Goal: Task Accomplishment & Management: Manage account settings

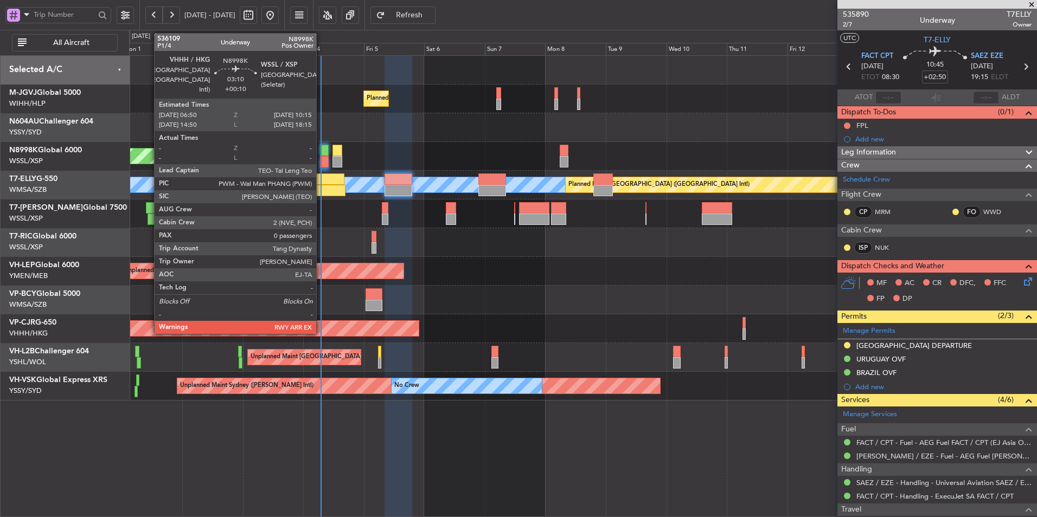
click at [321, 156] on div at bounding box center [324, 161] width 9 height 11
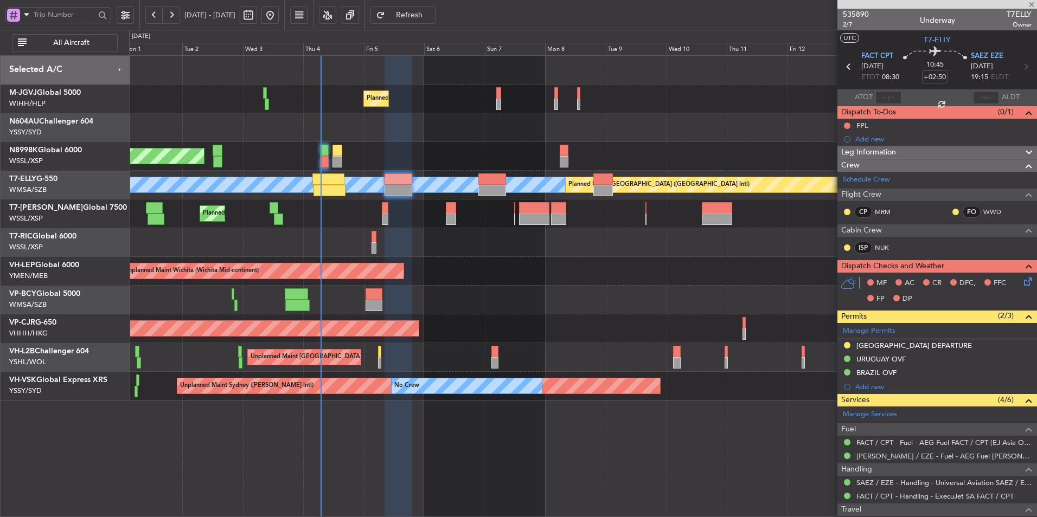
type input "+00:10"
type input "0"
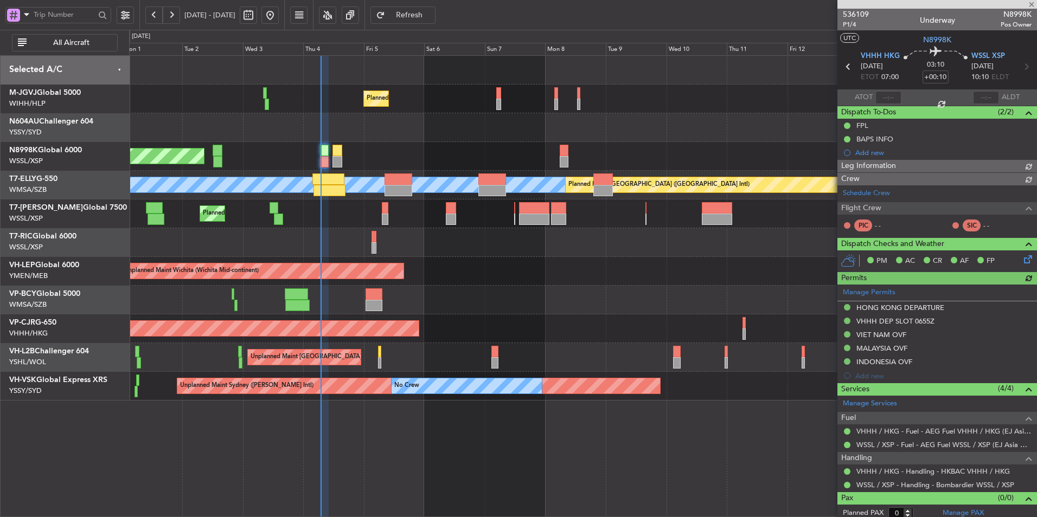
type input "[PERSON_NAME] (HHAFI)"
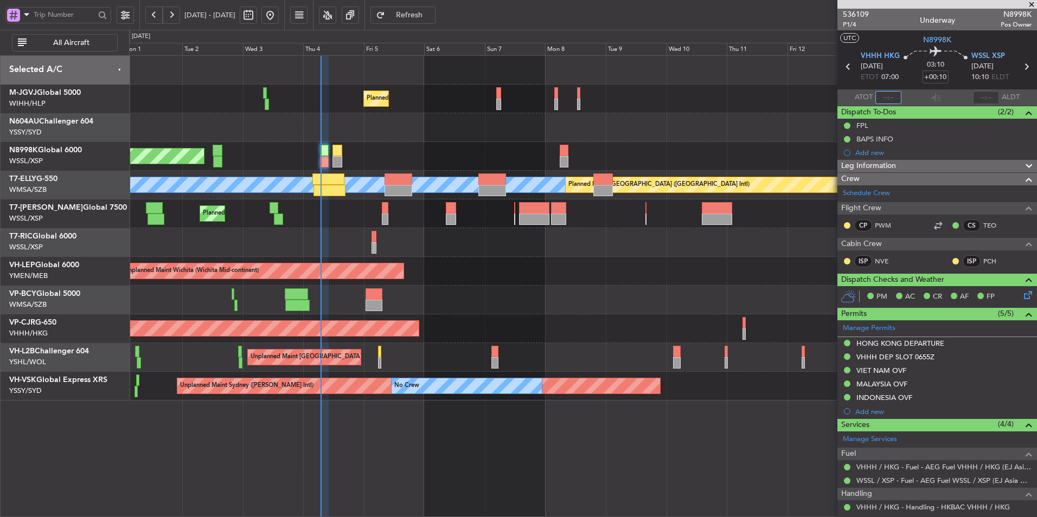
click at [887, 98] on input "text" at bounding box center [888, 97] width 26 height 13
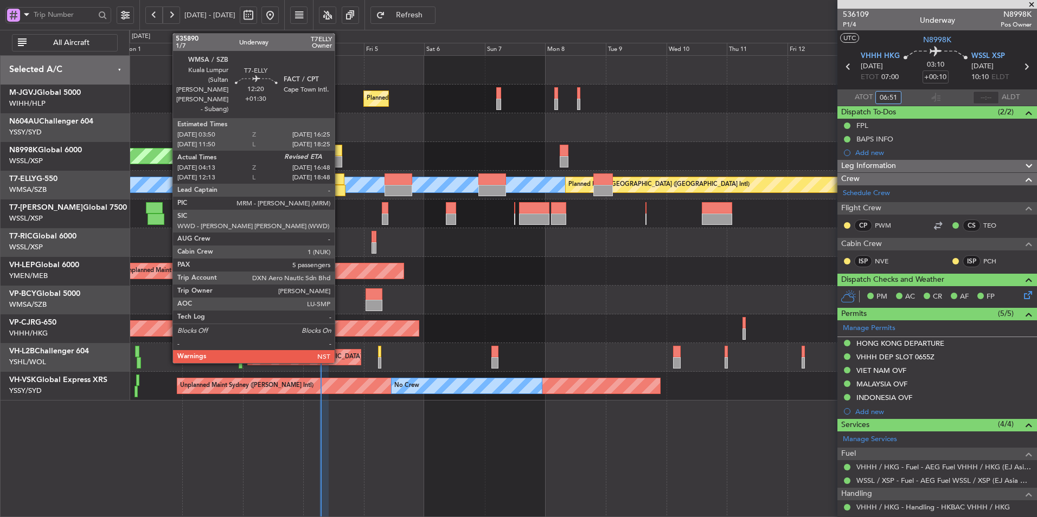
click at [340, 188] on div at bounding box center [329, 190] width 32 height 11
type input "06:51"
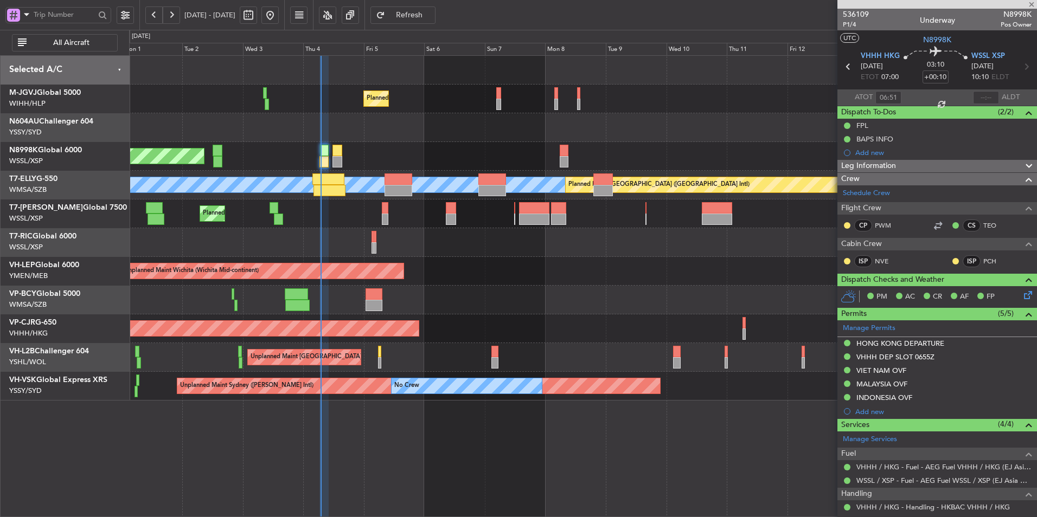
type input "+01:30"
type input "04:23"
type input "5"
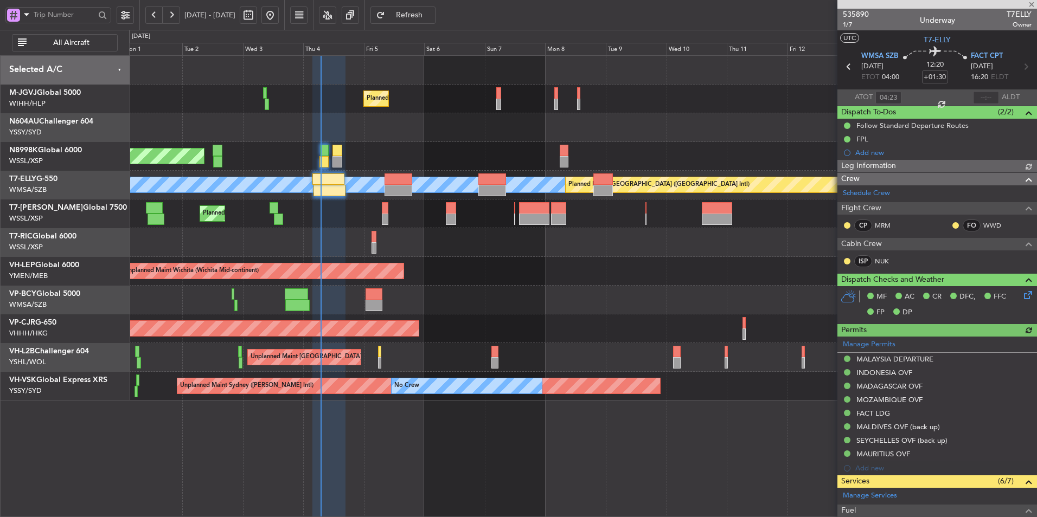
type input "[PERSON_NAME] (KYA)"
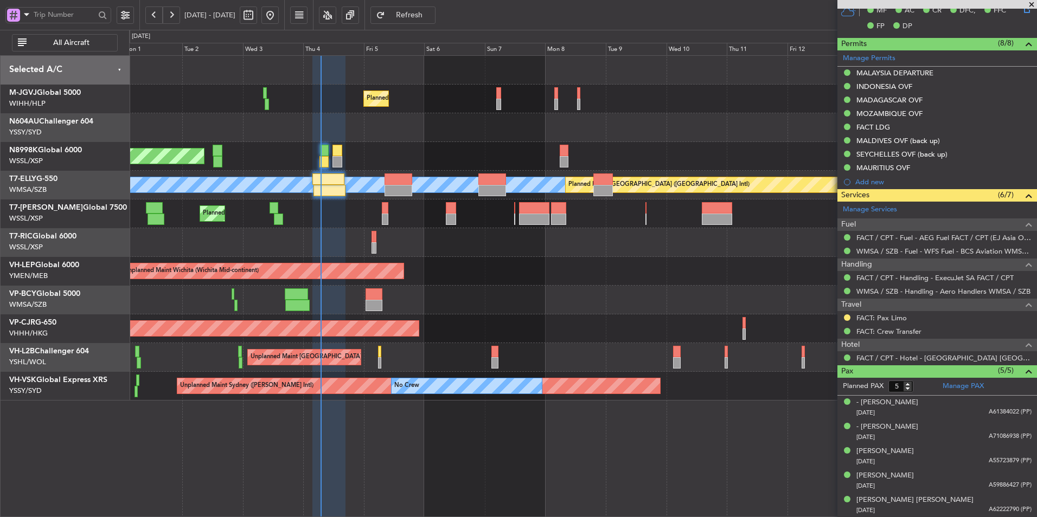
click at [619, 292] on div at bounding box center [582, 300] width 907 height 29
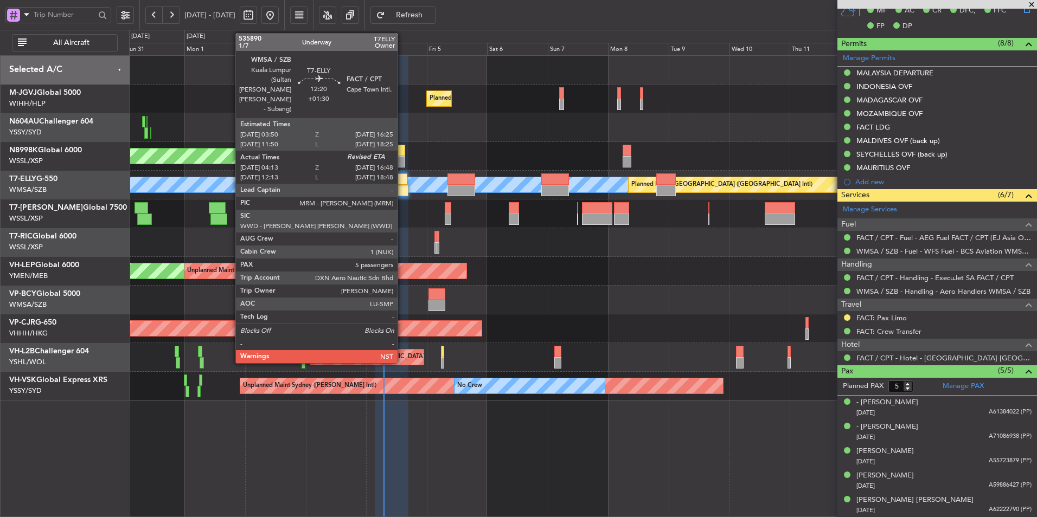
click at [402, 188] on div at bounding box center [392, 190] width 32 height 11
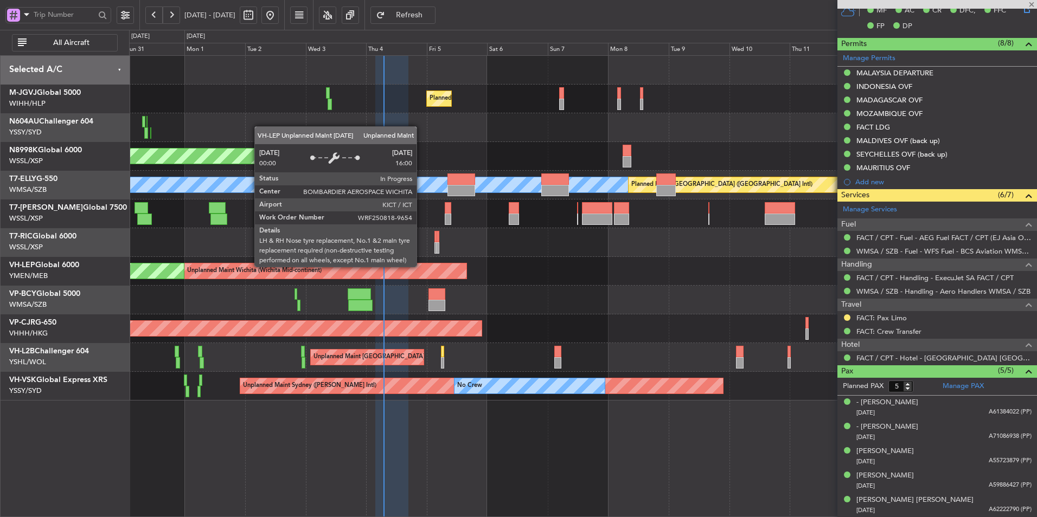
scroll to position [0, 0]
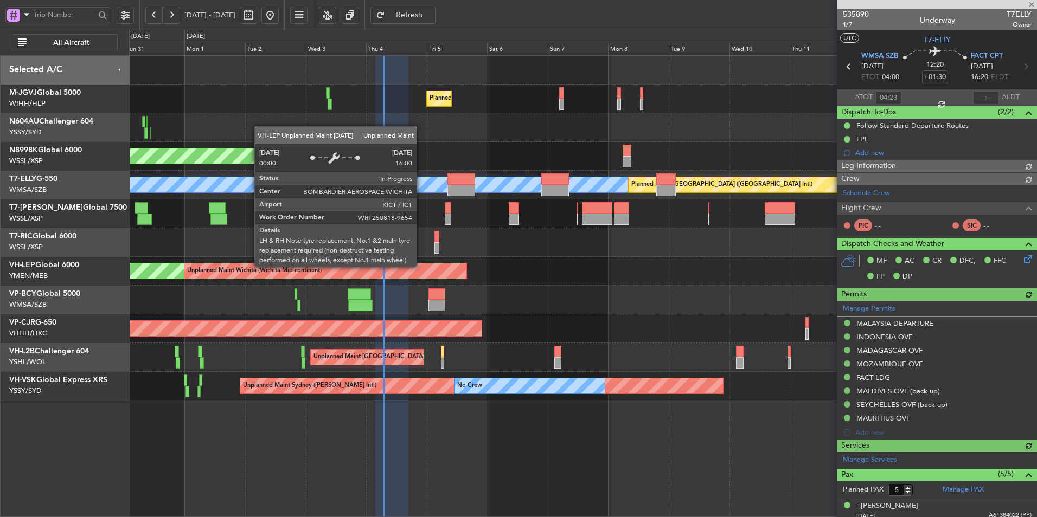
type input "[PERSON_NAME] (KYA)"
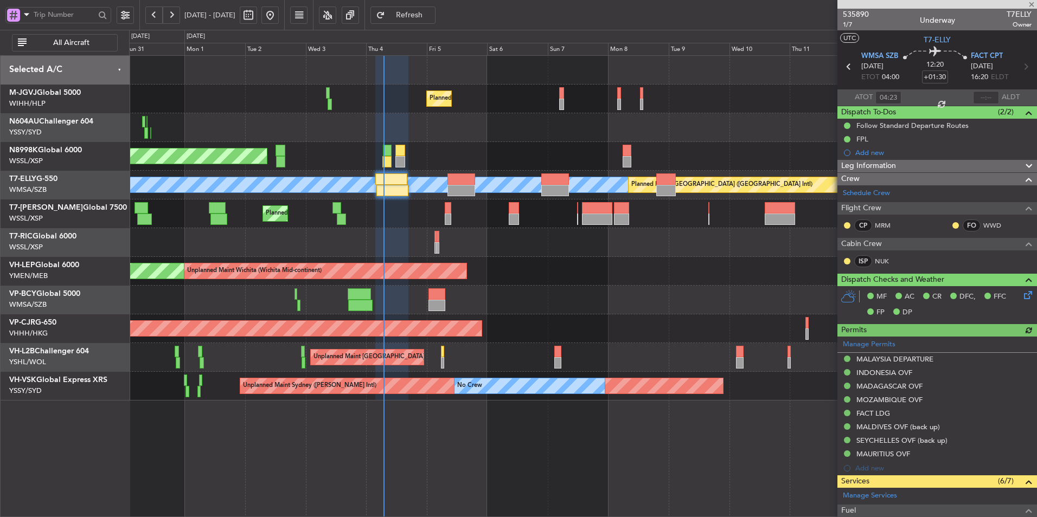
type input "[PERSON_NAME] (KYA)"
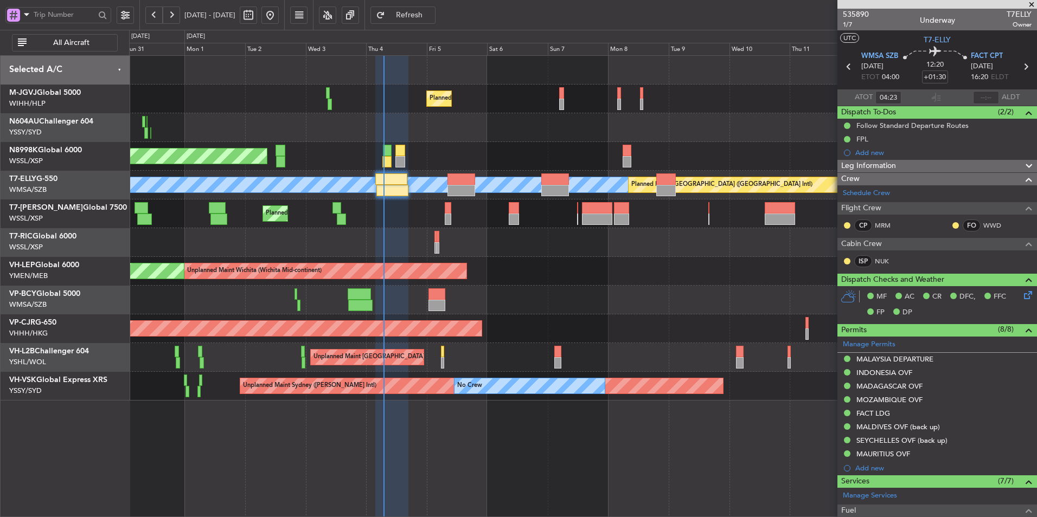
type input "[PERSON_NAME] (KYA)"
click at [477, 296] on div "Planned Maint [GEOGRAPHIC_DATA] ([GEOGRAPHIC_DATA] Intl)" at bounding box center [582, 300] width 907 height 29
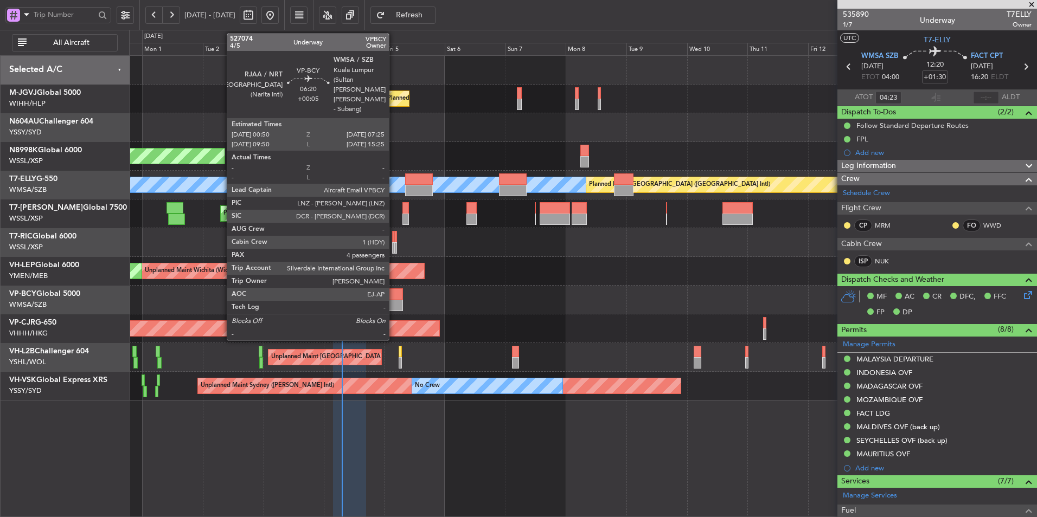
click at [394, 294] on div at bounding box center [394, 294] width 17 height 11
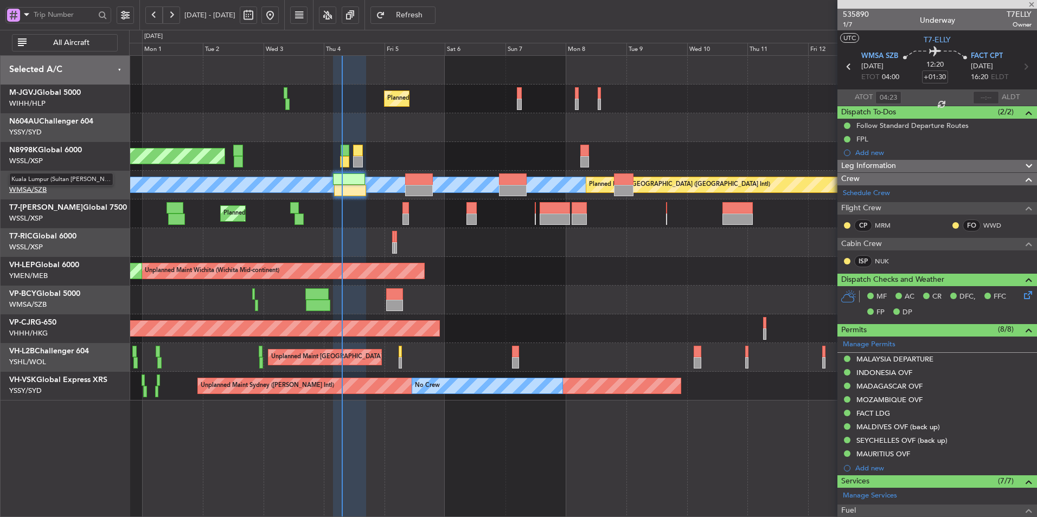
type input "+00:05"
type input "4"
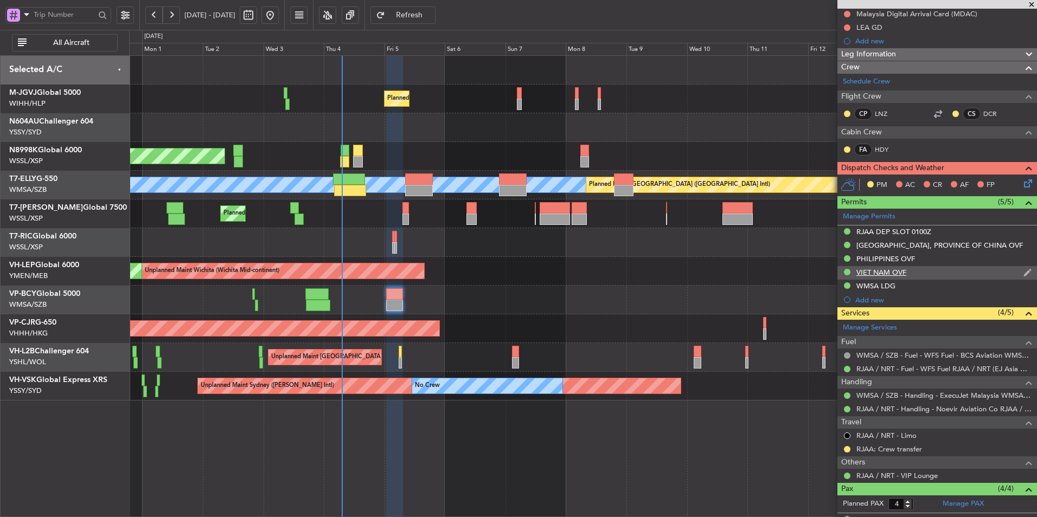
scroll to position [217, 0]
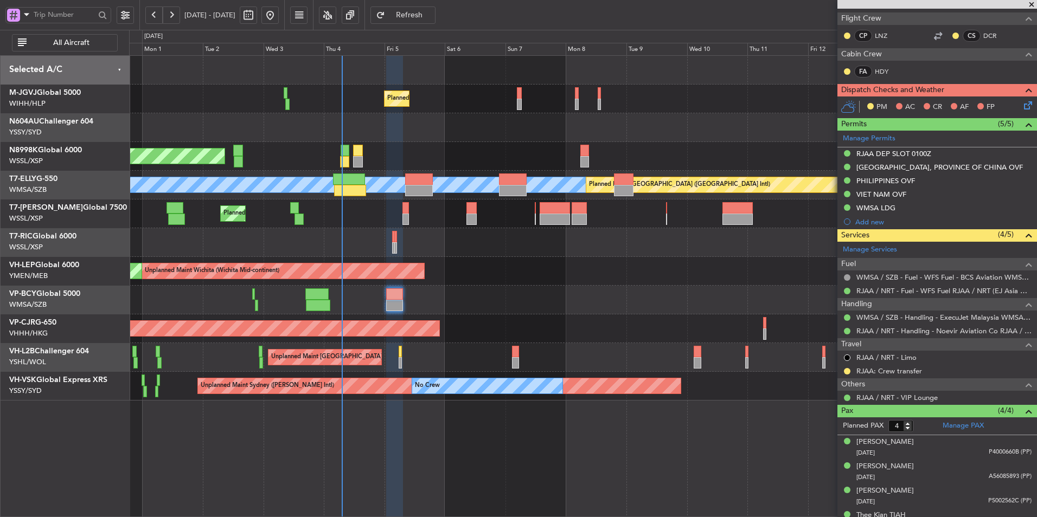
click at [843, 370] on div at bounding box center [847, 371] width 9 height 9
click at [847, 370] on button at bounding box center [847, 371] width 7 height 7
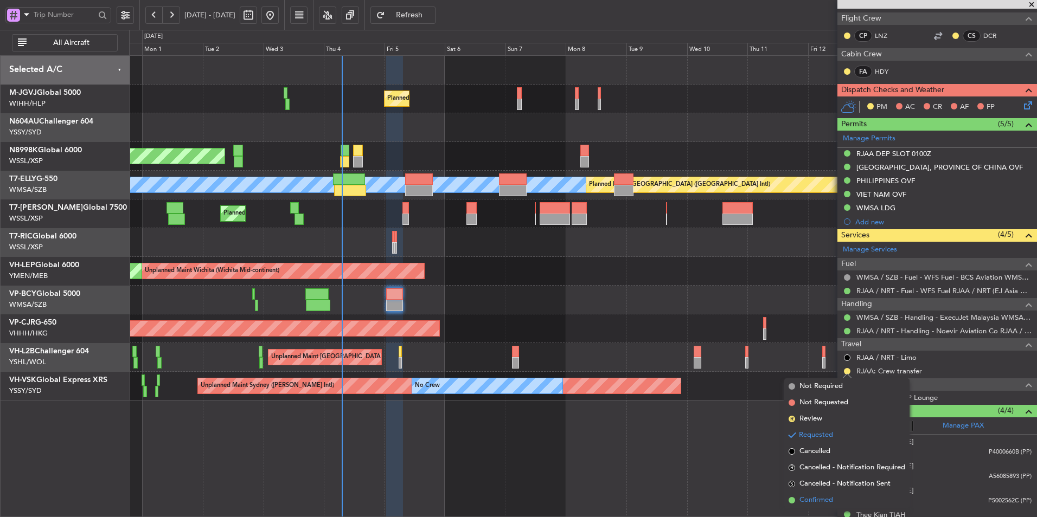
click at [798, 505] on li "Confirmed" at bounding box center [846, 500] width 125 height 16
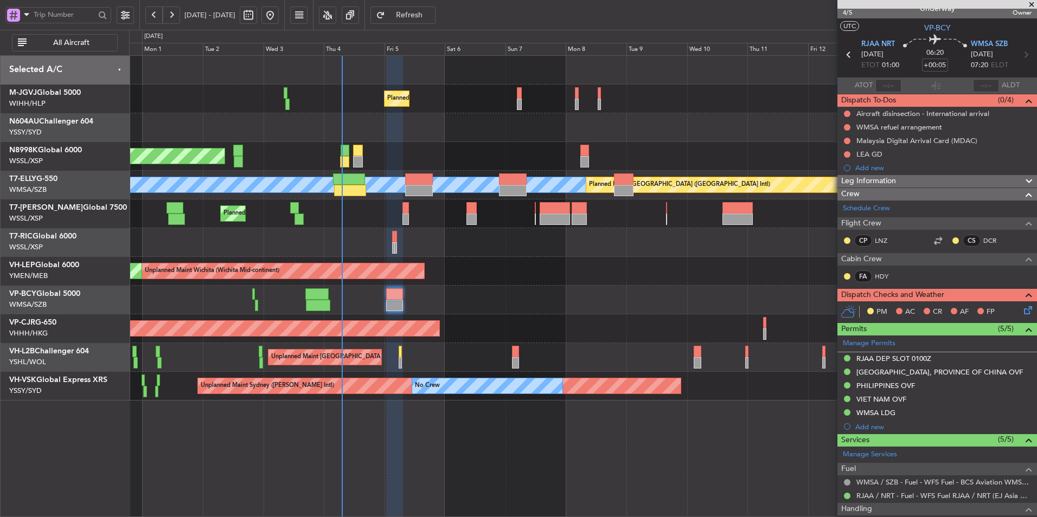
scroll to position [0, 0]
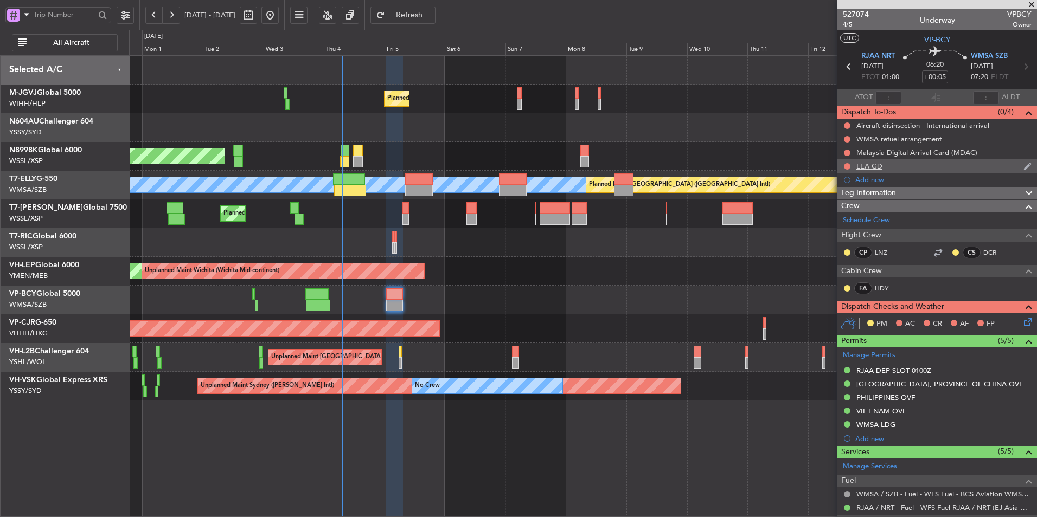
click at [869, 168] on div "LEA GD" at bounding box center [869, 166] width 26 height 9
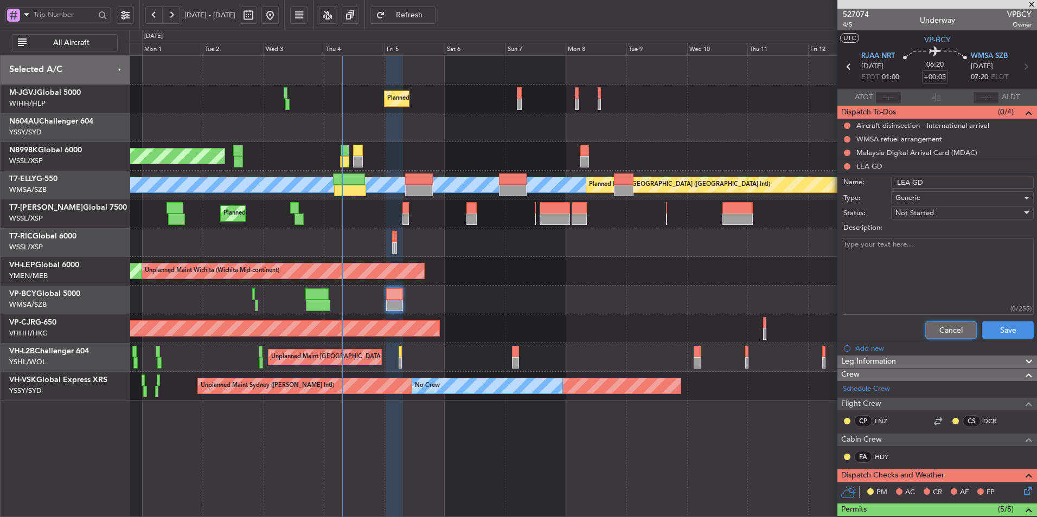
click at [927, 325] on button "Cancel" at bounding box center [951, 330] width 52 height 17
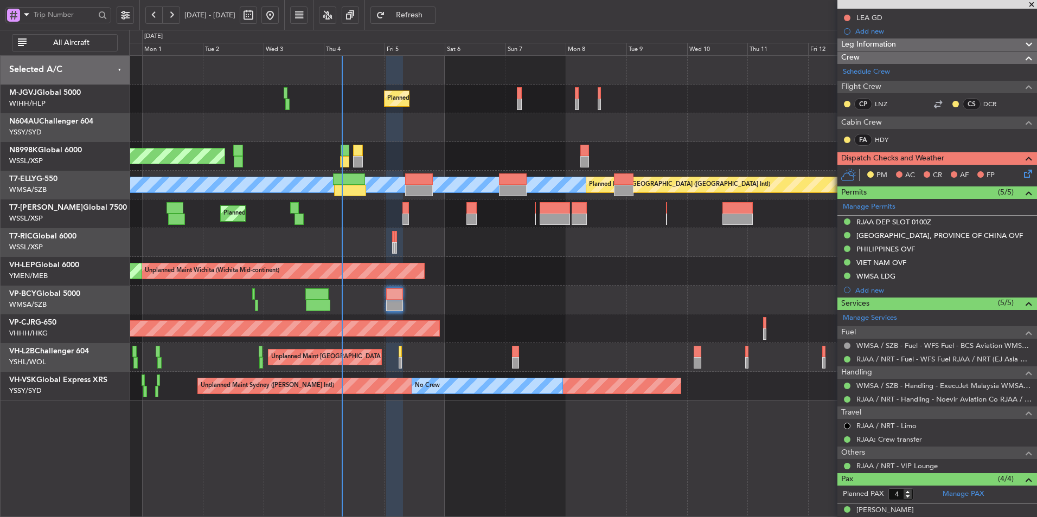
scroll to position [15, 0]
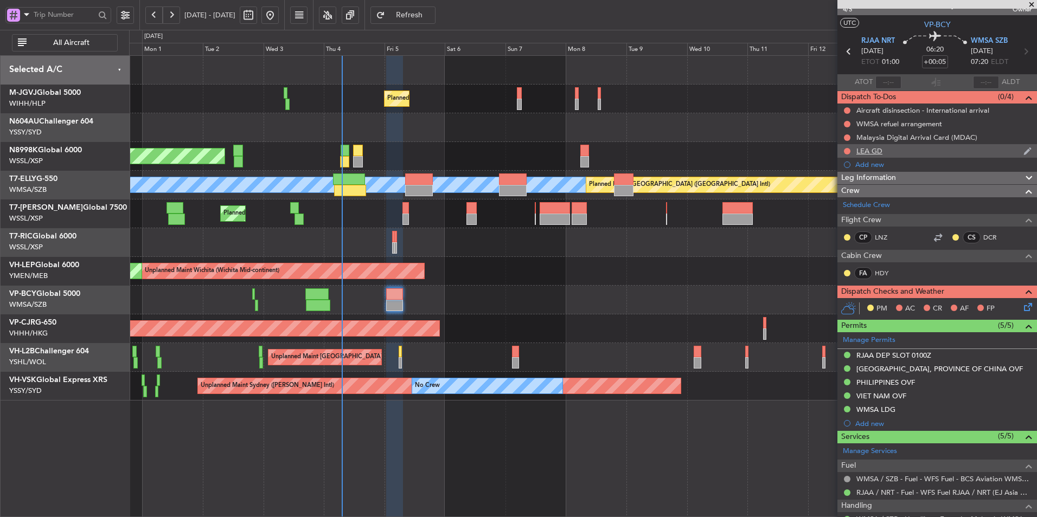
click at [870, 153] on div "LEA GD" at bounding box center [869, 150] width 26 height 9
click at [848, 154] on mat-tooltip-component "Not Started" at bounding box center [847, 168] width 52 height 29
click at [847, 150] on button at bounding box center [847, 151] width 7 height 7
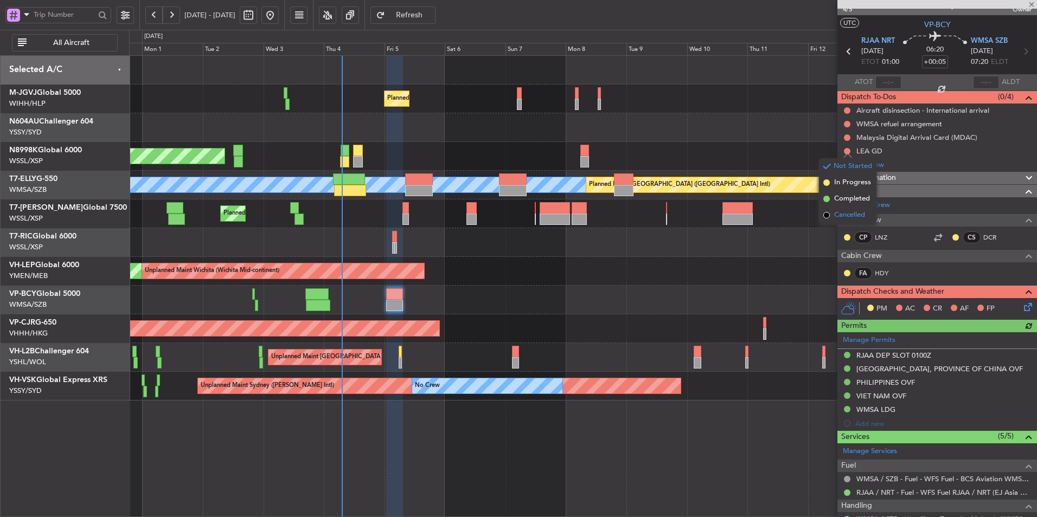
click at [843, 213] on span "Cancelled" at bounding box center [849, 215] width 31 height 11
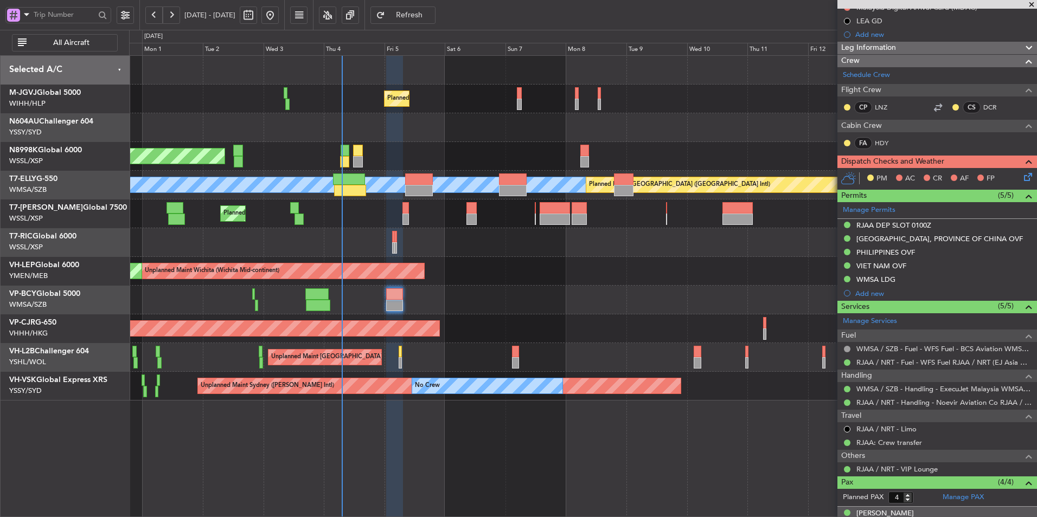
scroll to position [232, 0]
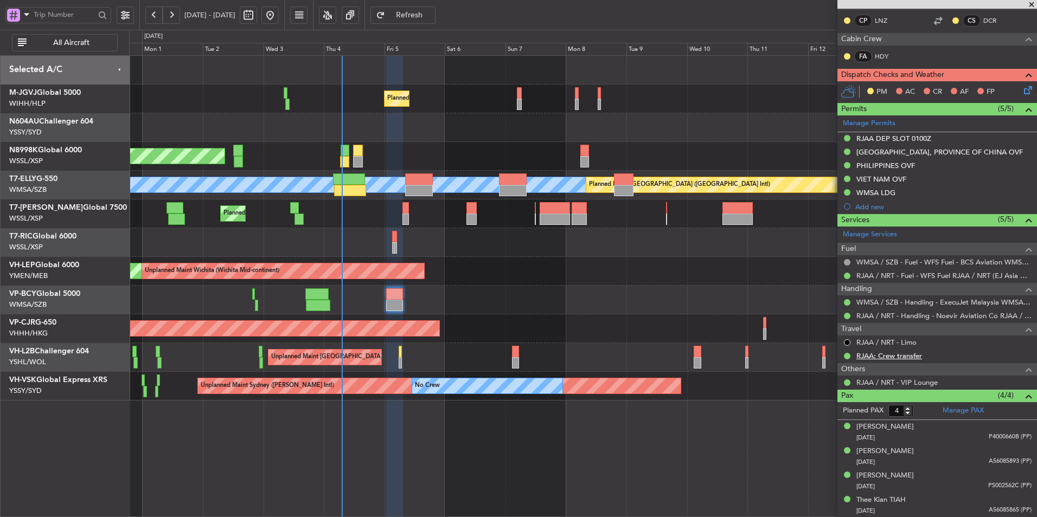
click at [900, 356] on link "RJAA: Crew transfer" at bounding box center [889, 355] width 66 height 9
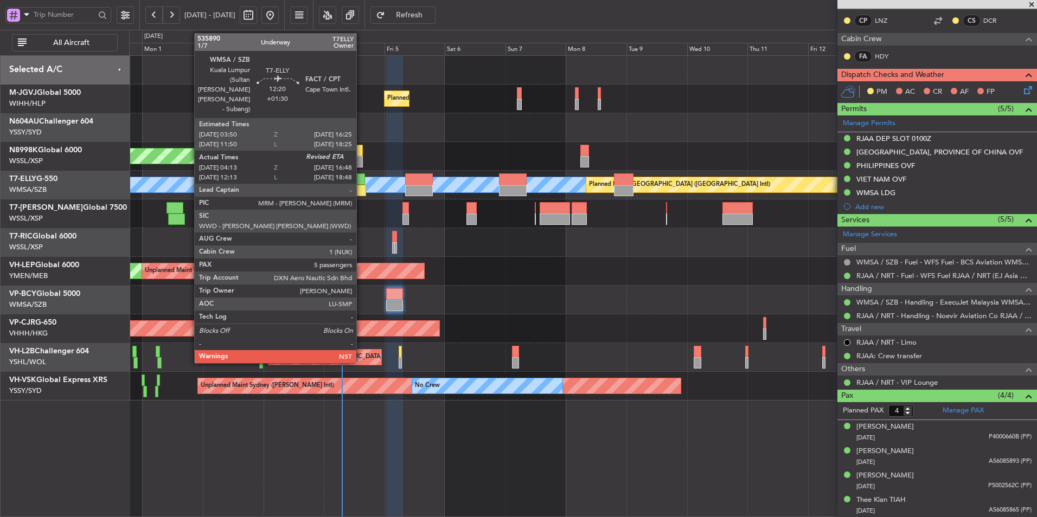
click at [361, 183] on div at bounding box center [349, 179] width 32 height 11
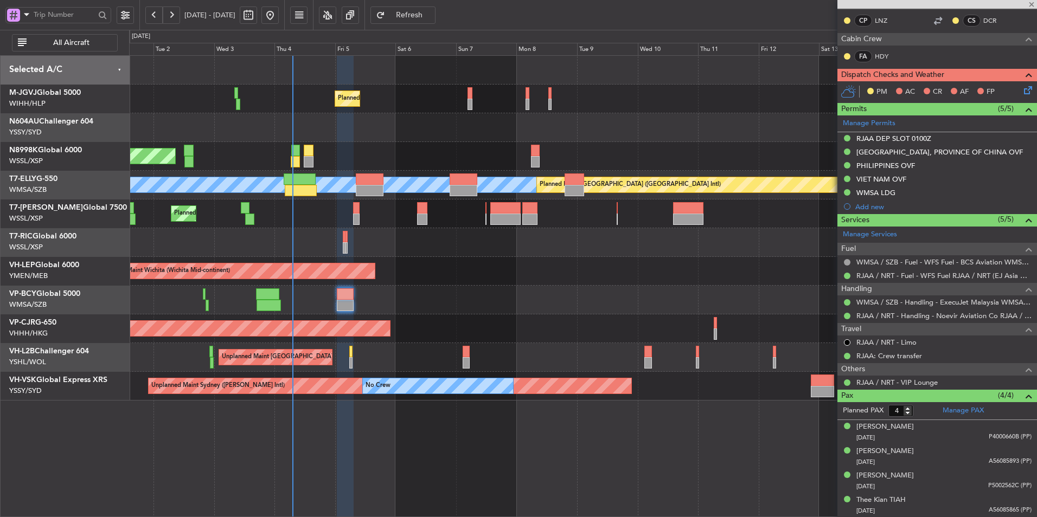
click at [389, 139] on div at bounding box center [582, 127] width 907 height 29
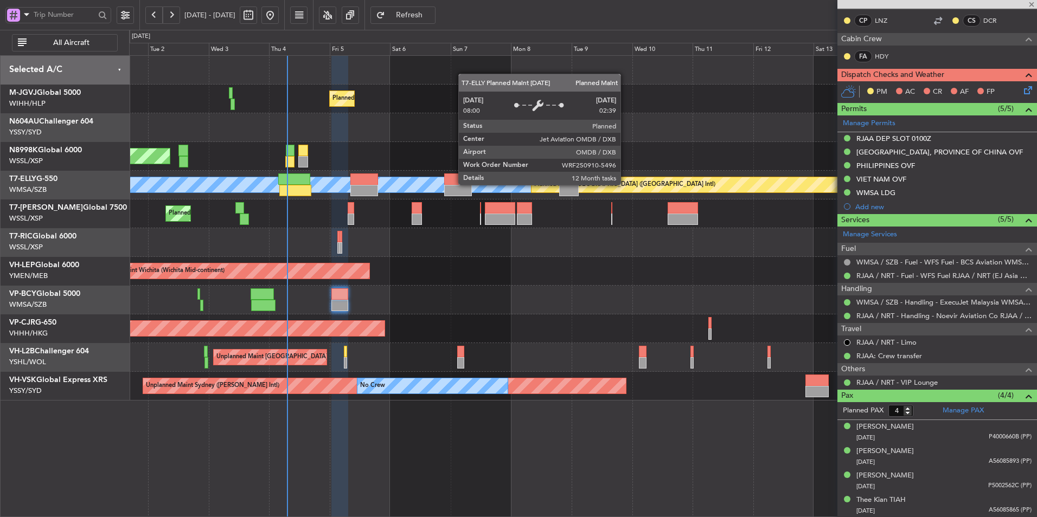
type input "+01:30"
type input "04:23"
type input "5"
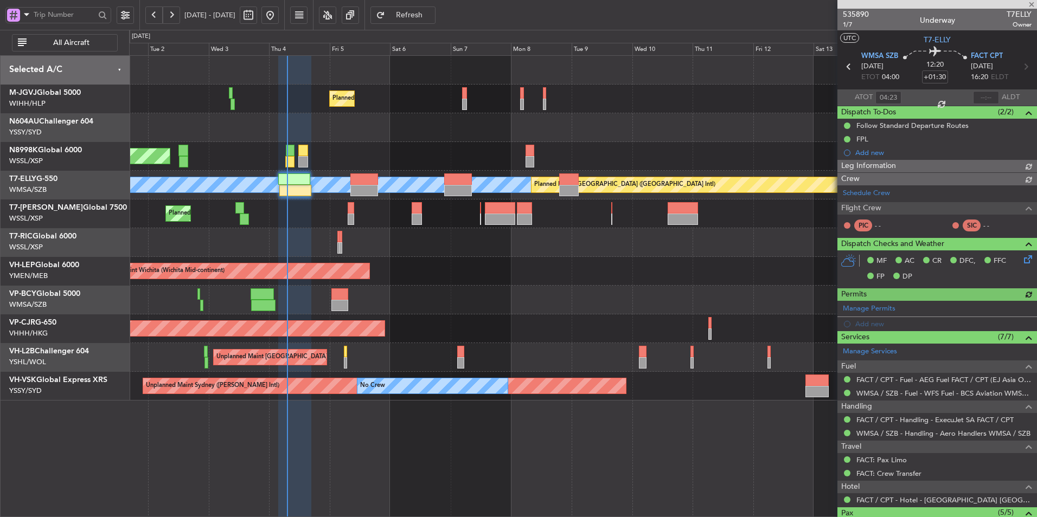
type input "[PERSON_NAME] (KYA)"
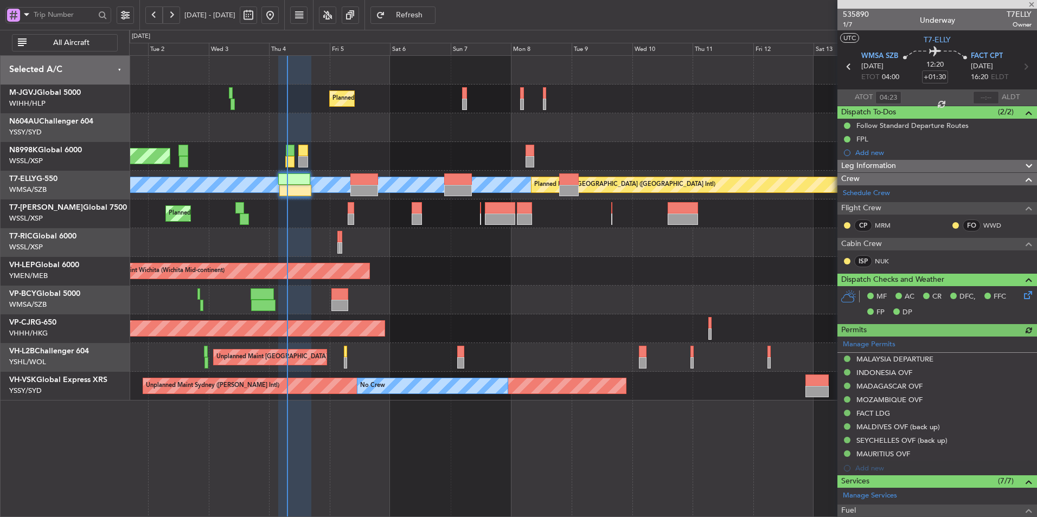
click at [430, 251] on div at bounding box center [582, 242] width 907 height 29
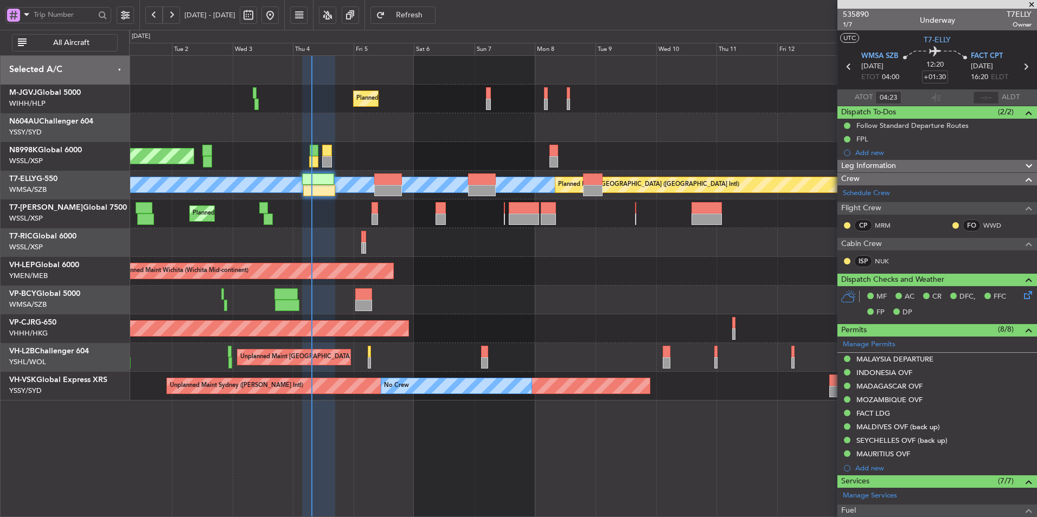
type input "[PERSON_NAME] (KYA)"
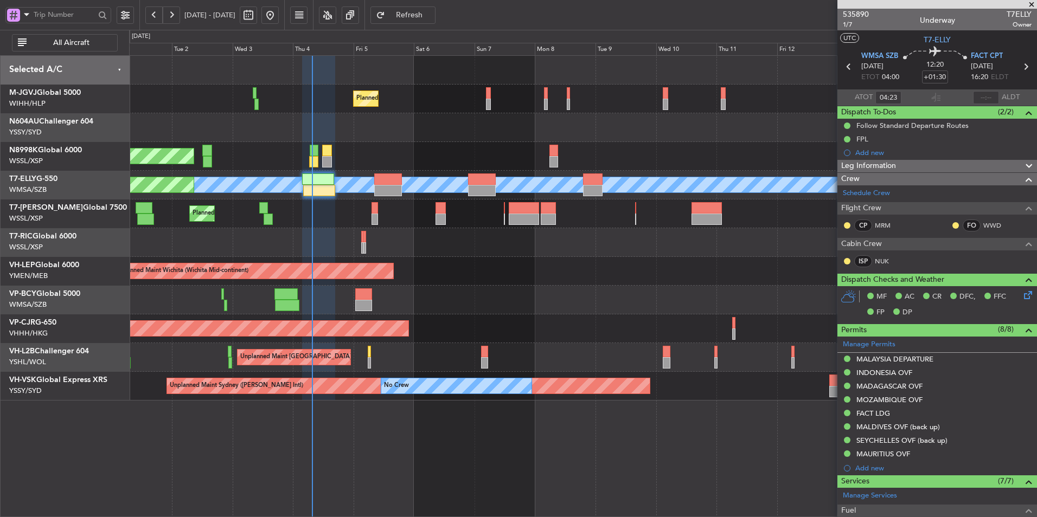
type input "[PERSON_NAME] (KYA)"
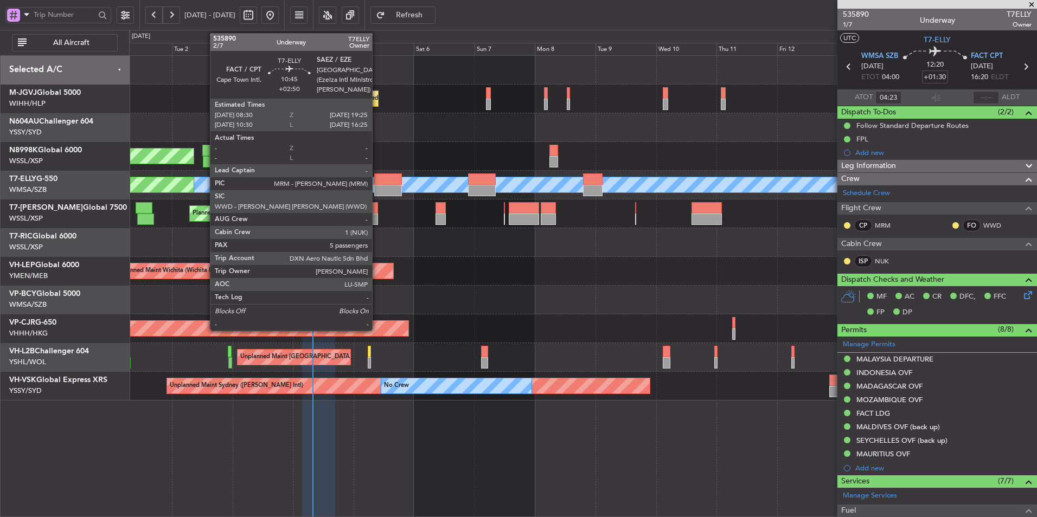
click at [377, 182] on div at bounding box center [388, 179] width 28 height 11
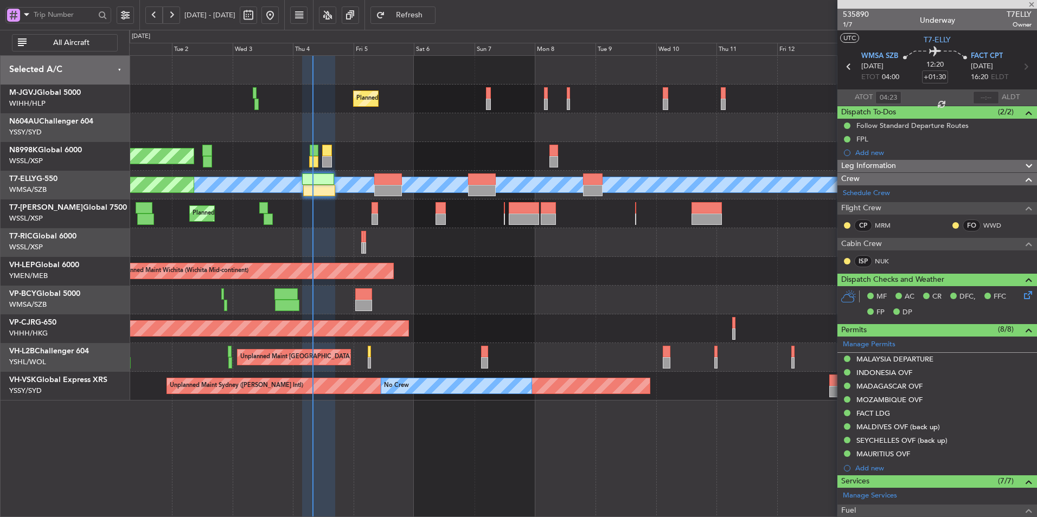
click at [508, 276] on div "Unplanned Maint Wichita (Wichita Mid-continent) Unplanned Maint Wichita (Wichit…" at bounding box center [582, 271] width 907 height 29
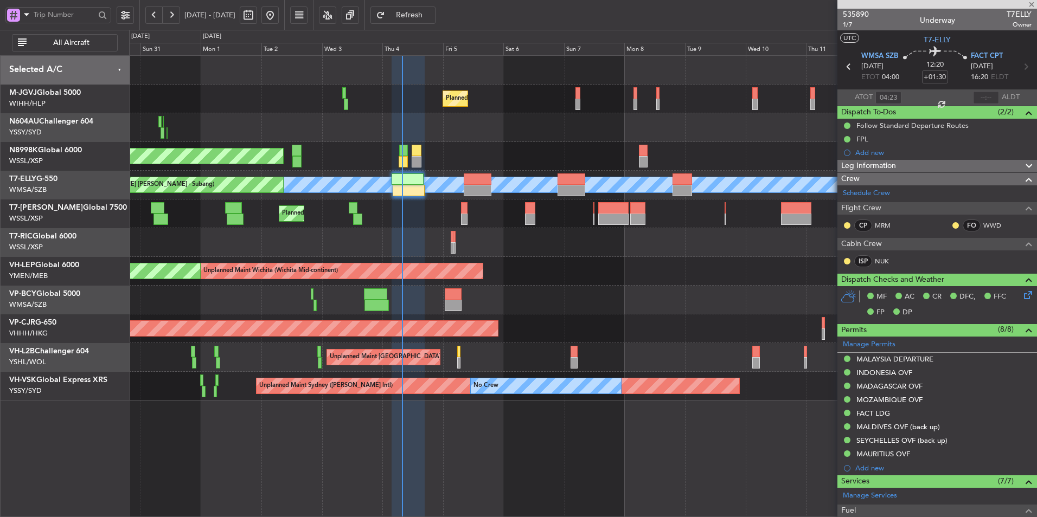
type input "+02:50"
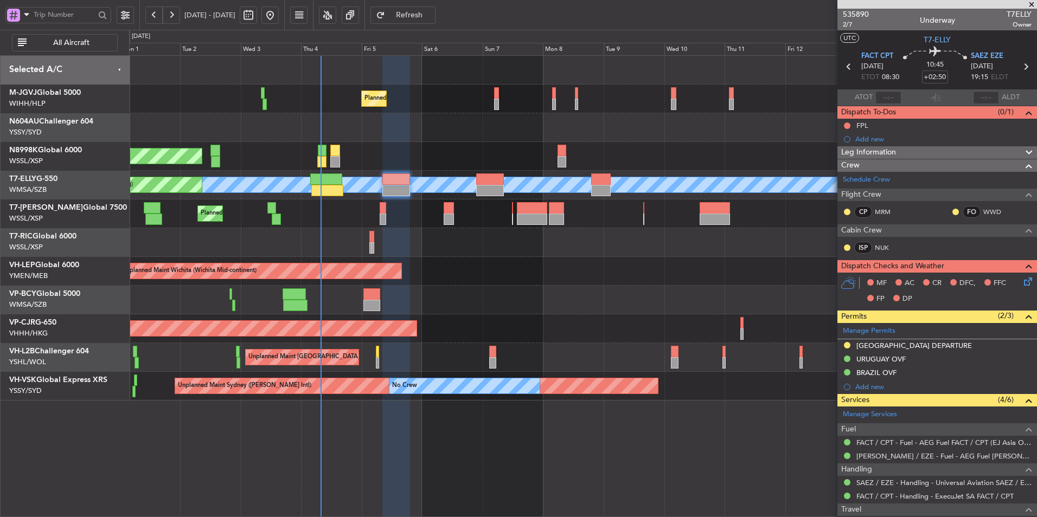
click at [516, 273] on div "Unplanned Maint Wichita (Wichita Mid-continent) Unplanned Maint Wichita (Wichit…" at bounding box center [582, 271] width 907 height 29
click at [511, 260] on div "Unplanned Maint Wichita (Wichita Mid-continent) Unplanned Maint Wichita (Wichit…" at bounding box center [582, 271] width 907 height 29
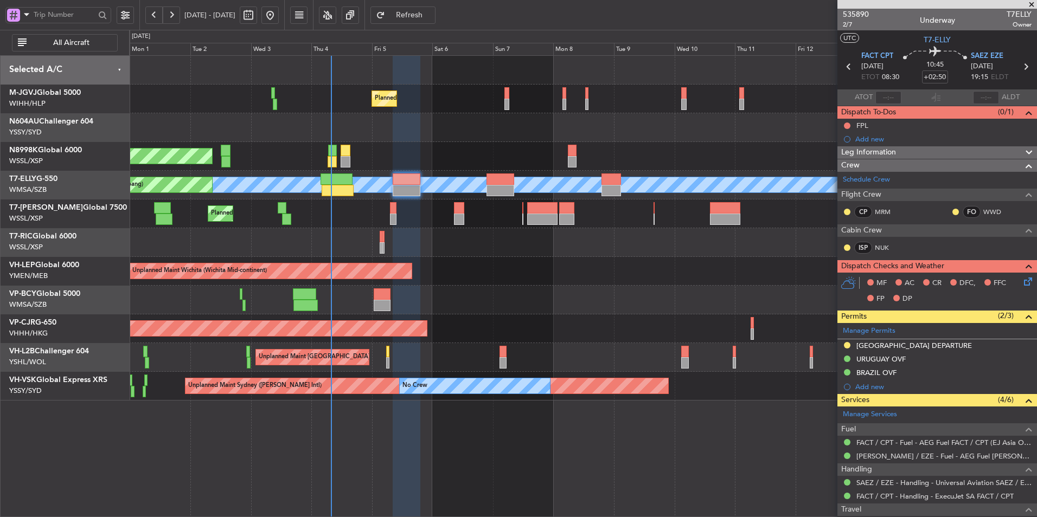
click at [558, 272] on div "Unplanned Maint Wichita (Wichita Mid-continent) Unplanned Maint Wichita (Wichit…" at bounding box center [582, 271] width 907 height 29
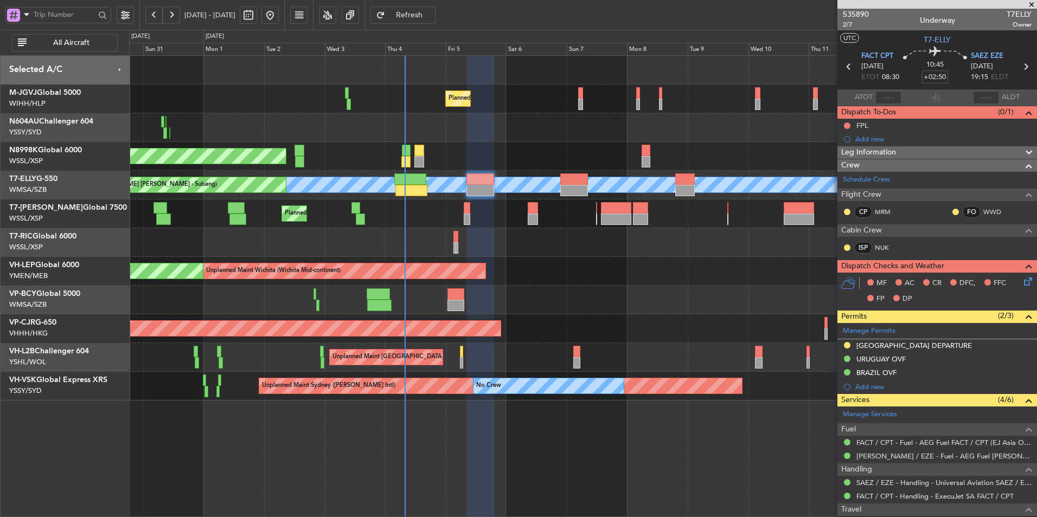
click at [932, 76] on input "+02:50" at bounding box center [935, 77] width 26 height 13
click at [954, 75] on div "10:45 0" at bounding box center [935, 67] width 72 height 40
type input "+00:00"
click at [863, 126] on div "FPL" at bounding box center [862, 125] width 12 height 9
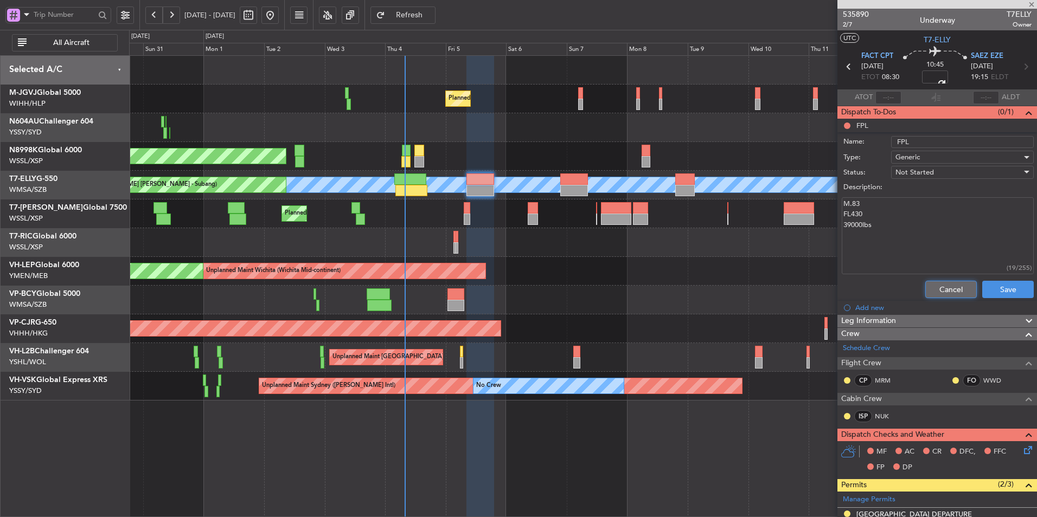
click at [933, 296] on button "Cancel" at bounding box center [951, 289] width 52 height 17
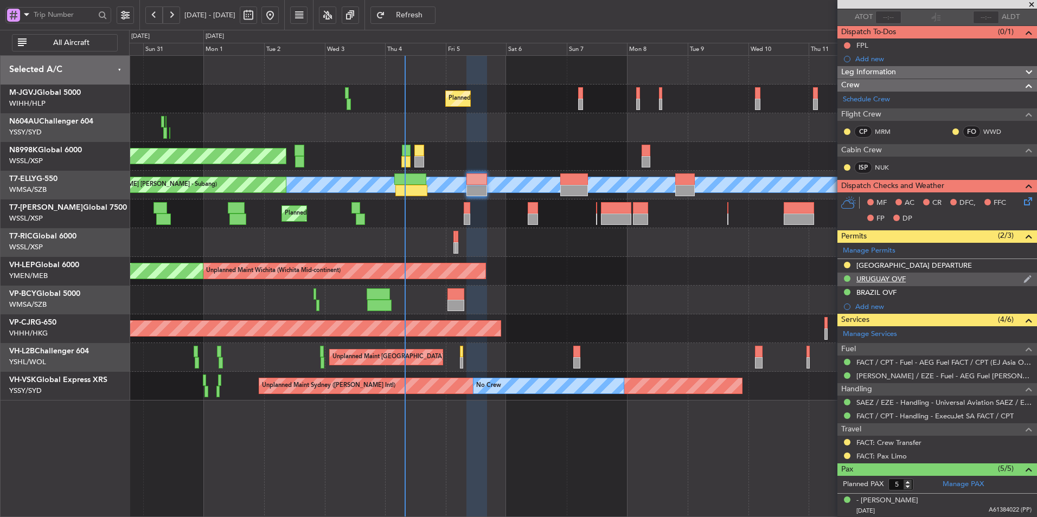
scroll to position [178, 0]
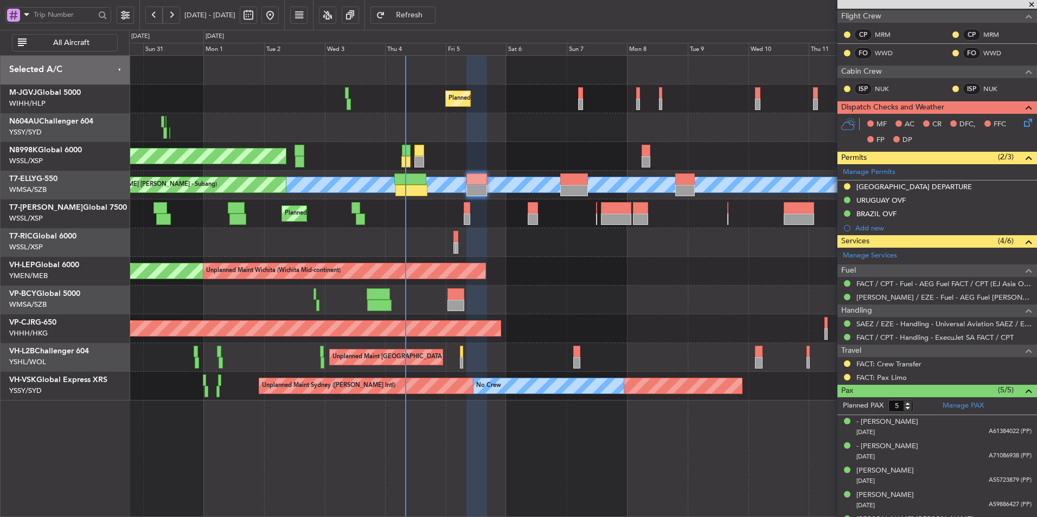
click at [410, 444] on div "Planned Maint [GEOGRAPHIC_DATA] (Seletar) Planned Maint [GEOGRAPHIC_DATA] (Sele…" at bounding box center [583, 286] width 908 height 462
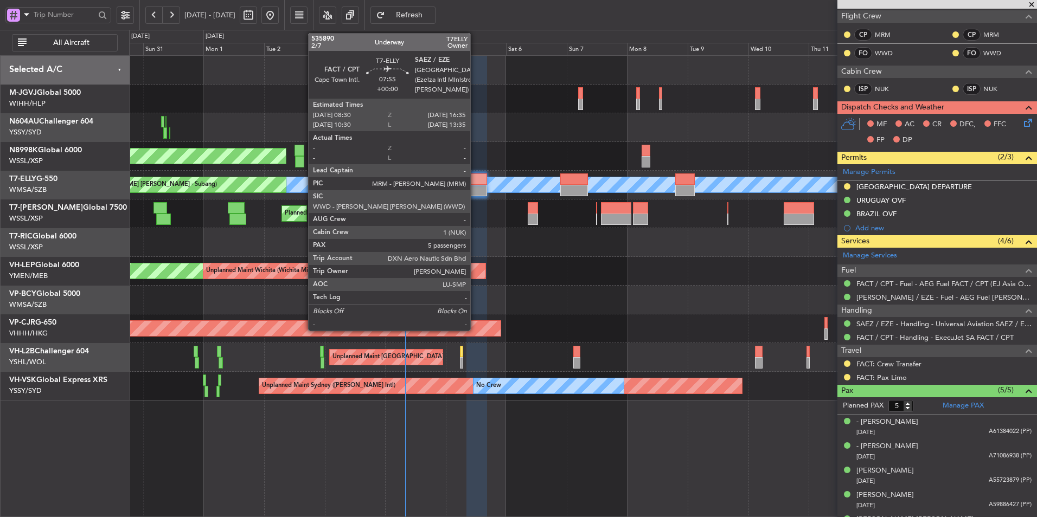
click at [475, 186] on div at bounding box center [476, 190] width 21 height 11
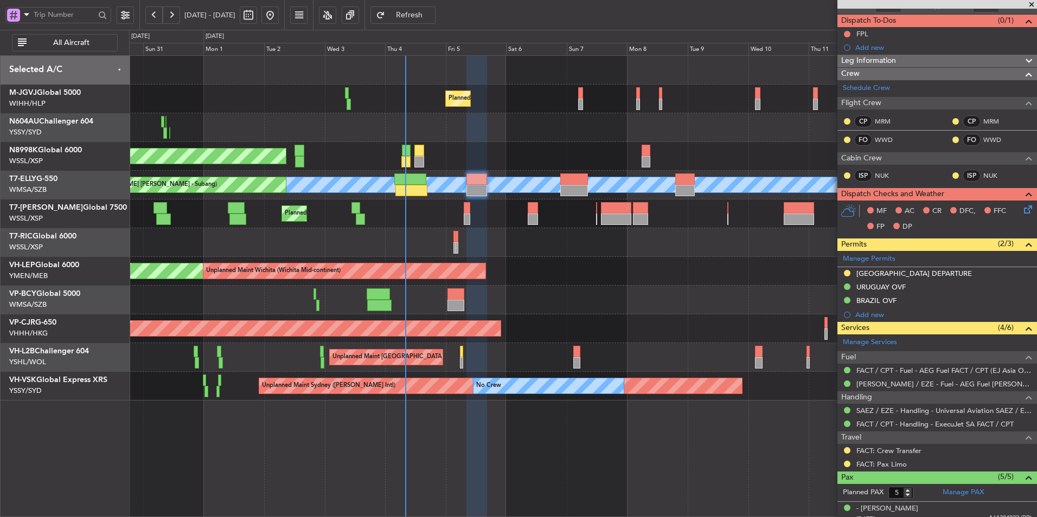
scroll to position [0, 0]
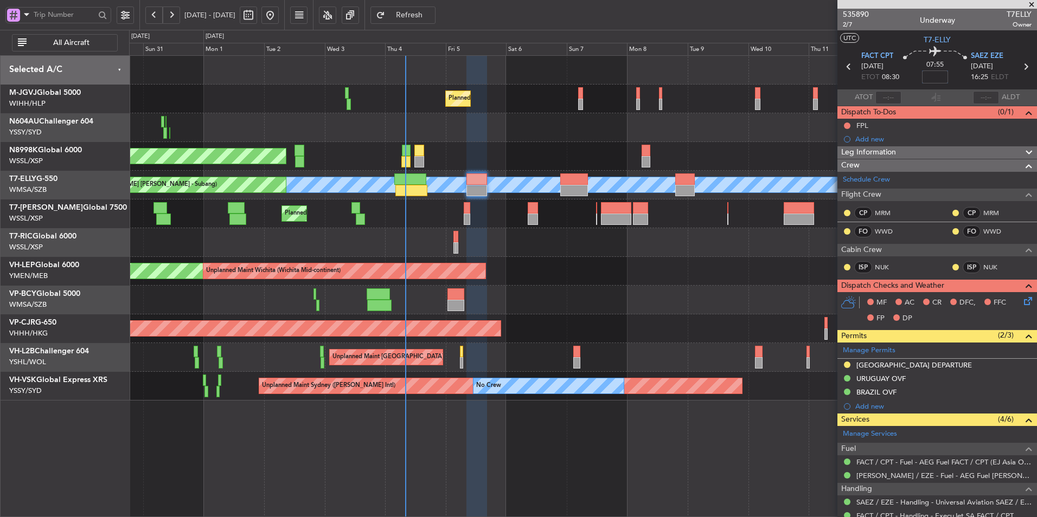
click at [939, 78] on input at bounding box center [935, 77] width 26 height 13
type input "+03:10"
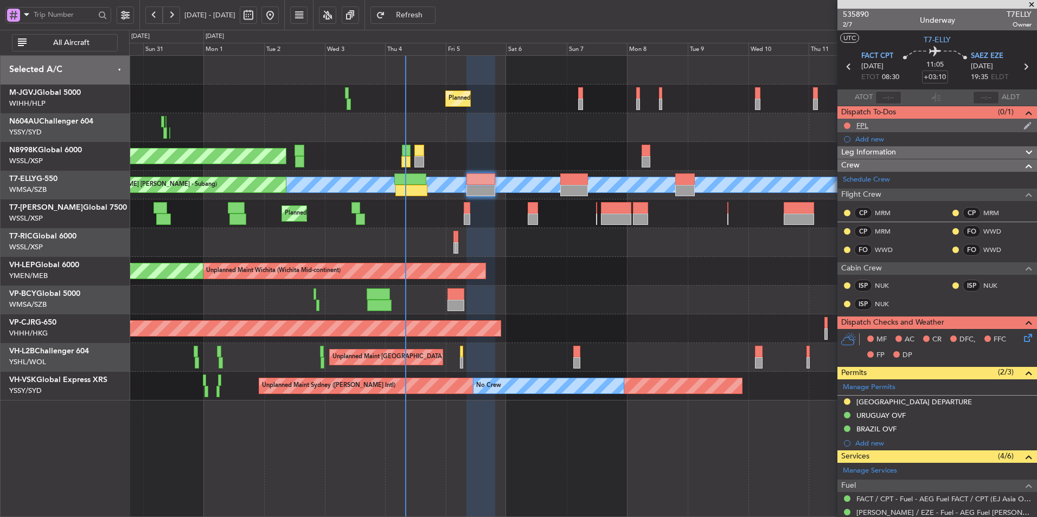
click at [869, 122] on div "FPL" at bounding box center [937, 126] width 200 height 14
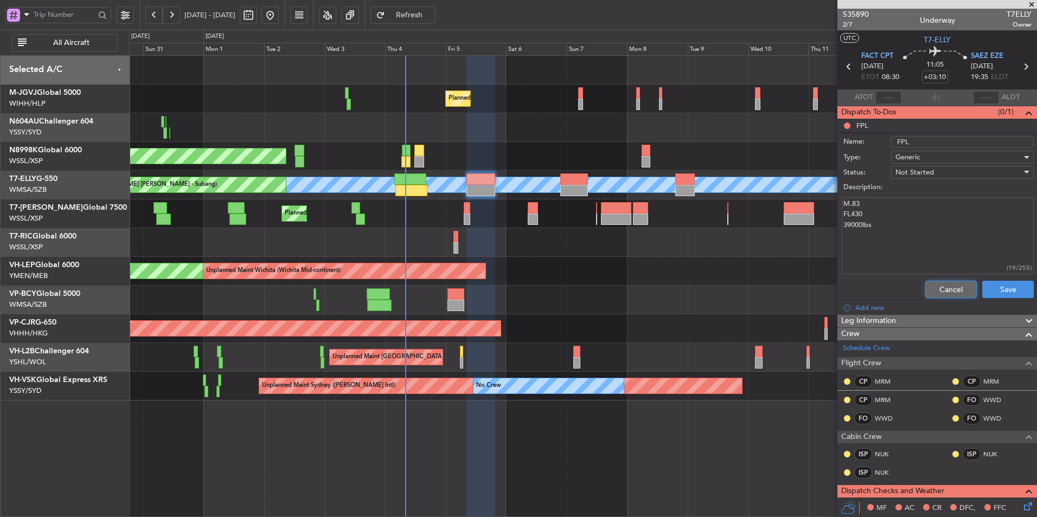
click at [931, 283] on button "Cancel" at bounding box center [951, 289] width 52 height 17
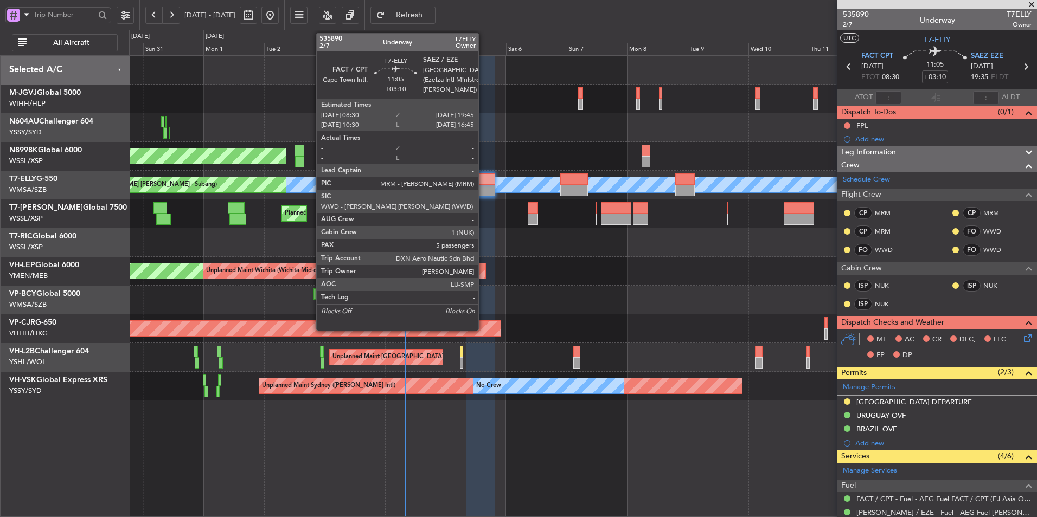
click at [483, 182] on div at bounding box center [480, 179] width 29 height 11
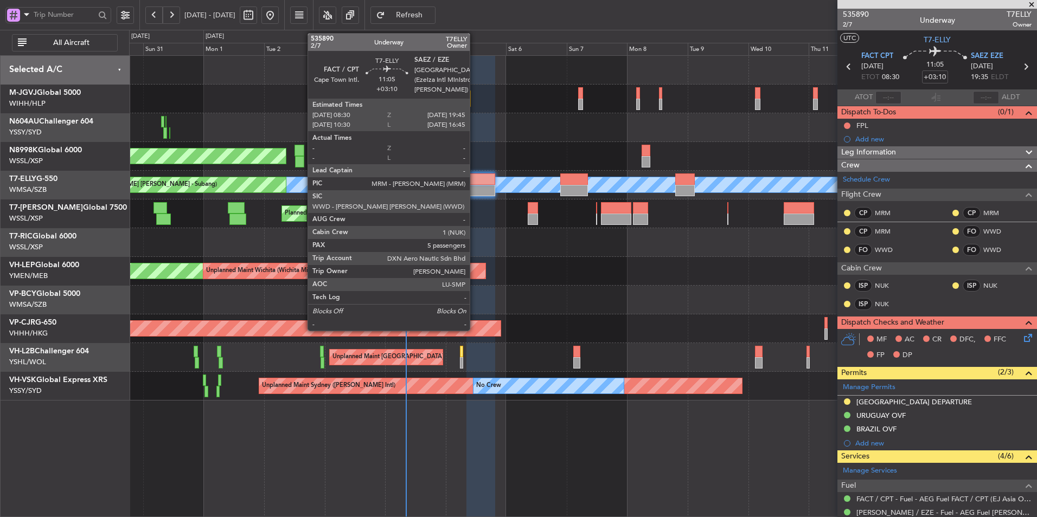
click at [475, 190] on div at bounding box center [480, 190] width 29 height 11
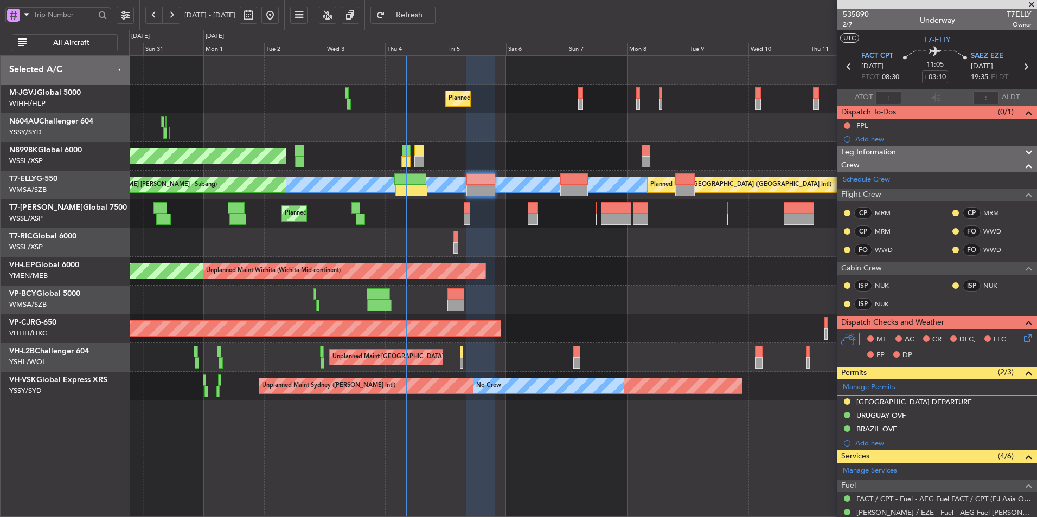
click at [572, 296] on div "Planned Maint [GEOGRAPHIC_DATA] ([GEOGRAPHIC_DATA] Intl)" at bounding box center [582, 300] width 907 height 29
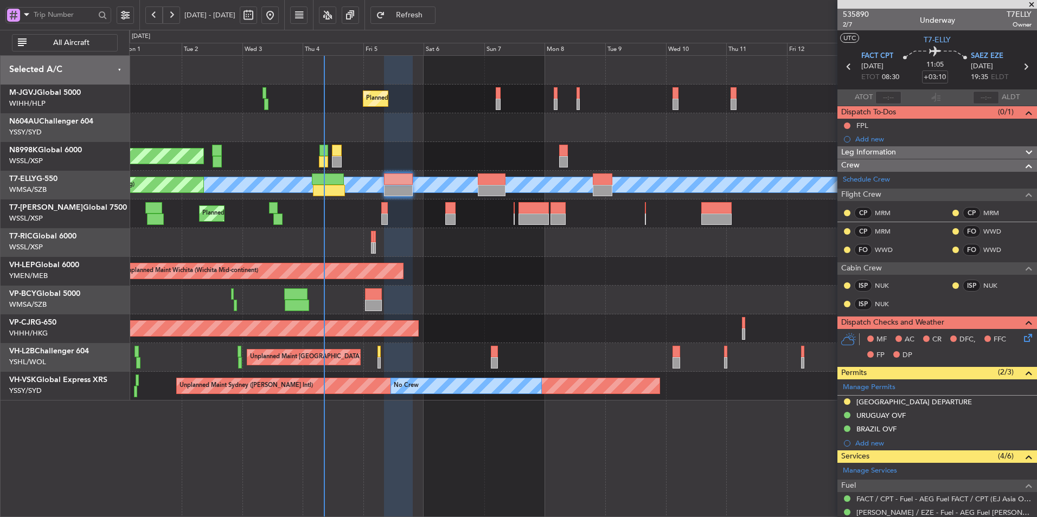
click at [494, 286] on div at bounding box center [582, 300] width 907 height 29
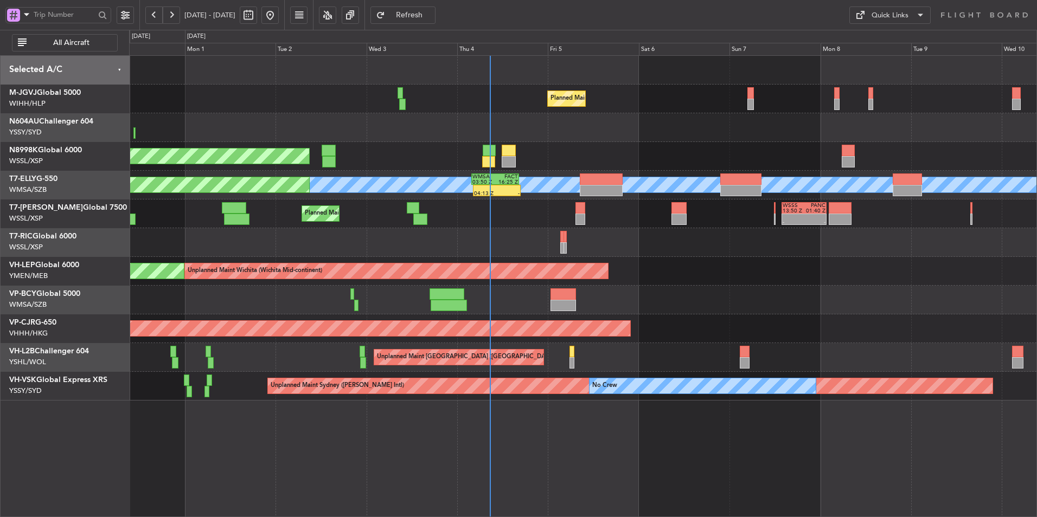
click at [461, 236] on div at bounding box center [582, 242] width 907 height 29
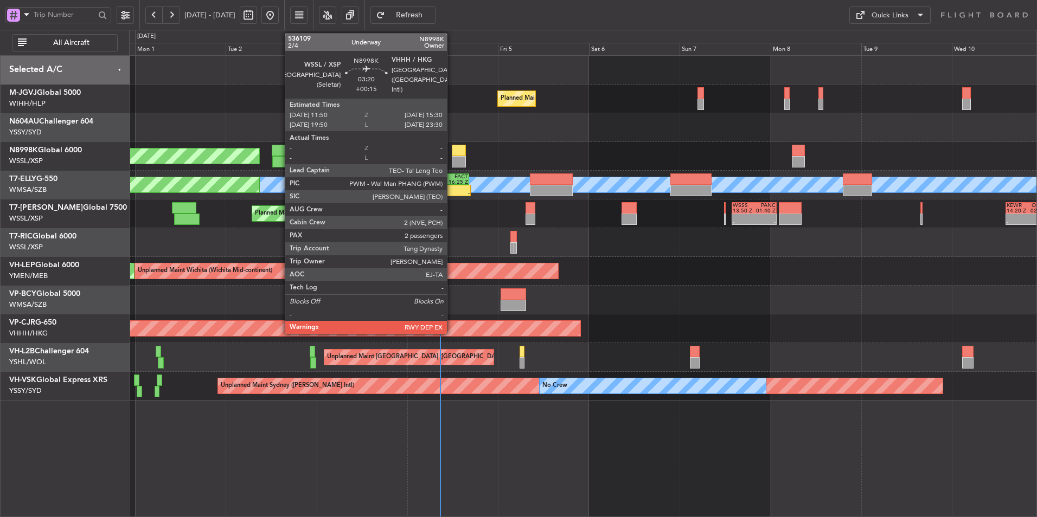
click at [452, 152] on div at bounding box center [459, 150] width 14 height 11
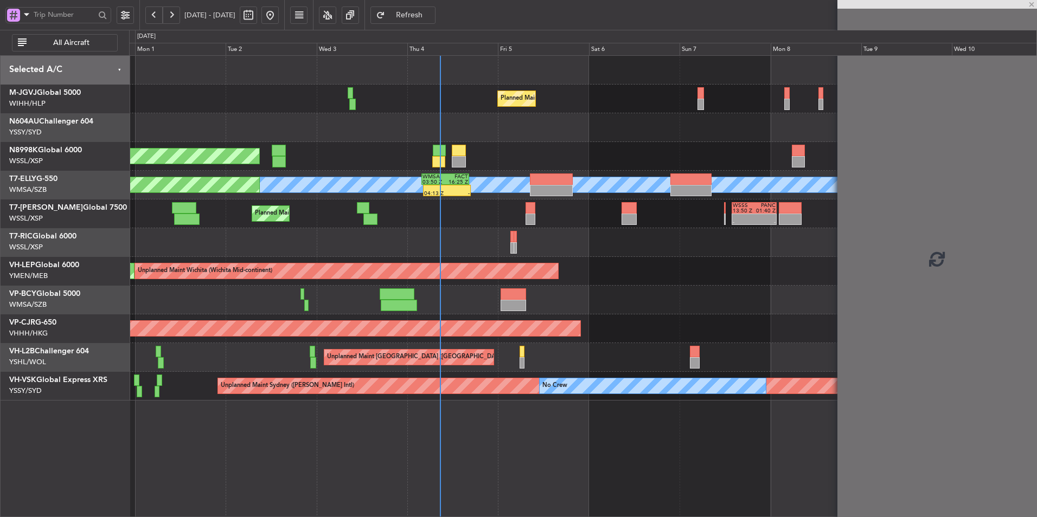
click at [414, 160] on div "Planned Maint [GEOGRAPHIC_DATA] (Seletar)" at bounding box center [582, 156] width 907 height 29
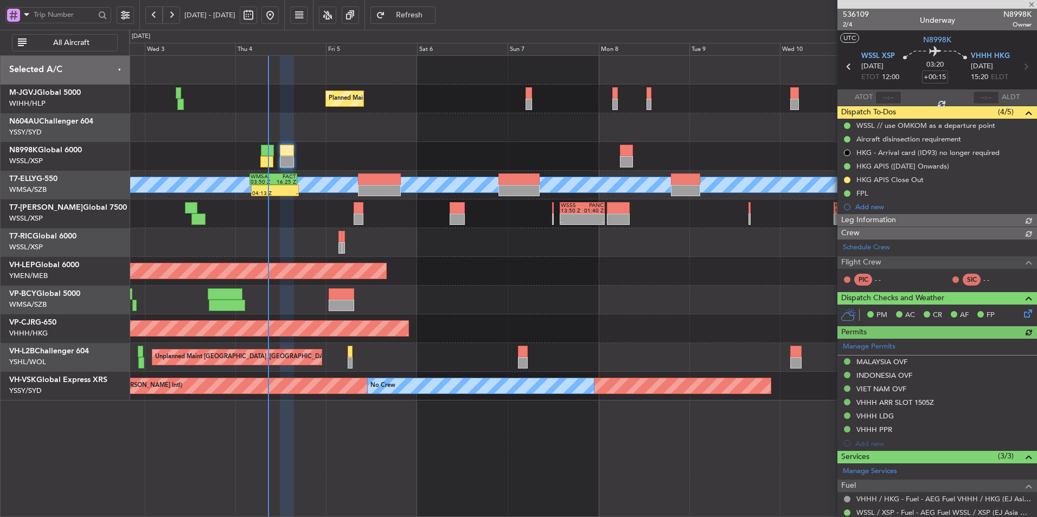
type input "[PERSON_NAME] (HHAFI)"
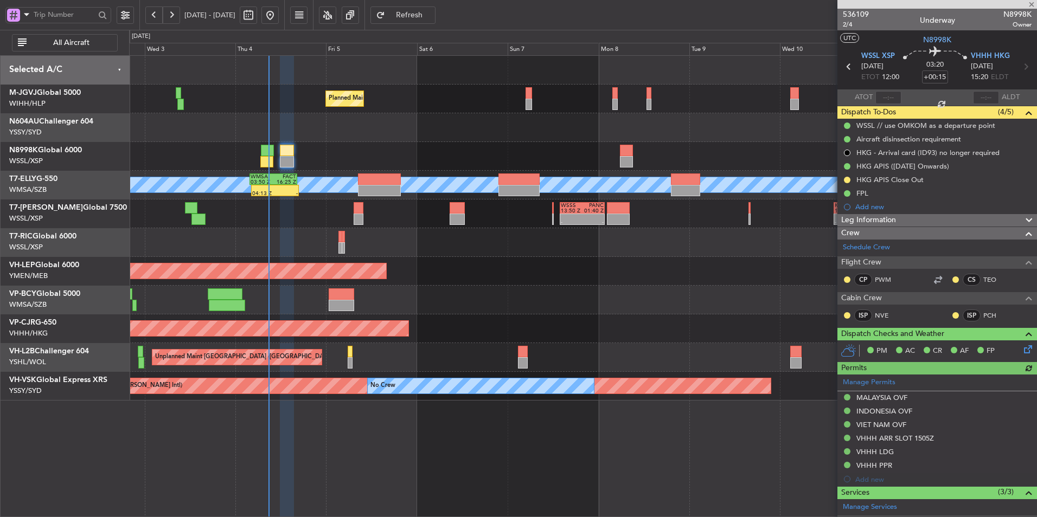
type input "[PERSON_NAME] (HHAFI)"
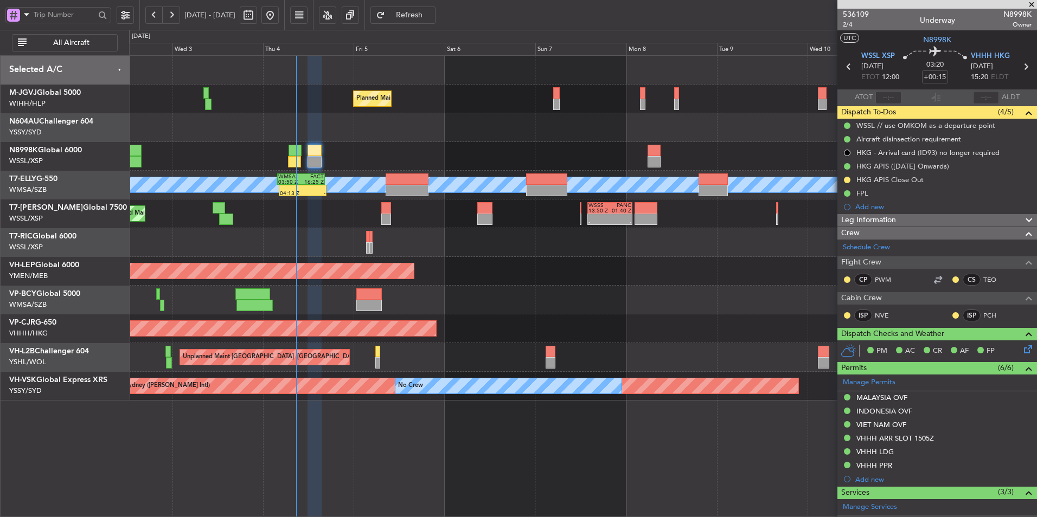
click at [490, 261] on div "Unplanned Maint Wichita (Wichita Mid-continent) Unplanned Maint Wichita (Wichit…" at bounding box center [582, 271] width 907 height 29
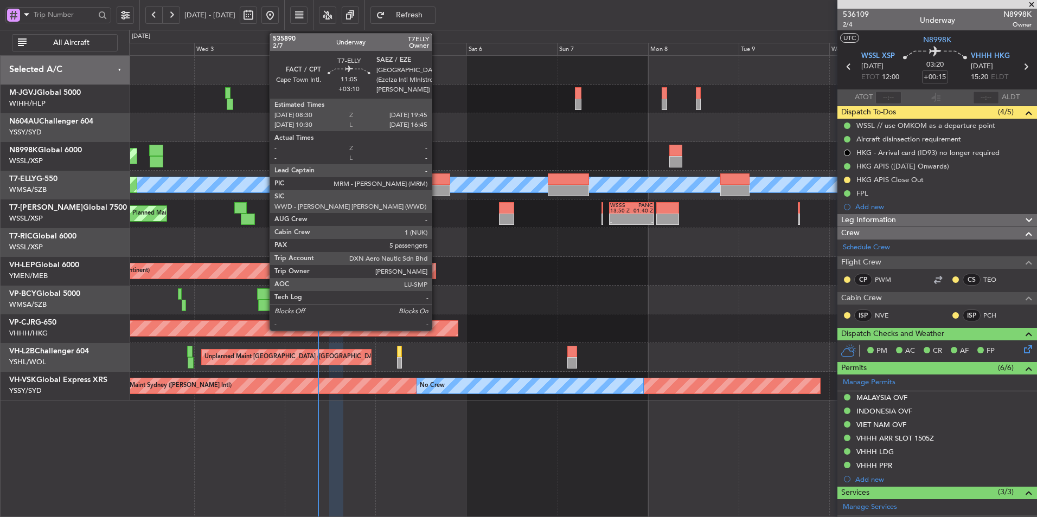
click at [437, 188] on div at bounding box center [428, 190] width 43 height 11
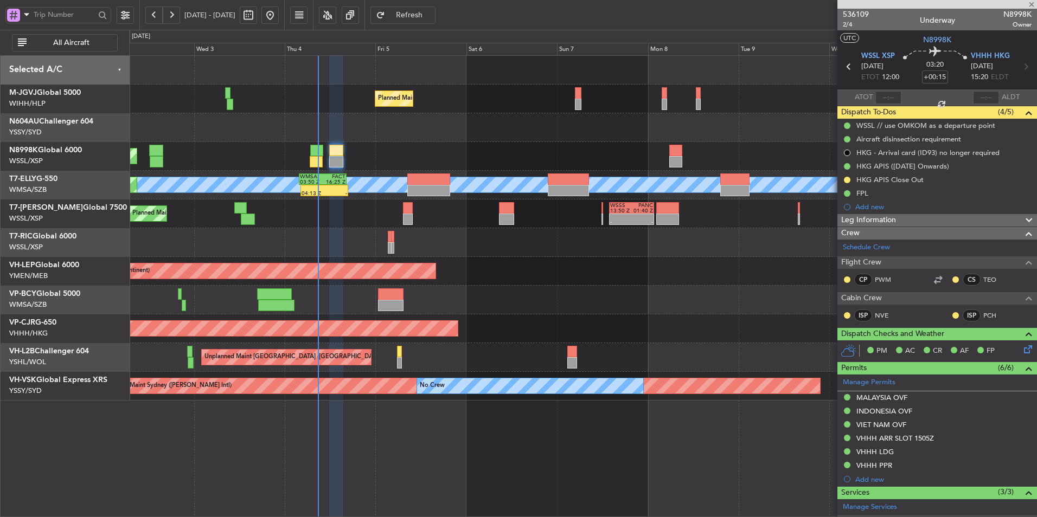
click at [504, 247] on div at bounding box center [582, 242] width 907 height 29
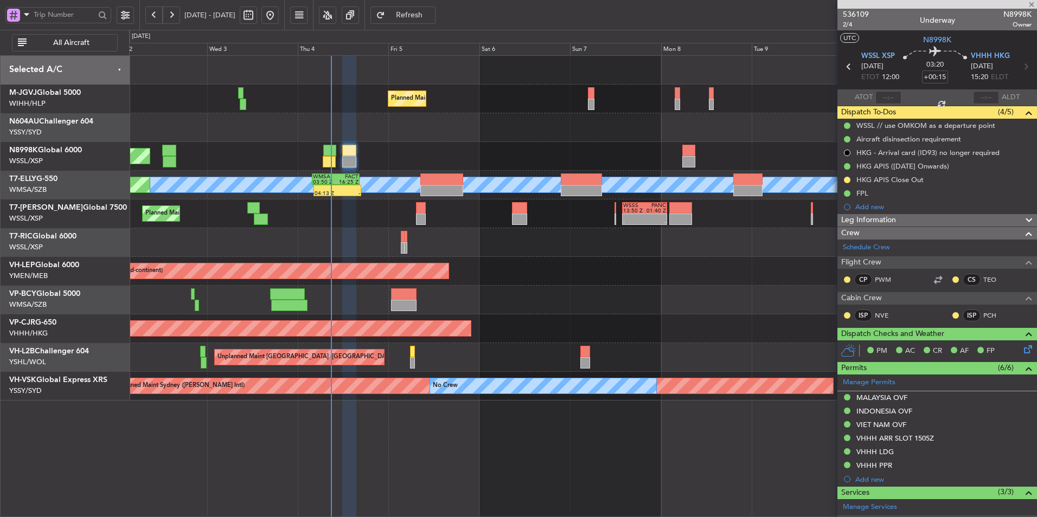
type input "+03:10"
type input "5"
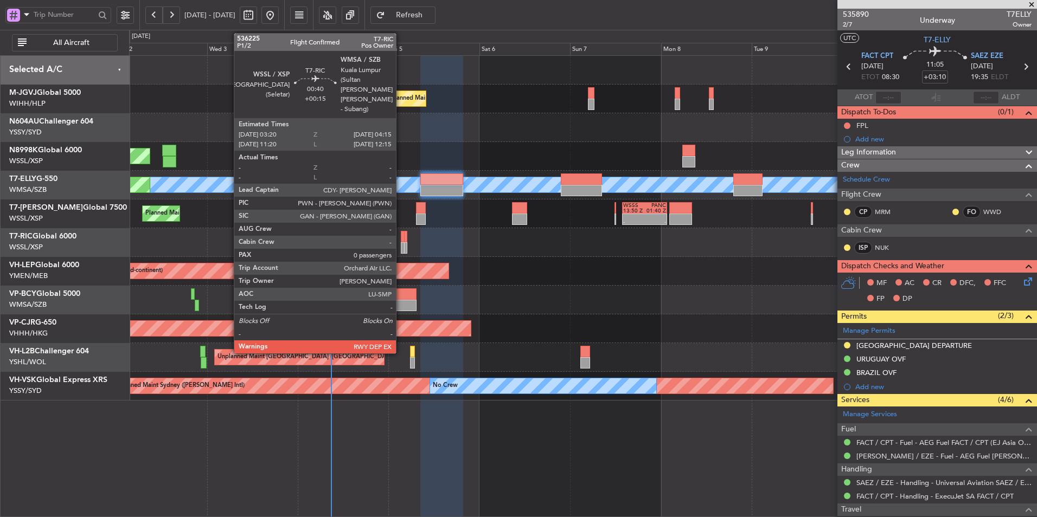
click at [401, 238] on div at bounding box center [403, 236] width 4 height 11
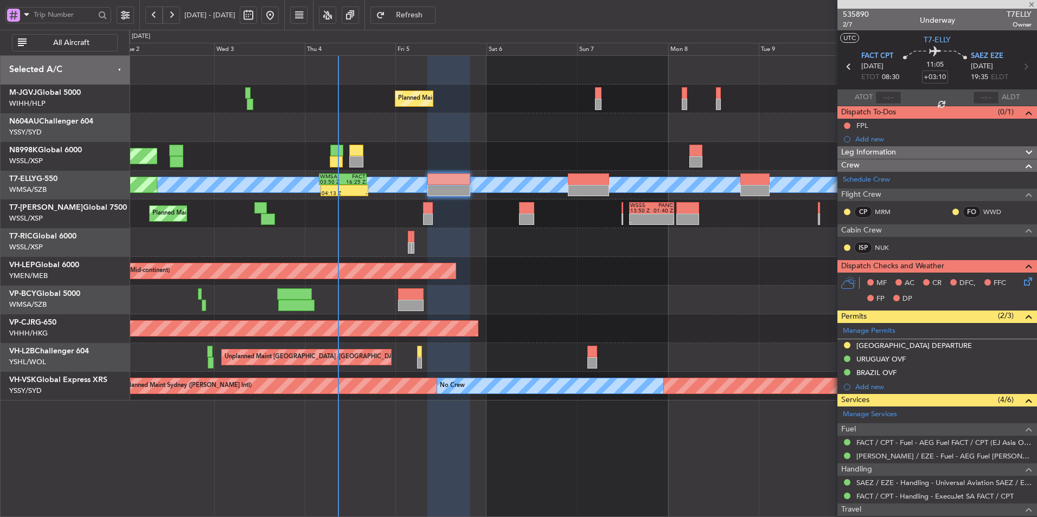
click at [495, 251] on div at bounding box center [582, 242] width 907 height 29
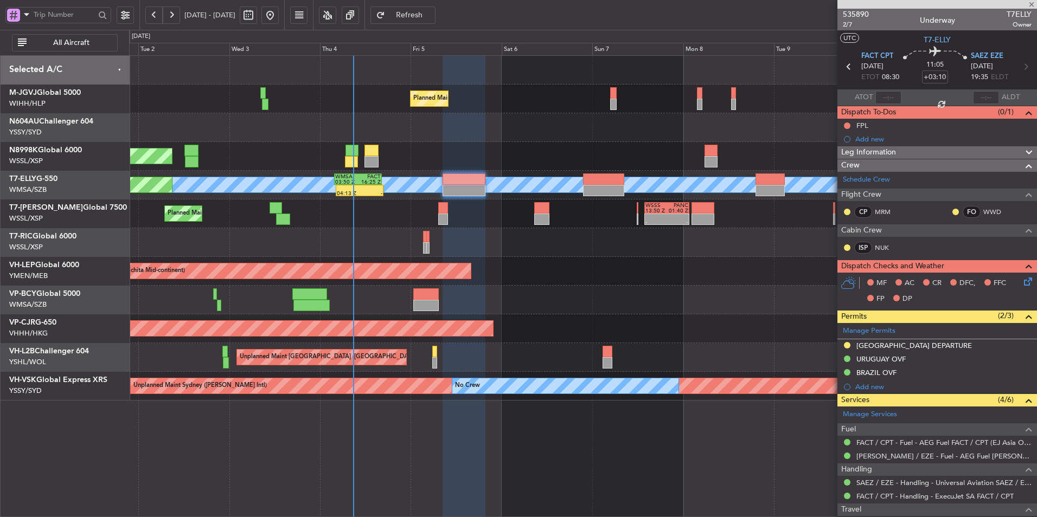
type input "+00:15"
type input "0"
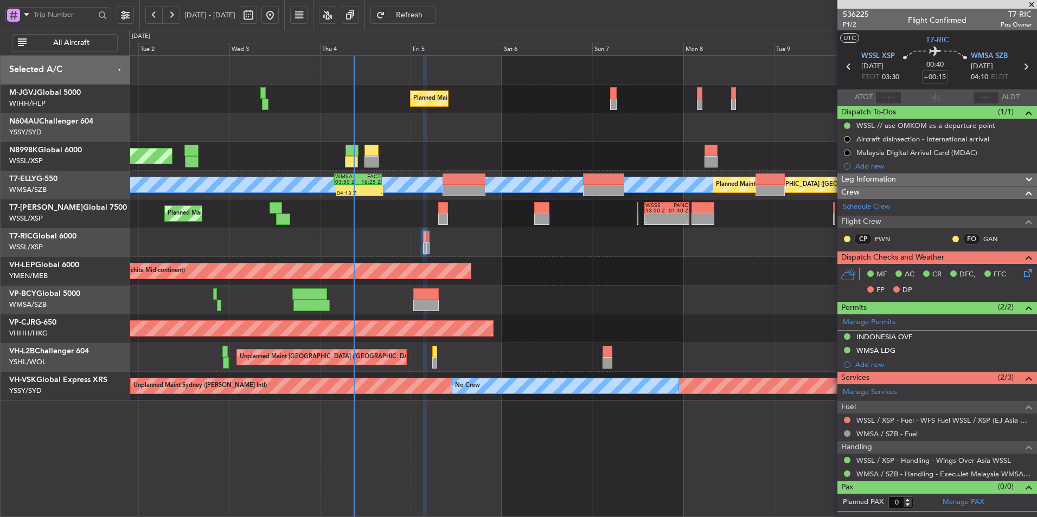
click at [489, 290] on div at bounding box center [582, 300] width 907 height 29
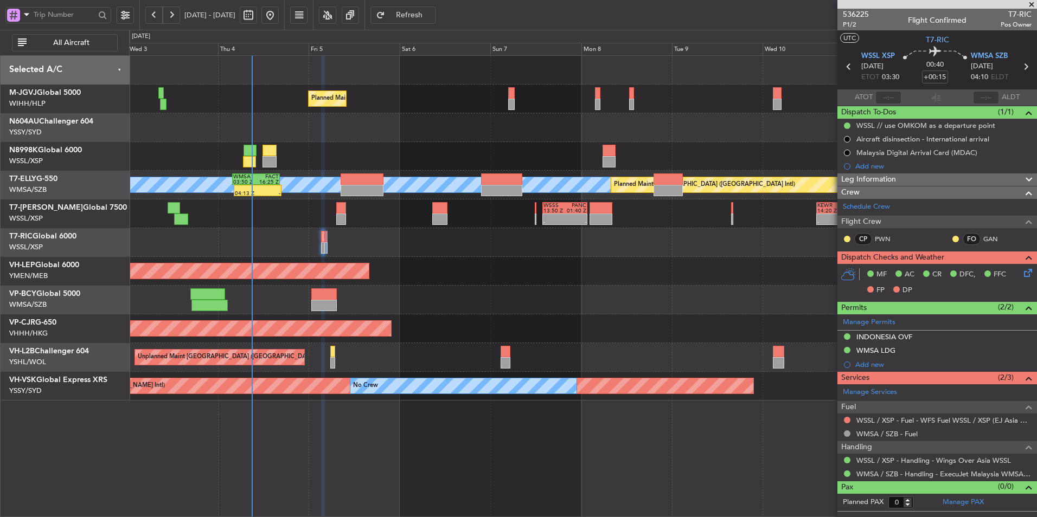
click at [485, 271] on div "Unplanned Maint Wichita (Wichita Mid-continent) Unplanned Maint Wichita (Wichit…" at bounding box center [582, 271] width 907 height 29
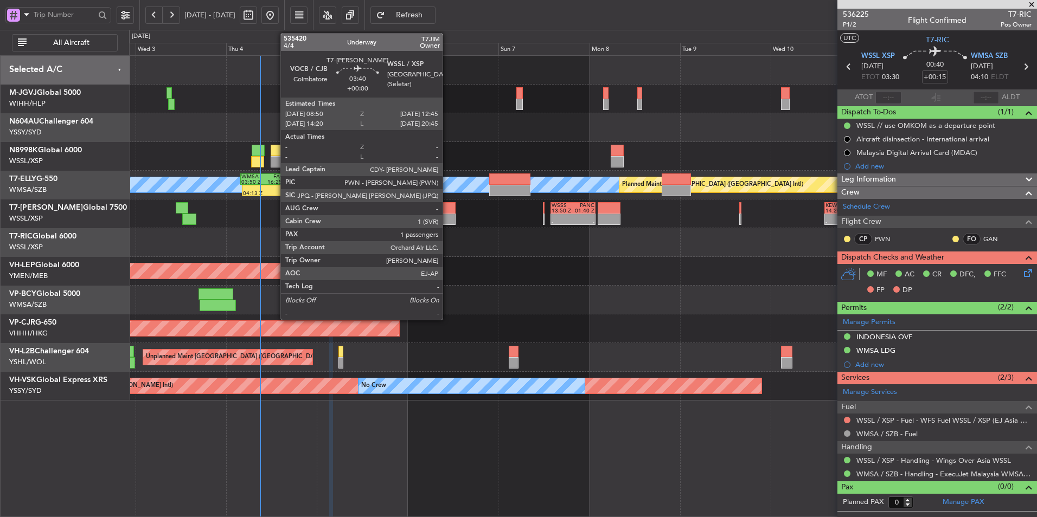
click at [447, 212] on div at bounding box center [447, 207] width 15 height 11
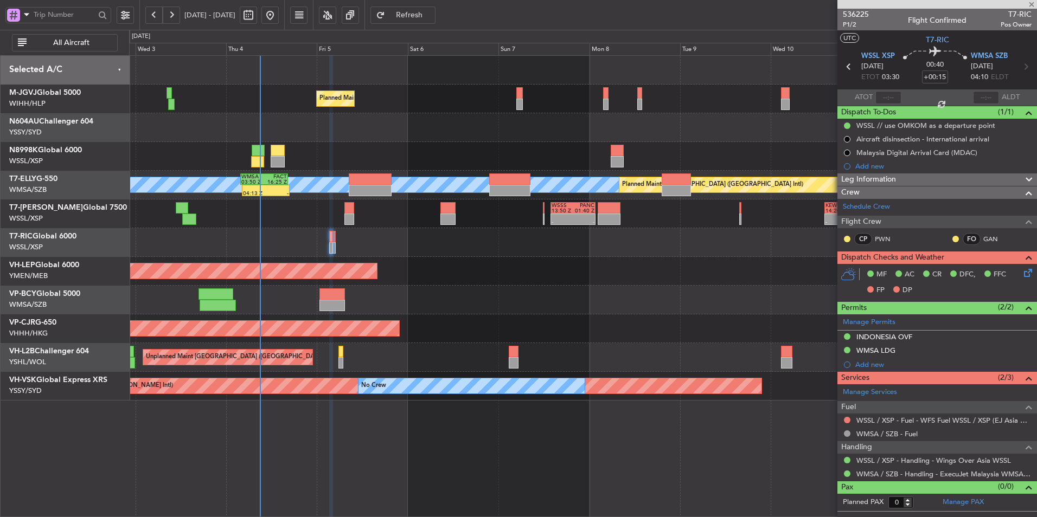
type input "1"
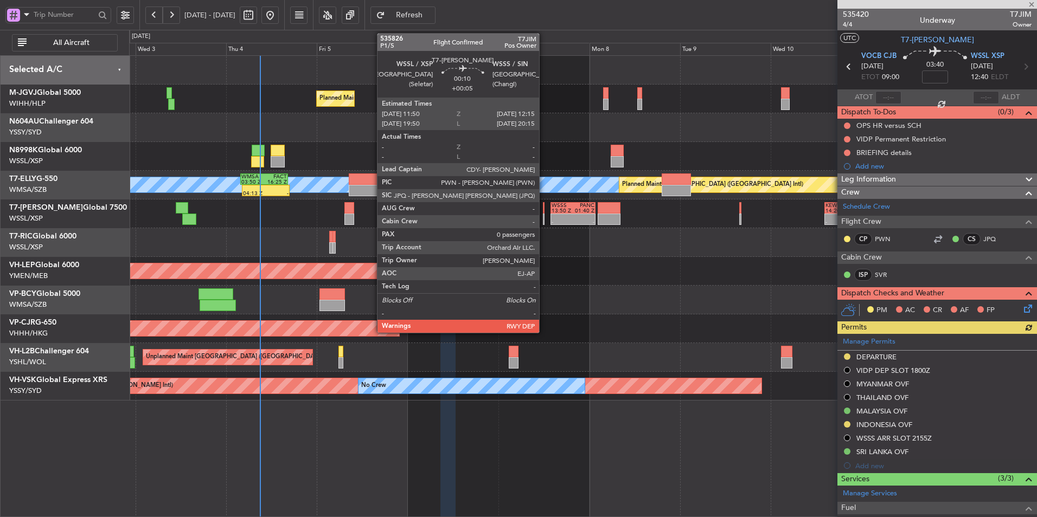
click at [544, 212] on div at bounding box center [544, 207] width 2 height 11
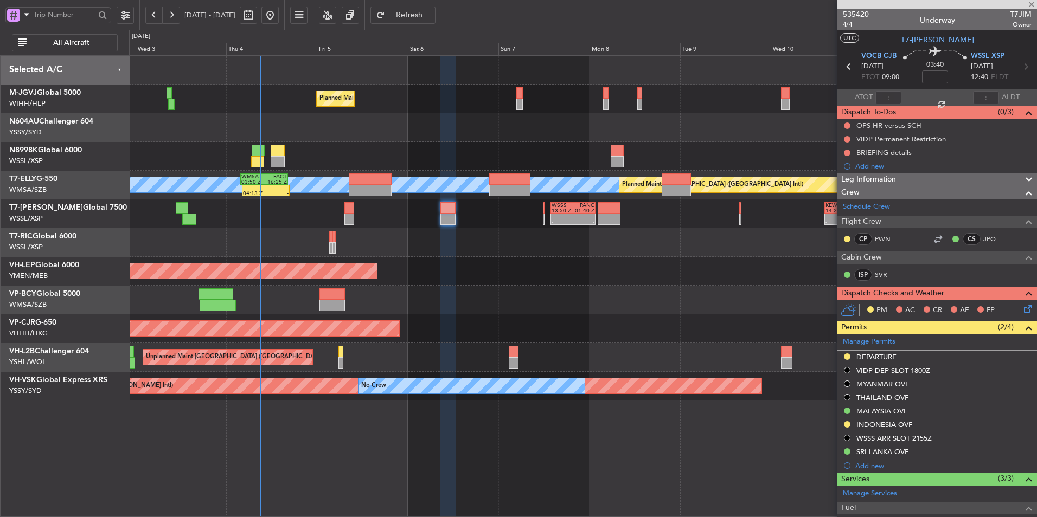
type input "+00:05"
type input "0"
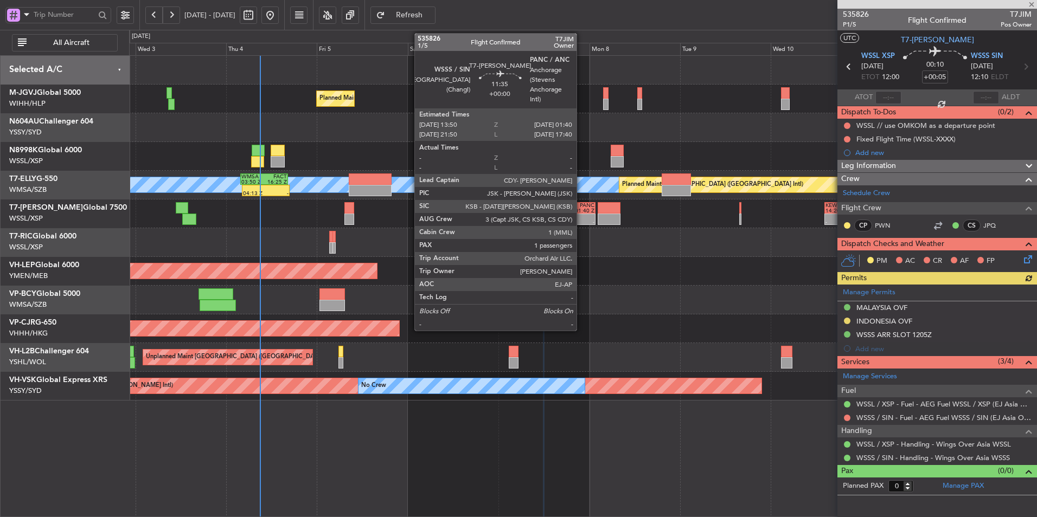
click at [574, 210] on div "01:40 Z" at bounding box center [584, 210] width 22 height 5
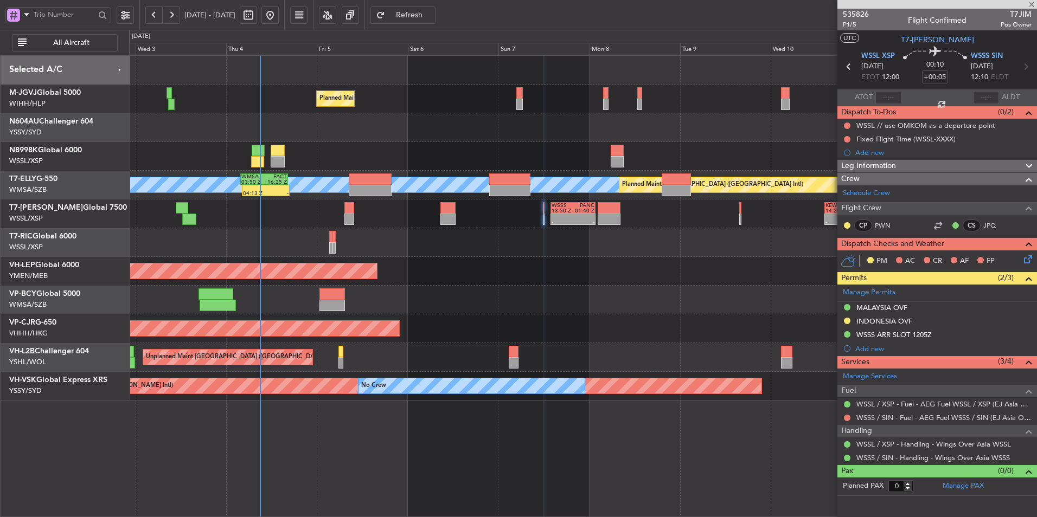
type input "1"
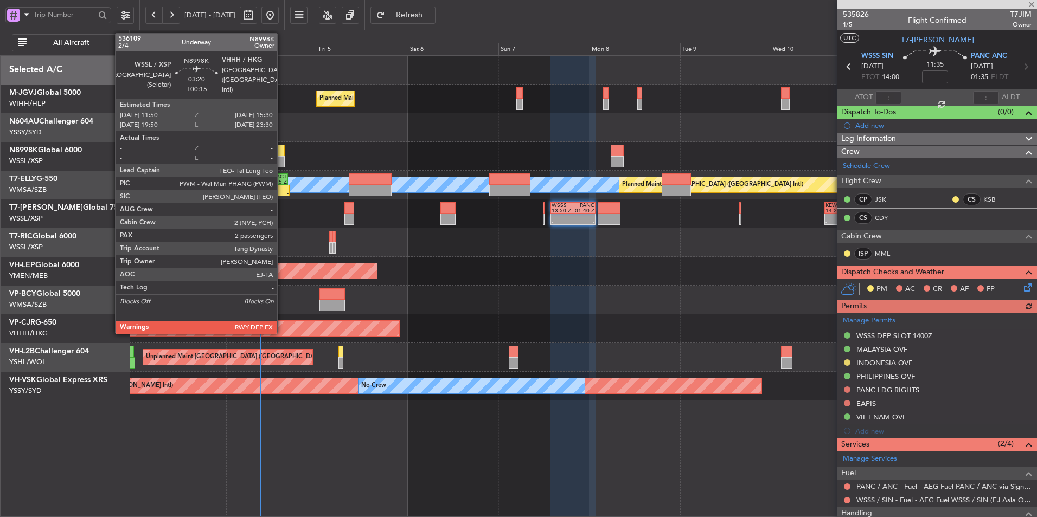
click at [282, 155] on div at bounding box center [278, 150] width 14 height 11
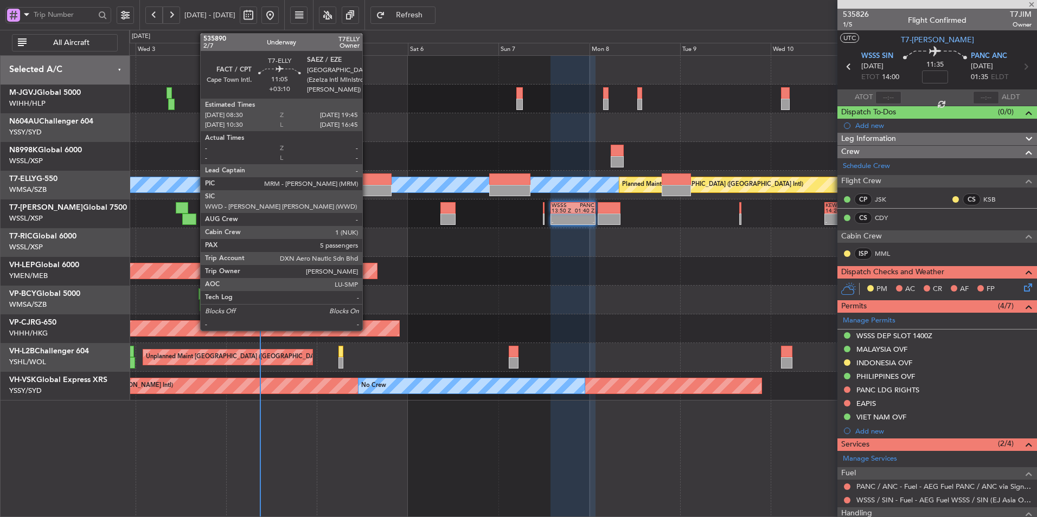
type input "+00:15"
type input "2"
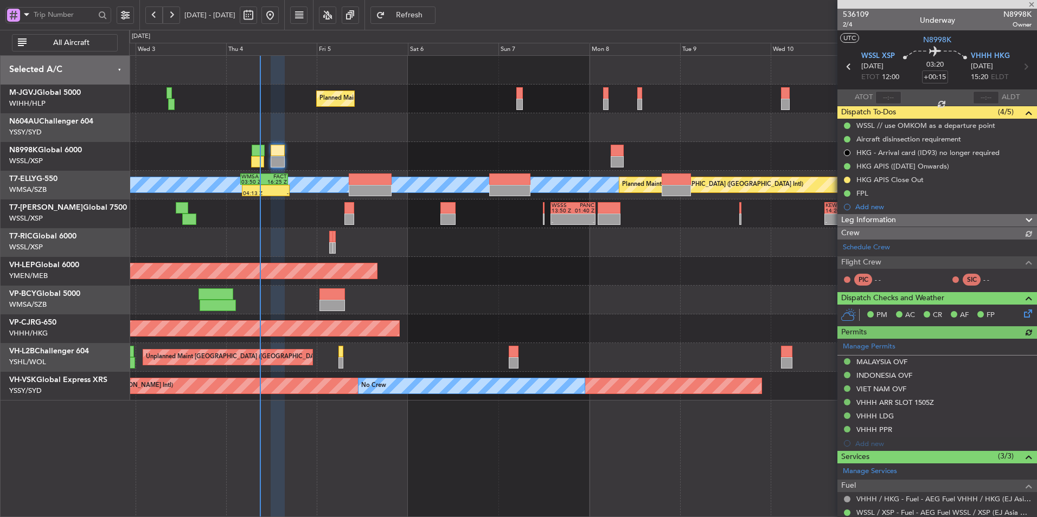
type input "[PERSON_NAME] (HHAFI)"
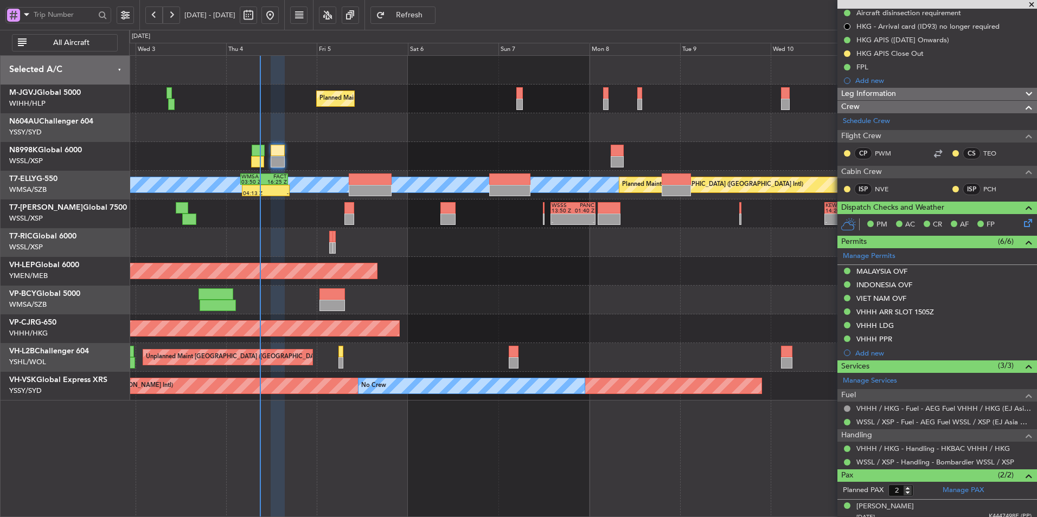
scroll to position [157, 0]
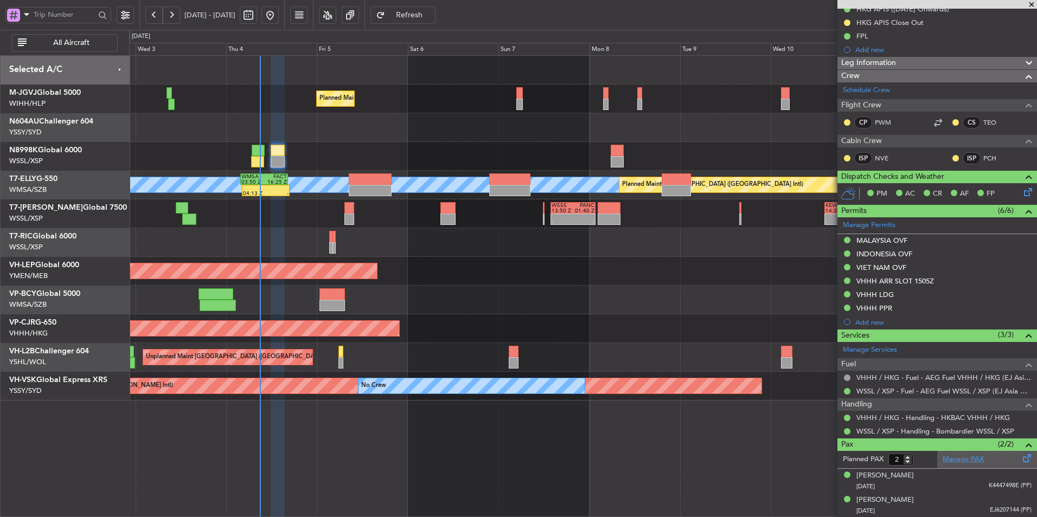
click at [962, 455] on link "Manage PAX" at bounding box center [963, 460] width 41 height 11
click at [888, 158] on link "NVE" at bounding box center [887, 158] width 24 height 10
click at [436, 22] on button "Refresh" at bounding box center [402, 15] width 65 height 17
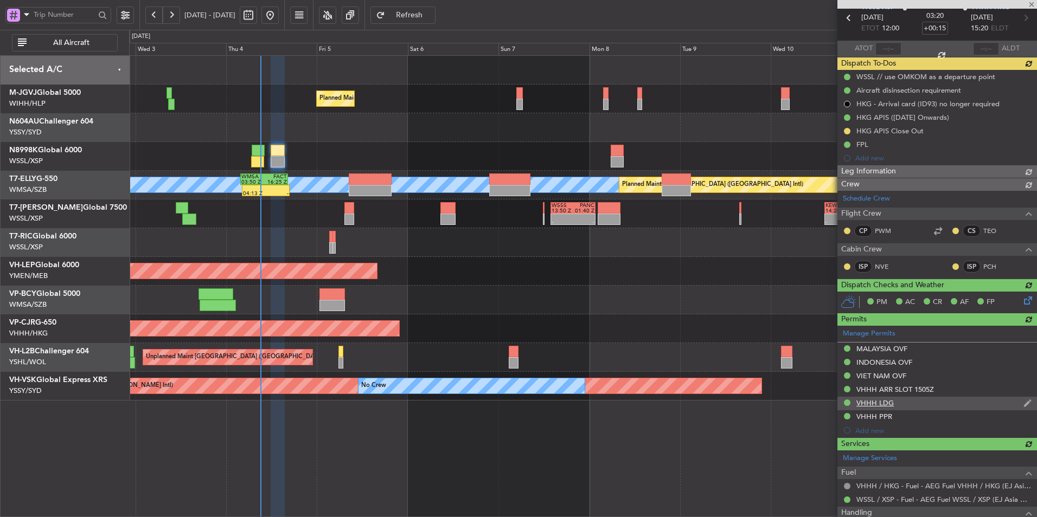
type input "4"
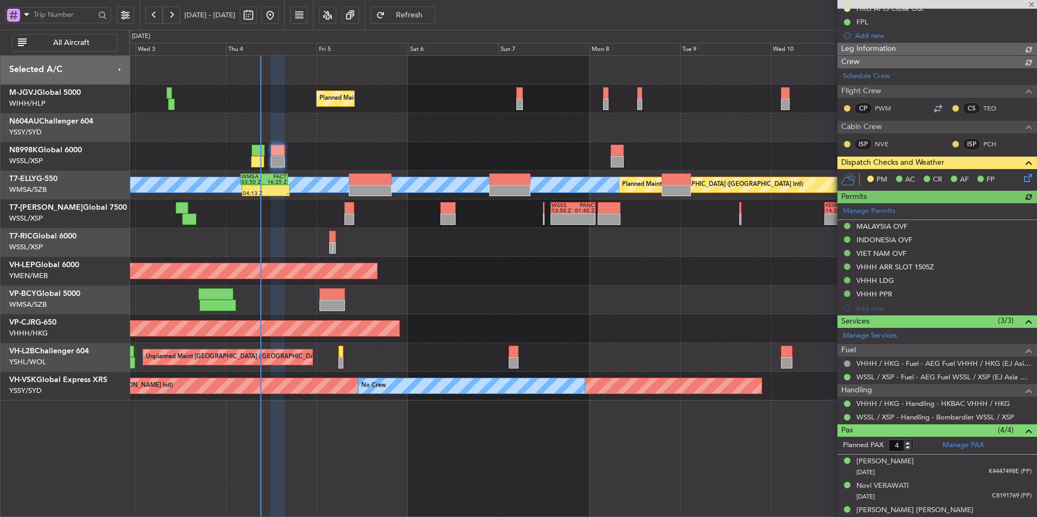
type input "[PERSON_NAME] (HHAFI)"
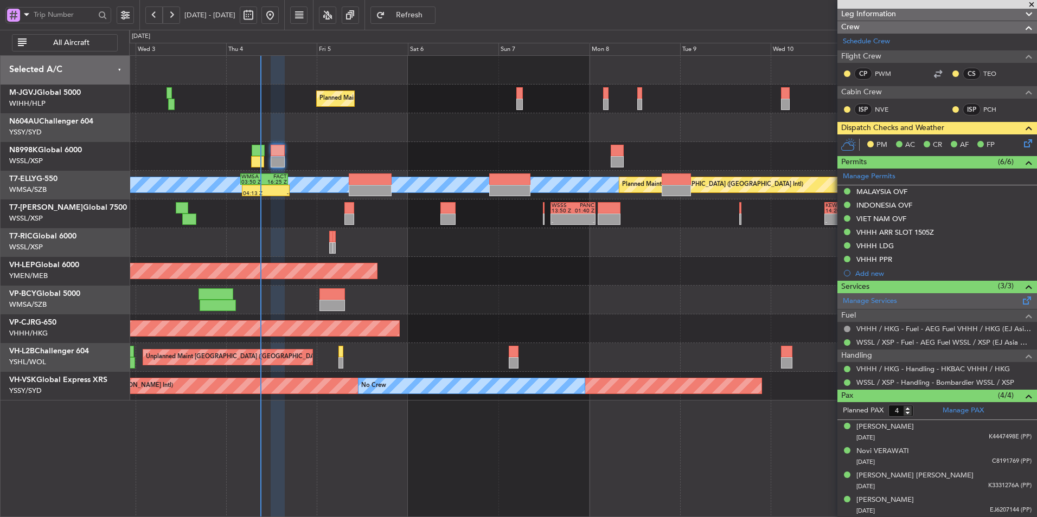
scroll to position [0, 0]
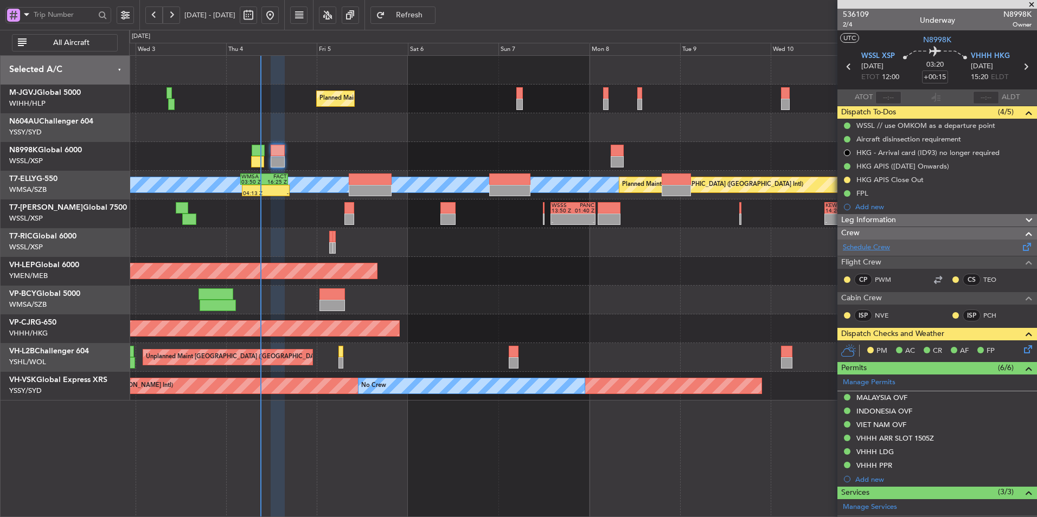
click at [882, 248] on link "Schedule Crew" at bounding box center [866, 247] width 47 height 11
click at [432, 16] on span "Refresh" at bounding box center [409, 15] width 44 height 8
type input "[PERSON_NAME] (HHAFI)"
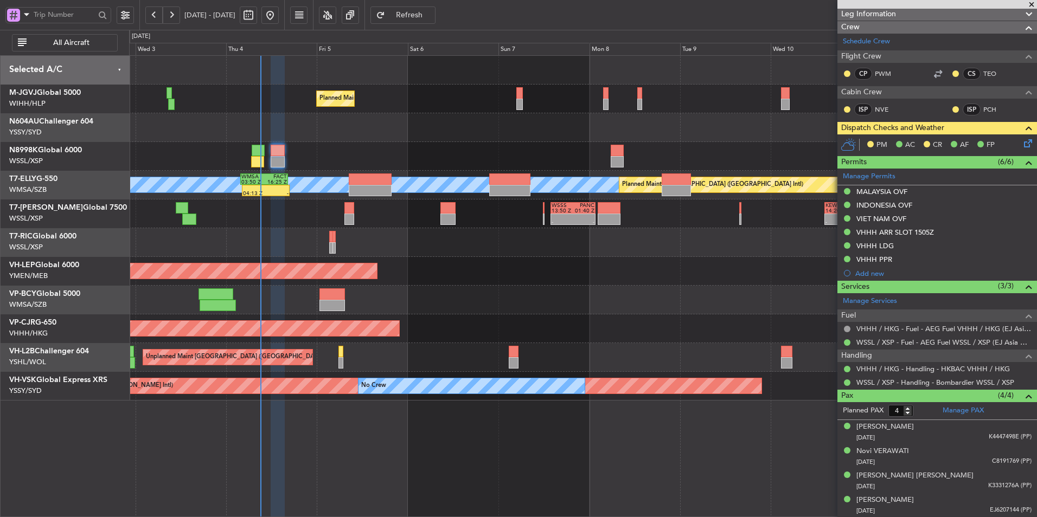
scroll to position [98, 0]
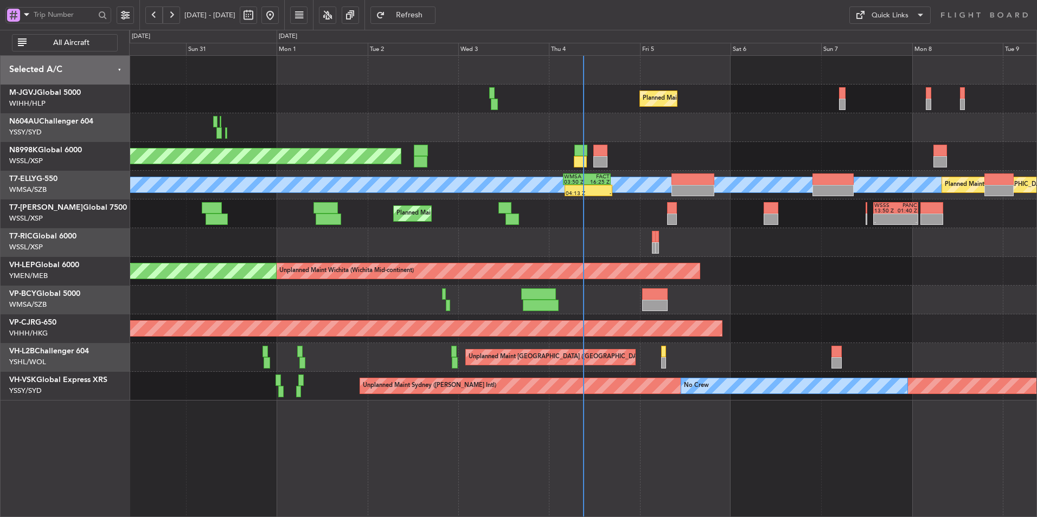
click at [438, 235] on div at bounding box center [582, 242] width 907 height 29
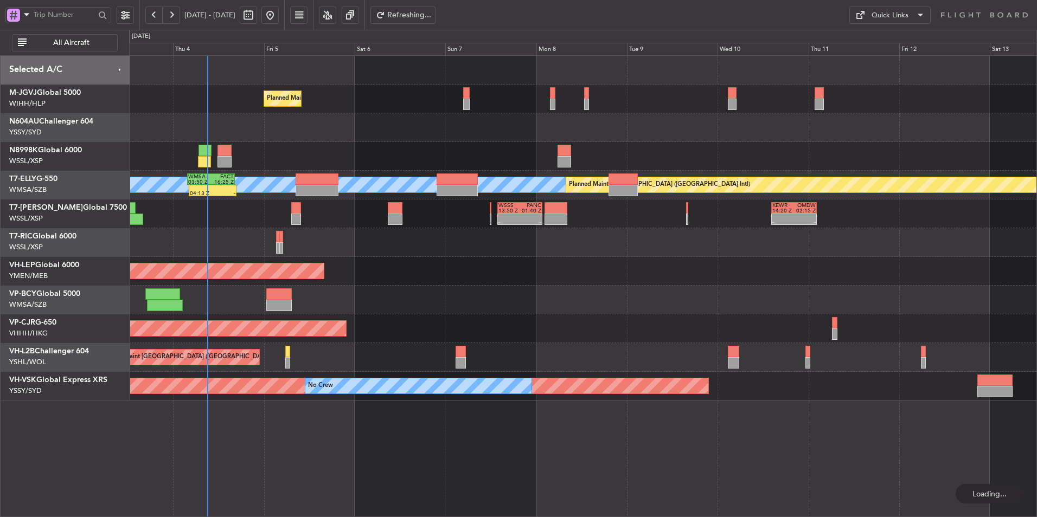
click at [389, 236] on div at bounding box center [582, 242] width 907 height 29
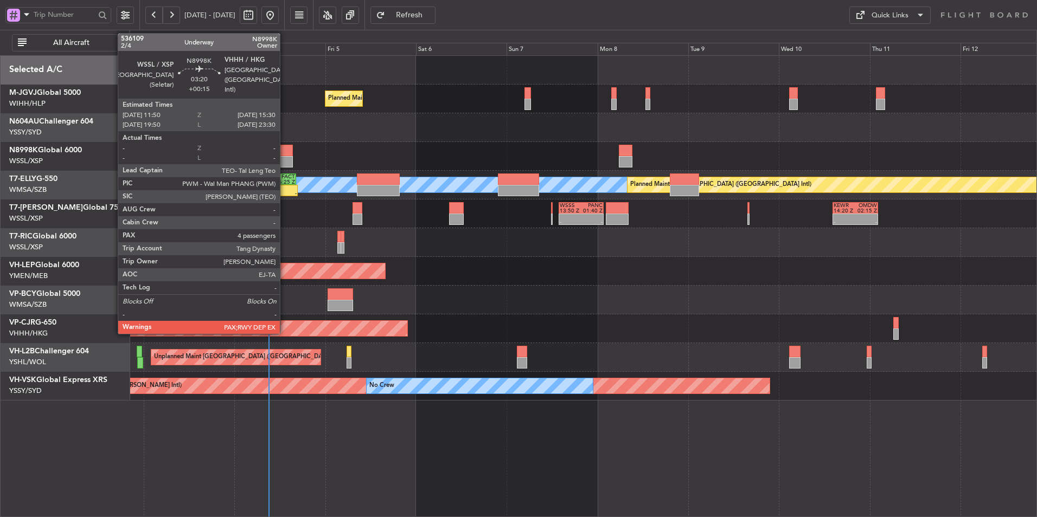
click at [285, 157] on div at bounding box center [286, 161] width 14 height 11
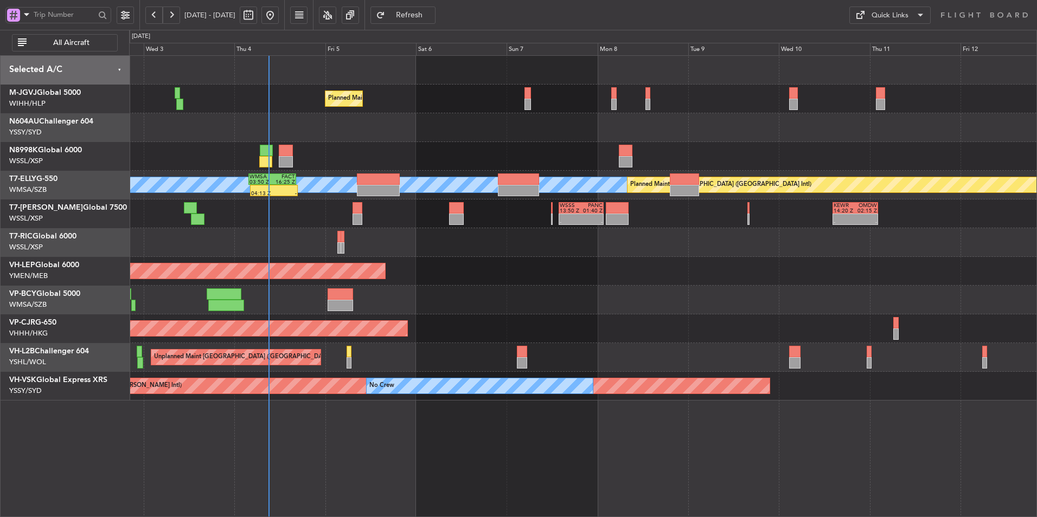
click at [425, 150] on div "Planned Maint [GEOGRAPHIC_DATA] (Seletar)" at bounding box center [582, 156] width 907 height 29
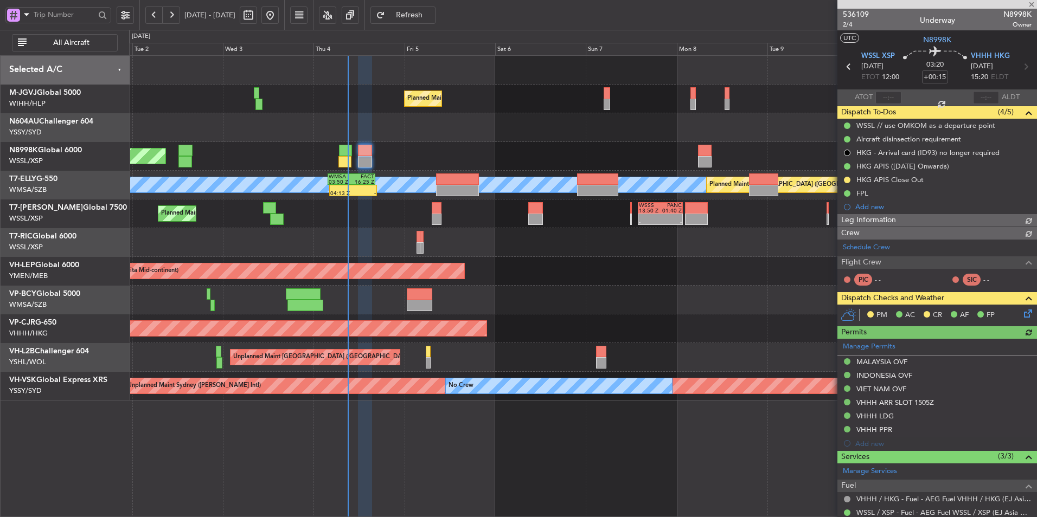
type input "[PERSON_NAME] (HHAFI)"
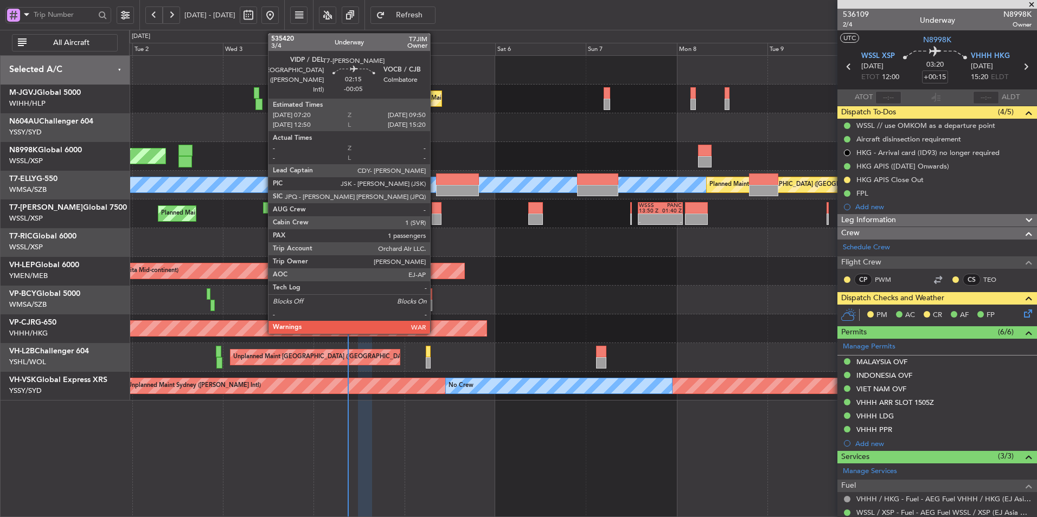
click at [435, 209] on div at bounding box center [437, 207] width 10 height 11
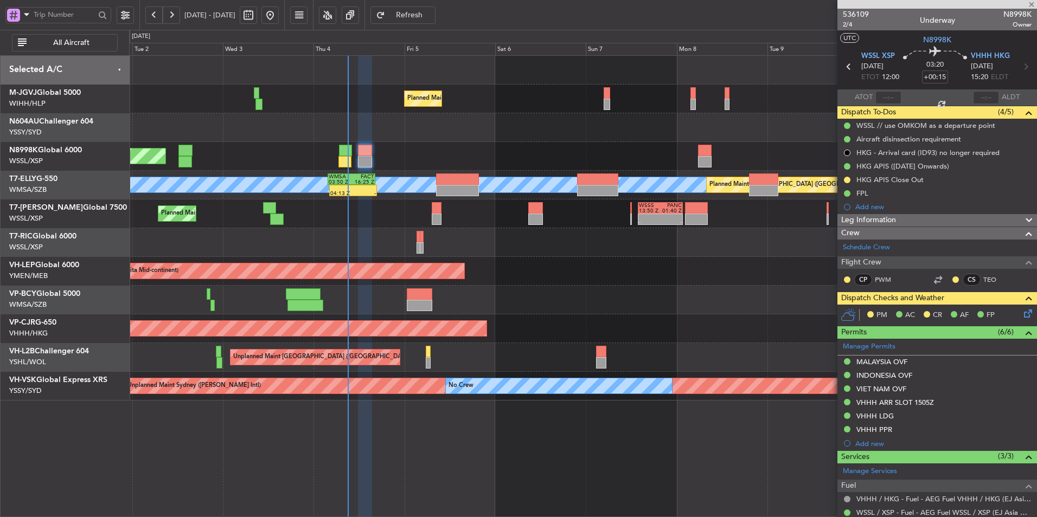
type input "-00:05"
type input "1"
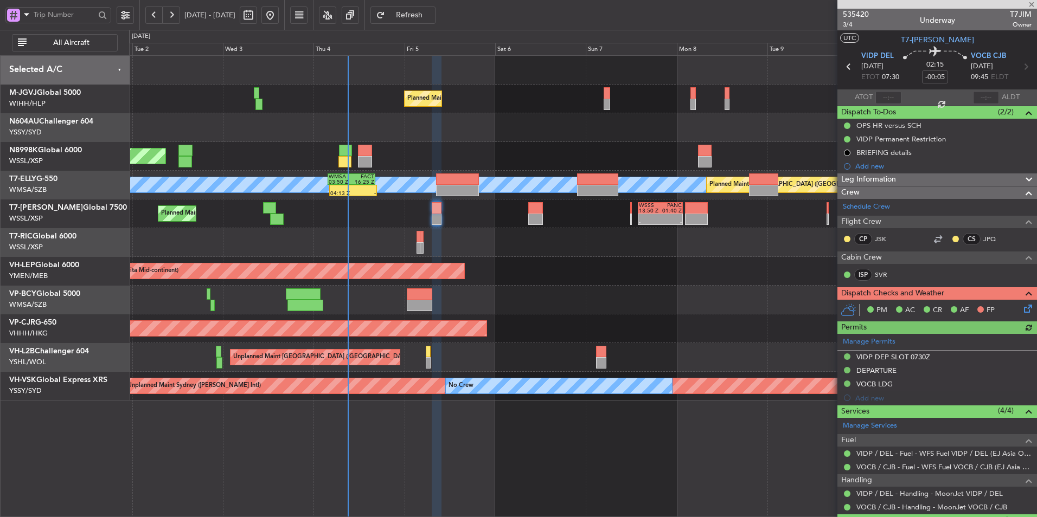
scroll to position [52, 0]
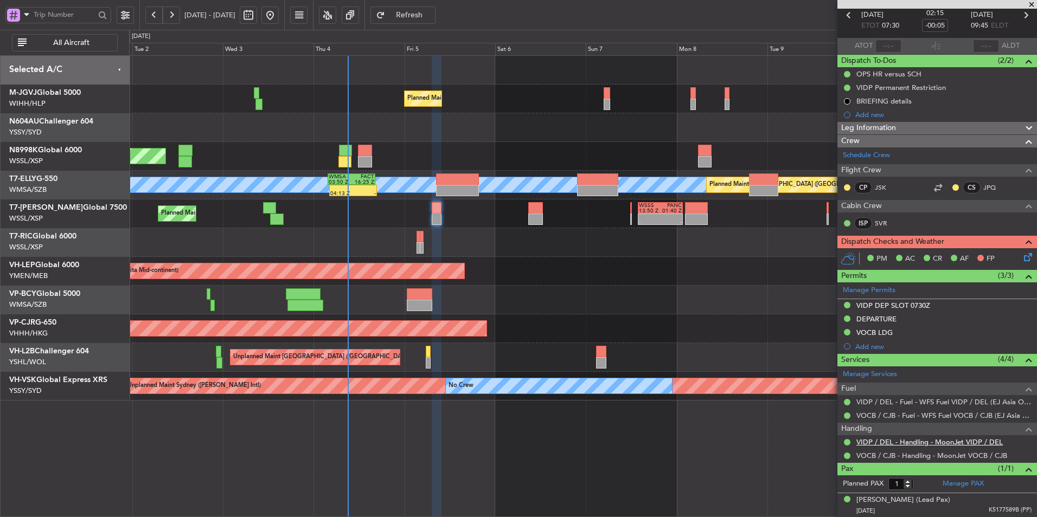
click at [891, 446] on link "VIDP / DEL - Handling - MoonJet VIDP / DEL" at bounding box center [929, 442] width 146 height 9
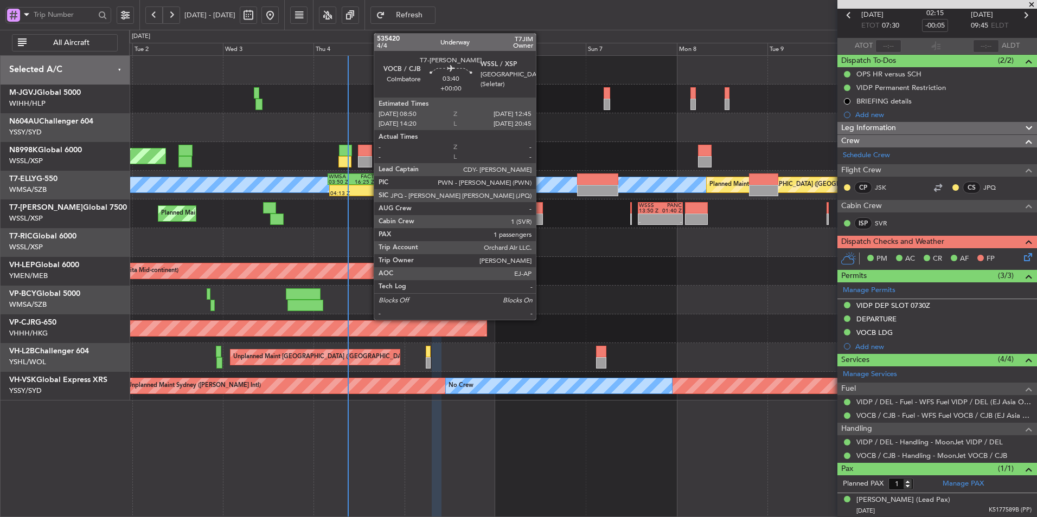
click at [541, 215] on div at bounding box center [535, 219] width 15 height 11
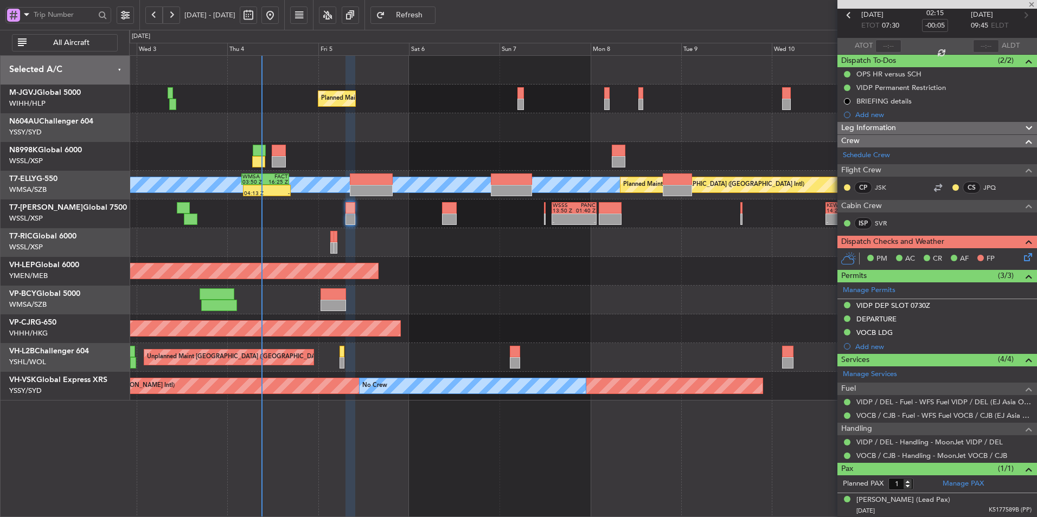
click at [509, 250] on div at bounding box center [582, 242] width 907 height 29
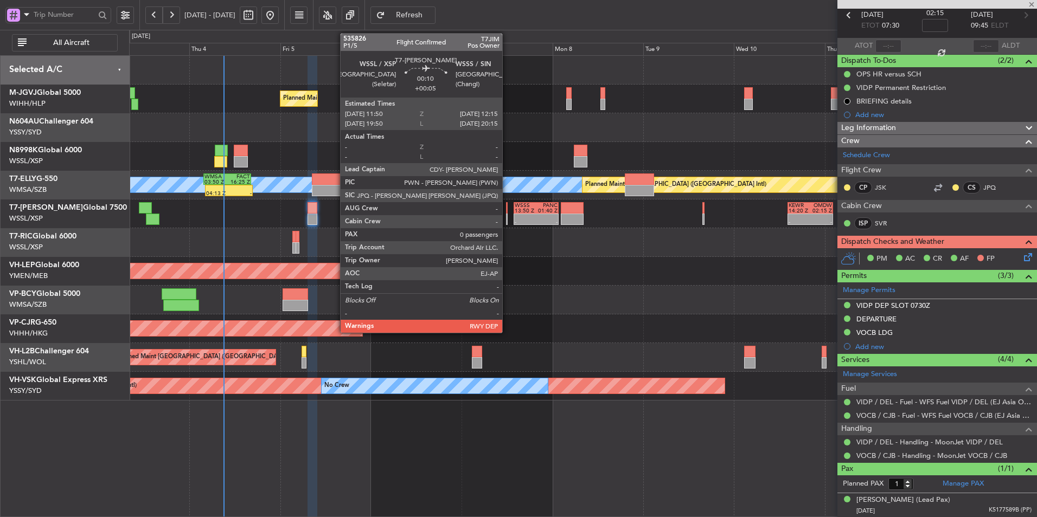
scroll to position [0, 0]
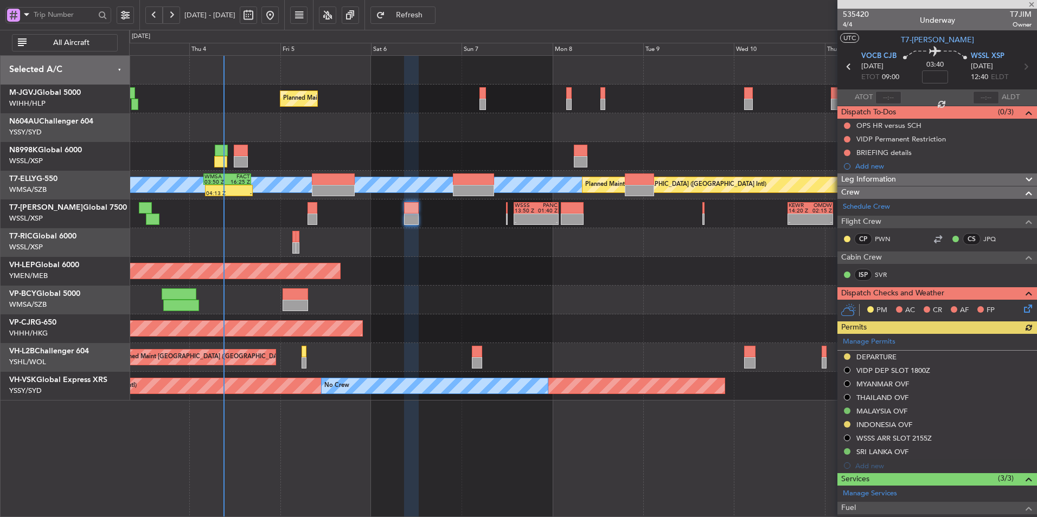
click at [482, 266] on div "Unplanned Maint Wichita (Wichita Mid-continent) Unplanned Maint Wichita (Wichit…" at bounding box center [582, 271] width 907 height 29
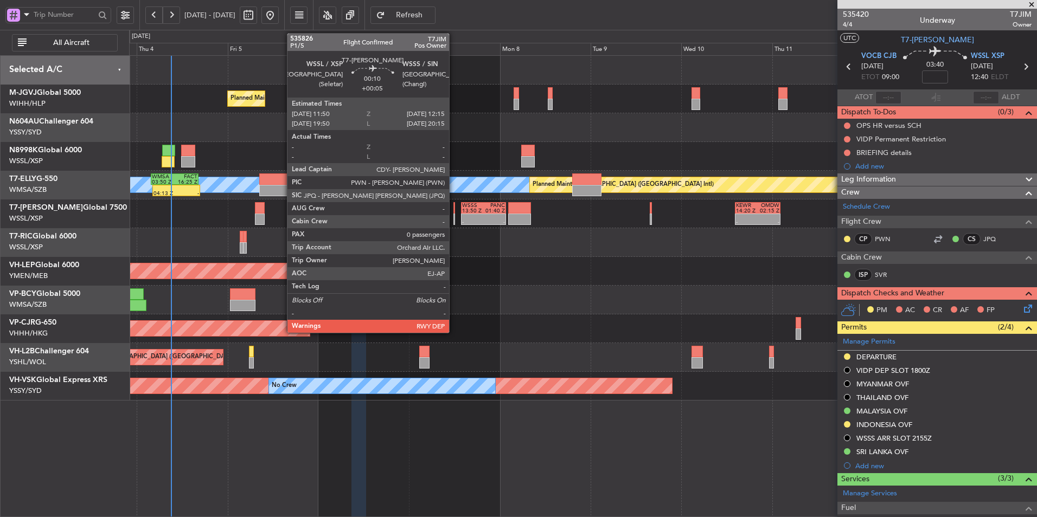
click at [454, 218] on div at bounding box center [454, 219] width 2 height 11
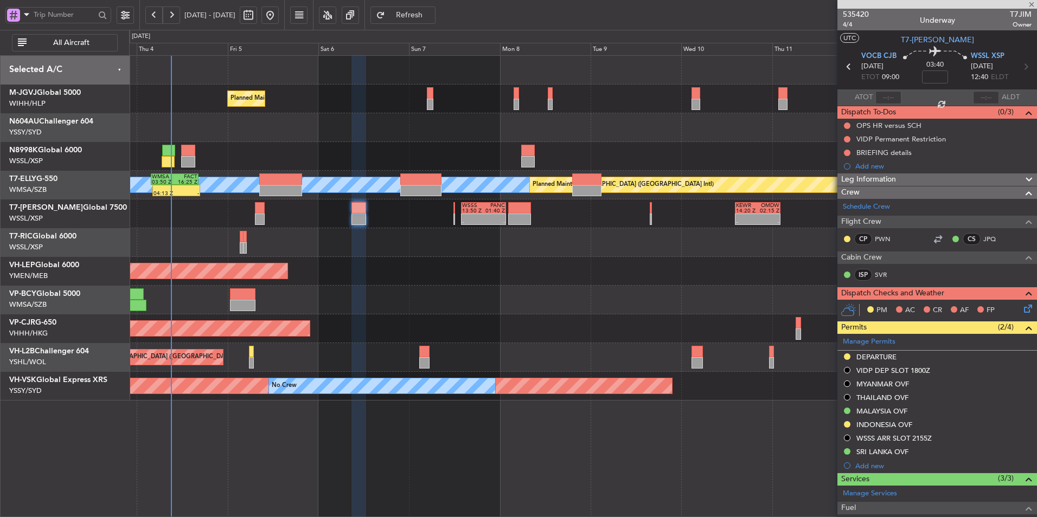
type input "+00:05"
type input "0"
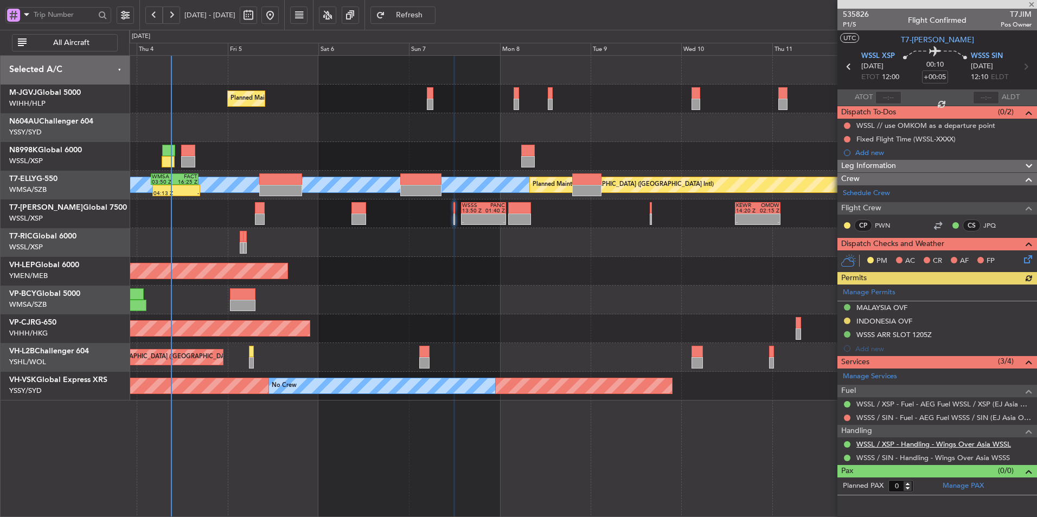
click at [899, 445] on link "WSSL / XSP - Handling - Wings Over Asia WSSL" at bounding box center [933, 444] width 155 height 9
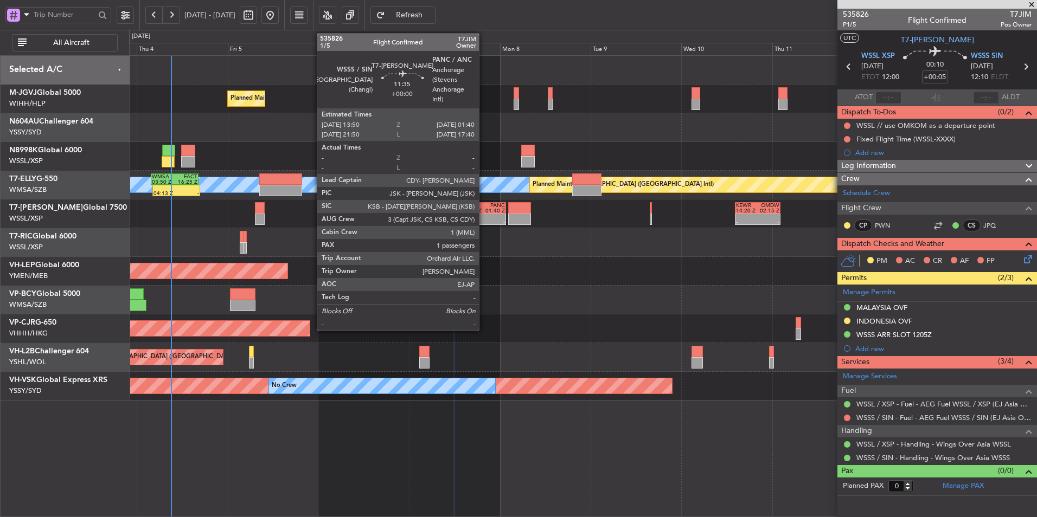
click at [484, 216] on div at bounding box center [494, 216] width 22 height 5
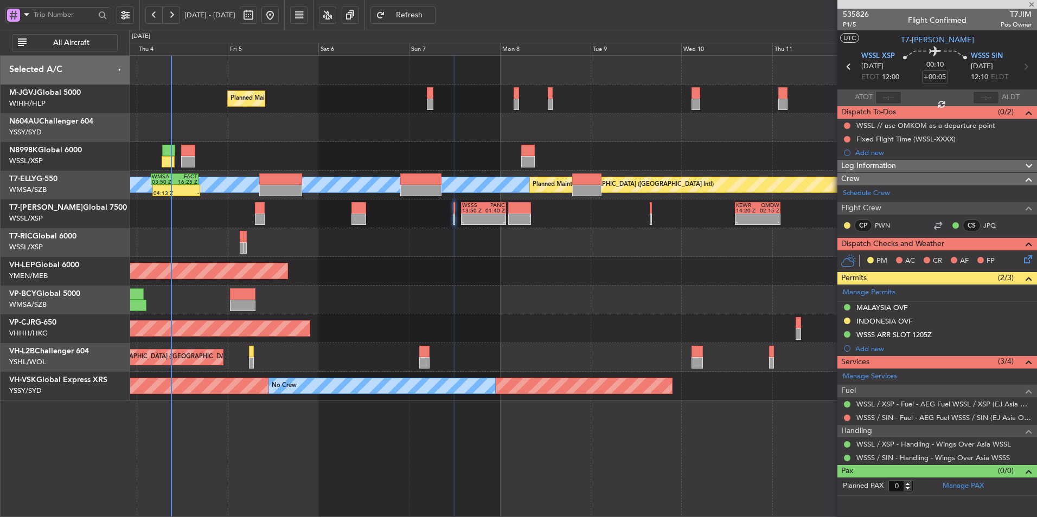
type input "1"
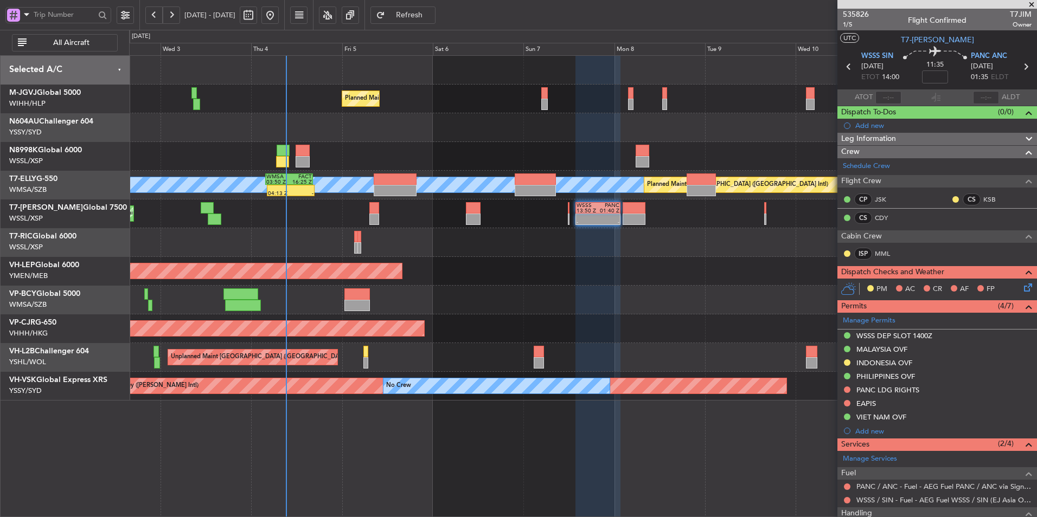
click at [497, 302] on div at bounding box center [582, 300] width 907 height 29
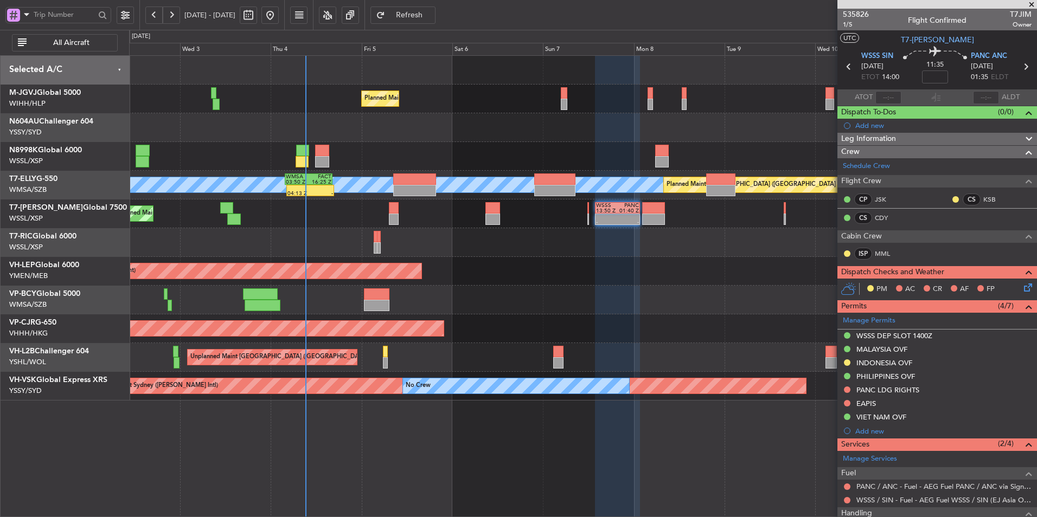
click at [485, 276] on div "Unplanned Maint Wichita (Wichita Mid-continent) Unplanned Maint Wichita (Wichit…" at bounding box center [582, 271] width 907 height 29
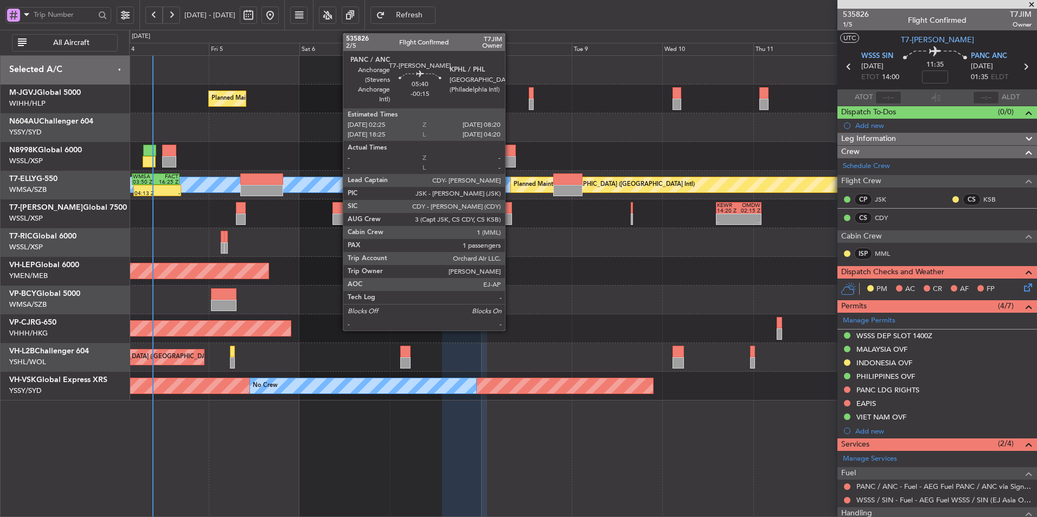
click at [510, 214] on div at bounding box center [500, 219] width 23 height 11
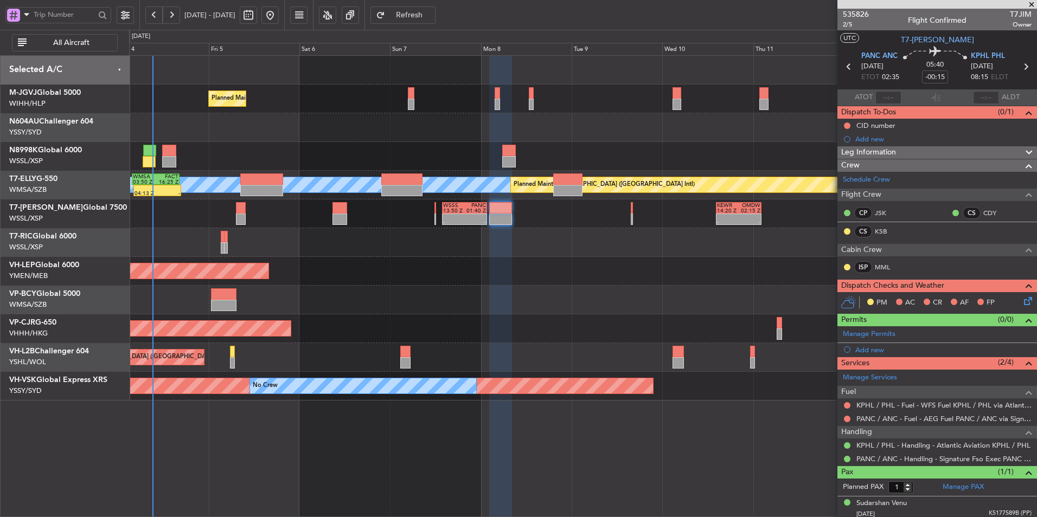
scroll to position [3, 0]
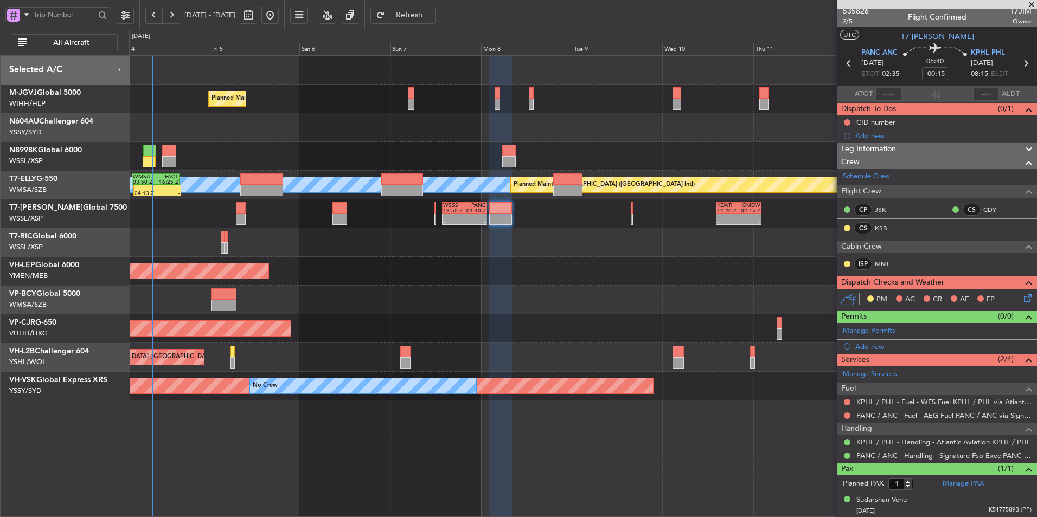
click at [559, 281] on div "Unplanned Maint Wichita (Wichita Mid-continent)" at bounding box center [582, 271] width 907 height 29
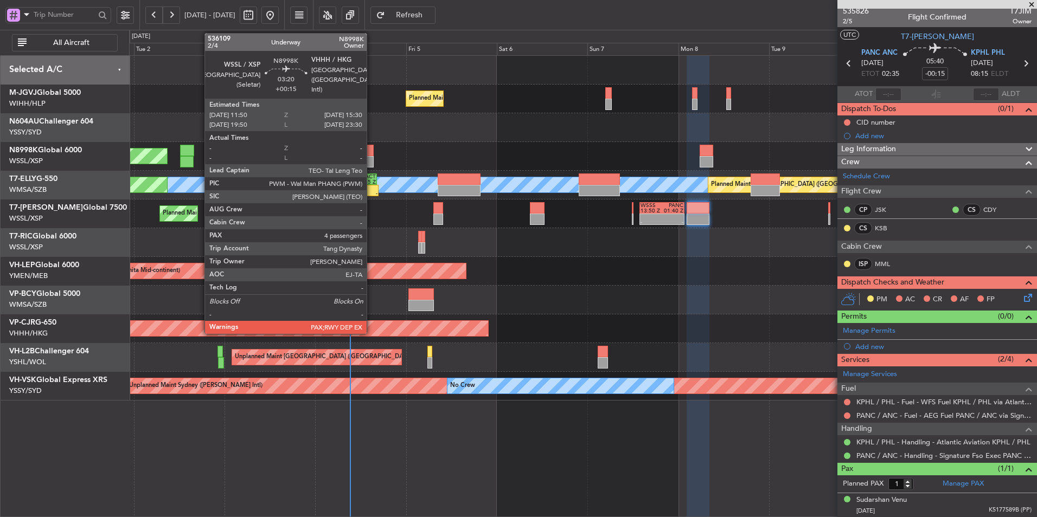
click at [372, 153] on div at bounding box center [367, 150] width 14 height 11
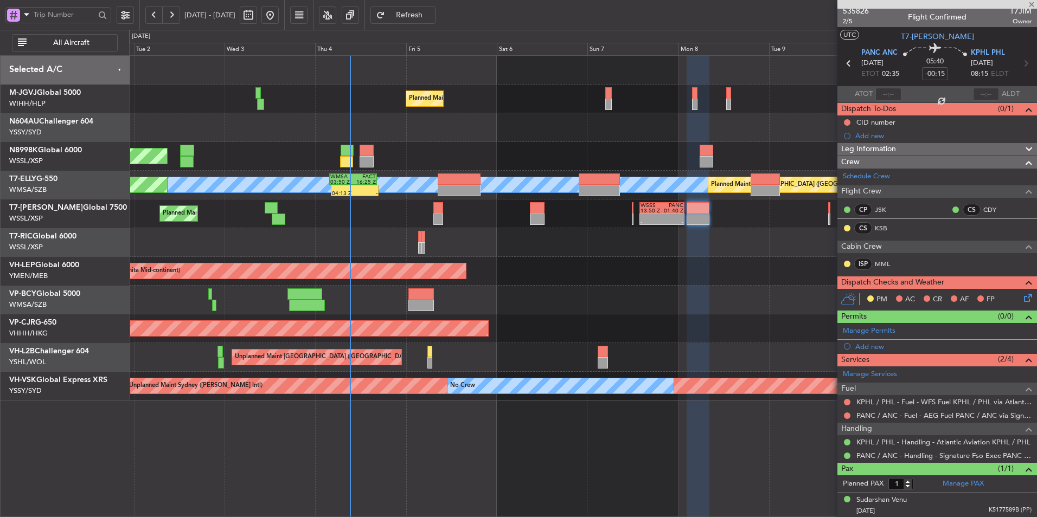
type input "+00:15"
type input "4"
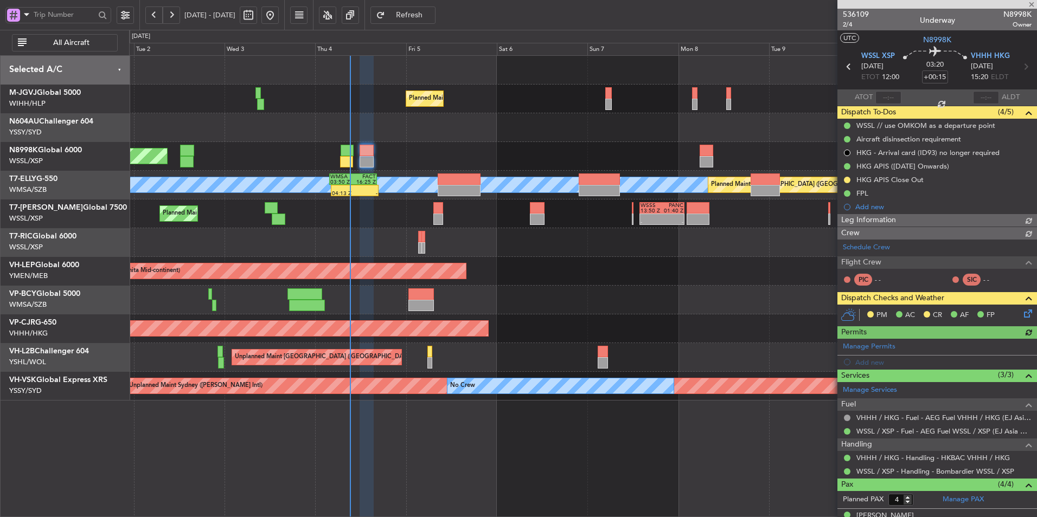
type input "[PERSON_NAME] (HHAFI)"
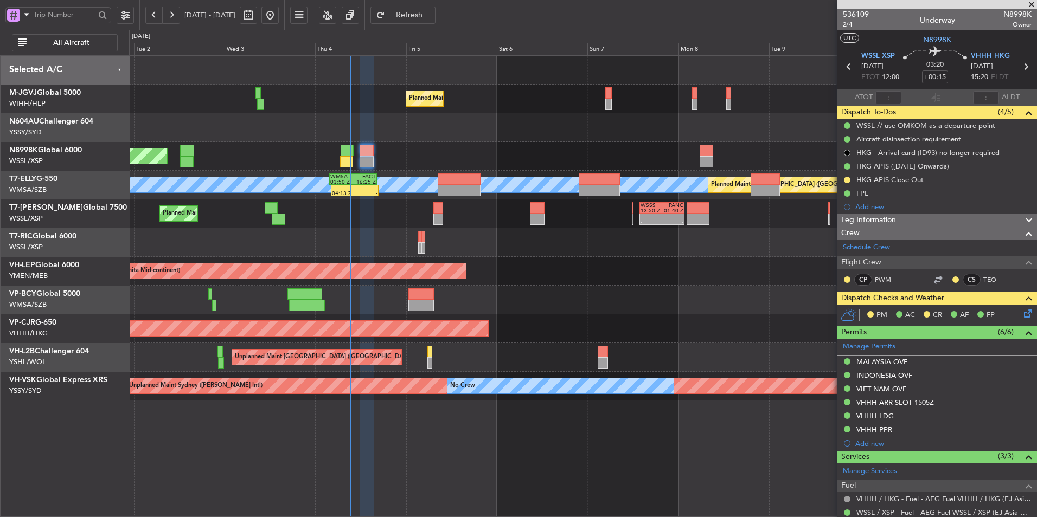
click at [544, 226] on div "Planned Maint Singapore (Seletar) Planned Maint Singapore (Seletar) Planned Mai…" at bounding box center [582, 228] width 907 height 345
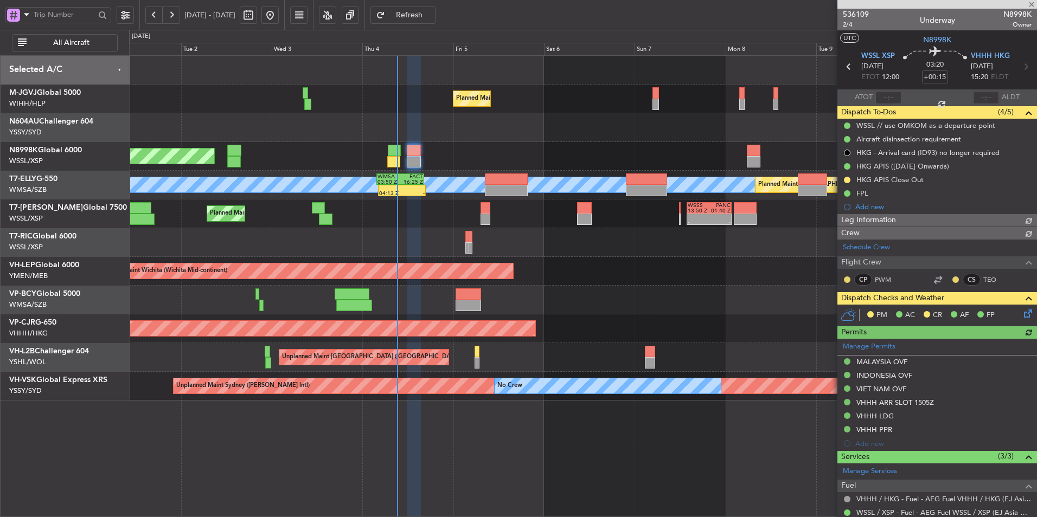
type input "[PERSON_NAME] (HHAFI)"
click at [894, 166] on div "HKG APIS ([DATE] Onwards)" at bounding box center [902, 166] width 93 height 9
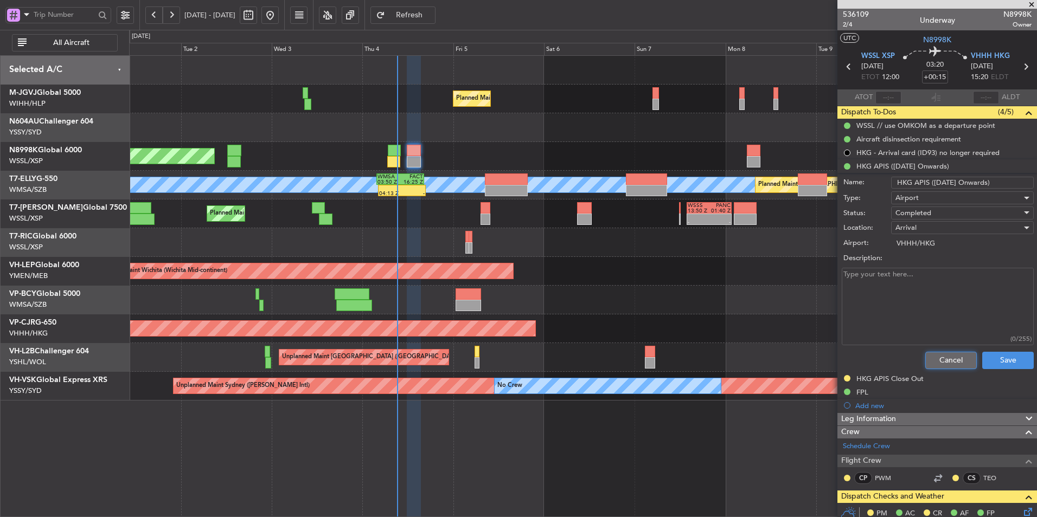
click at [925, 356] on button "Cancel" at bounding box center [951, 360] width 52 height 17
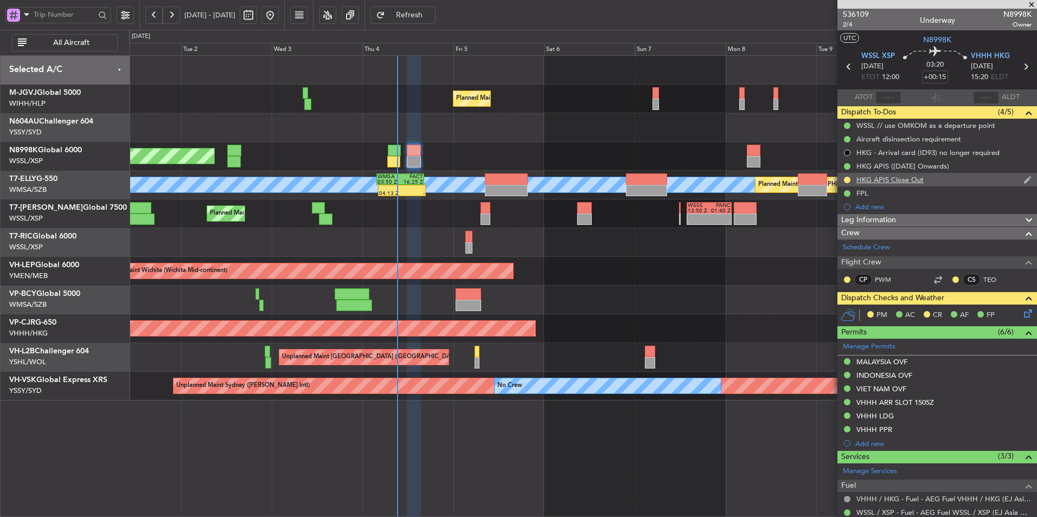
click at [901, 179] on div "HKG APIS Close Out" at bounding box center [889, 179] width 67 height 9
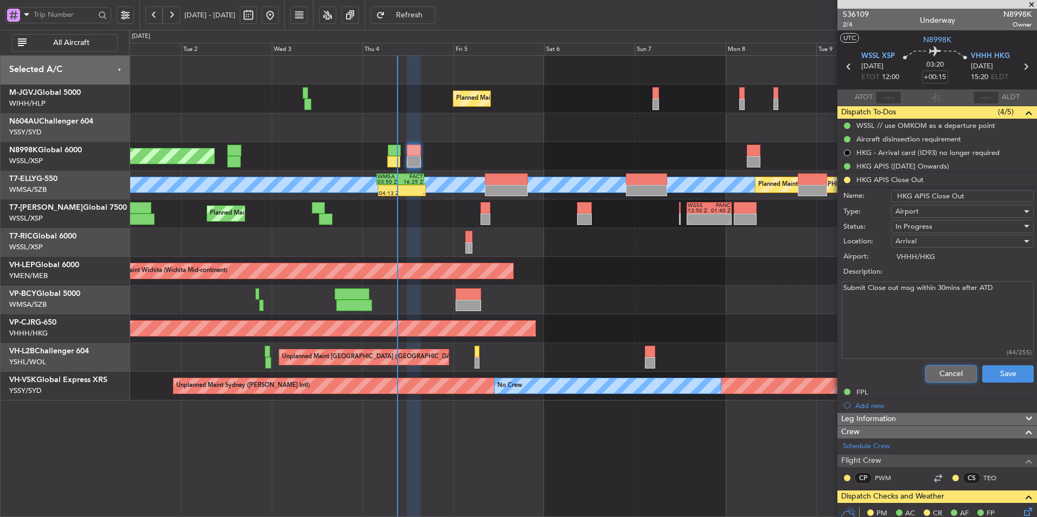
click at [950, 373] on button "Cancel" at bounding box center [951, 374] width 52 height 17
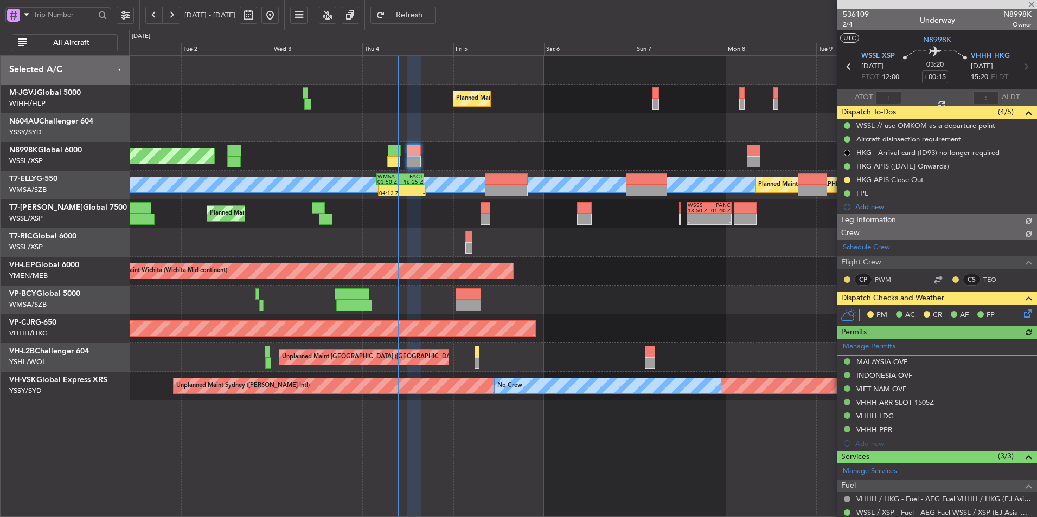
type input "[PERSON_NAME] (HHAFI)"
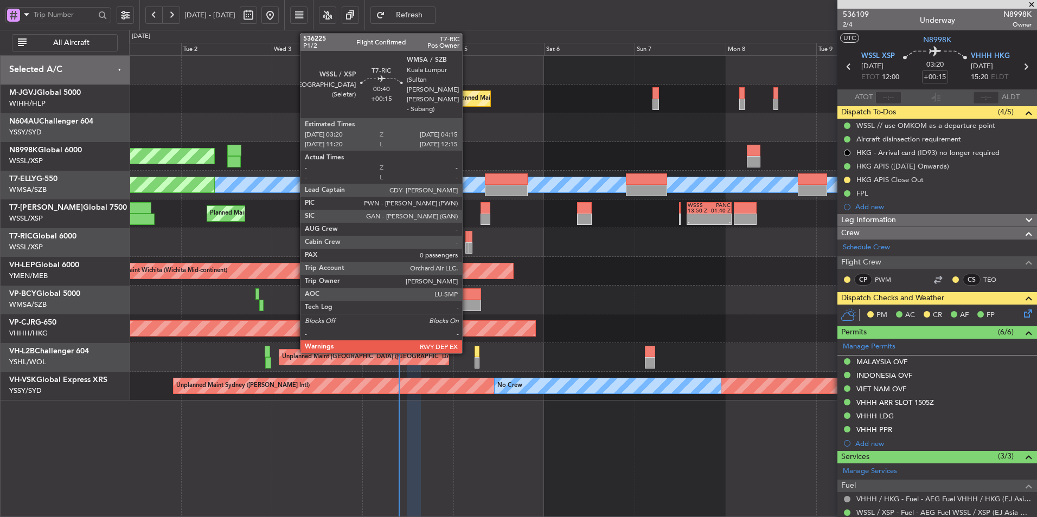
click at [467, 241] on div at bounding box center [467, 236] width 4 height 11
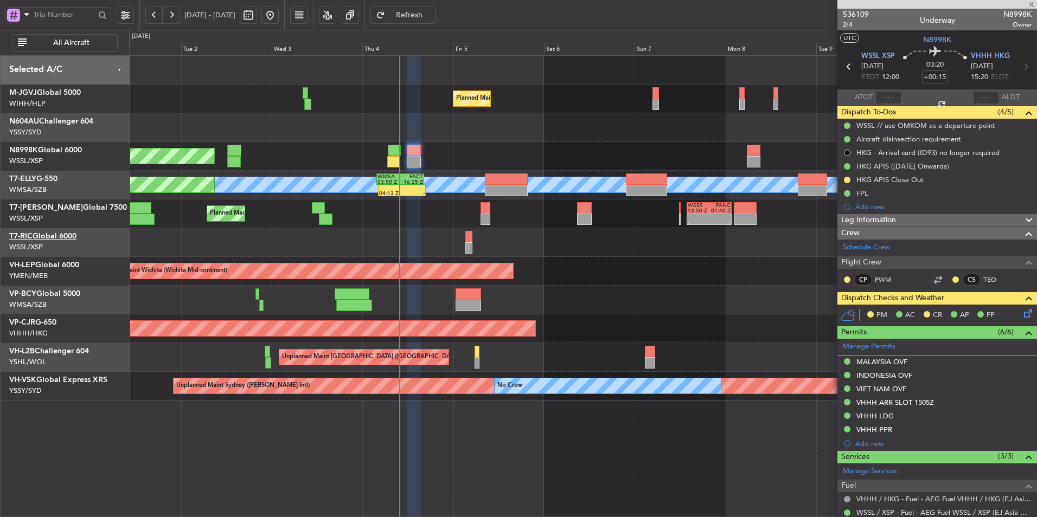
type input "0"
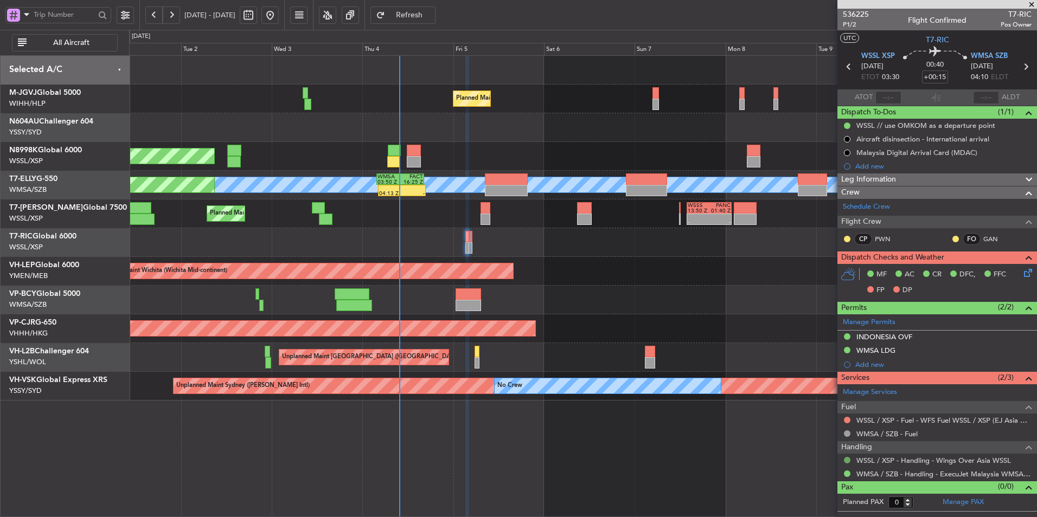
click at [847, 458] on button at bounding box center [847, 460] width 7 height 7
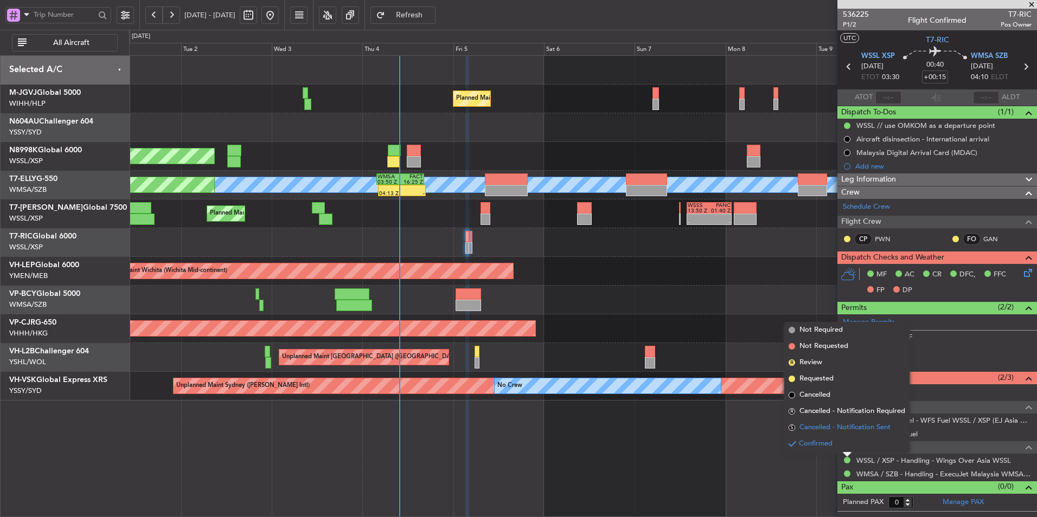
click at [830, 426] on span "Cancelled - Notification Sent" at bounding box center [844, 428] width 91 height 11
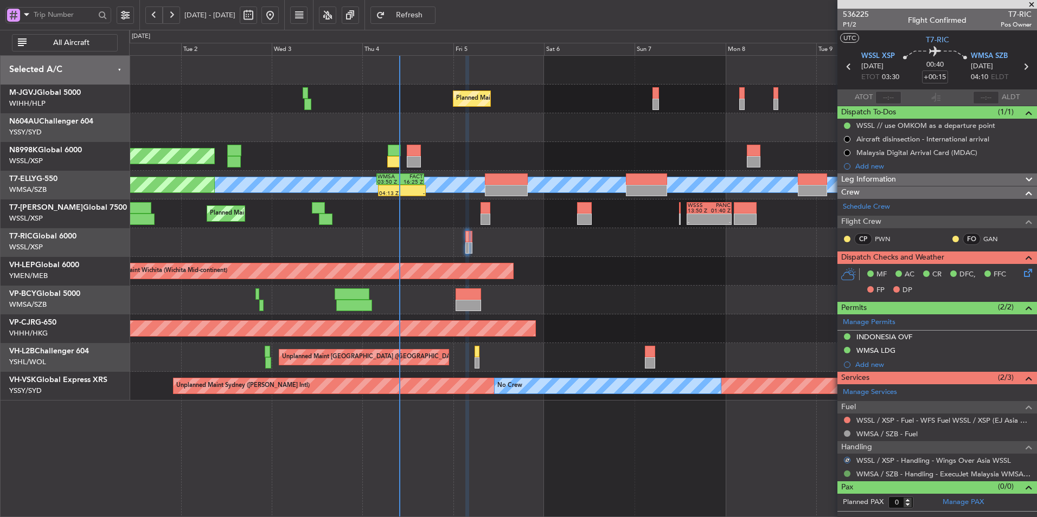
click at [845, 473] on button at bounding box center [847, 474] width 7 height 7
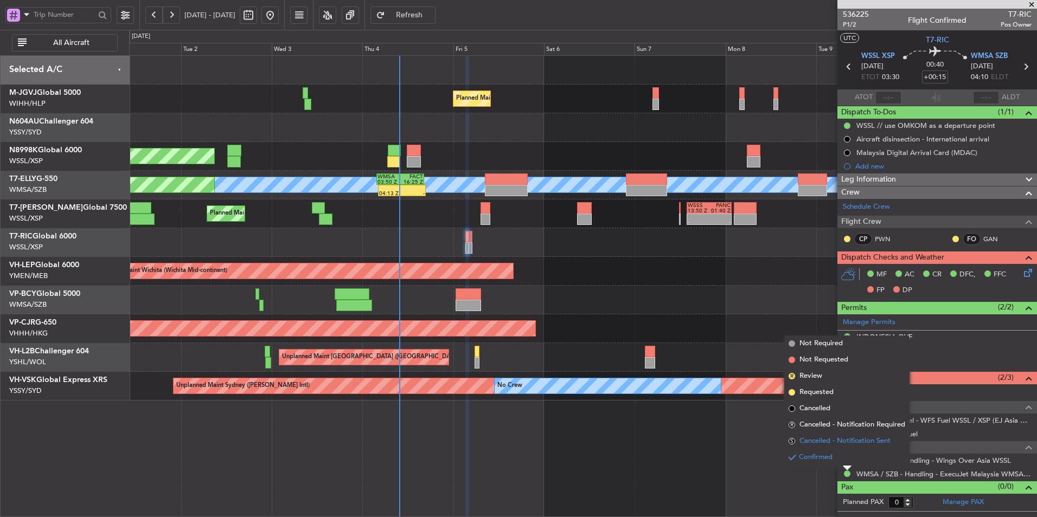
click at [836, 442] on span "Cancelled - Notification Sent" at bounding box center [844, 441] width 91 height 11
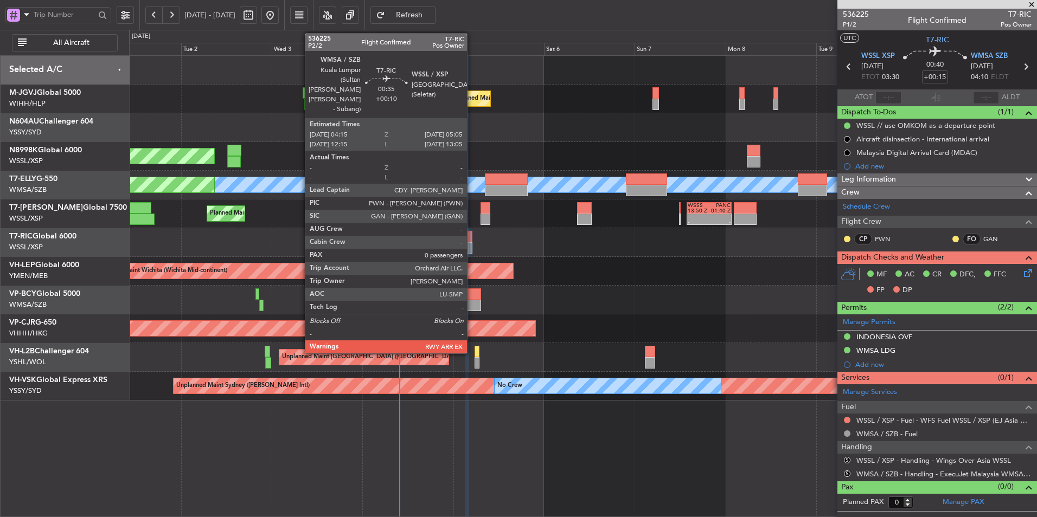
click at [472, 240] on div at bounding box center [470, 236] width 3 height 11
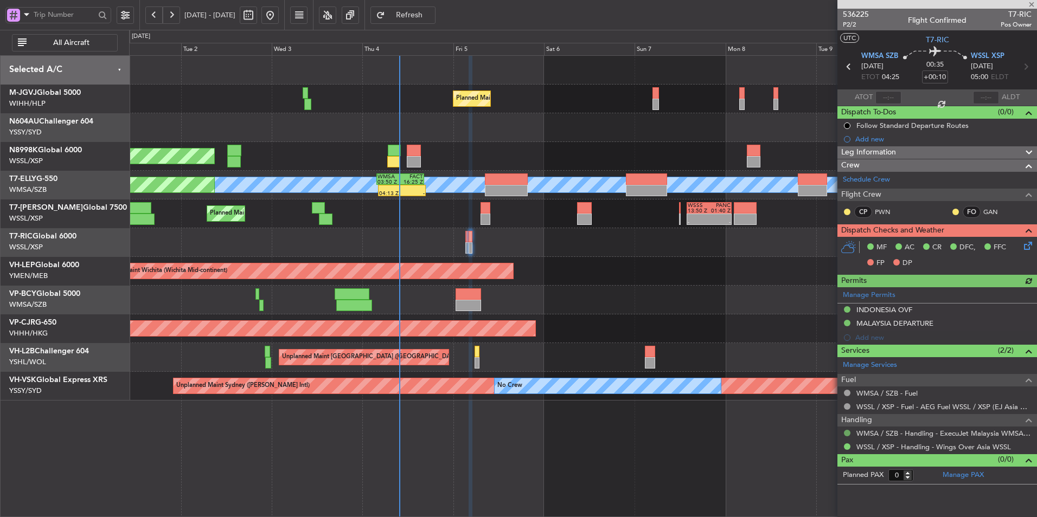
click at [847, 432] on button at bounding box center [847, 433] width 7 height 7
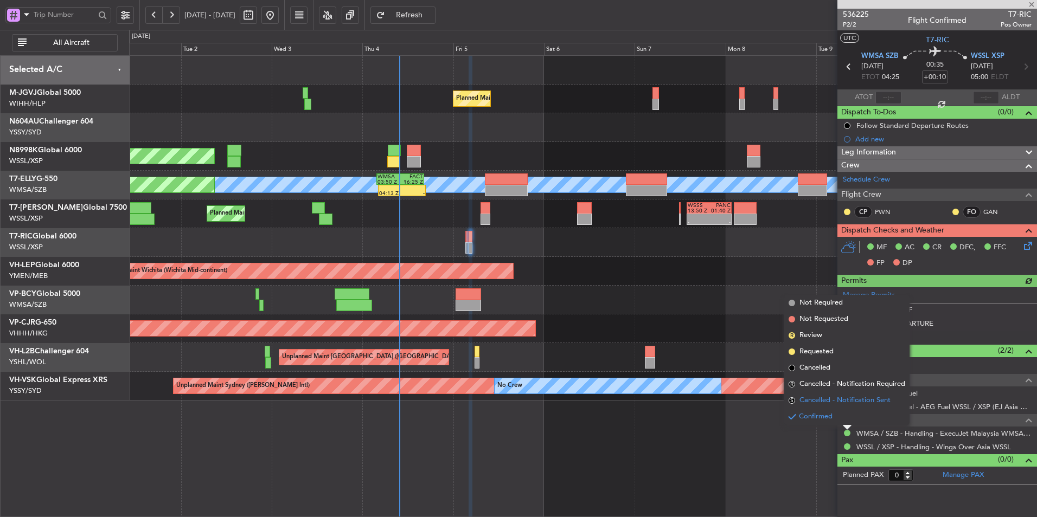
click at [835, 399] on span "Cancelled - Notification Sent" at bounding box center [844, 400] width 91 height 11
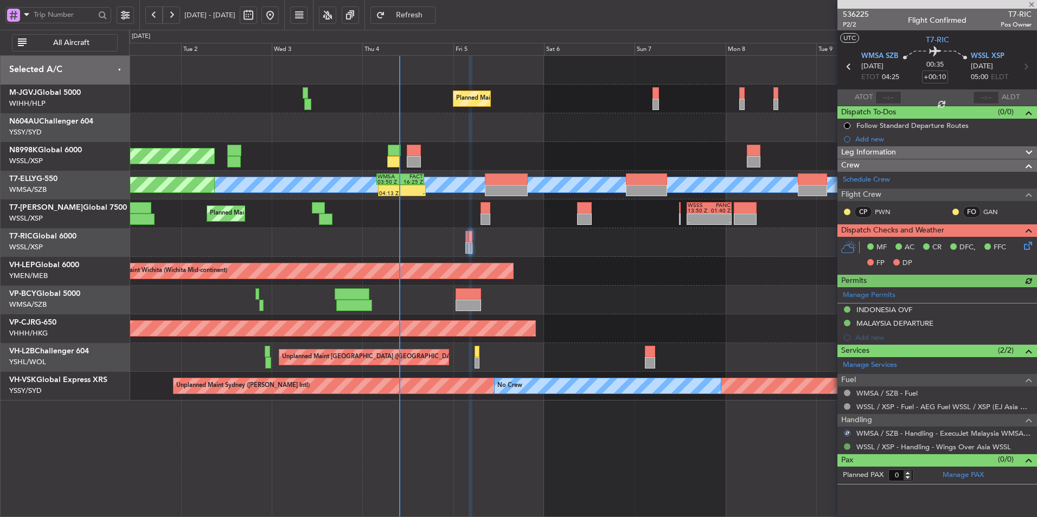
click at [847, 445] on button at bounding box center [847, 447] width 7 height 7
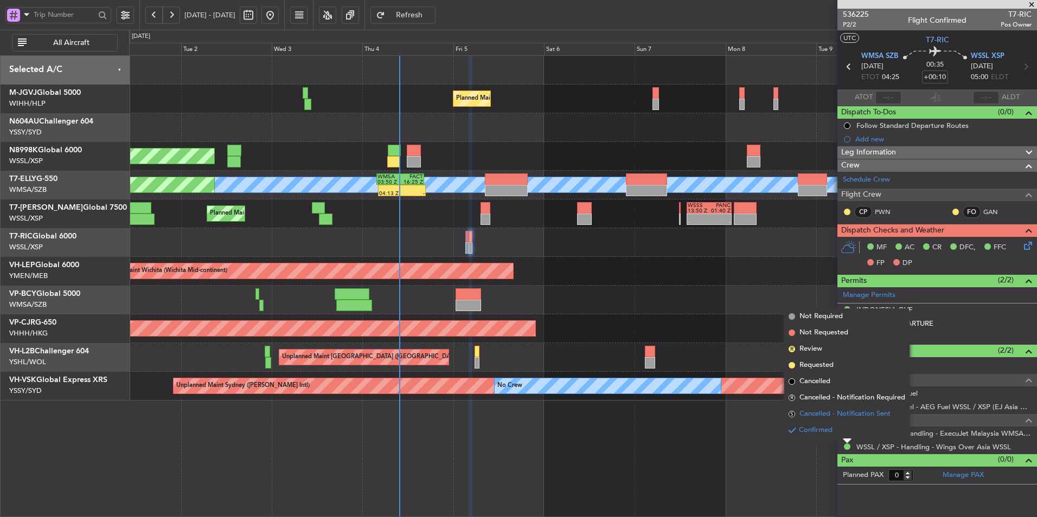
click at [835, 411] on span "Cancelled - Notification Sent" at bounding box center [844, 414] width 91 height 11
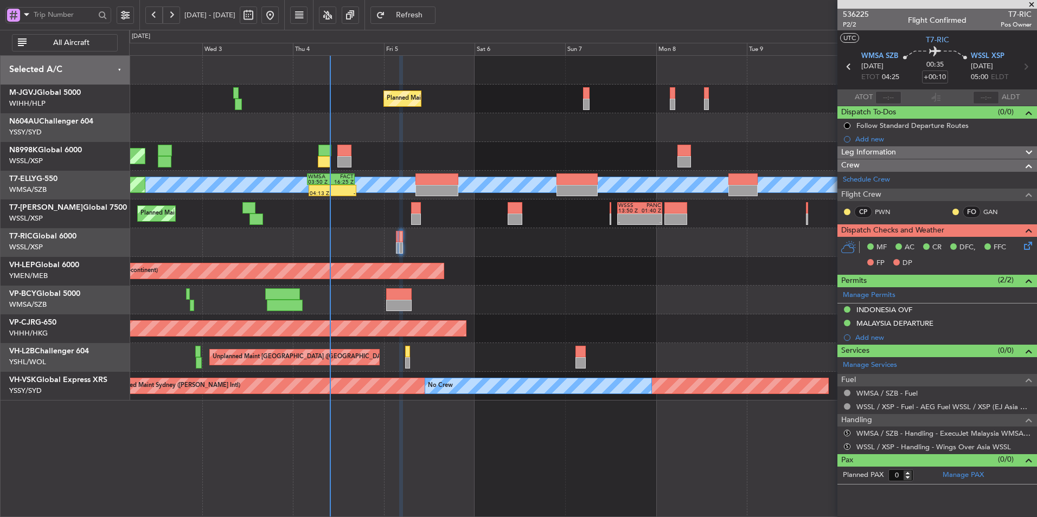
click at [590, 260] on div "Unplanned Maint Wichita (Wichita Mid-continent) Unplanned Maint Wichita (Wichit…" at bounding box center [582, 271] width 907 height 29
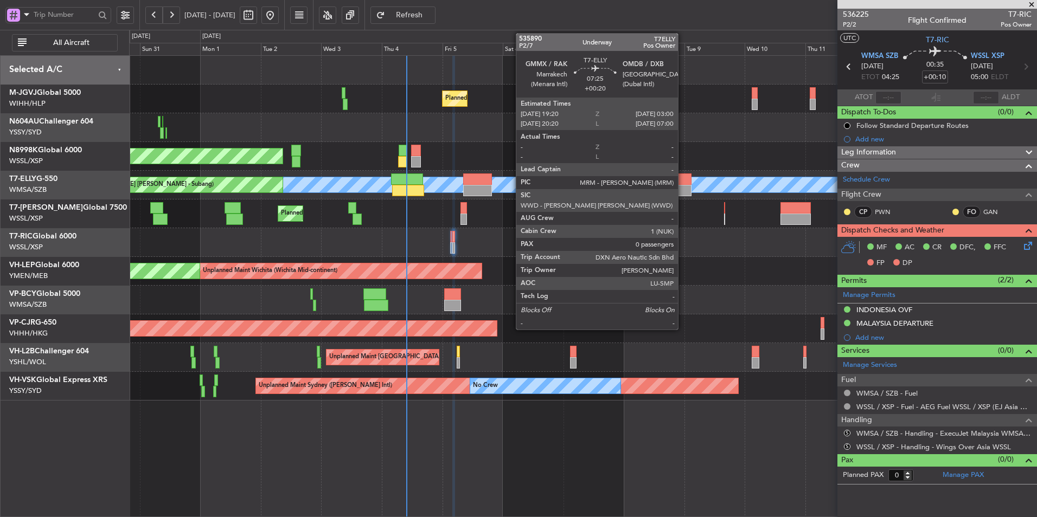
click at [683, 182] on div at bounding box center [682, 179] width 20 height 11
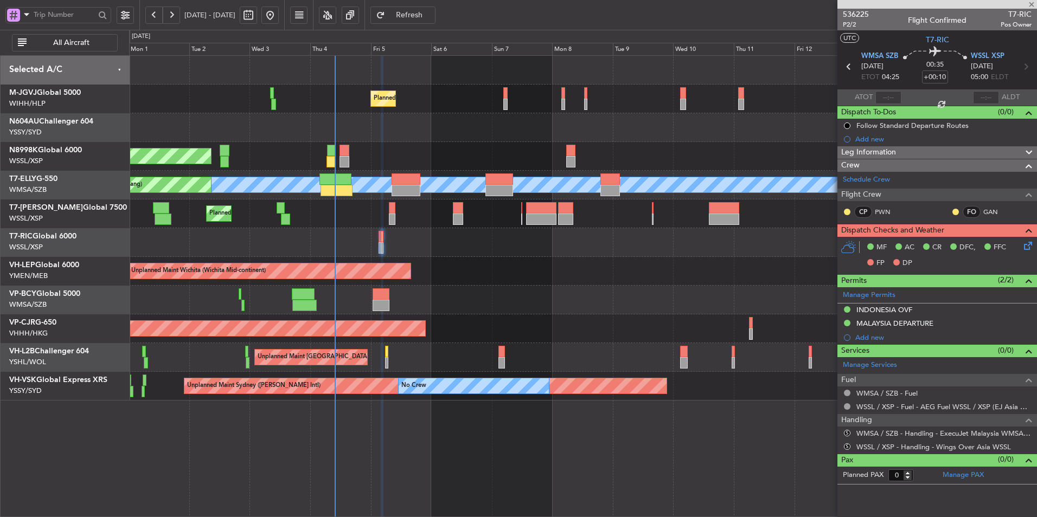
click at [619, 245] on div at bounding box center [582, 242] width 907 height 29
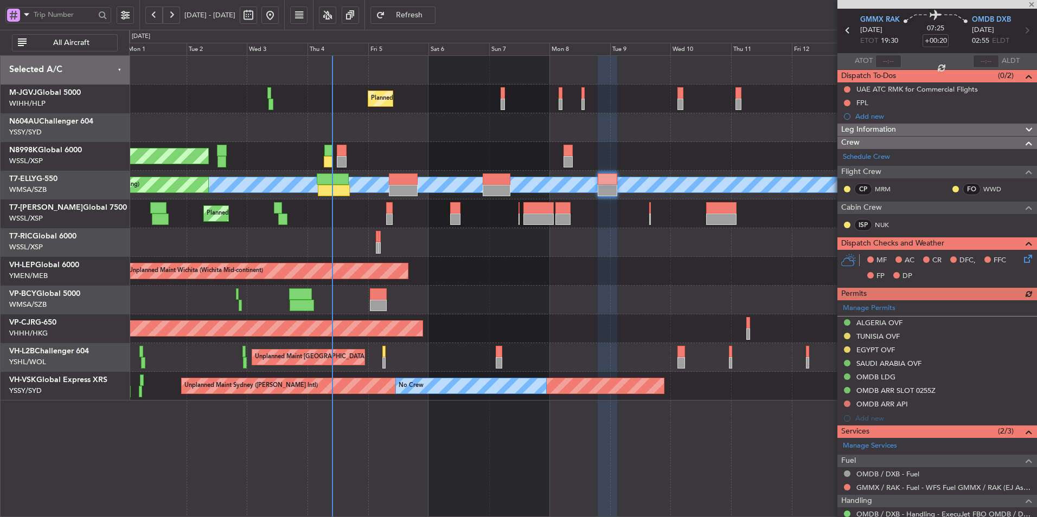
scroll to position [84, 0]
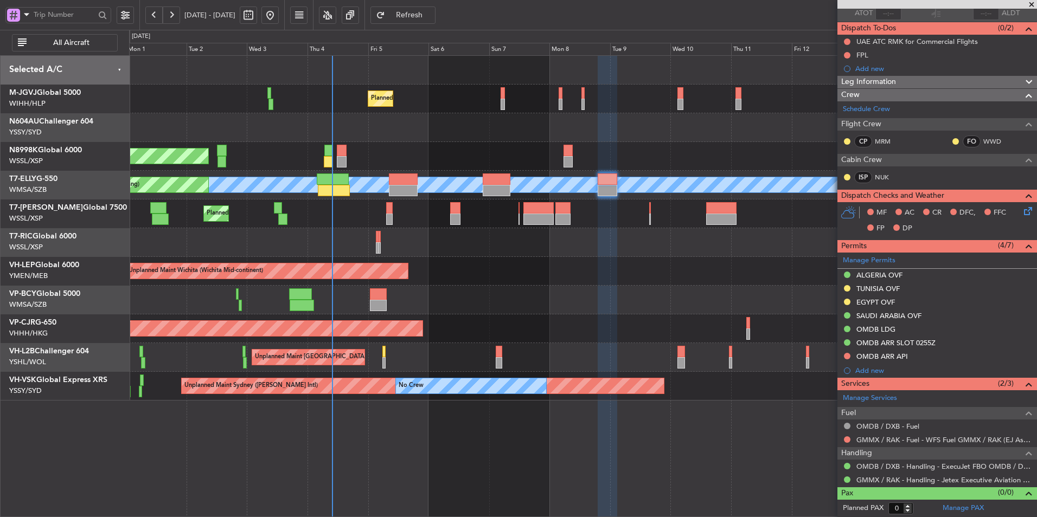
click at [880, 329] on mat-tooltip-component "SAUDI ARABIA OVF" at bounding box center [889, 334] width 75 height 29
click at [889, 331] on div "OMDB LDG" at bounding box center [875, 329] width 39 height 9
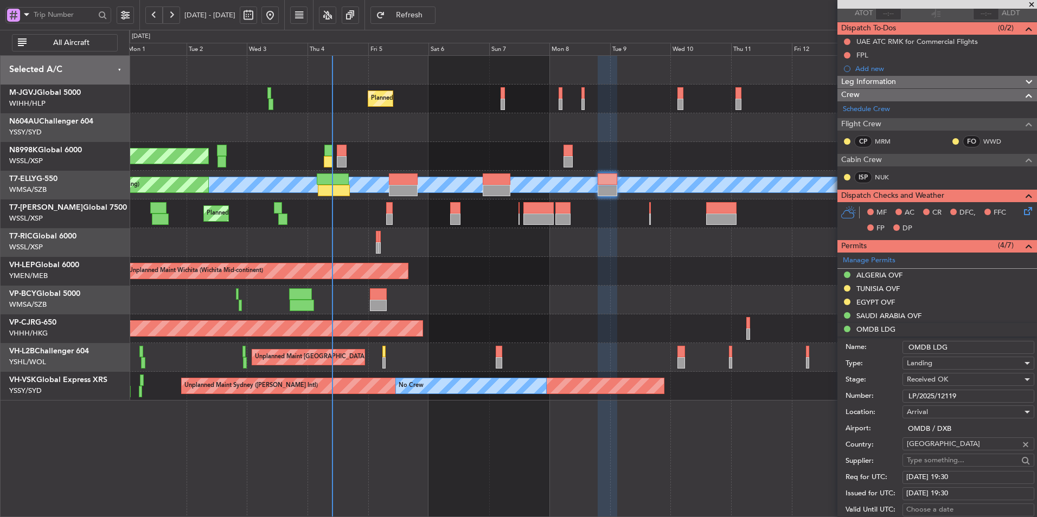
click at [355, 248] on div at bounding box center [582, 242] width 907 height 29
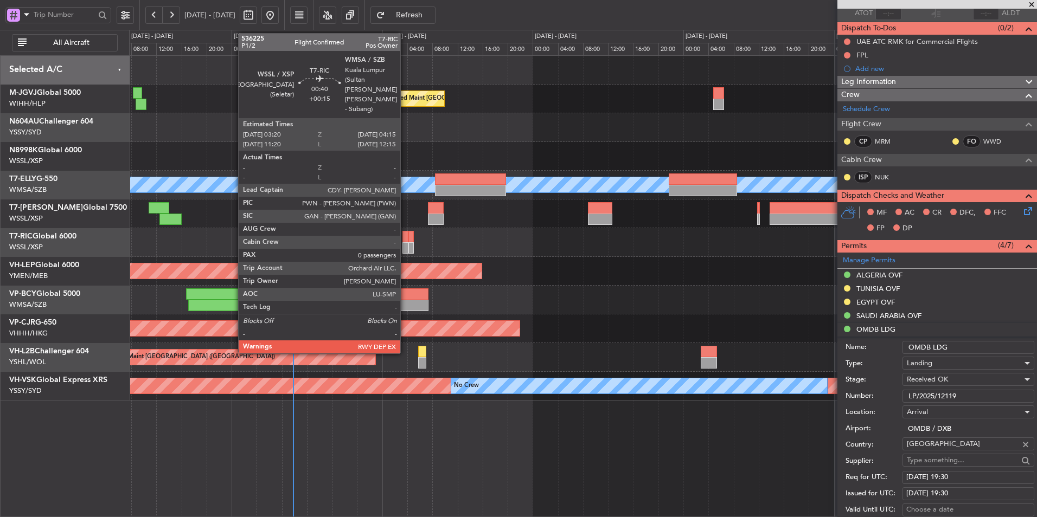
click at [405, 240] on div at bounding box center [405, 236] width 6 height 11
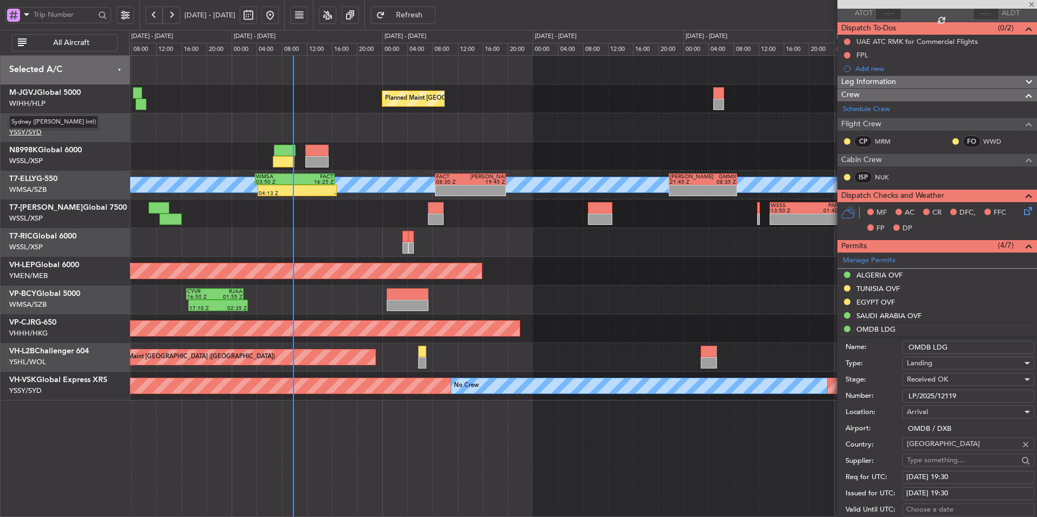
scroll to position [0, 0]
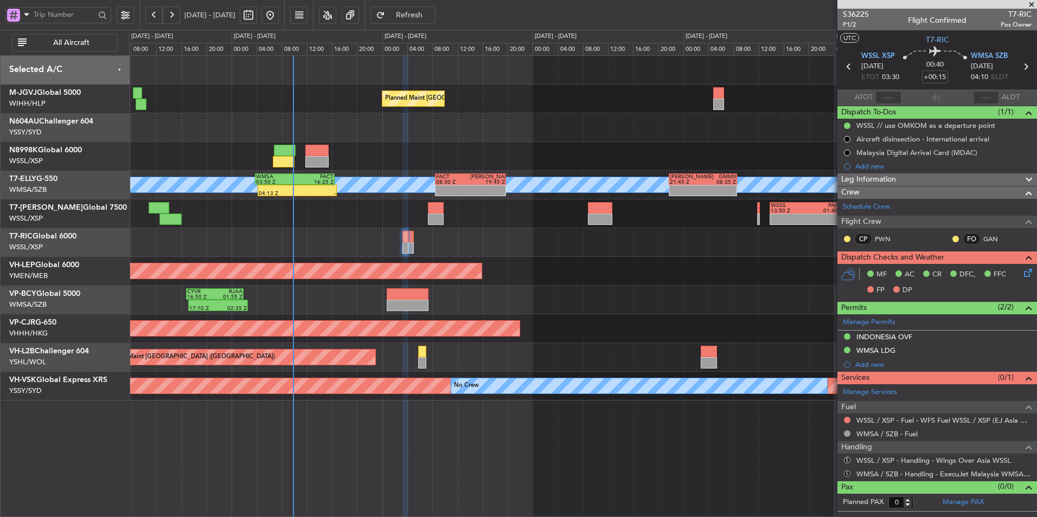
click at [846, 471] on button "S" at bounding box center [847, 474] width 7 height 7
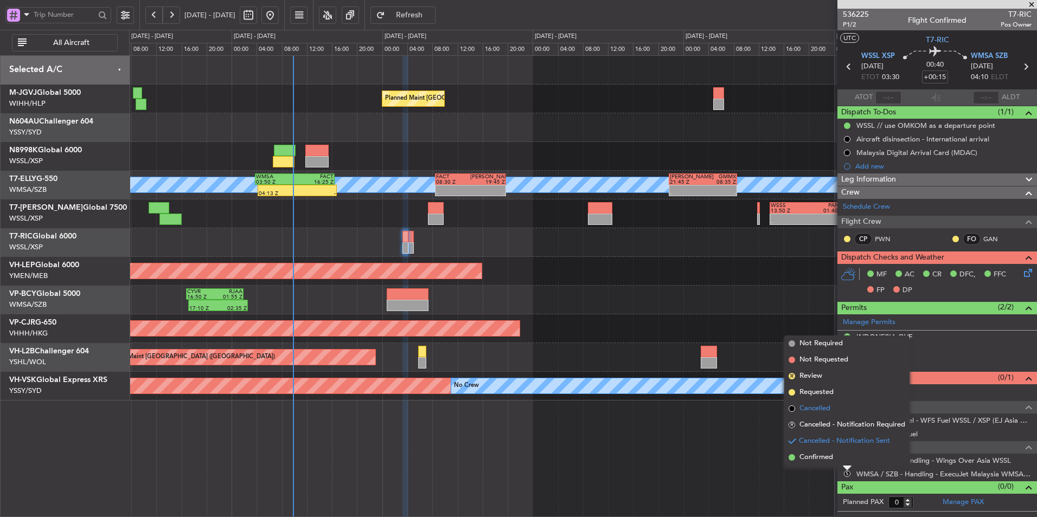
click at [834, 411] on li "Cancelled" at bounding box center [846, 409] width 125 height 16
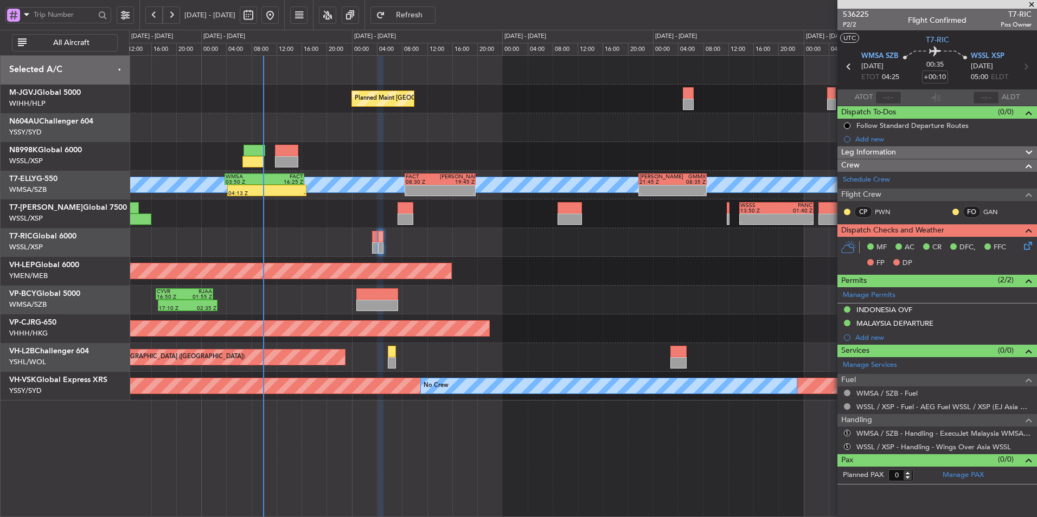
click at [308, 244] on div at bounding box center [582, 242] width 907 height 29
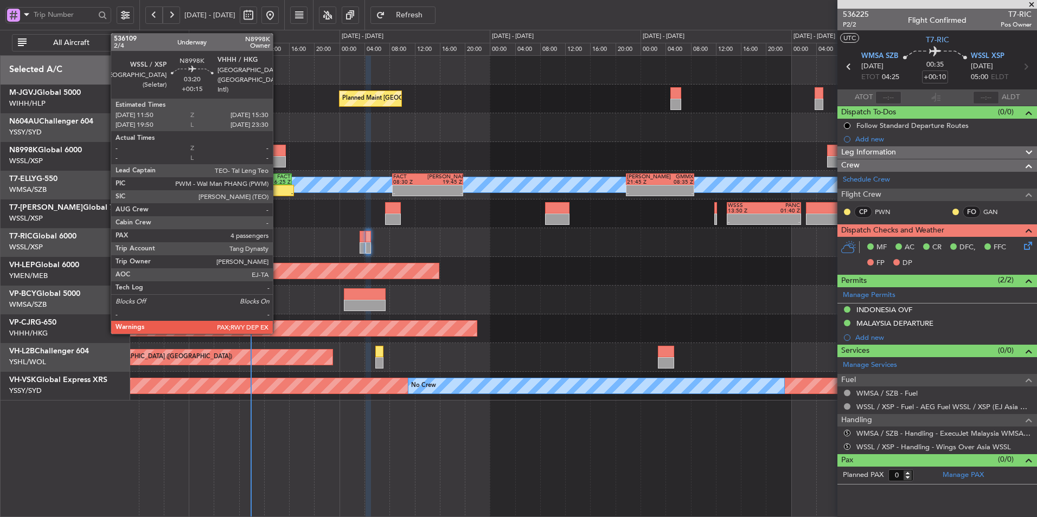
click at [278, 152] on div at bounding box center [274, 150] width 23 height 11
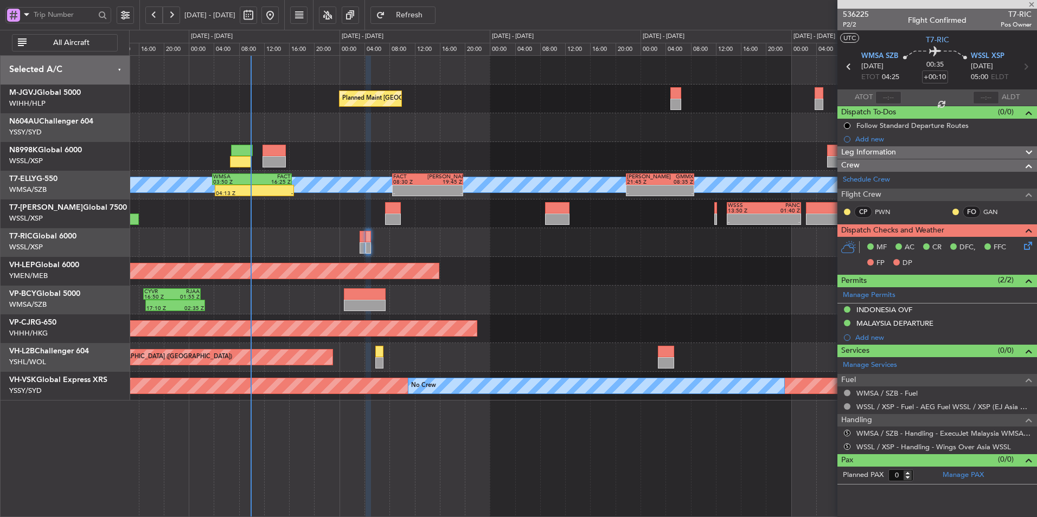
click at [383, 145] on div "Planned Maint [GEOGRAPHIC_DATA] (Seletar)" at bounding box center [582, 156] width 907 height 29
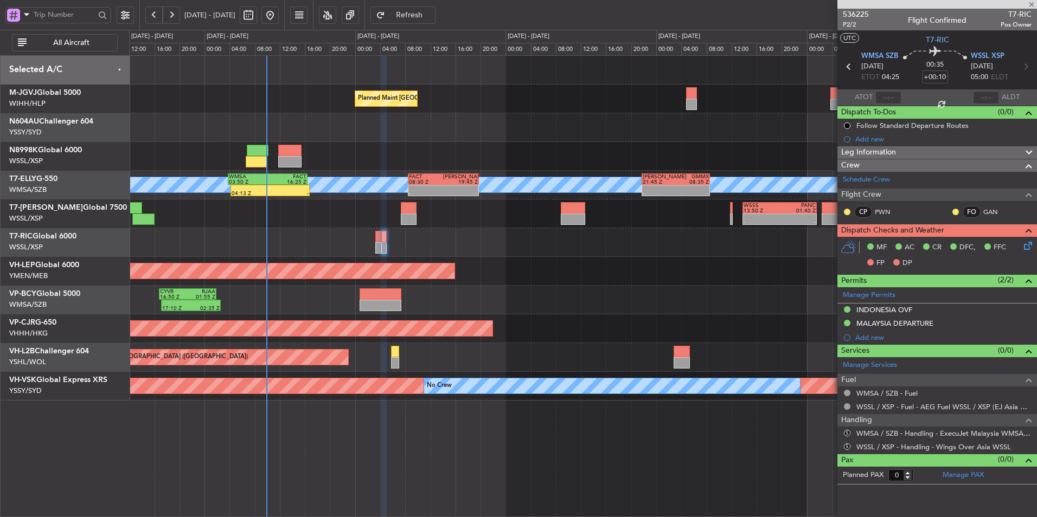
type input "+00:15"
type input "4"
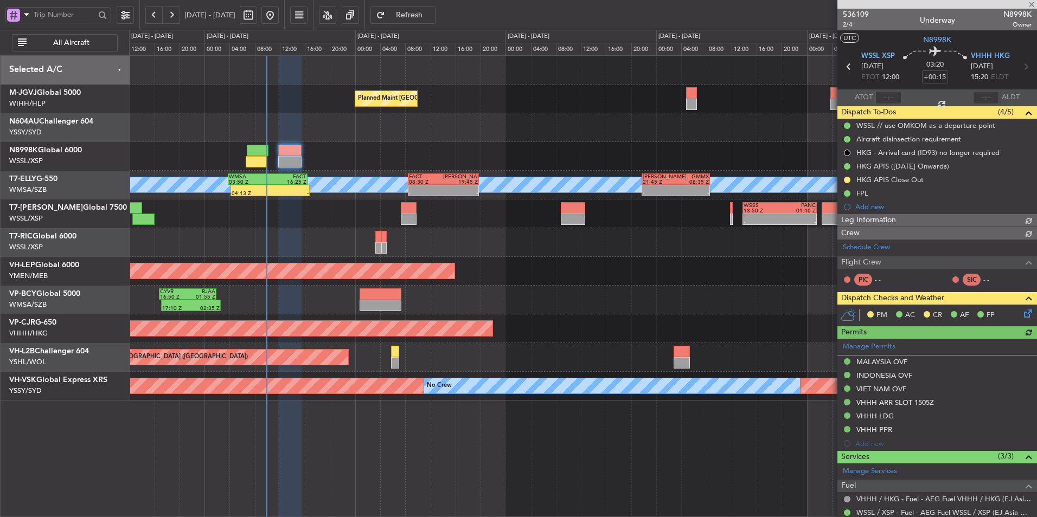
type input "[PERSON_NAME] (HHAFI)"
click at [482, 244] on div at bounding box center [582, 242] width 907 height 29
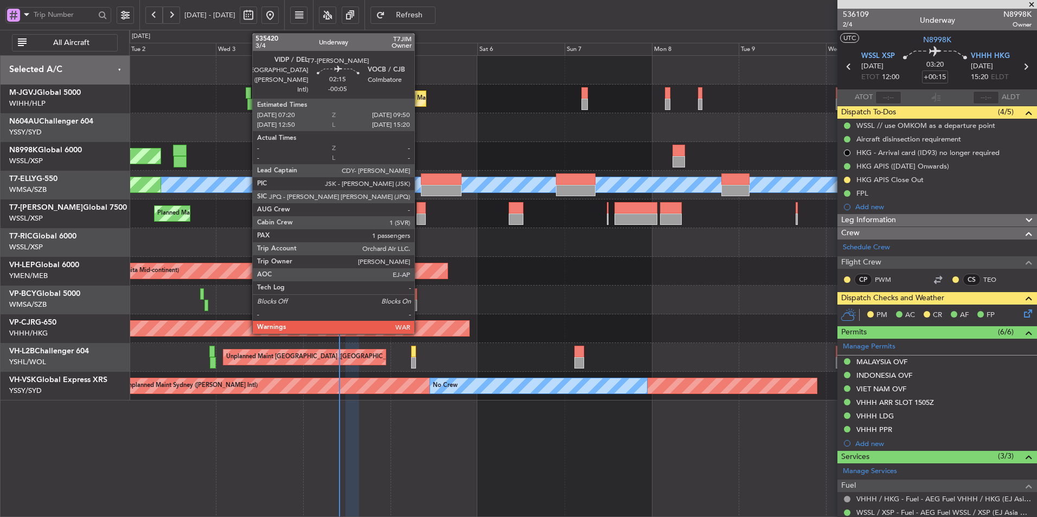
click at [419, 210] on div at bounding box center [421, 207] width 9 height 11
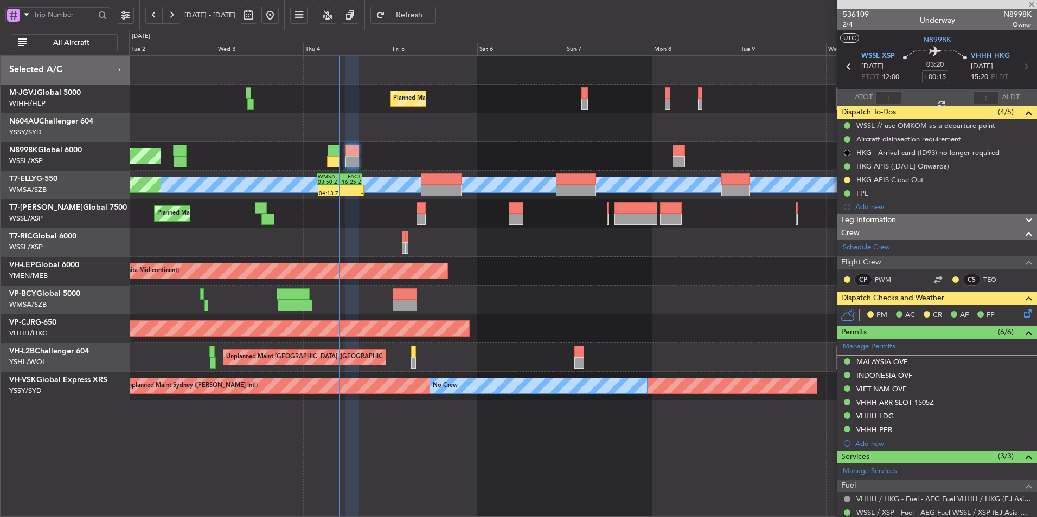
type input "-00:05"
type input "1"
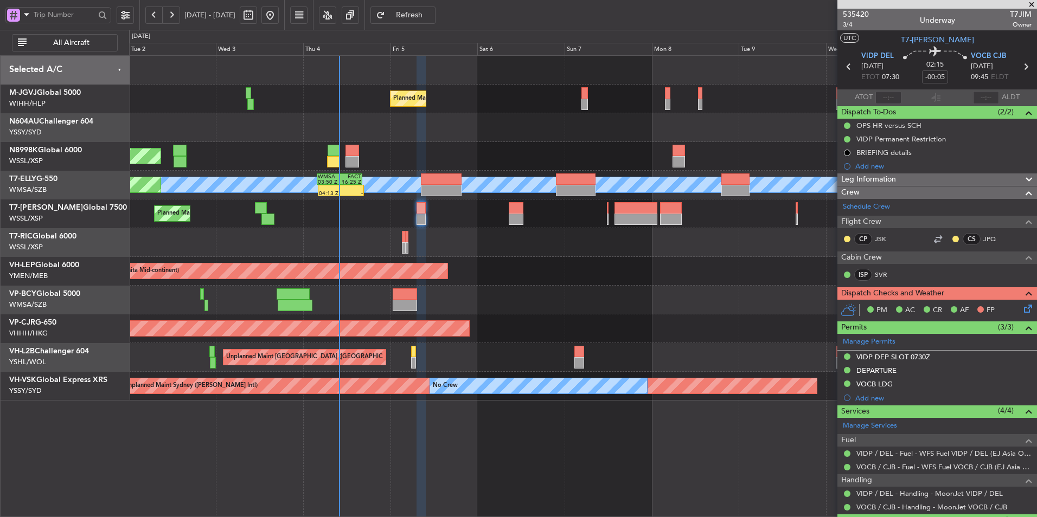
click at [471, 258] on div "Unplanned Maint Wichita (Wichita Mid-continent) Unplanned Maint Wichita (Wichit…" at bounding box center [582, 271] width 907 height 29
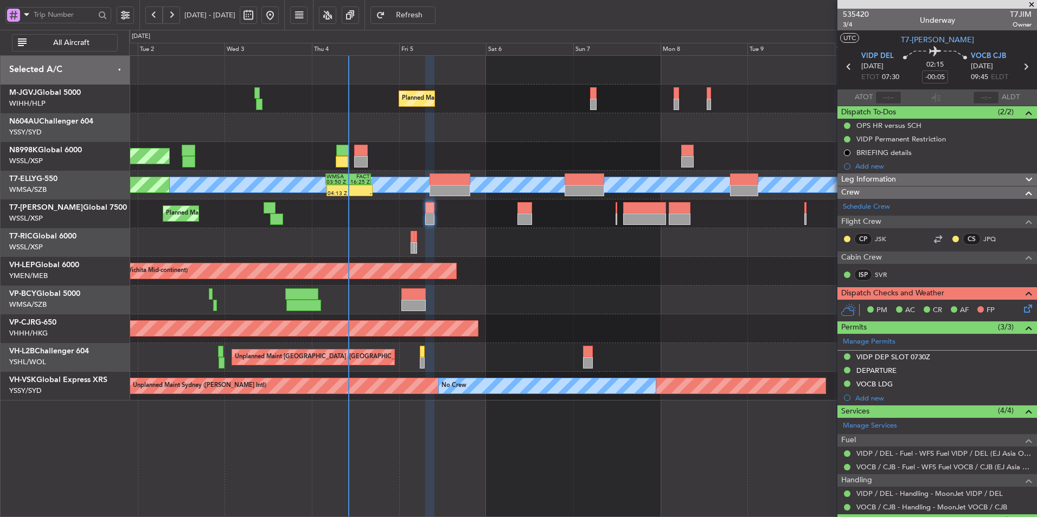
click at [398, 299] on div at bounding box center [582, 300] width 907 height 29
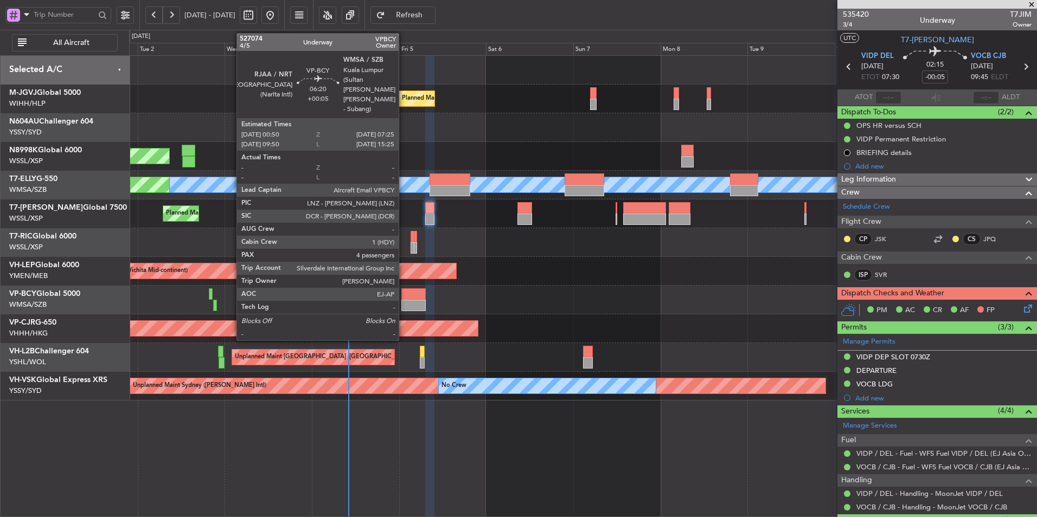
click at [408, 300] on div at bounding box center [413, 305] width 24 height 11
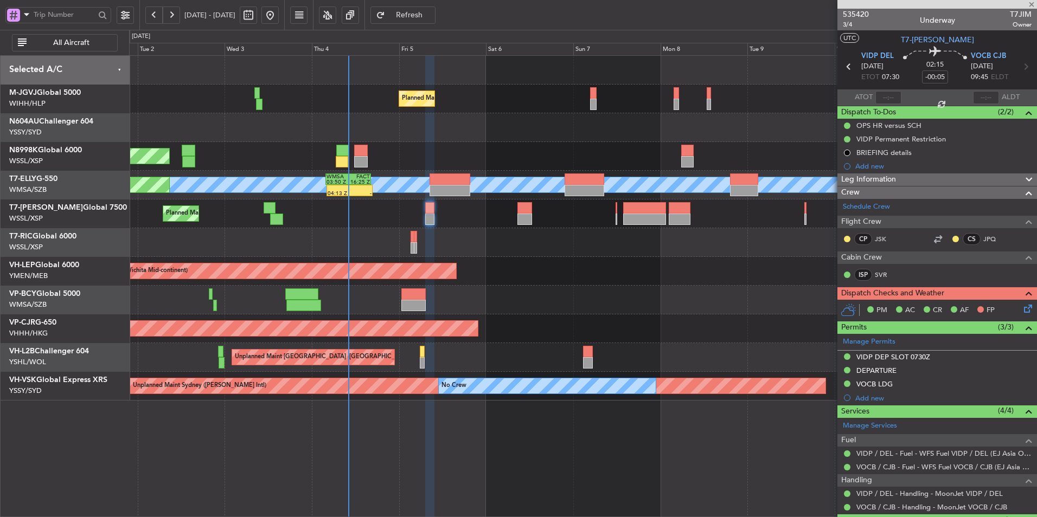
type input "+00:05"
type input "4"
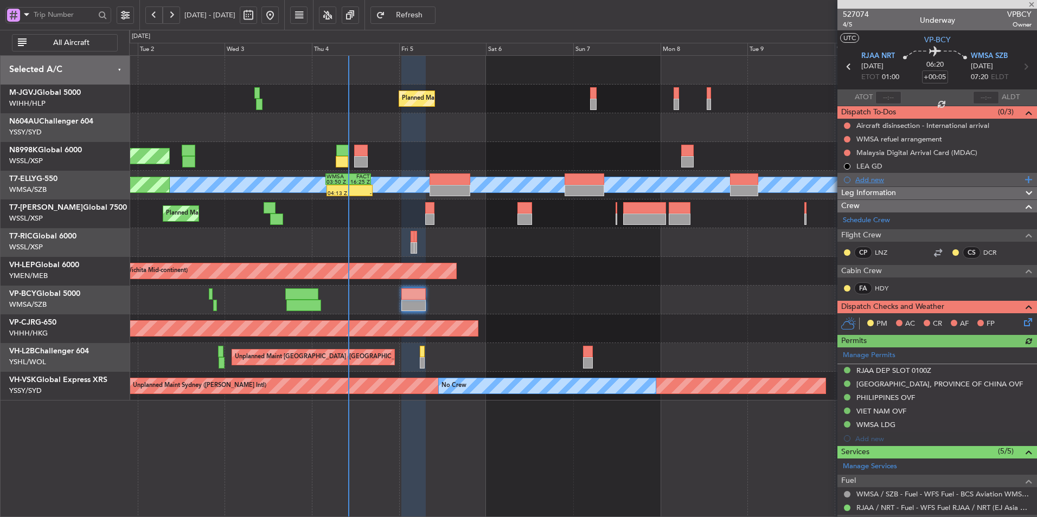
click at [876, 181] on div "Add new" at bounding box center [938, 179] width 167 height 9
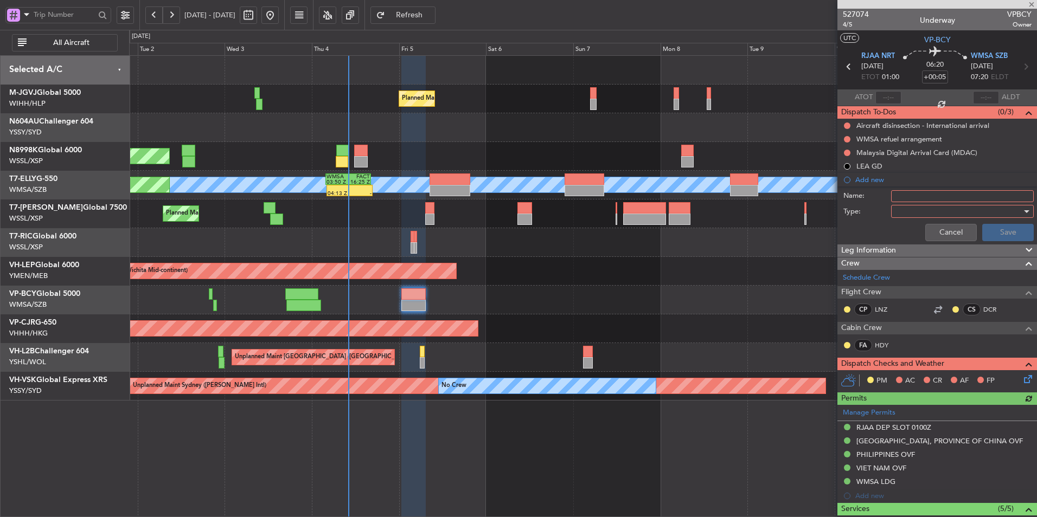
click at [904, 193] on input "Name:" at bounding box center [962, 196] width 143 height 12
type input "FPL"
click at [929, 207] on div at bounding box center [958, 211] width 126 height 16
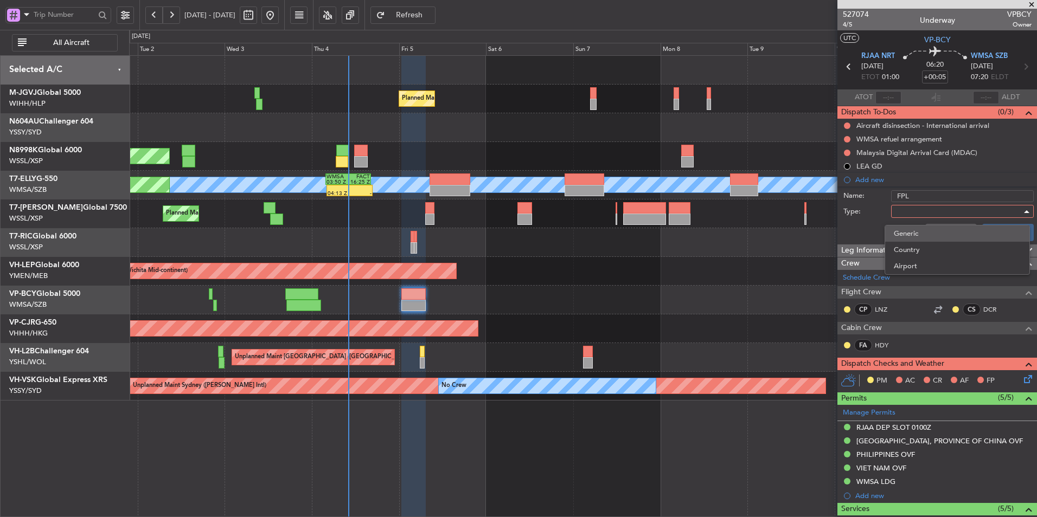
click at [918, 233] on span "Generic" at bounding box center [957, 234] width 127 height 16
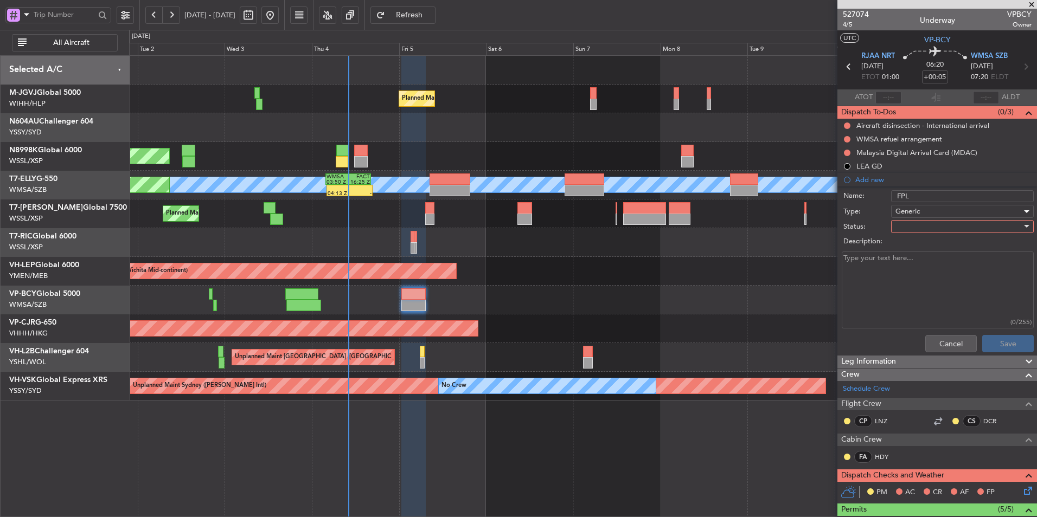
click at [911, 227] on div at bounding box center [958, 227] width 126 height 16
click at [912, 248] on span "Not Started" at bounding box center [957, 248] width 127 height 16
click at [887, 273] on textarea "Description:" at bounding box center [938, 291] width 192 height 78
type textarea "FOB 31,000 LBS FL400"
click at [1000, 343] on button "Save" at bounding box center [1008, 343] width 52 height 17
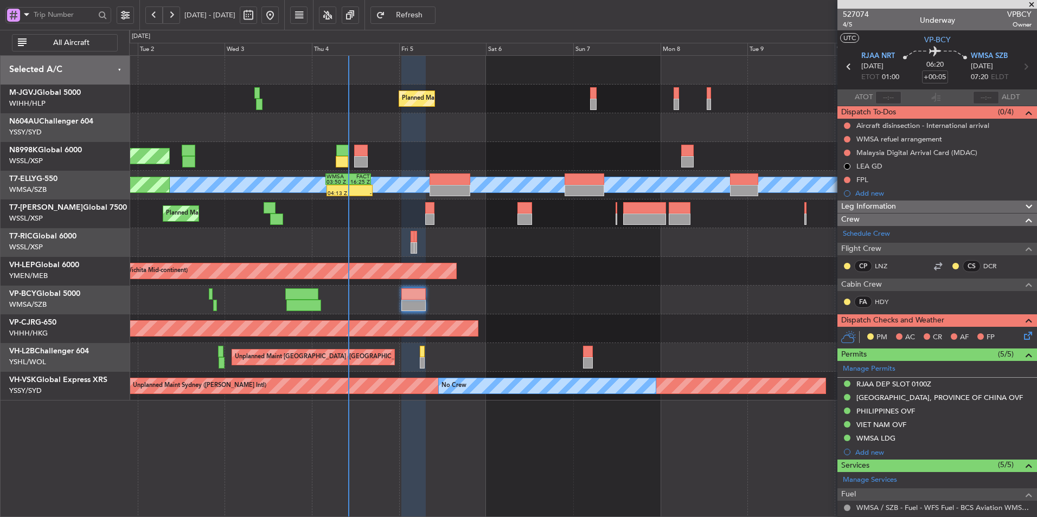
click at [510, 257] on div "Planned Maint [GEOGRAPHIC_DATA] (Seletar) Planned Maint [GEOGRAPHIC_DATA] (Sele…" at bounding box center [582, 228] width 907 height 345
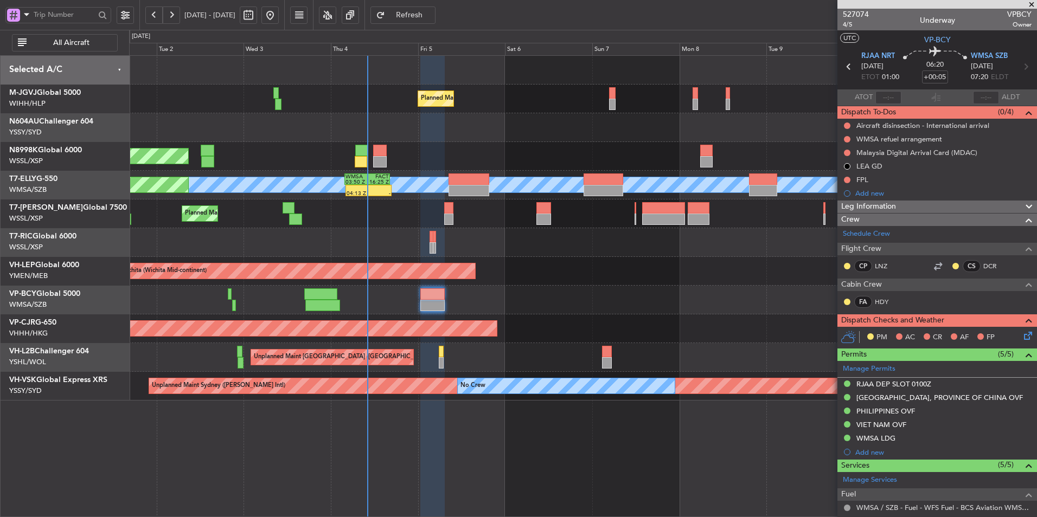
click at [588, 285] on div "Unplanned Maint Wichita (Wichita Mid-continent) Unplanned Maint Wichita (Wichit…" at bounding box center [582, 271] width 907 height 29
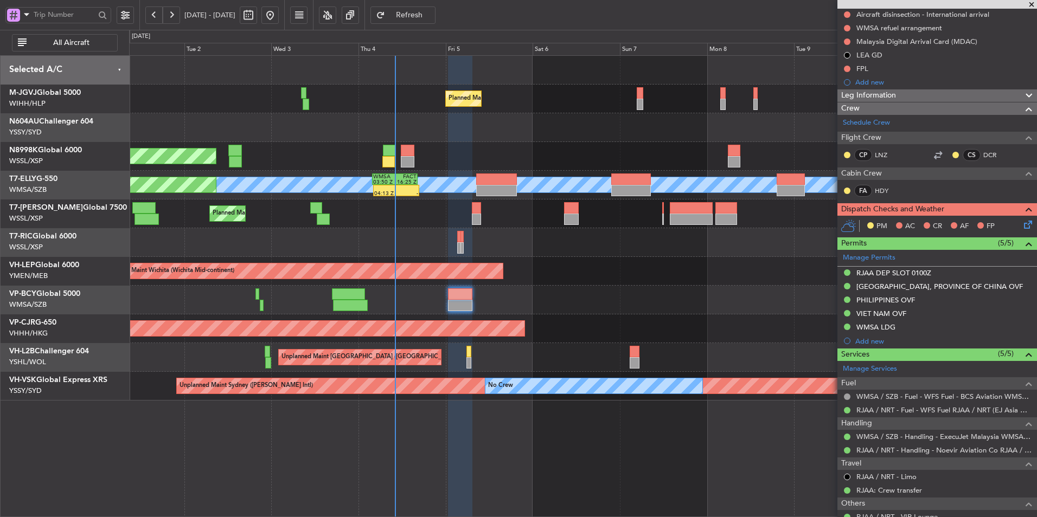
scroll to position [246, 0]
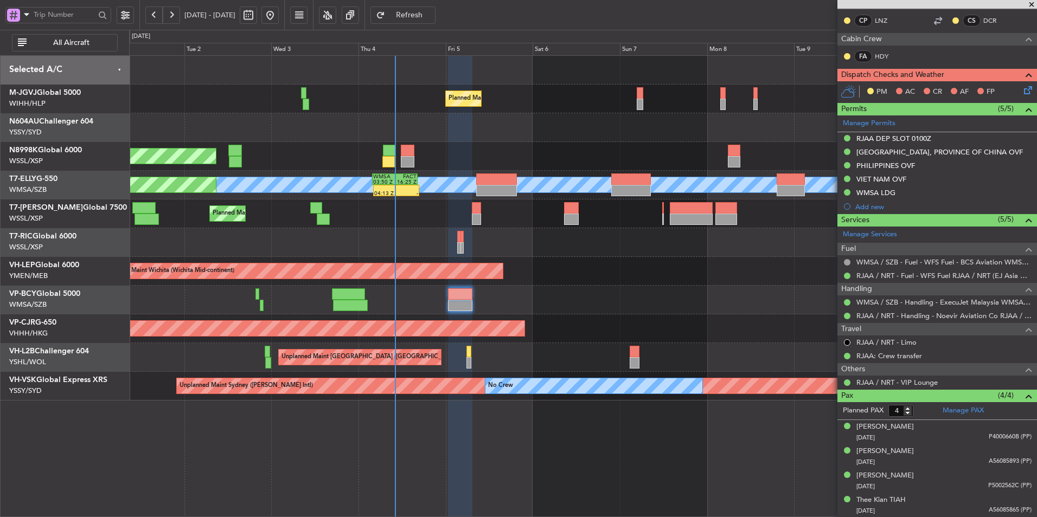
click at [545, 306] on div at bounding box center [582, 300] width 907 height 29
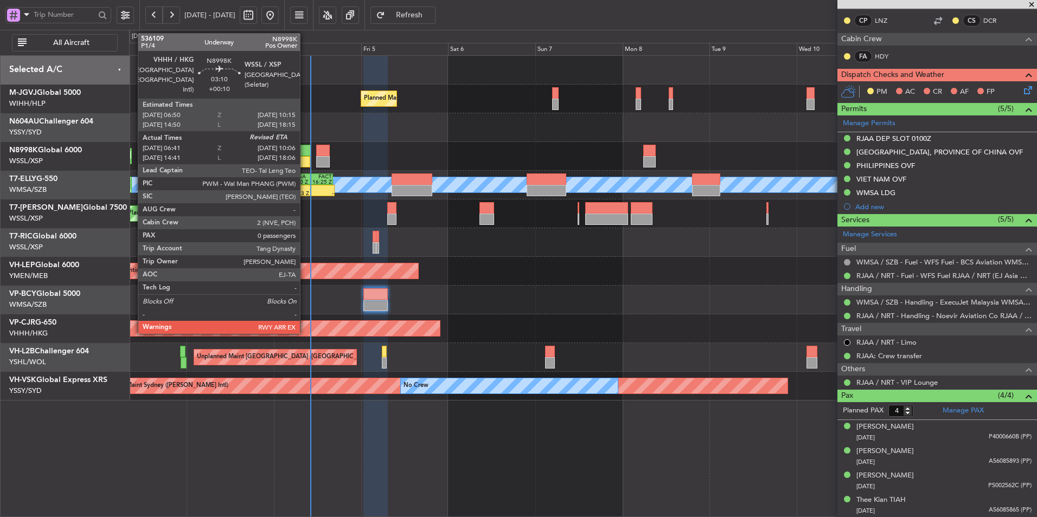
click at [304, 156] on div at bounding box center [304, 161] width 12 height 11
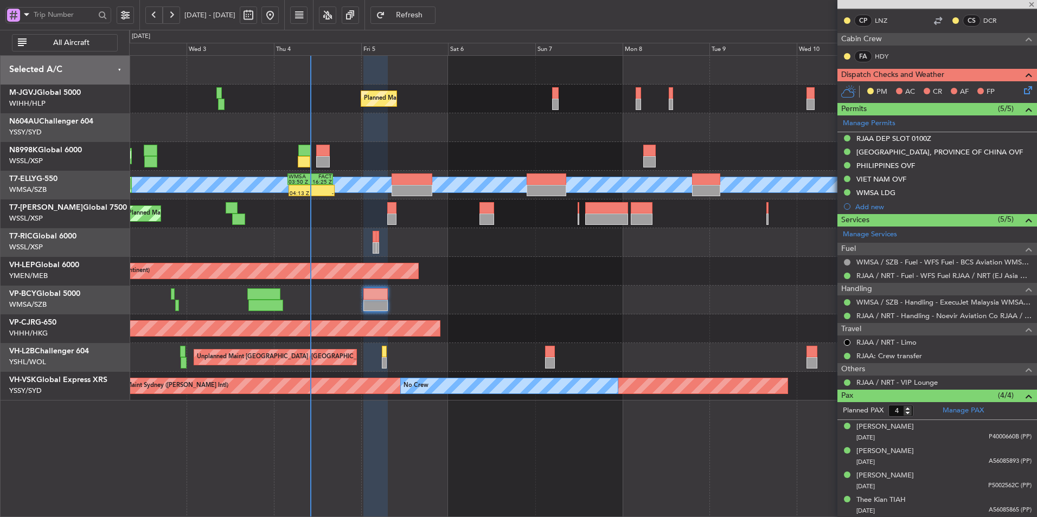
type input "+00:10"
type input "06:51"
type input "0"
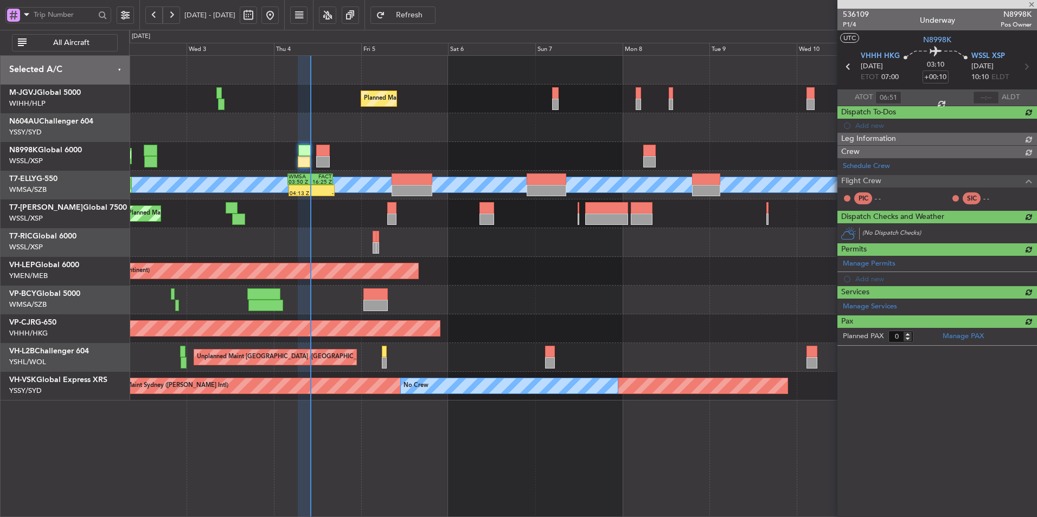
scroll to position [0, 0]
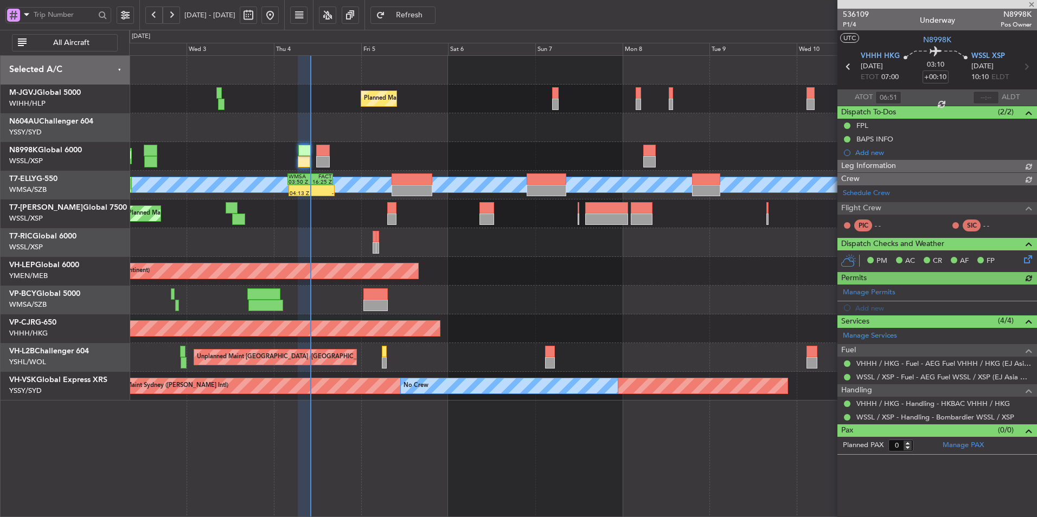
type input "[PERSON_NAME] (HHAFI)"
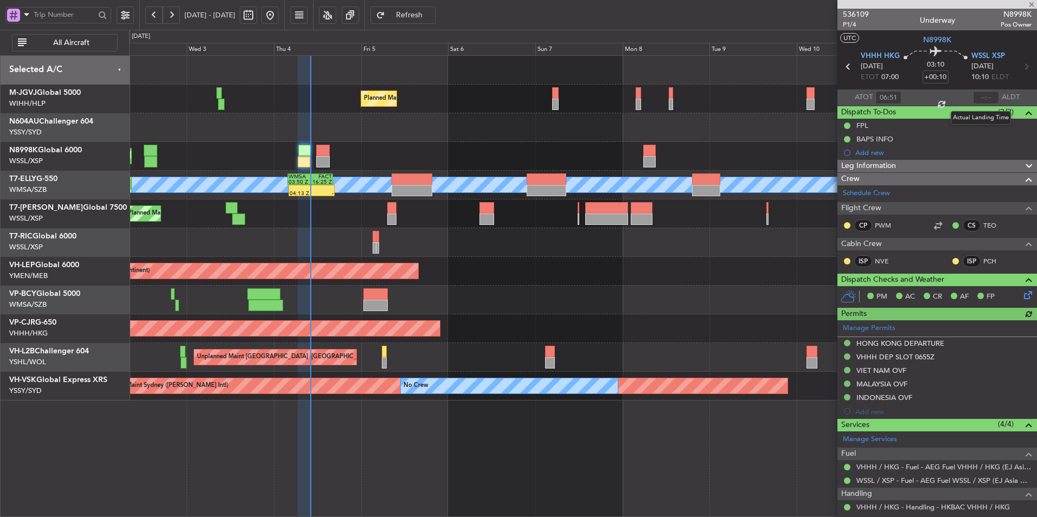
click at [982, 97] on div at bounding box center [986, 97] width 26 height 13
click at [988, 90] on section "ATOT 06:51 ALDT" at bounding box center [937, 97] width 200 height 16
click at [981, 95] on input "text" at bounding box center [986, 97] width 26 height 13
type input "10:05"
type input "[PERSON_NAME] (HHAFI)"
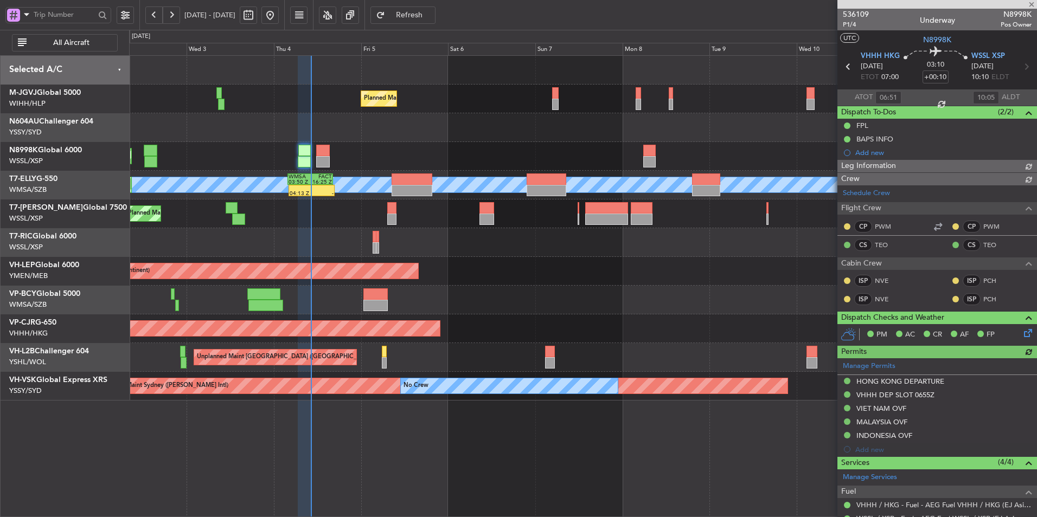
type input "[PERSON_NAME] (HHAFI)"
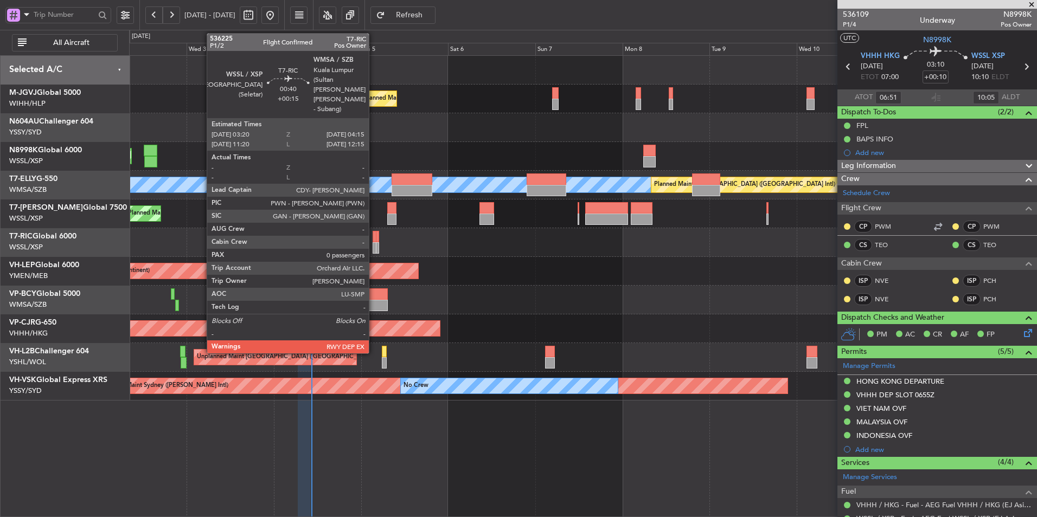
click at [374, 241] on div at bounding box center [375, 236] width 4 height 11
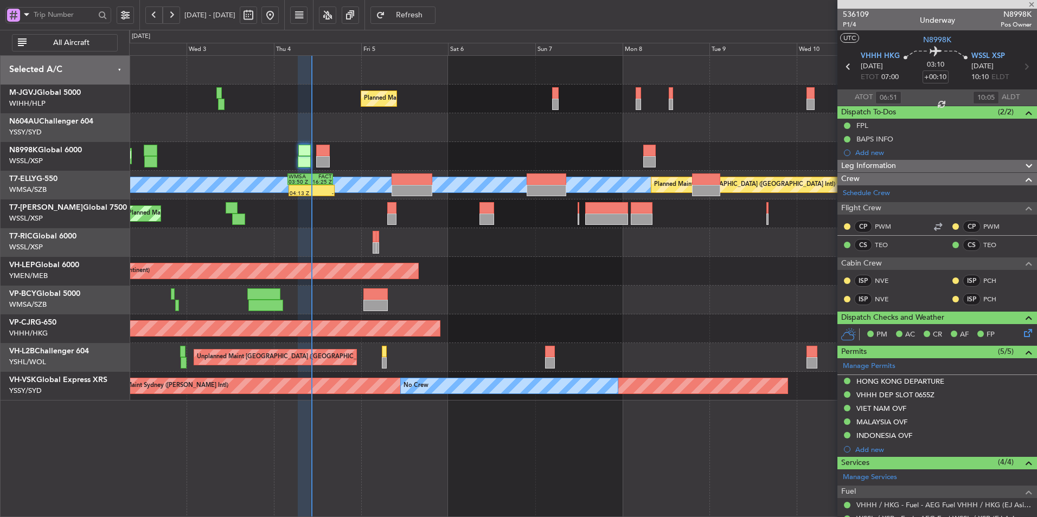
type input "+00:15"
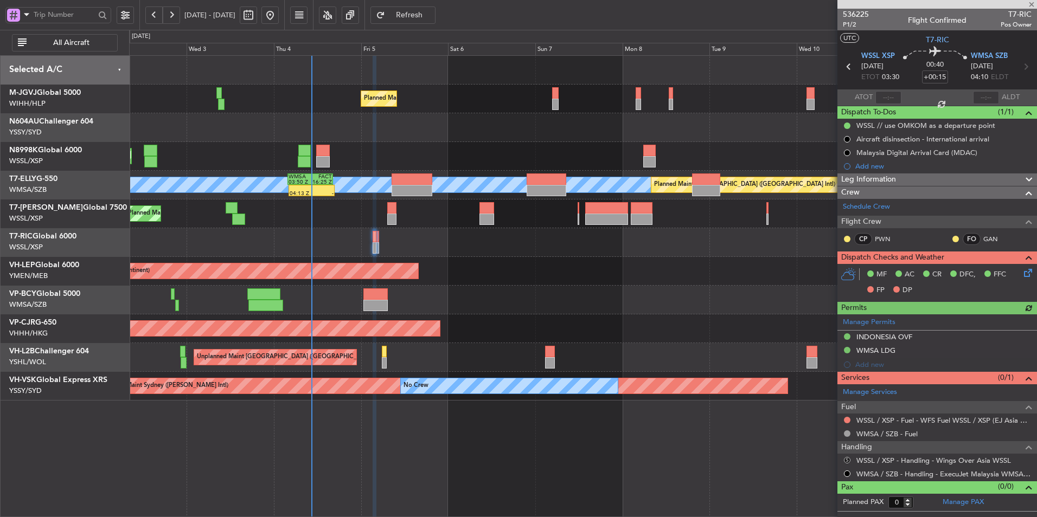
click at [848, 458] on button "S" at bounding box center [847, 460] width 7 height 7
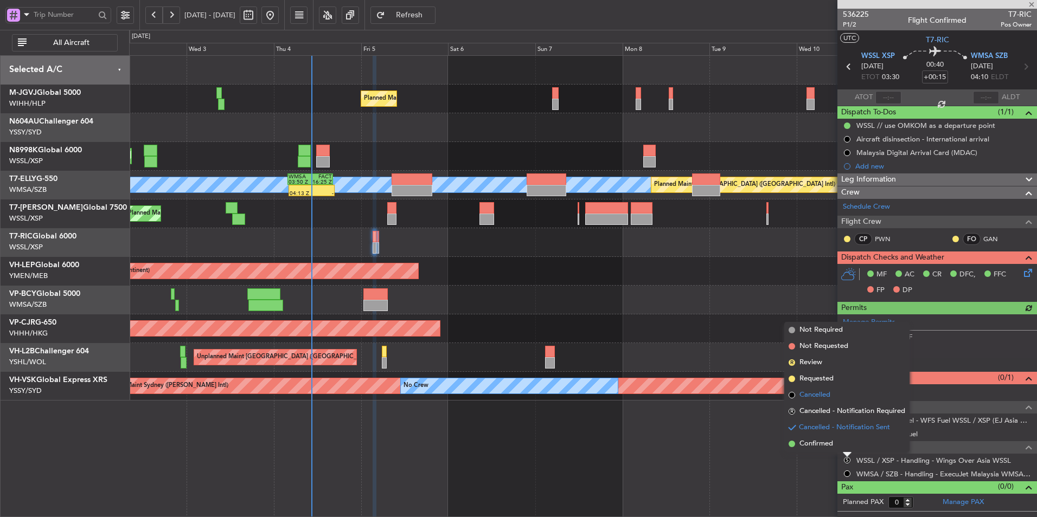
click at [817, 399] on span "Cancelled" at bounding box center [814, 395] width 31 height 11
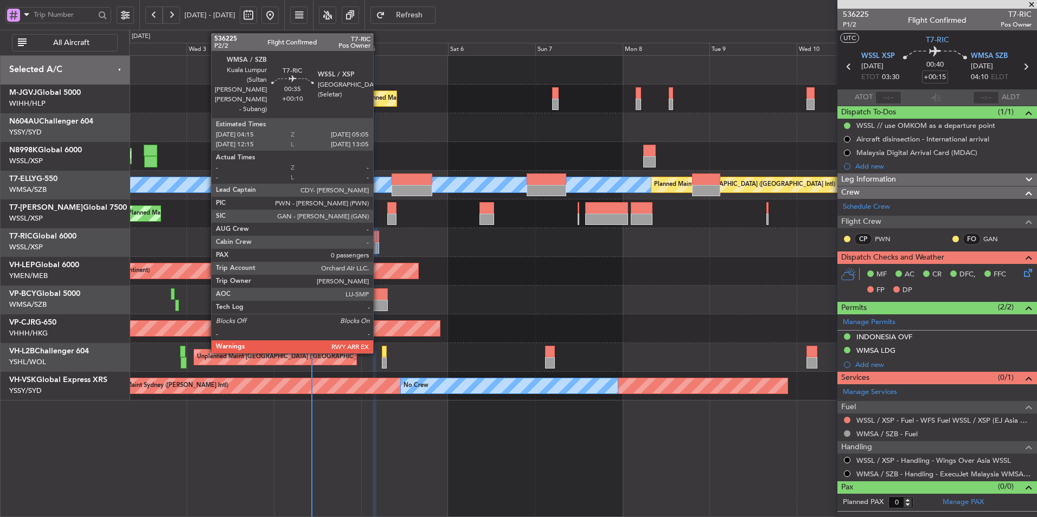
click at [378, 241] on div at bounding box center [377, 236] width 3 height 11
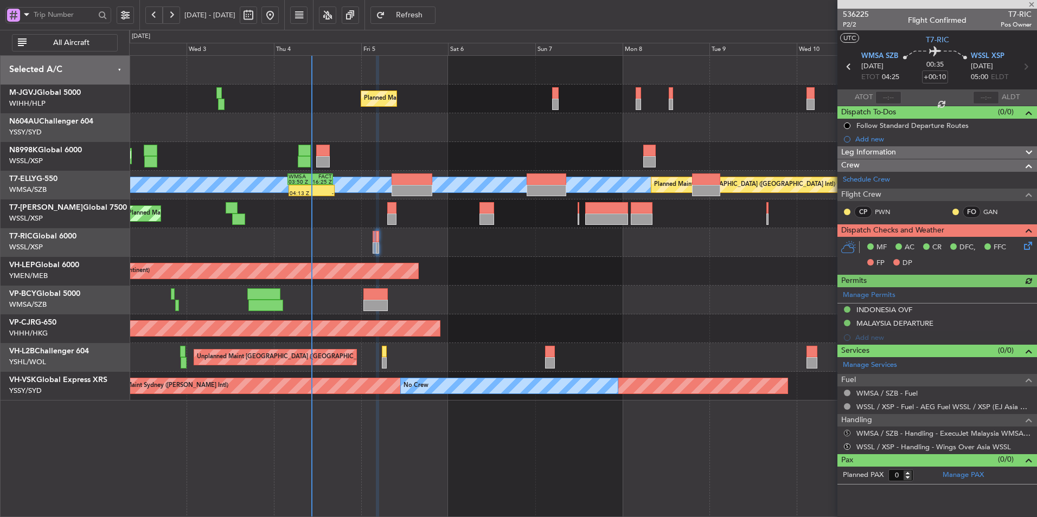
click at [844, 430] on button "S" at bounding box center [847, 433] width 7 height 7
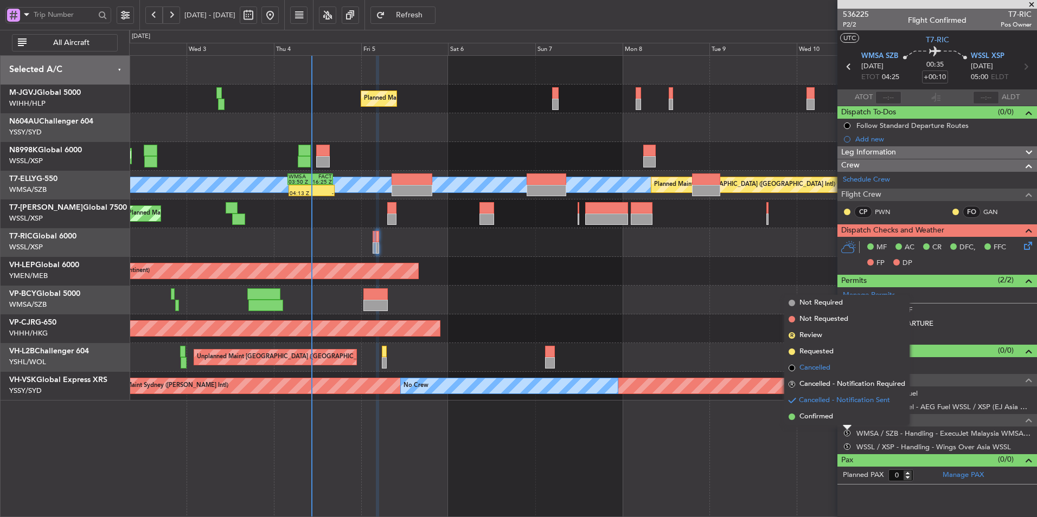
click at [814, 369] on span "Cancelled" at bounding box center [814, 368] width 31 height 11
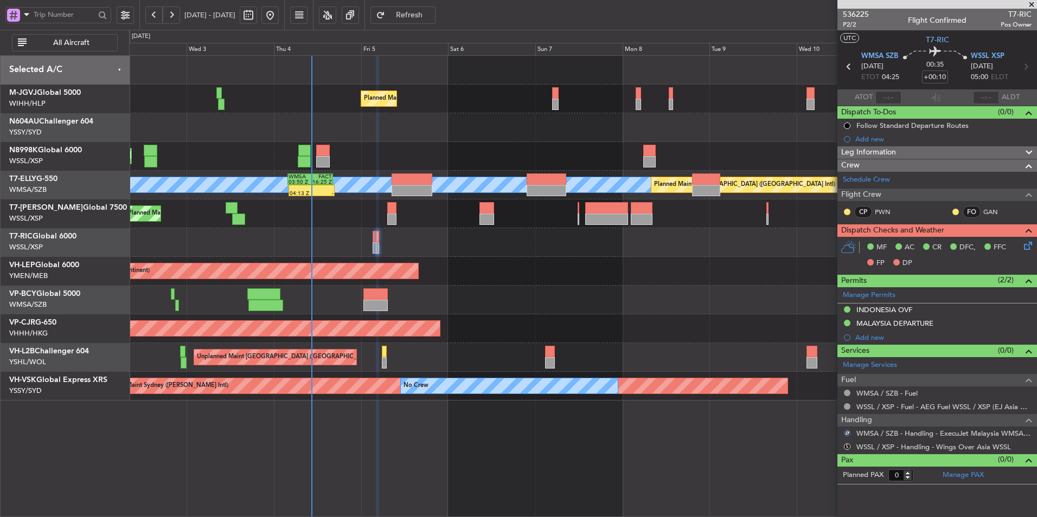
click at [842, 444] on div "S WSSL / XSP - Handling - Wings Over Asia WSSL" at bounding box center [937, 447] width 200 height 14
click at [845, 446] on button "S" at bounding box center [847, 447] width 7 height 7
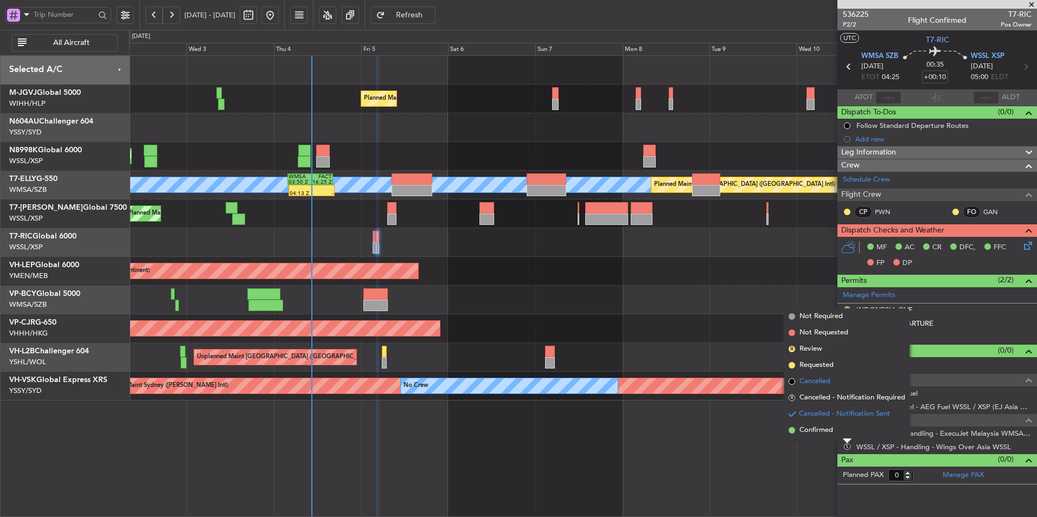
click at [815, 383] on span "Cancelled" at bounding box center [814, 381] width 31 height 11
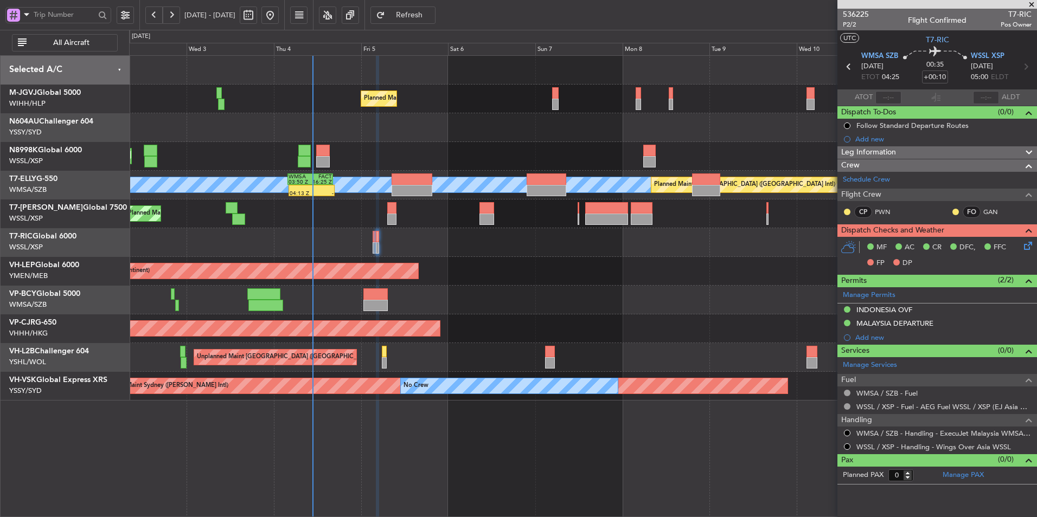
click at [327, 228] on div "Planned Maint Dubai (Al Maktoum Intl)" at bounding box center [582, 214] width 907 height 29
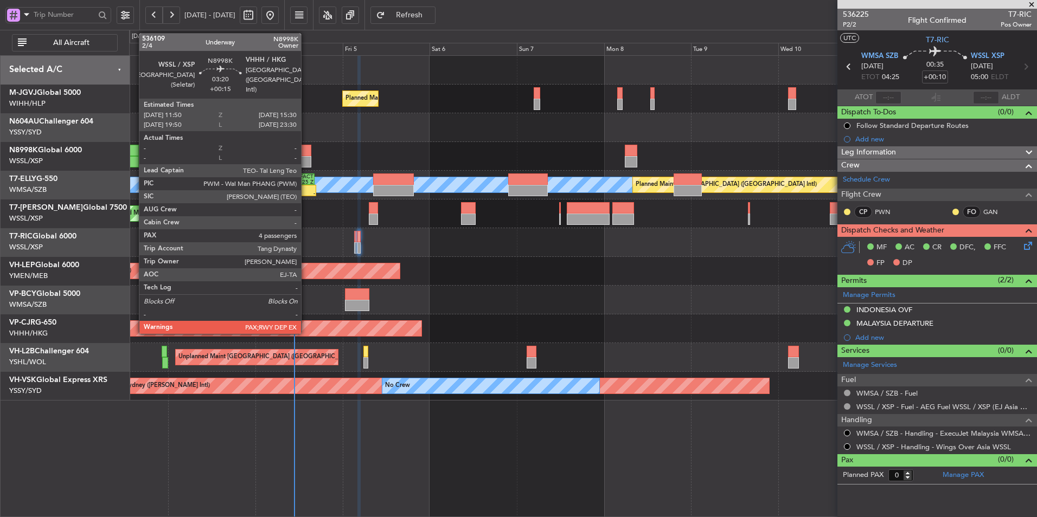
click at [306, 153] on div at bounding box center [305, 150] width 14 height 11
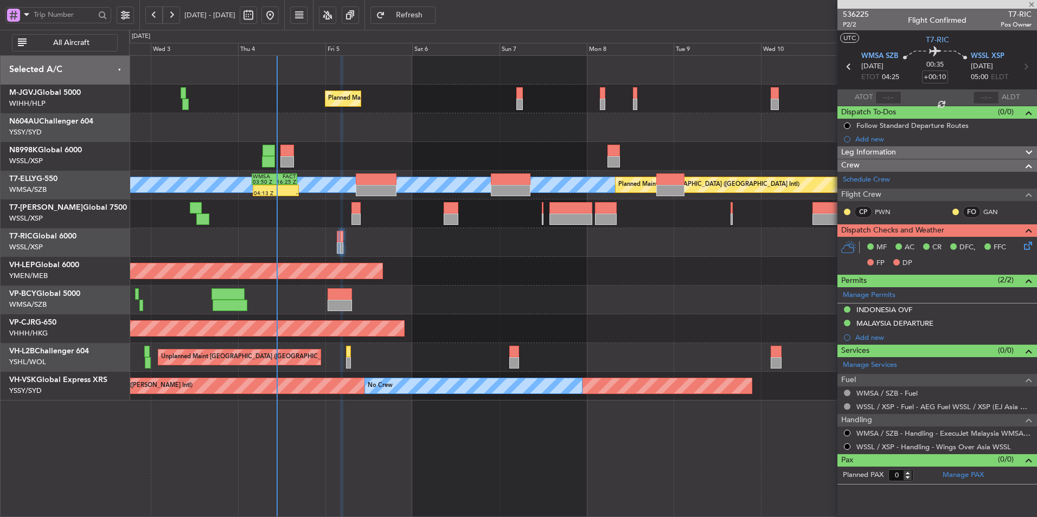
click at [409, 149] on div "Planned Maint [GEOGRAPHIC_DATA] (Seletar)" at bounding box center [582, 156] width 907 height 29
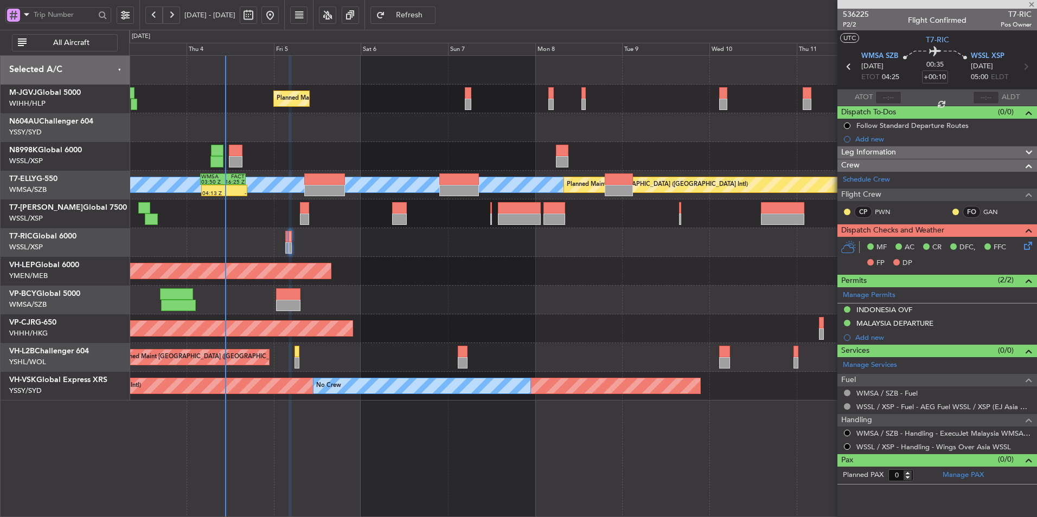
type input "+00:15"
type input "4"
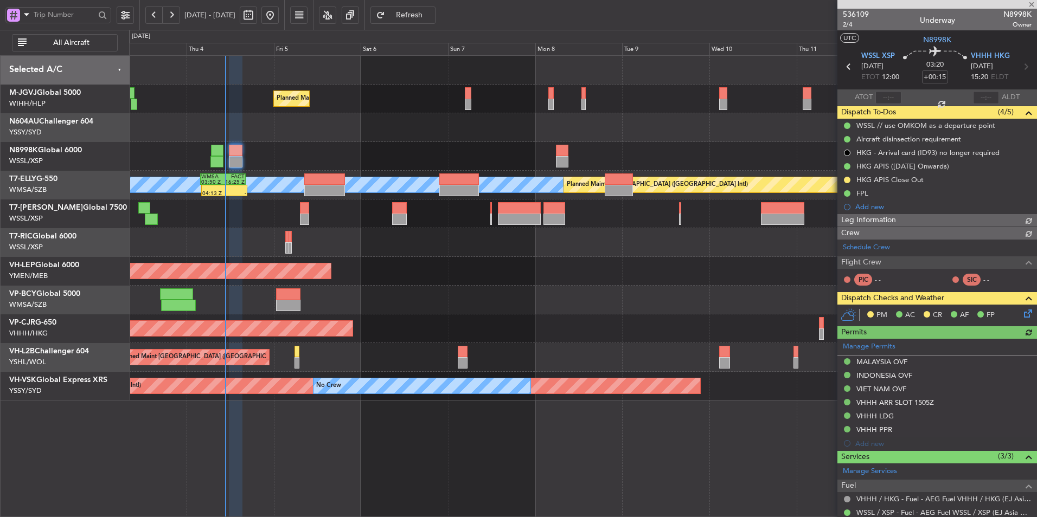
type input "[PERSON_NAME] (HHAFI)"
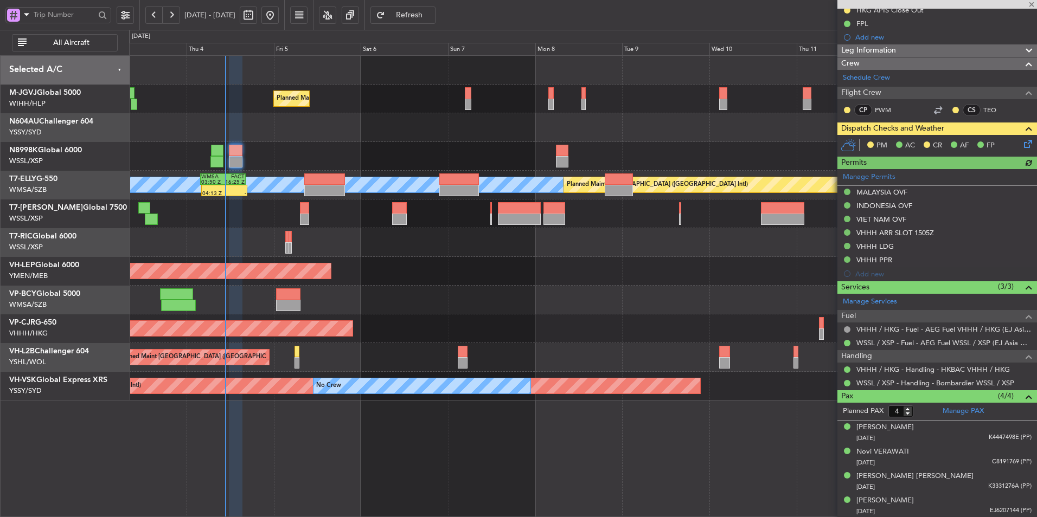
scroll to position [170, 0]
click at [1022, 142] on icon at bounding box center [1026, 141] width 9 height 9
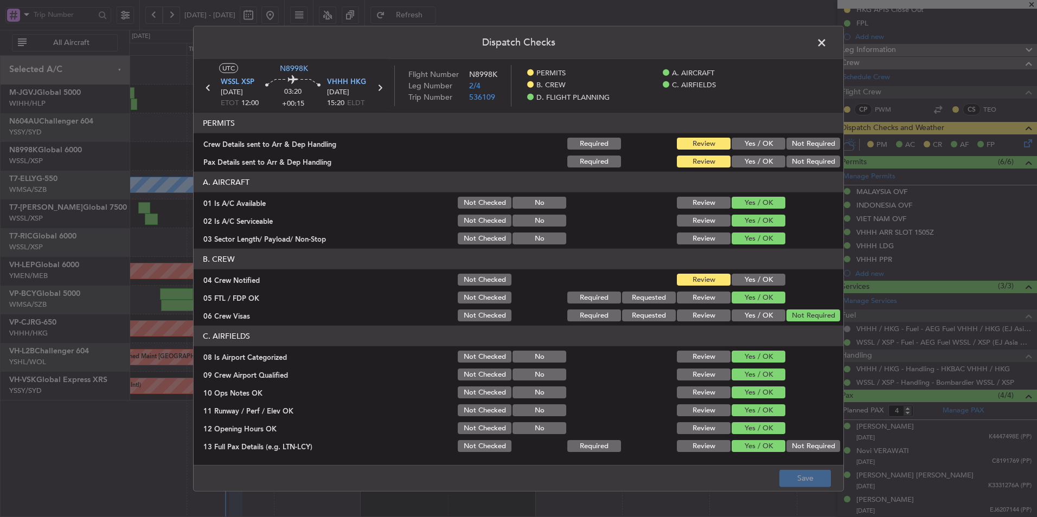
click at [750, 139] on button "Yes / OK" at bounding box center [759, 144] width 54 height 12
click at [749, 164] on button "Yes / OK" at bounding box center [759, 162] width 54 height 12
click at [757, 281] on button "Yes / OK" at bounding box center [759, 280] width 54 height 12
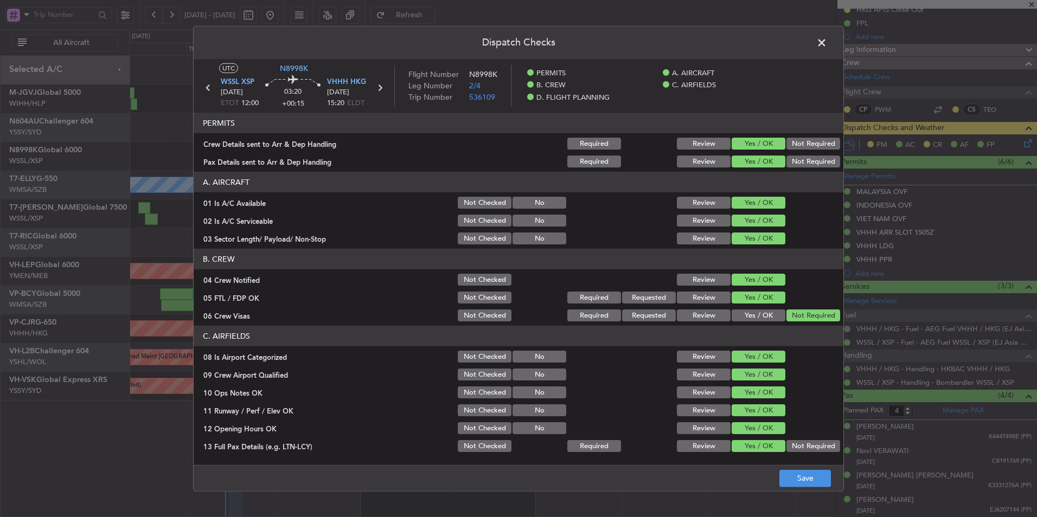
scroll to position [326, 0]
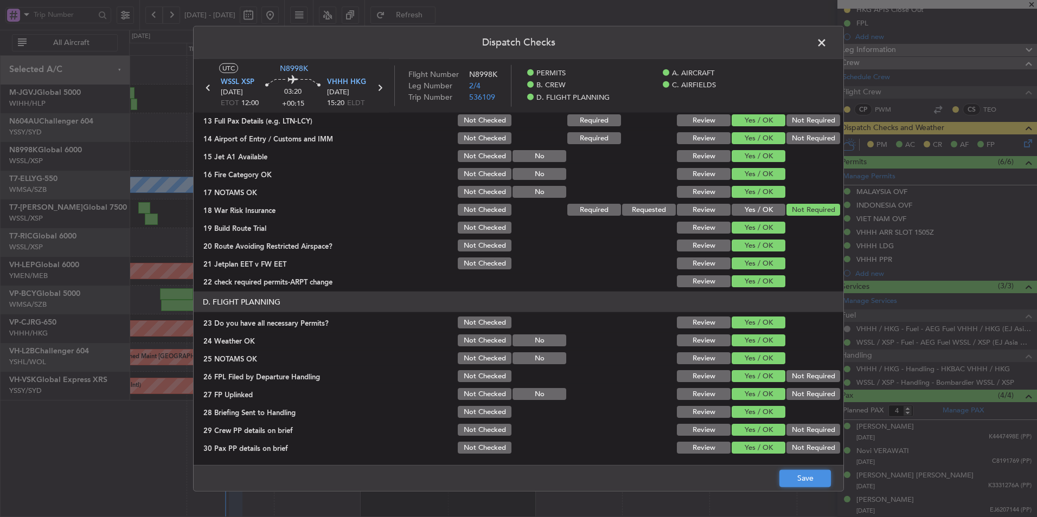
click at [805, 481] on button "Save" at bounding box center [805, 478] width 52 height 17
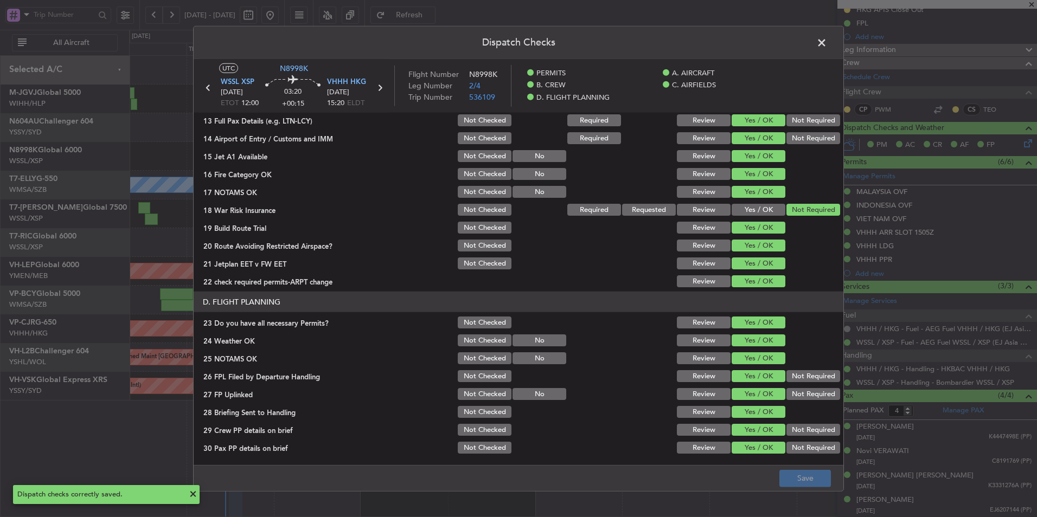
click at [827, 45] on span at bounding box center [827, 46] width 0 height 22
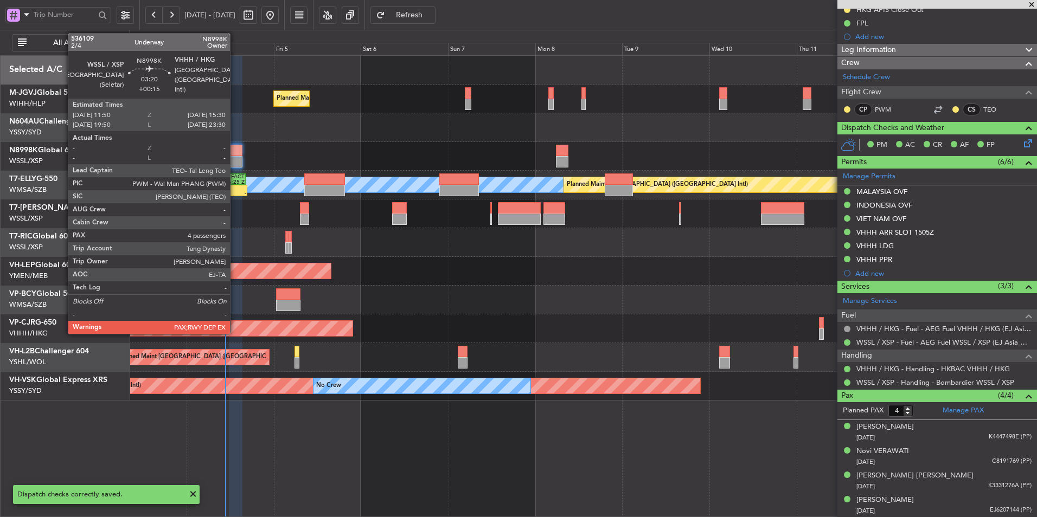
click at [235, 149] on div at bounding box center [236, 150] width 14 height 11
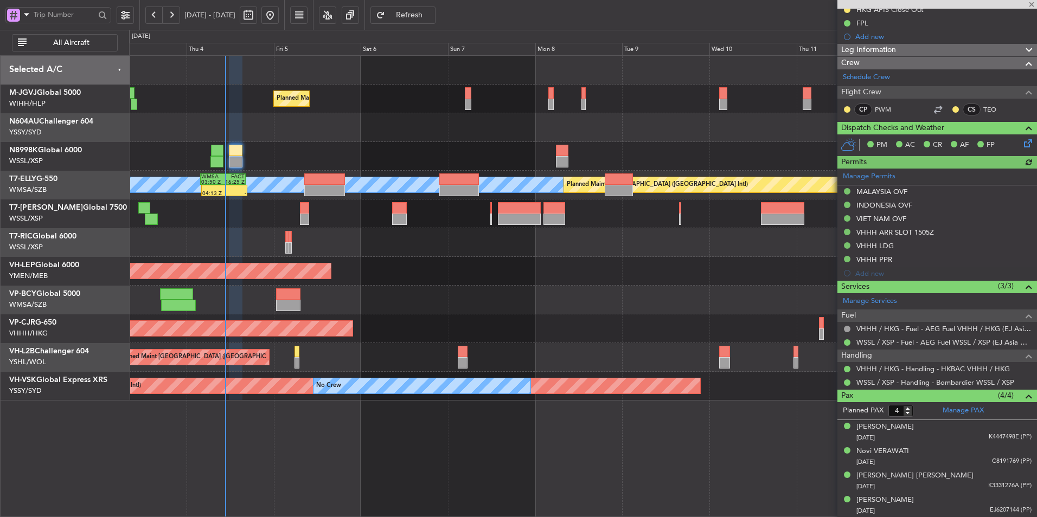
type input "[PERSON_NAME] (HHAFI)"
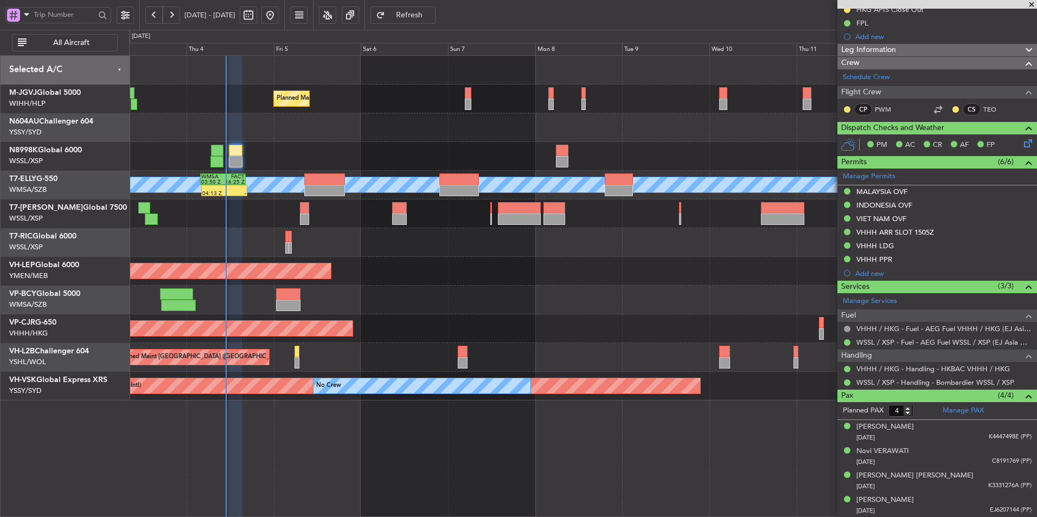
click at [431, 276] on div "Unplanned Maint Wichita (Wichita Mid-continent) Unplanned Maint Wichita (Wichit…" at bounding box center [582, 271] width 907 height 29
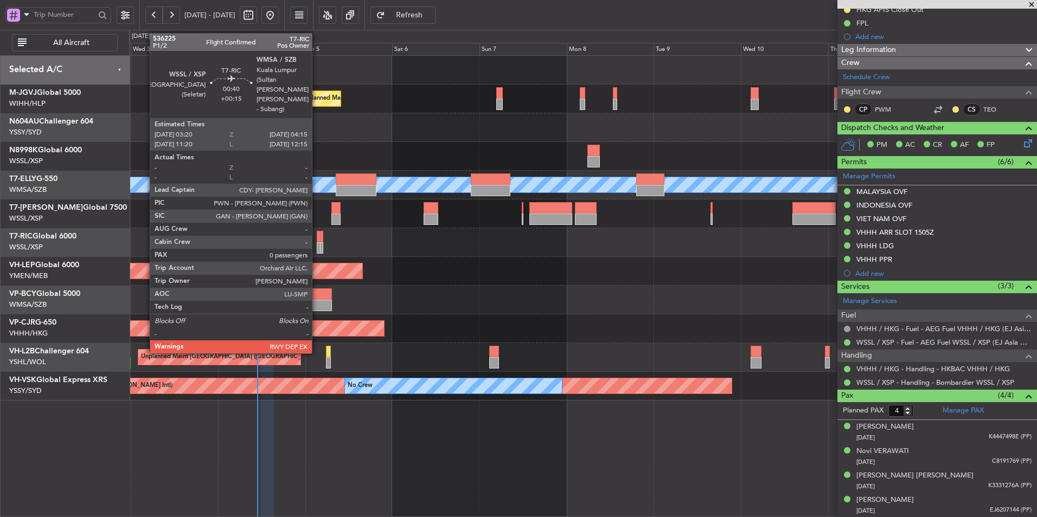
click at [317, 240] on div at bounding box center [319, 236] width 4 height 11
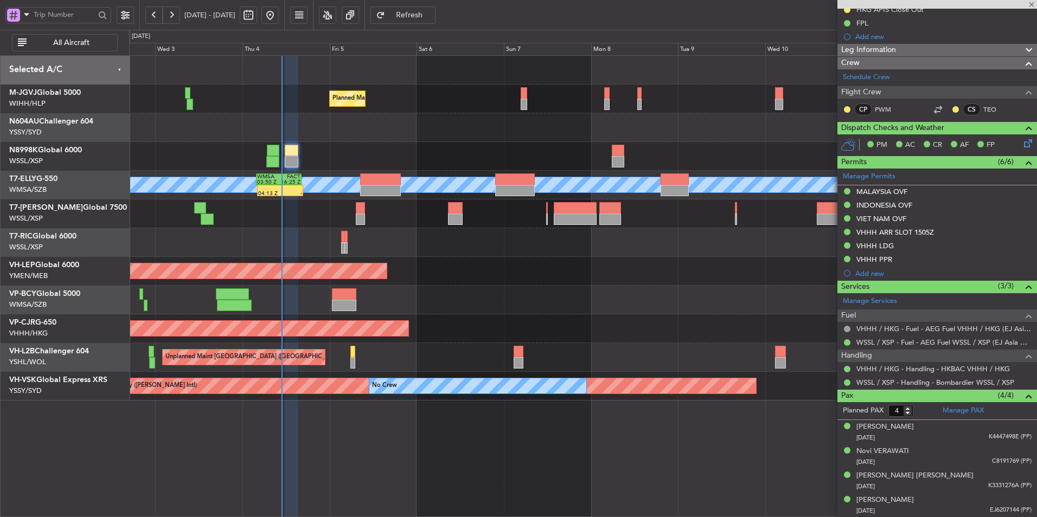
click at [401, 247] on div at bounding box center [582, 242] width 907 height 29
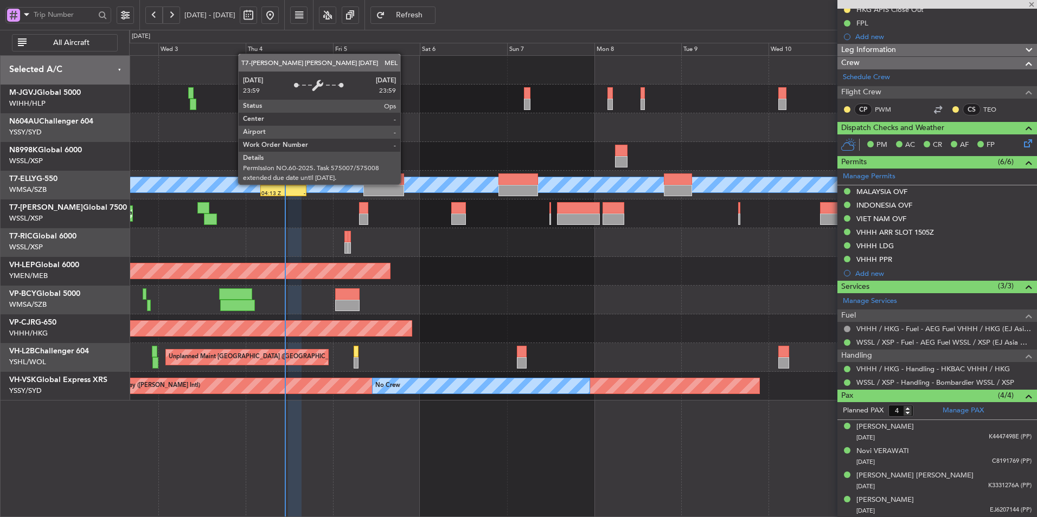
type input "0"
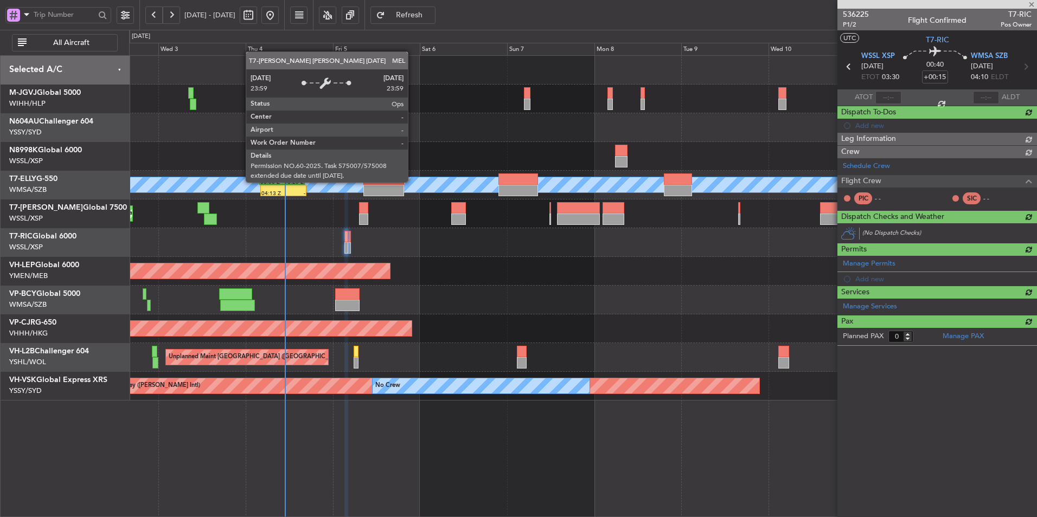
scroll to position [0, 0]
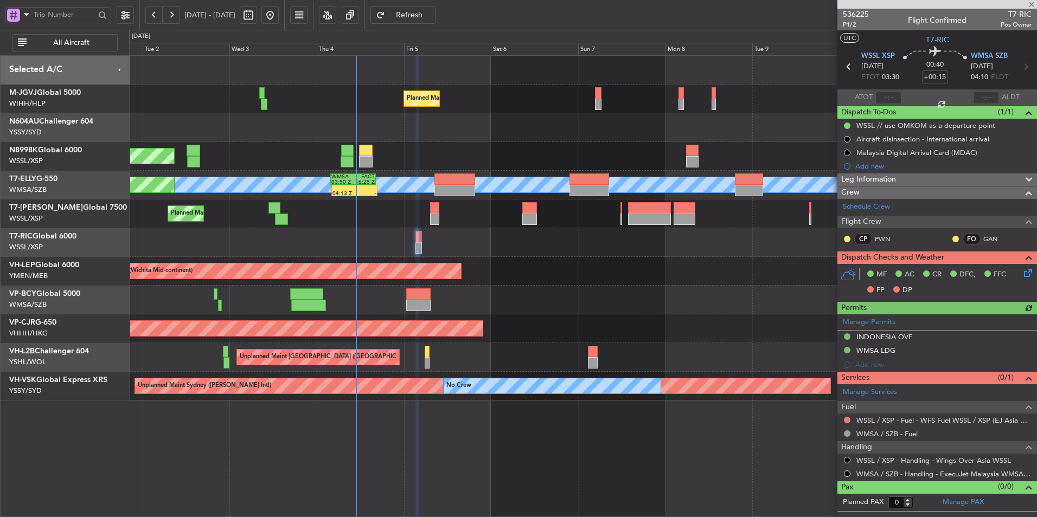
click at [509, 275] on div "Unplanned Maint Wichita (Wichita Mid-continent) Unplanned Maint Wichita (Wichit…" at bounding box center [582, 271] width 907 height 29
click at [867, 208] on link "Schedule Crew" at bounding box center [866, 207] width 47 height 11
click at [432, 18] on span "Refresh" at bounding box center [409, 15] width 44 height 8
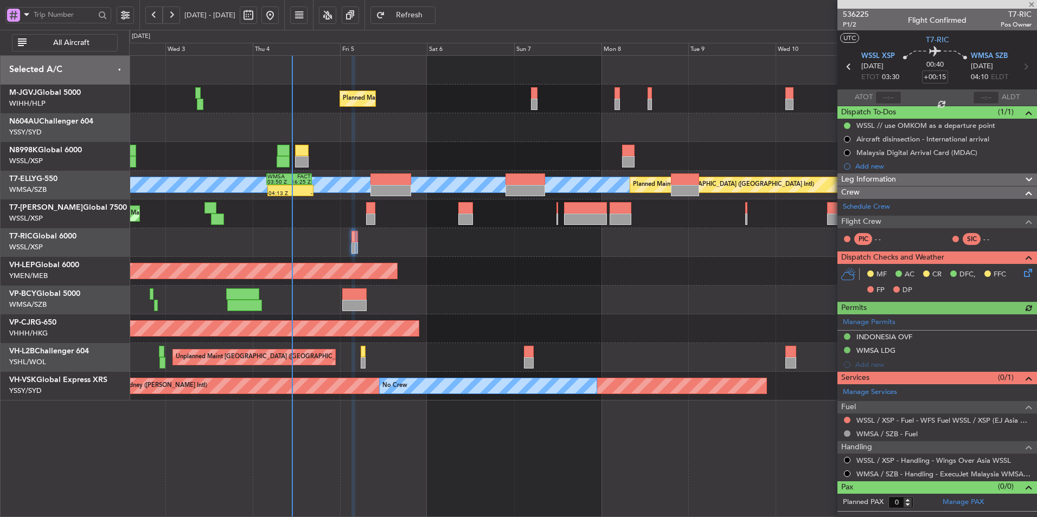
click at [601, 290] on div "Planned Maint [GEOGRAPHIC_DATA] (Seletar) Planned Maint [GEOGRAPHIC_DATA] (Sele…" at bounding box center [582, 228] width 907 height 345
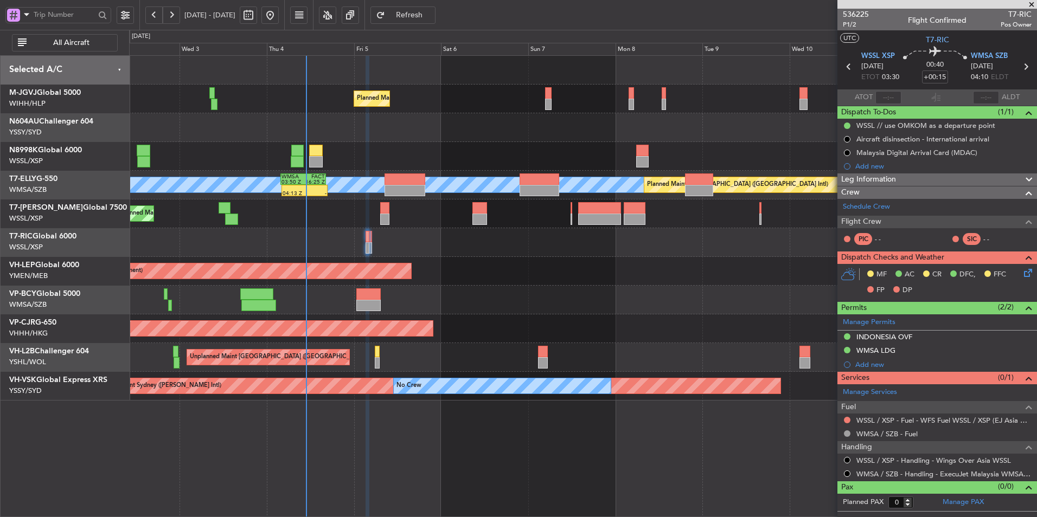
click at [535, 277] on div "Unplanned Maint Wichita (Wichita Mid-continent) Unplanned Maint Wichita (Wichit…" at bounding box center [582, 271] width 907 height 29
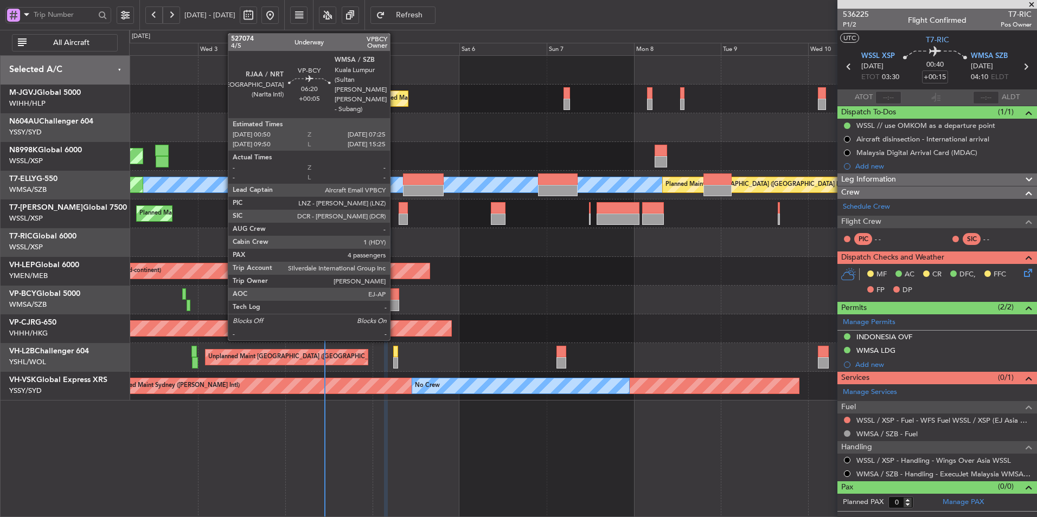
click at [395, 305] on div at bounding box center [387, 305] width 24 height 11
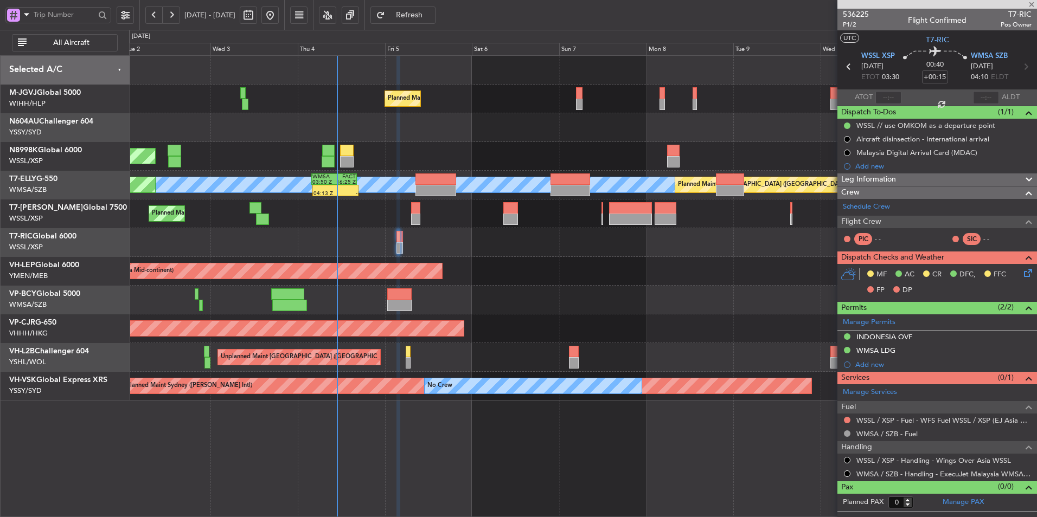
click at [492, 306] on div at bounding box center [582, 300] width 907 height 29
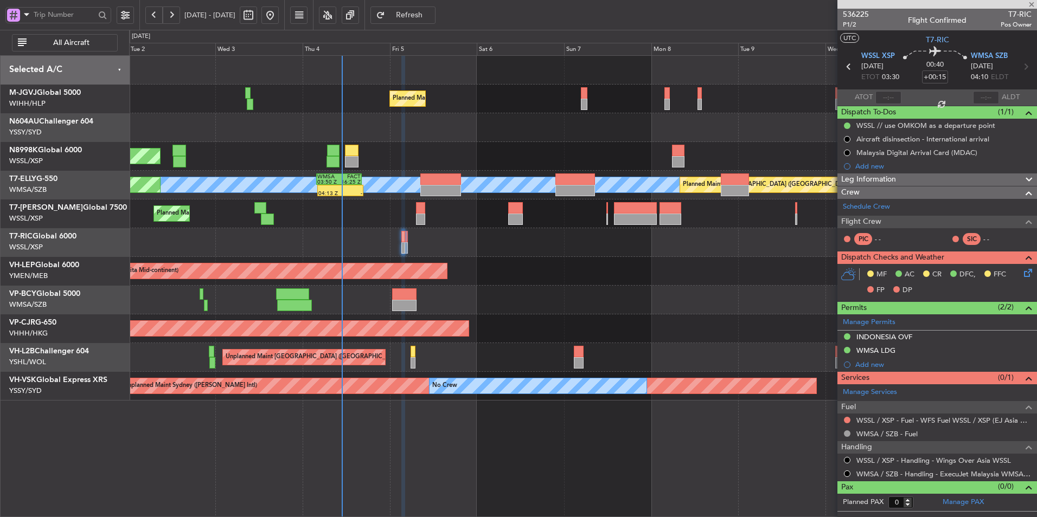
type input "+00:05"
type input "4"
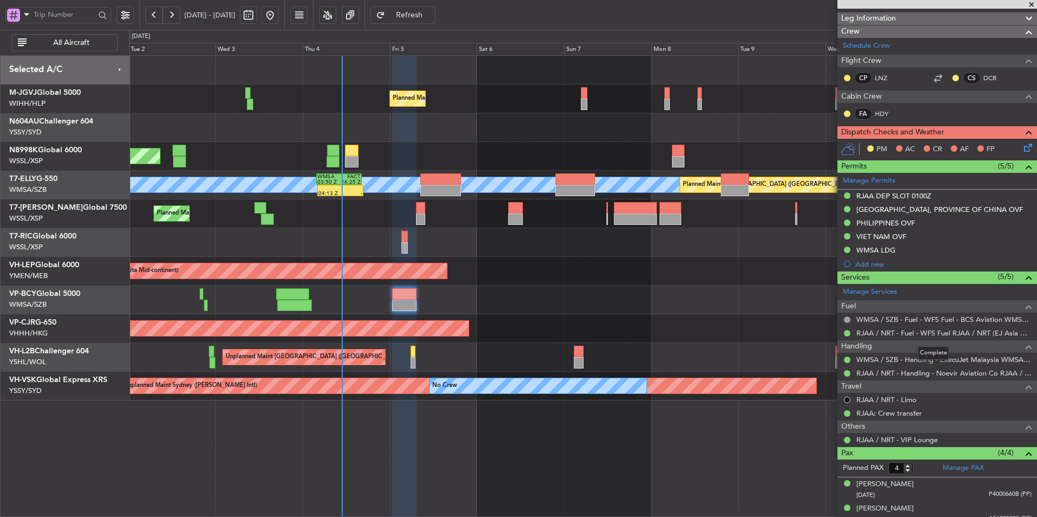
scroll to position [137, 0]
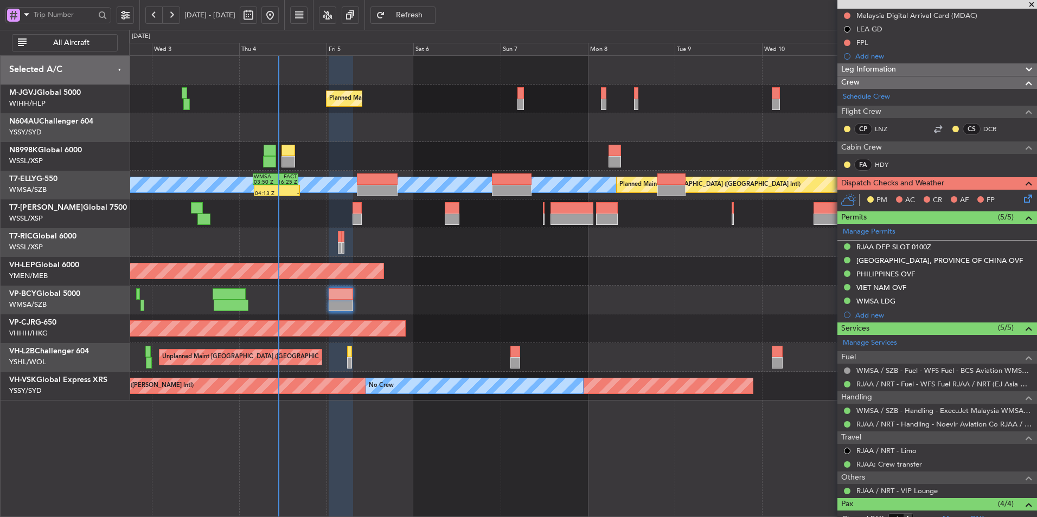
click at [530, 309] on div at bounding box center [582, 300] width 907 height 29
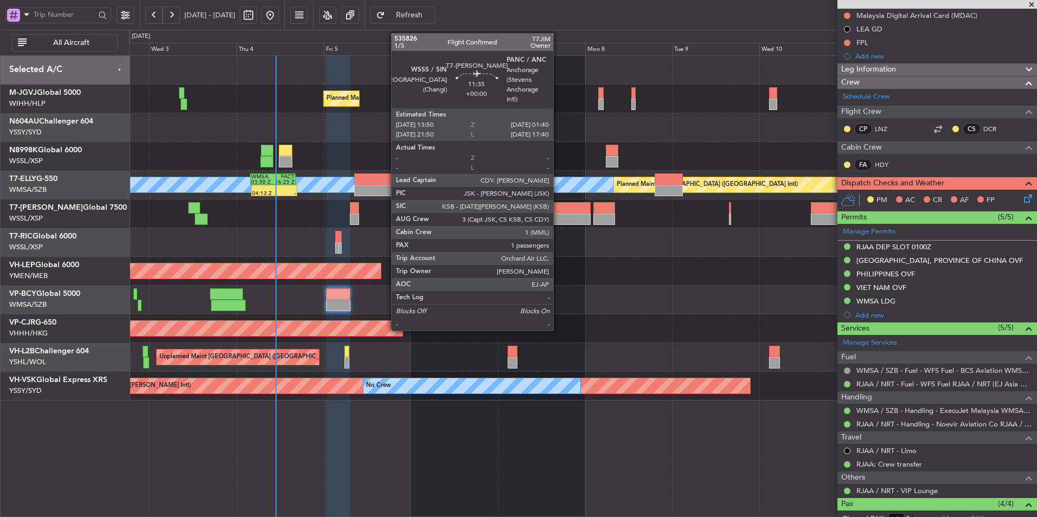
click at [558, 214] on div at bounding box center [569, 219] width 43 height 11
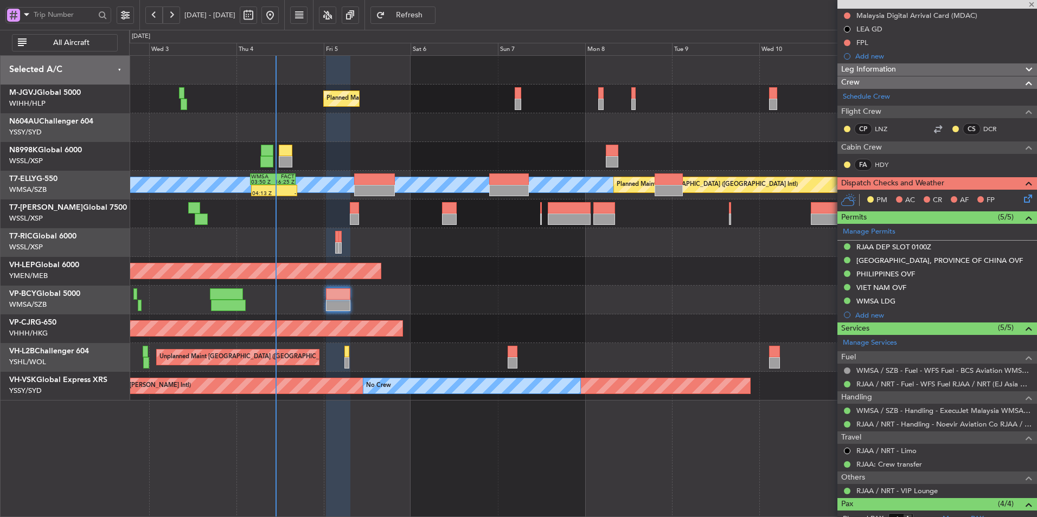
click at [607, 251] on div at bounding box center [582, 242] width 907 height 29
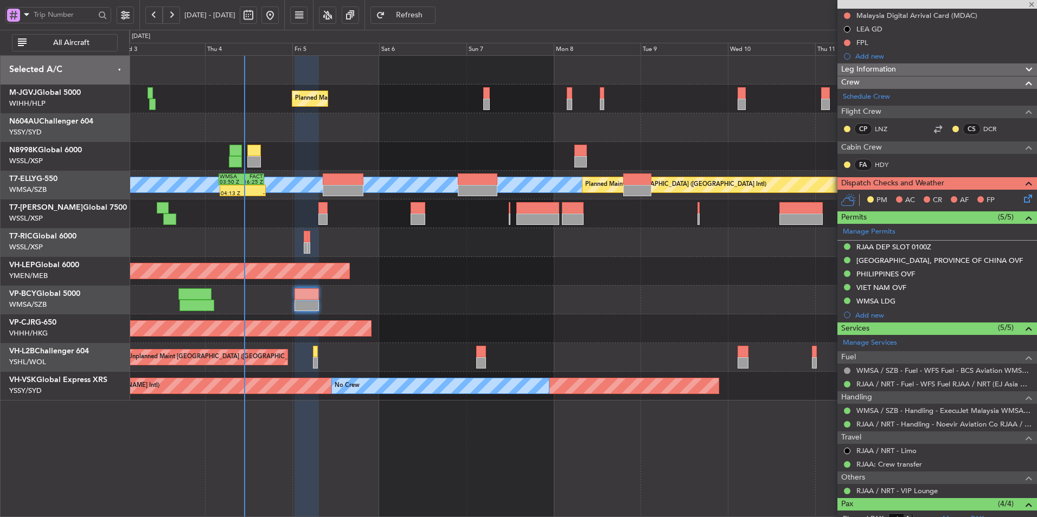
type input "1"
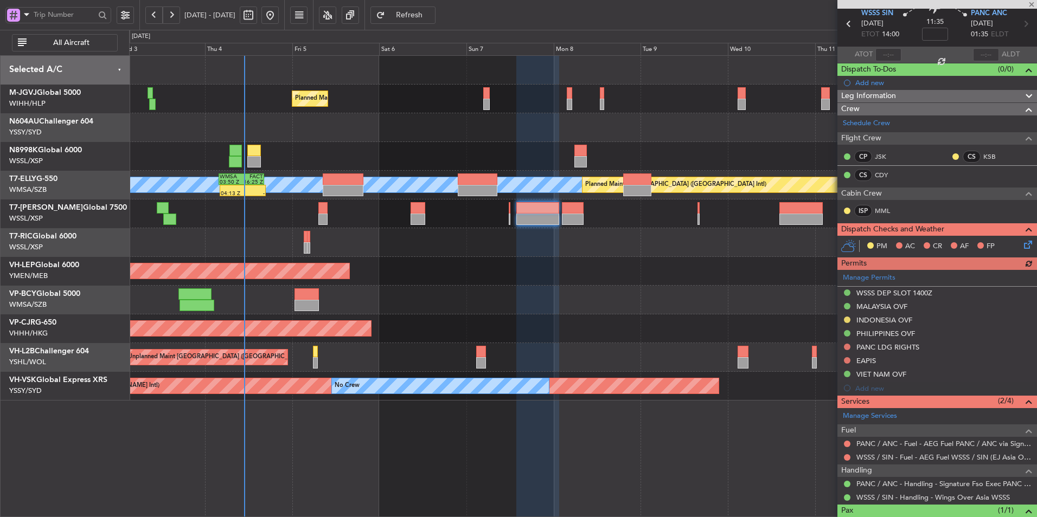
scroll to position [85, 0]
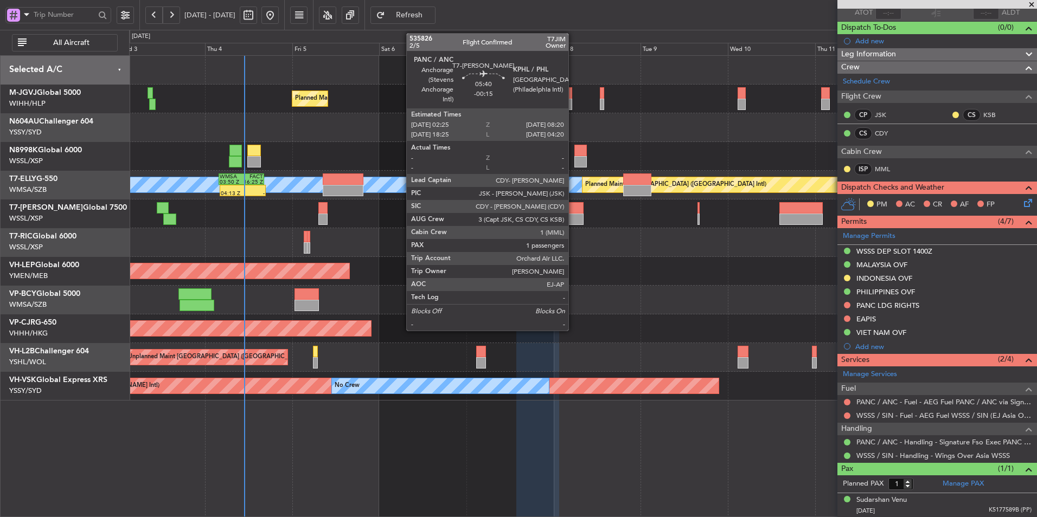
click at [573, 209] on div at bounding box center [573, 207] width 22 height 11
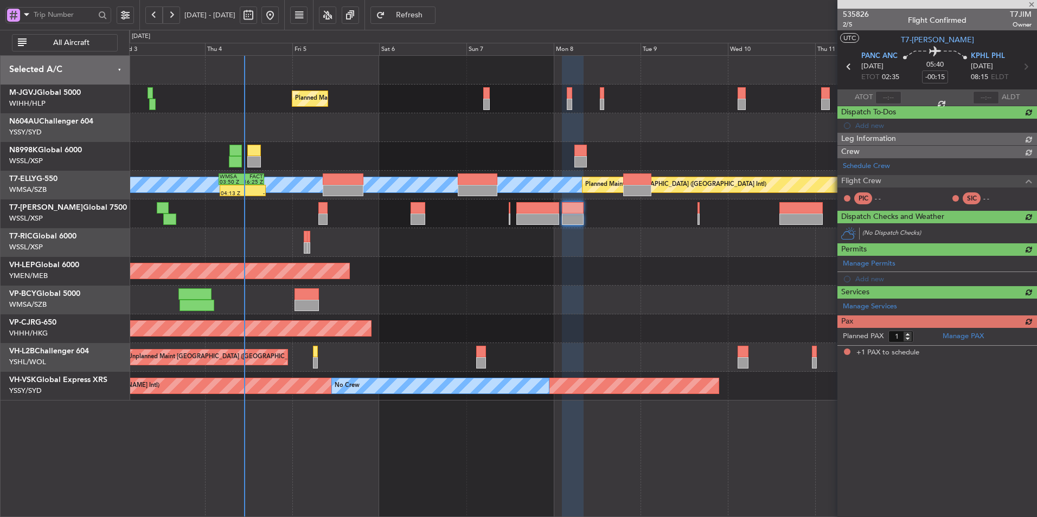
scroll to position [0, 0]
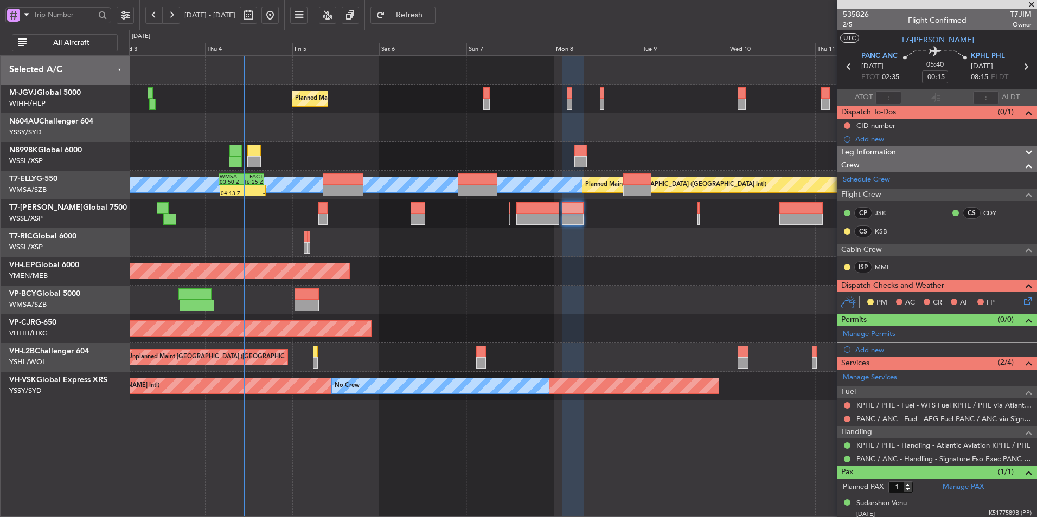
click at [315, 208] on div "Planned Maint Dubai (Al Maktoum Intl)" at bounding box center [582, 214] width 907 height 29
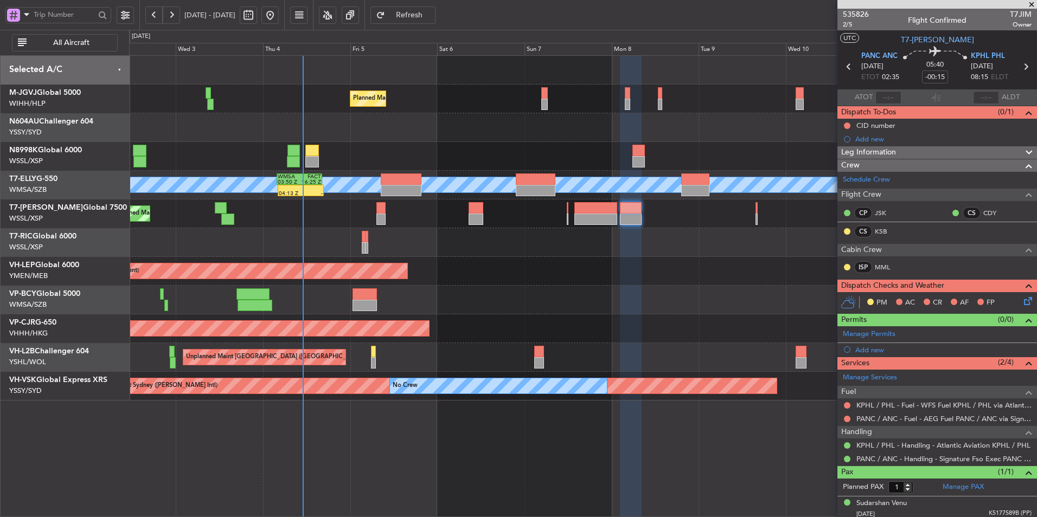
click at [492, 281] on div "Unplanned Maint Wichita (Wichita Mid-continent) Unplanned Maint Wichita (Wichit…" at bounding box center [582, 271] width 907 height 29
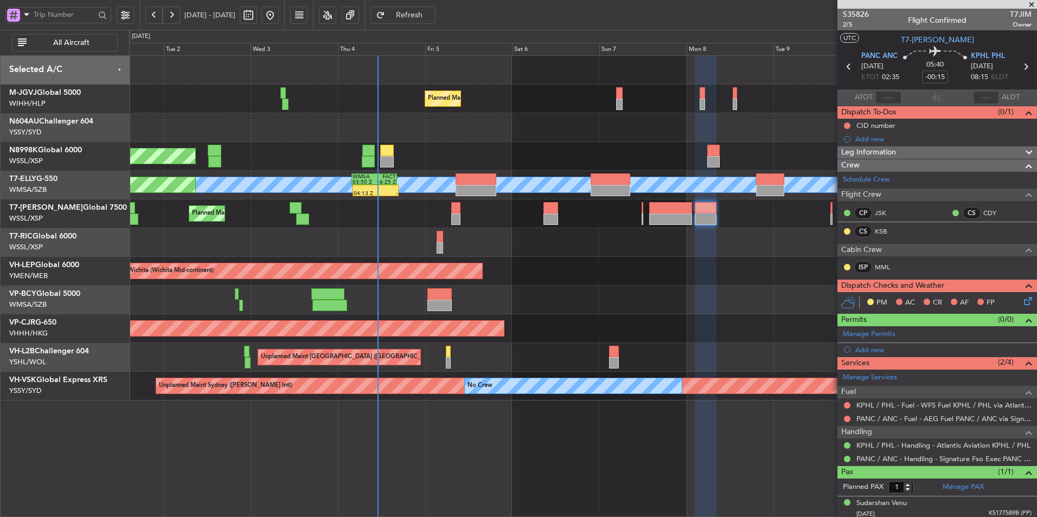
click at [516, 253] on div at bounding box center [582, 242] width 907 height 29
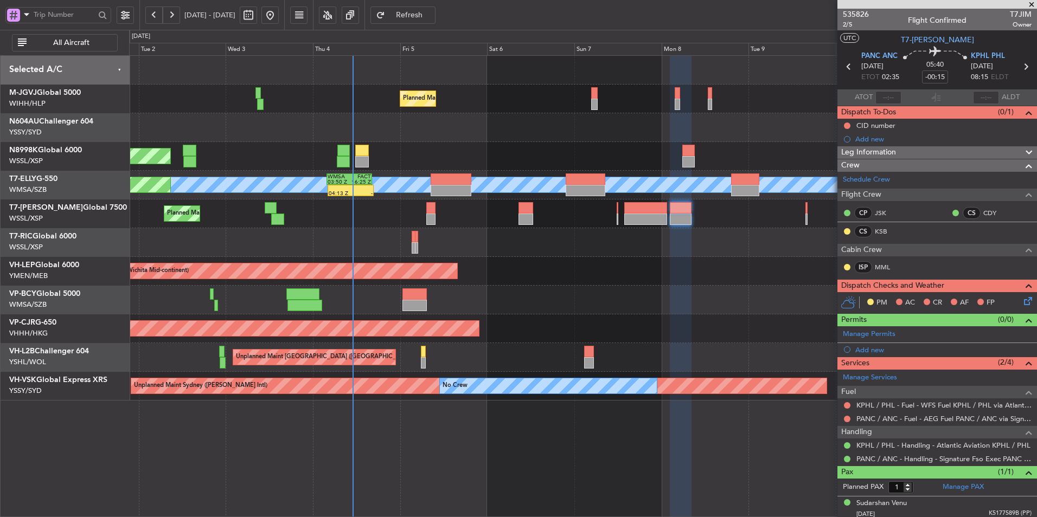
click at [483, 264] on div "Unplanned Maint Wichita (Wichita Mid-continent) Unplanned Maint Wichita (Wichit…" at bounding box center [582, 271] width 907 height 29
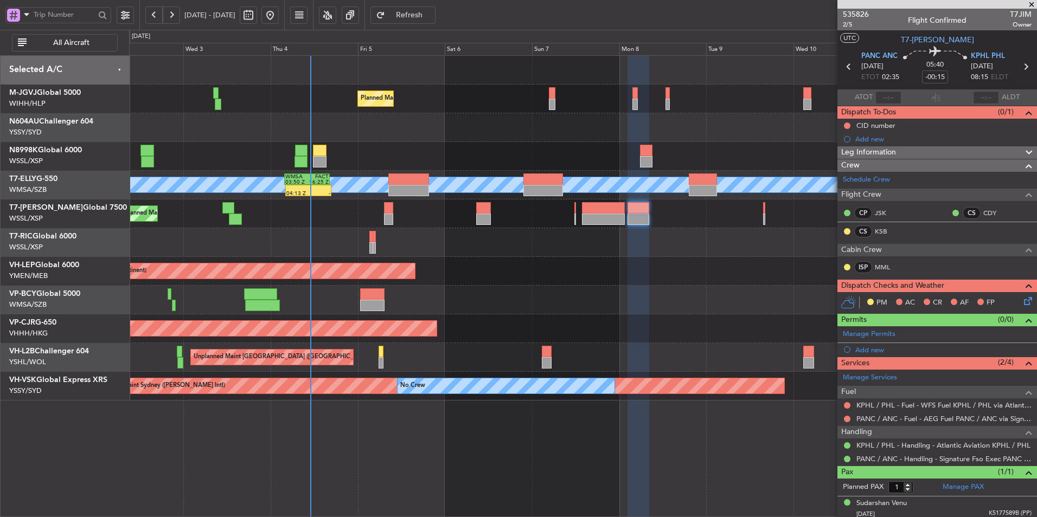
click at [449, 258] on div "Unplanned Maint Wichita (Wichita Mid-continent) Unplanned Maint Wichita (Wichit…" at bounding box center [582, 271] width 907 height 29
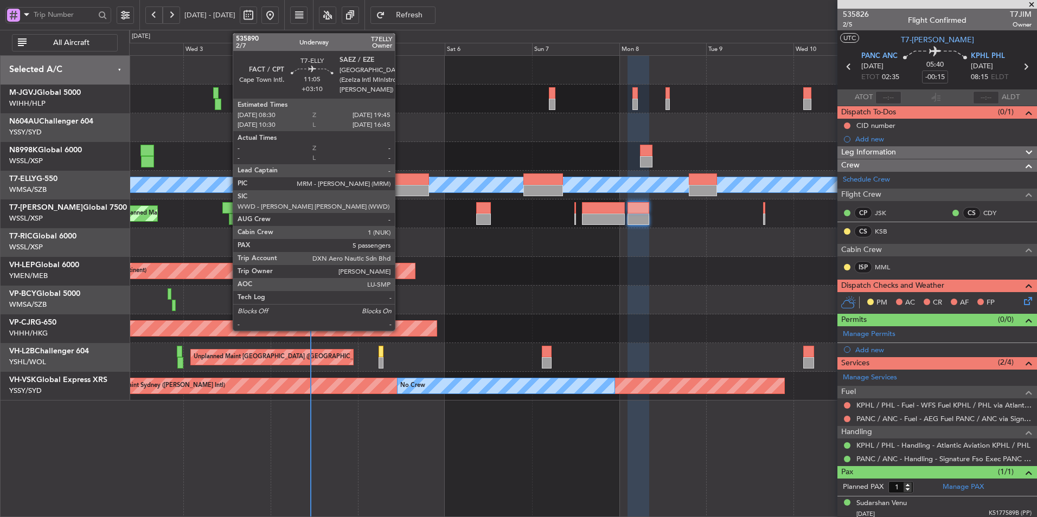
click at [400, 178] on div at bounding box center [408, 179] width 41 height 11
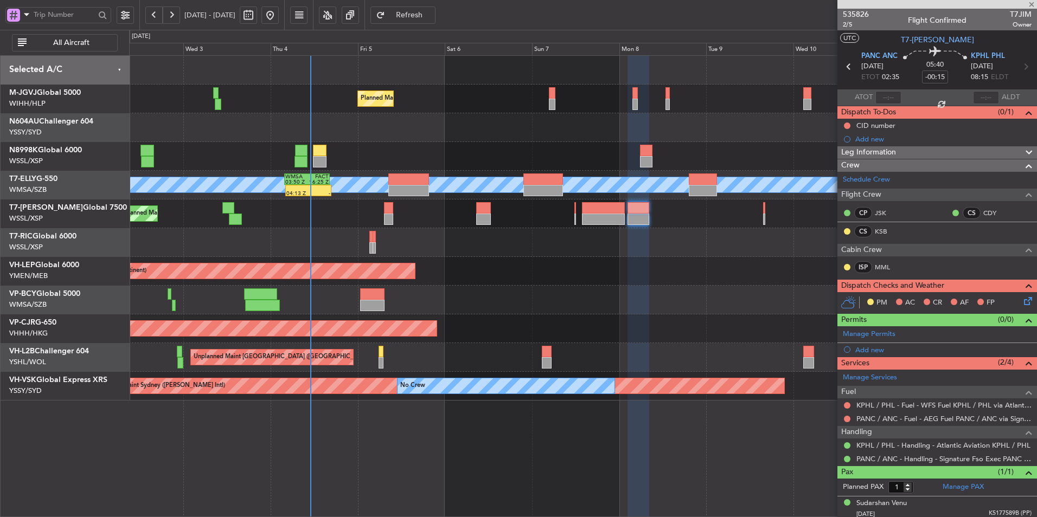
type input "+03:10"
type input "5"
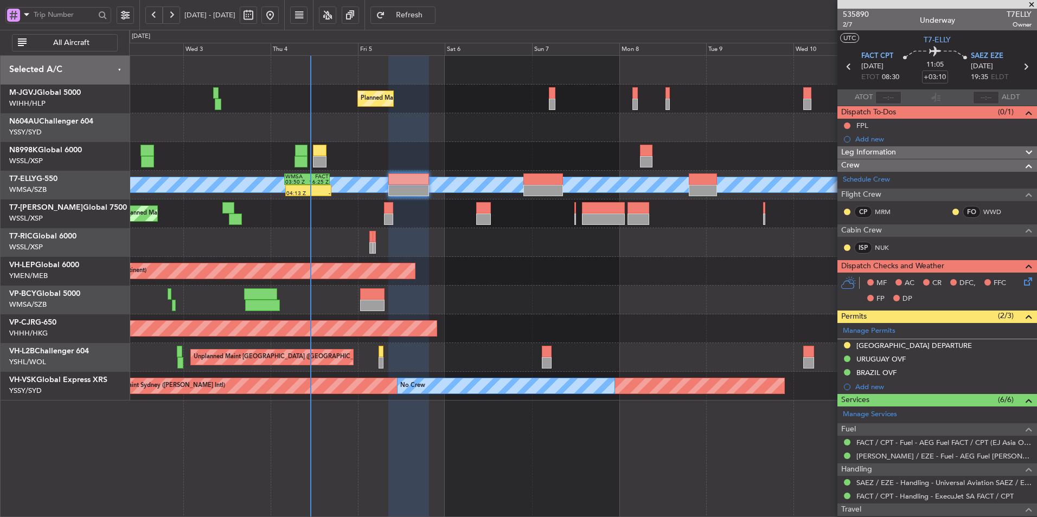
click at [491, 292] on div at bounding box center [582, 300] width 907 height 29
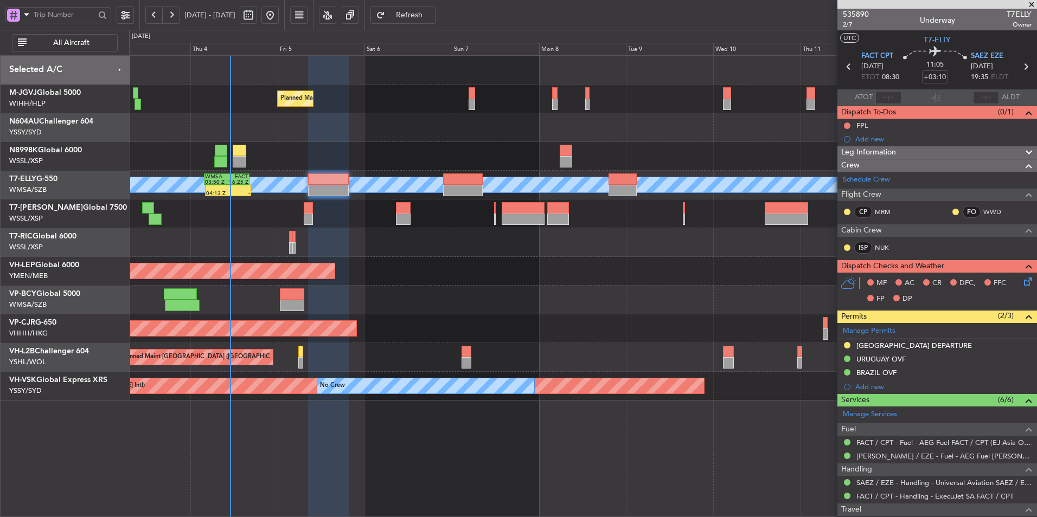
click at [445, 260] on div "Planned Maint [GEOGRAPHIC_DATA] (Seletar) Planned Maint [GEOGRAPHIC_DATA] (Sele…" at bounding box center [582, 228] width 907 height 345
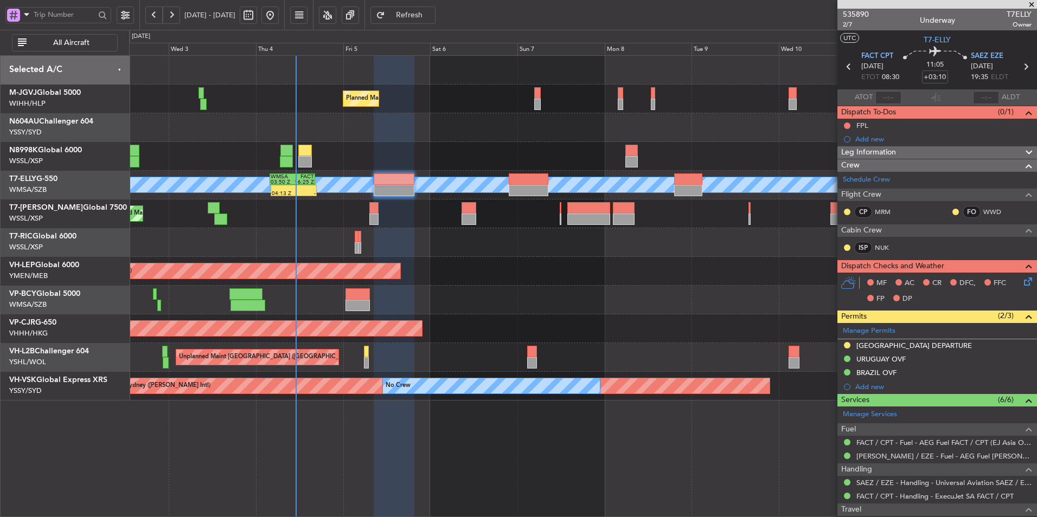
click at [308, 226] on div "Planned Maint Dubai (Al Maktoum Intl)" at bounding box center [582, 214] width 907 height 29
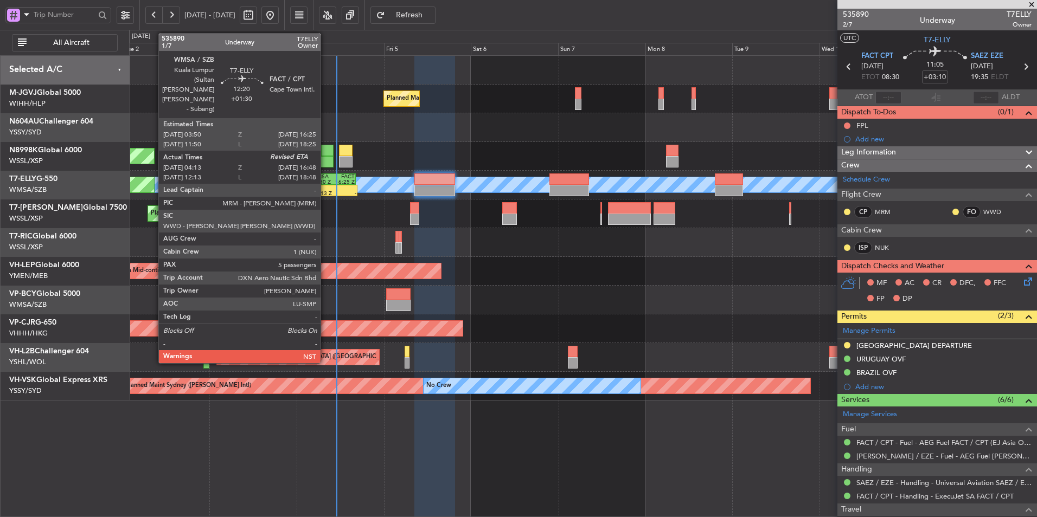
click at [325, 183] on div "03:50 Z" at bounding box center [322, 182] width 22 height 5
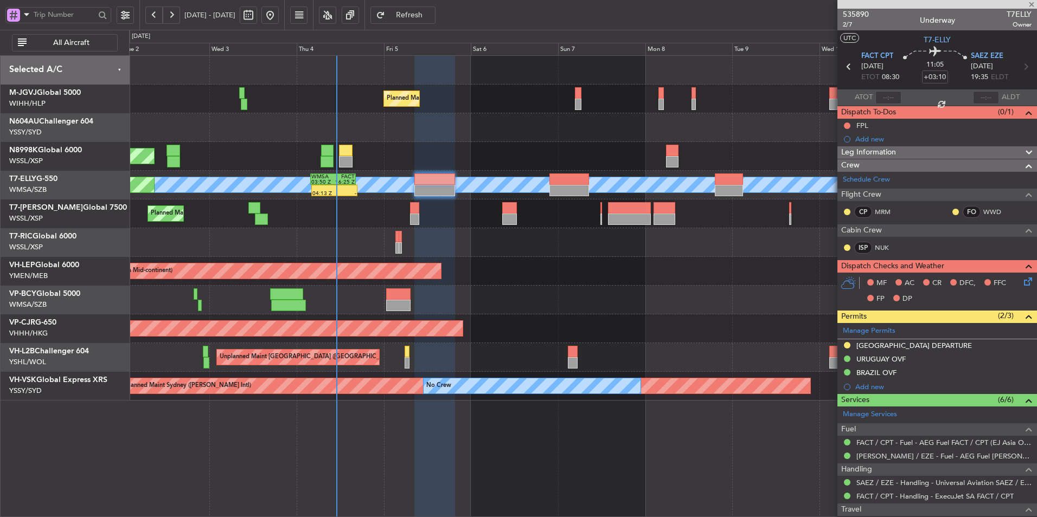
click at [317, 244] on div at bounding box center [582, 242] width 907 height 29
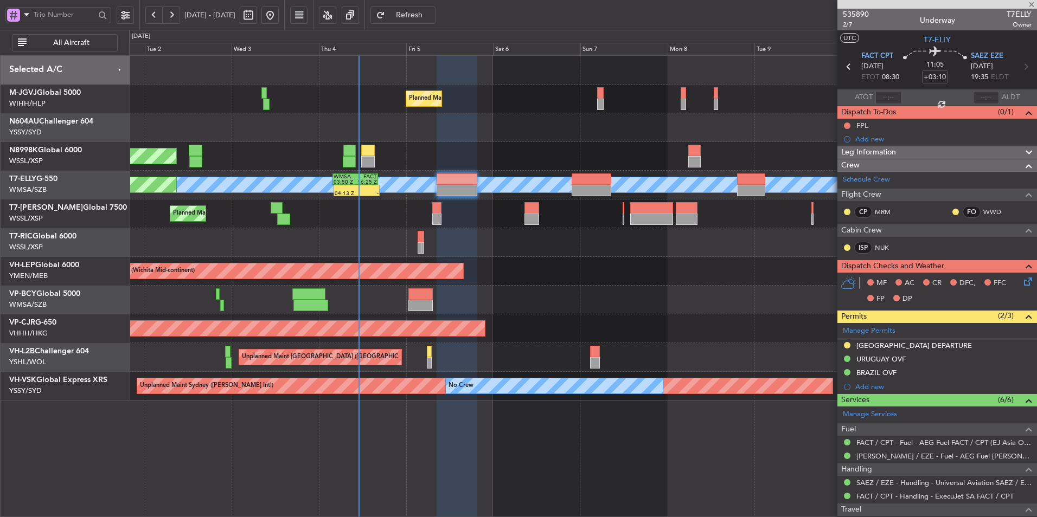
type input "+01:30"
type input "04:23"
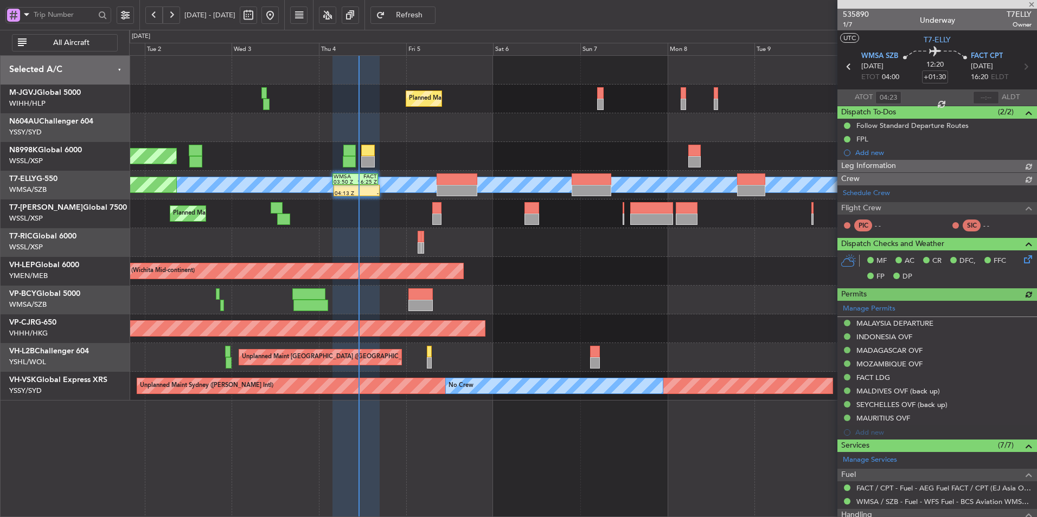
type input "[PERSON_NAME] (KYA)"
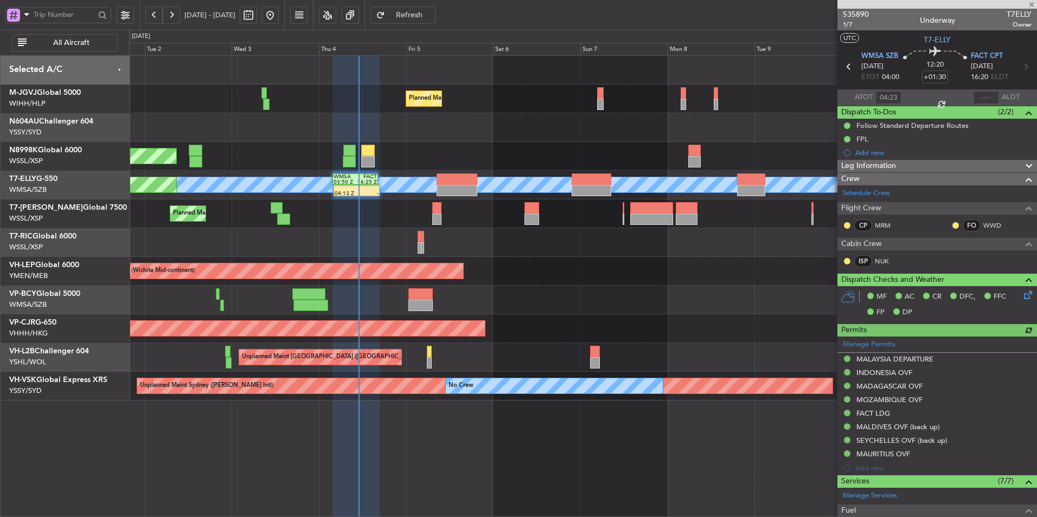
click at [374, 236] on div "Planned Maint [GEOGRAPHIC_DATA] (Seletar) Planned Maint [GEOGRAPHIC_DATA] (Sele…" at bounding box center [582, 228] width 907 height 345
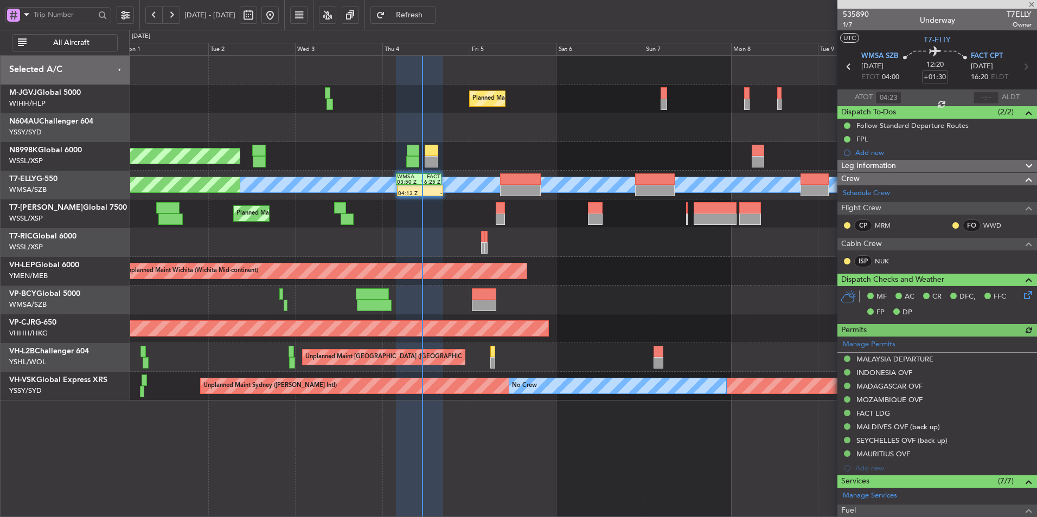
click at [565, 245] on div at bounding box center [582, 242] width 907 height 29
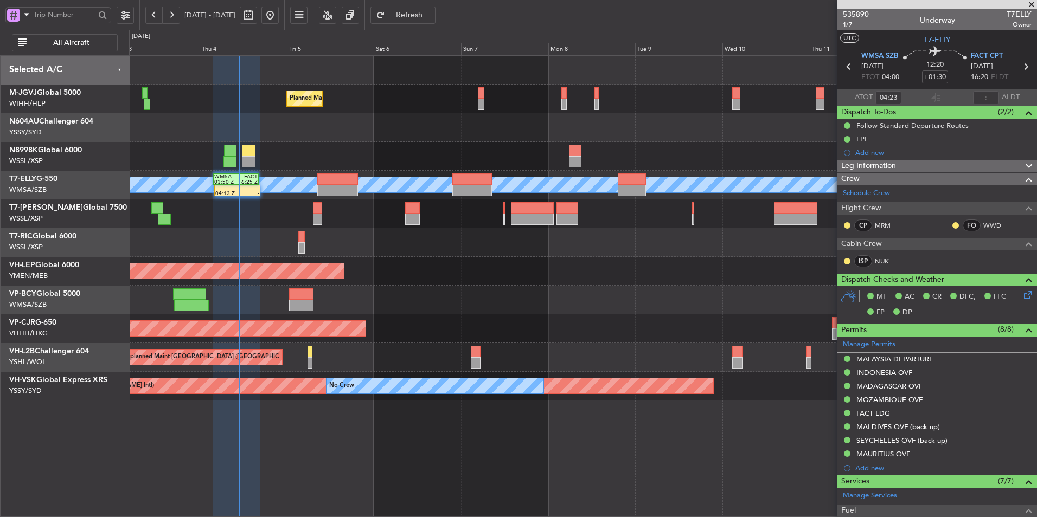
click at [503, 287] on div "Planned Maint [GEOGRAPHIC_DATA] (Seletar) Planned Maint [GEOGRAPHIC_DATA] (Sele…" at bounding box center [582, 228] width 907 height 345
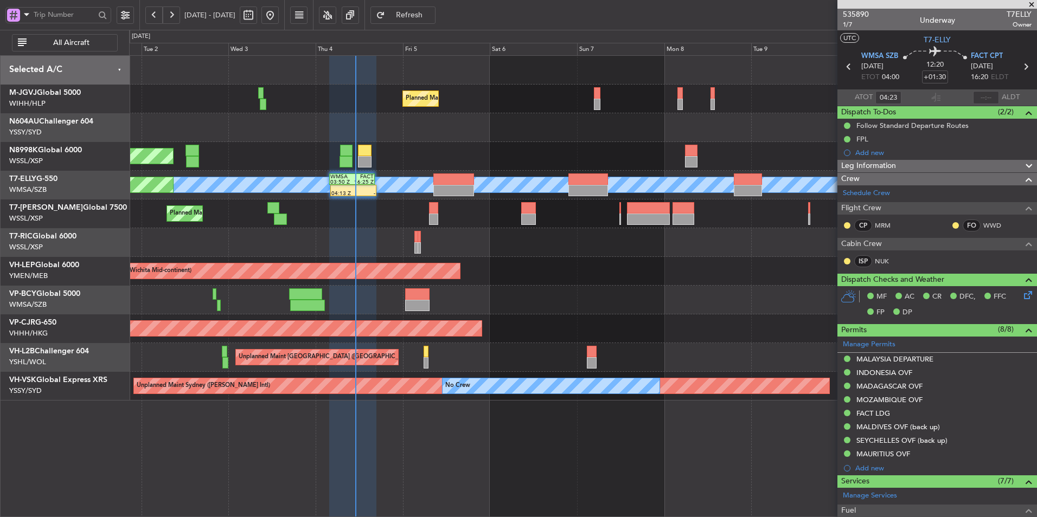
click at [513, 273] on div "Unplanned Maint Wichita (Wichita Mid-continent) Unplanned Maint Wichita (Wichit…" at bounding box center [582, 271] width 907 height 29
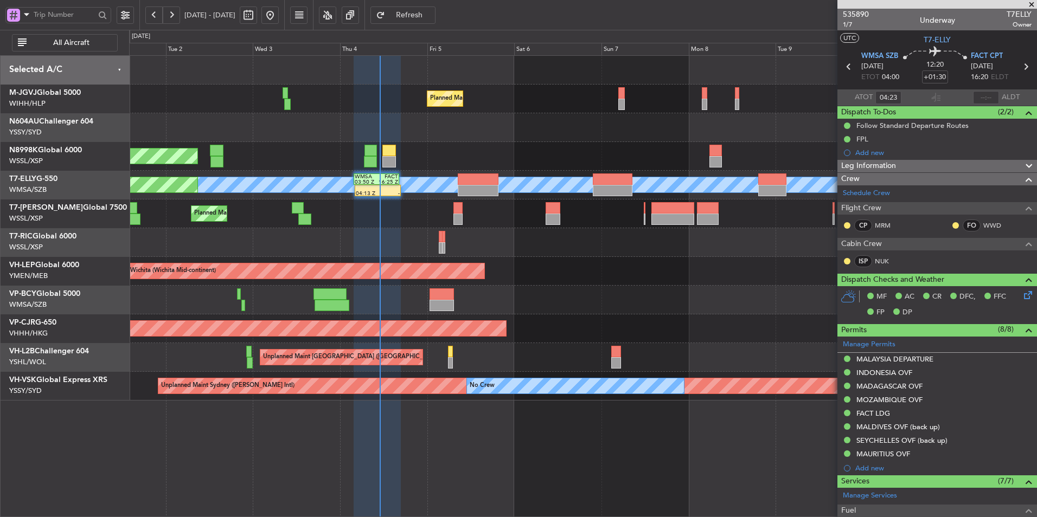
click at [477, 257] on div "Planned Maint [GEOGRAPHIC_DATA] (Seletar) Planned Maint [GEOGRAPHIC_DATA] (Sele…" at bounding box center [582, 228] width 907 height 345
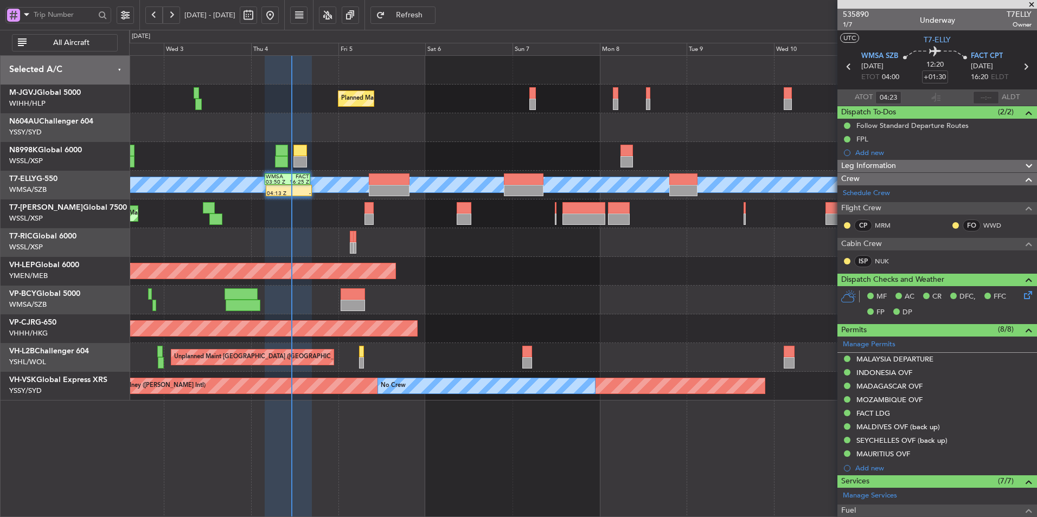
click at [339, 128] on div at bounding box center [582, 127] width 907 height 29
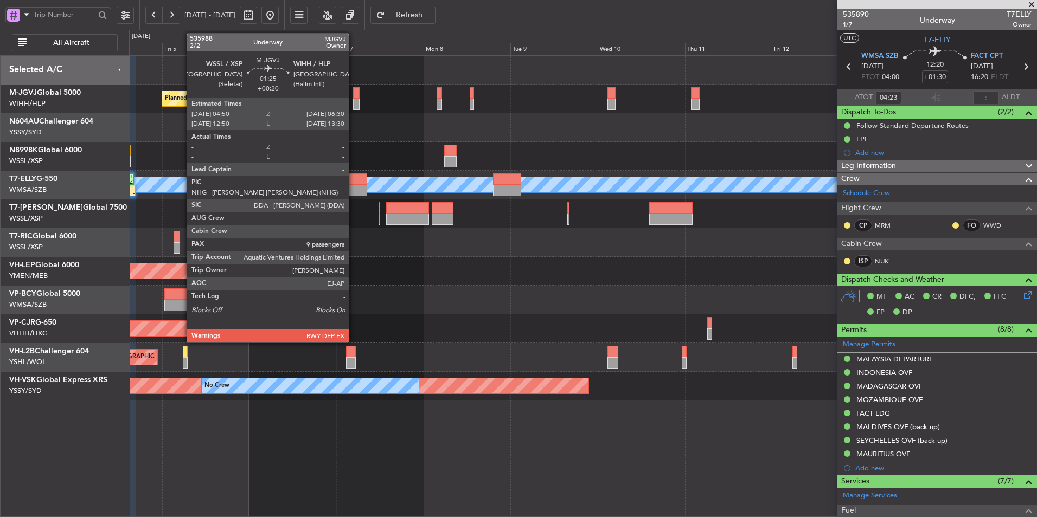
click at [354, 93] on div at bounding box center [356, 92] width 7 height 11
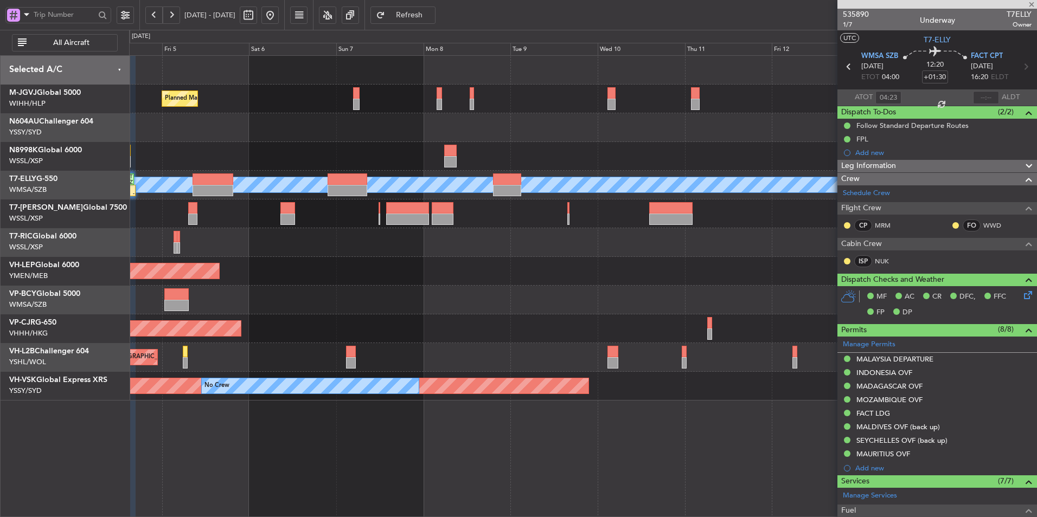
type input "+00:20"
type input "9"
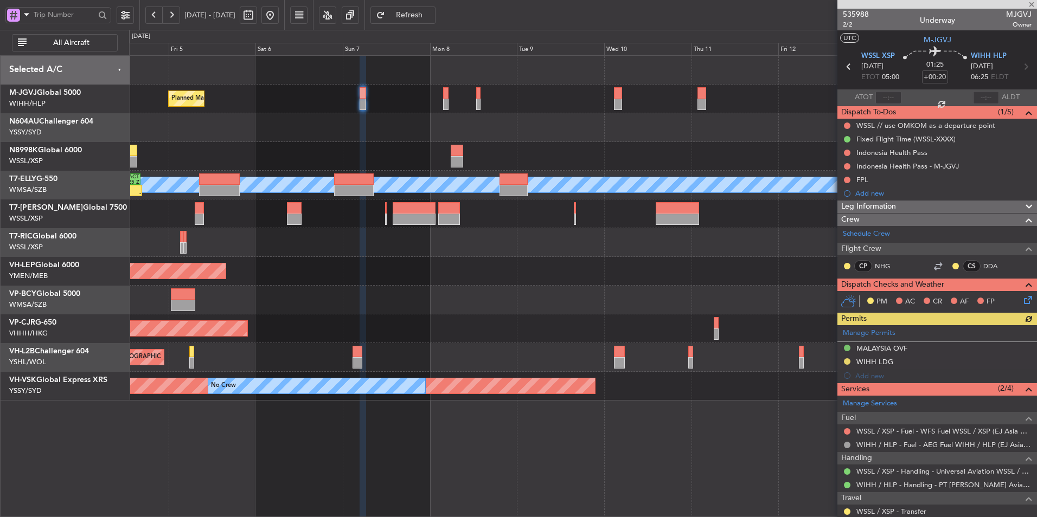
click at [486, 310] on div at bounding box center [582, 300] width 907 height 29
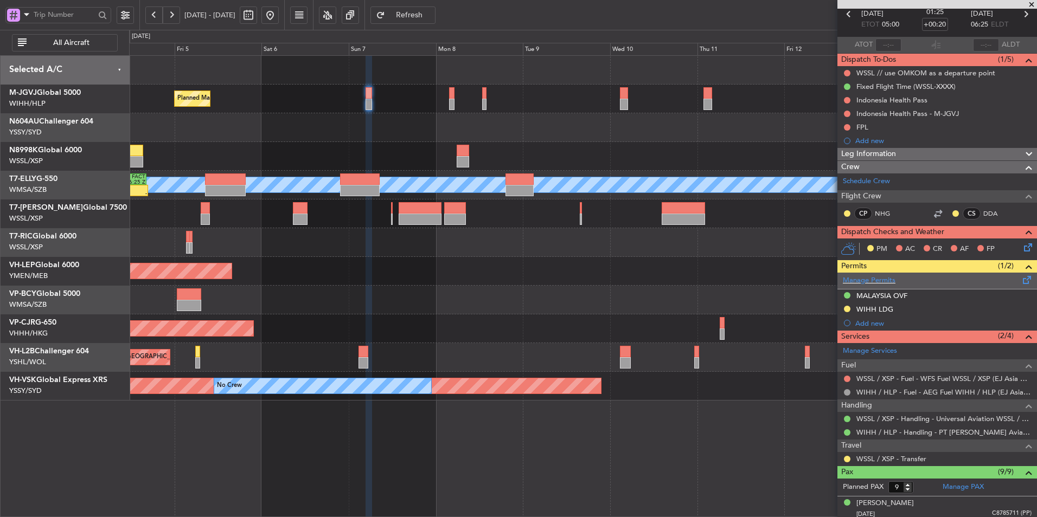
scroll to position [163, 0]
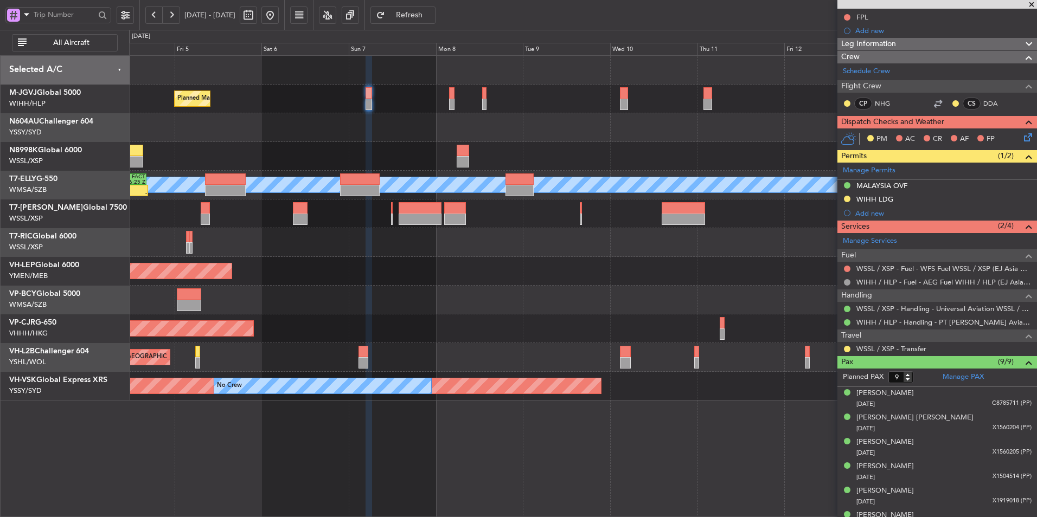
click at [375, 132] on div at bounding box center [582, 127] width 907 height 29
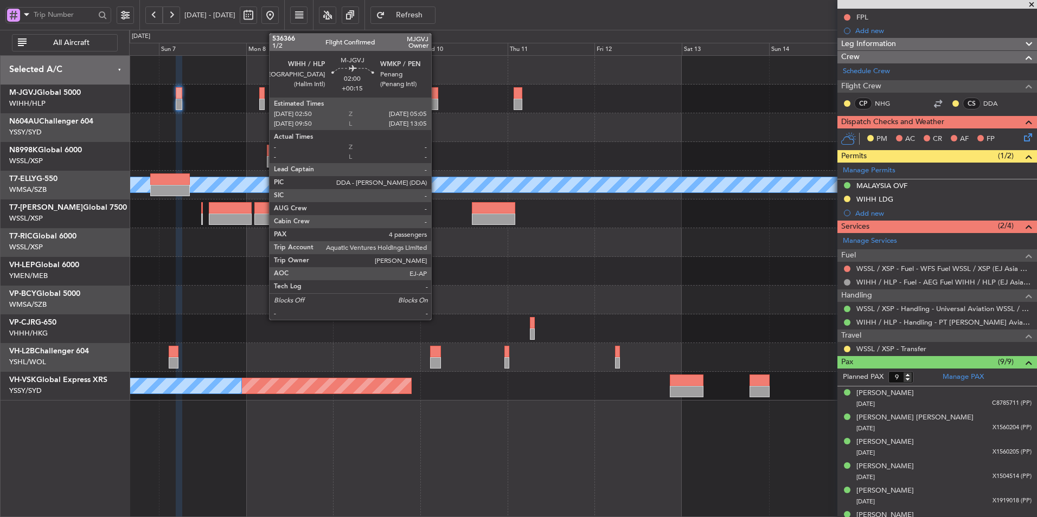
click at [436, 102] on div at bounding box center [434, 104] width 9 height 11
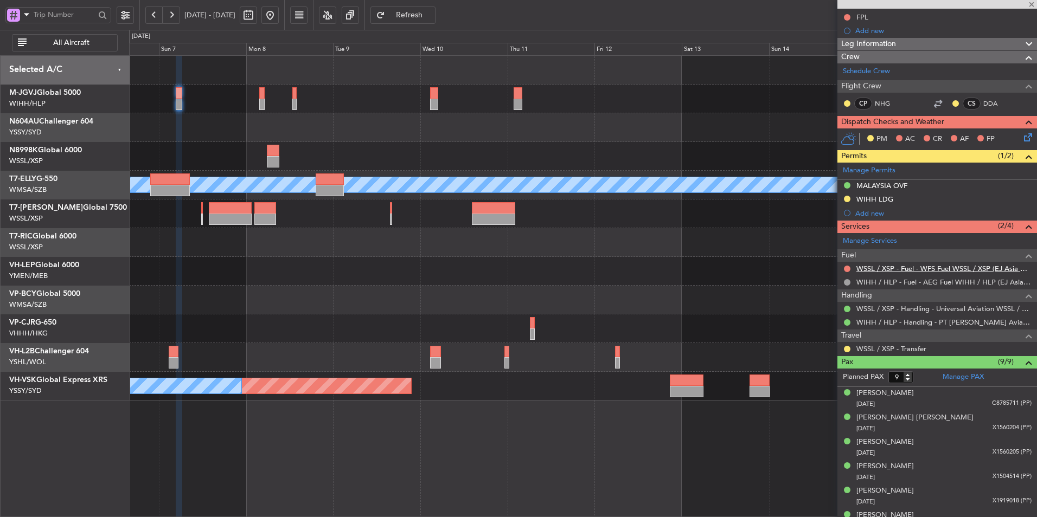
type input "+00:15"
type input "4"
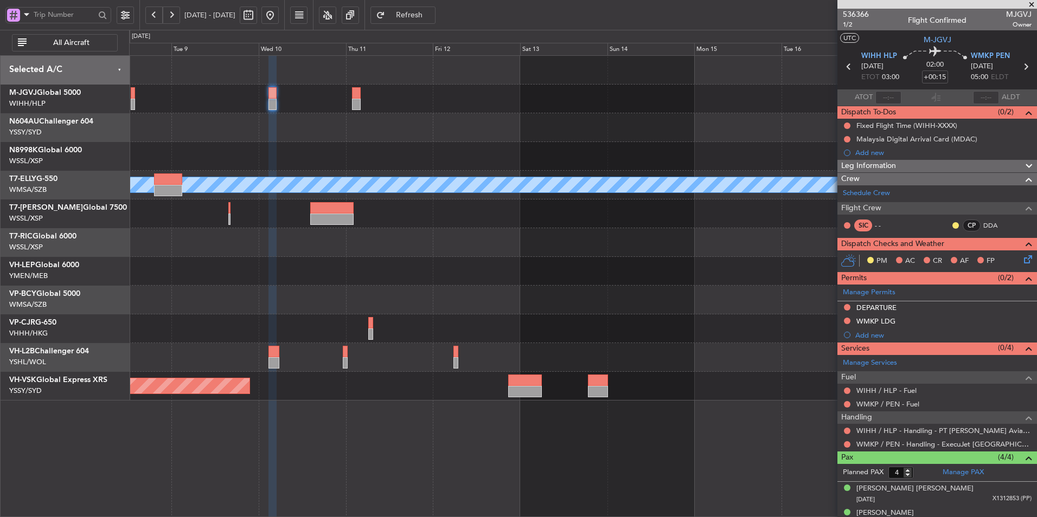
click at [523, 259] on div "Planned Maint [GEOGRAPHIC_DATA] ([GEOGRAPHIC_DATA] Intl) [PERSON_NAME] Planned …" at bounding box center [582, 228] width 907 height 345
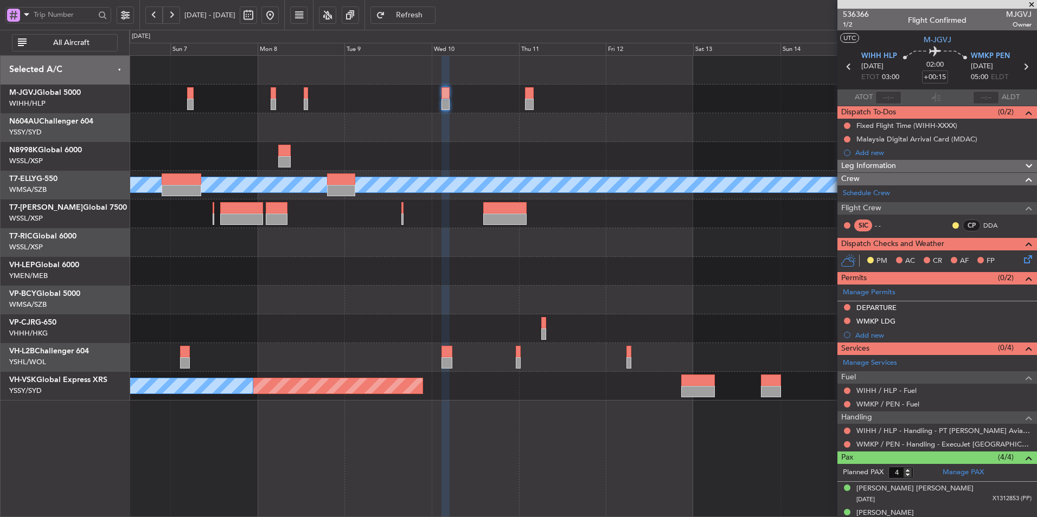
click at [674, 265] on div "Planned Maint [GEOGRAPHIC_DATA] (Seletar) Planned Maint [GEOGRAPHIC_DATA] ([GEO…" at bounding box center [582, 228] width 907 height 345
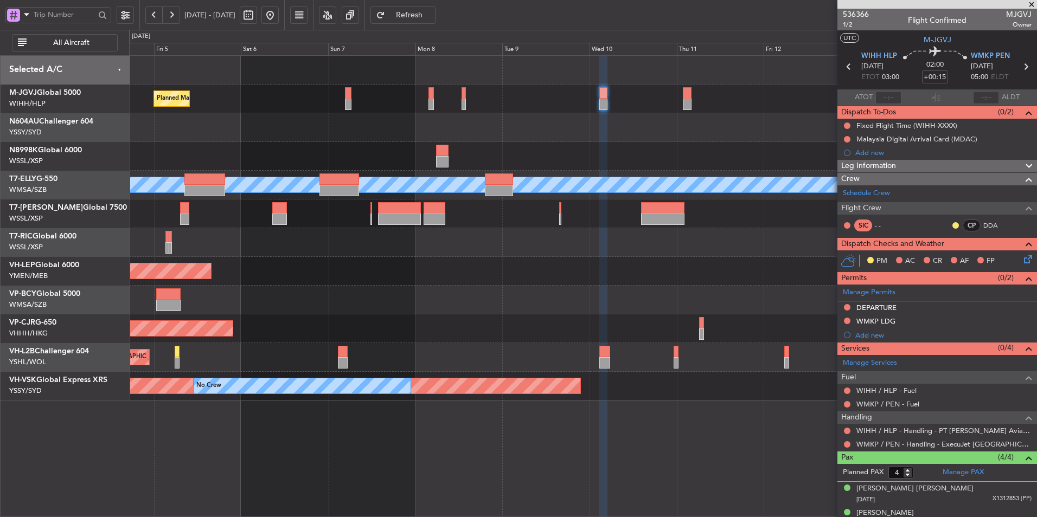
click at [502, 296] on div at bounding box center [582, 300] width 907 height 29
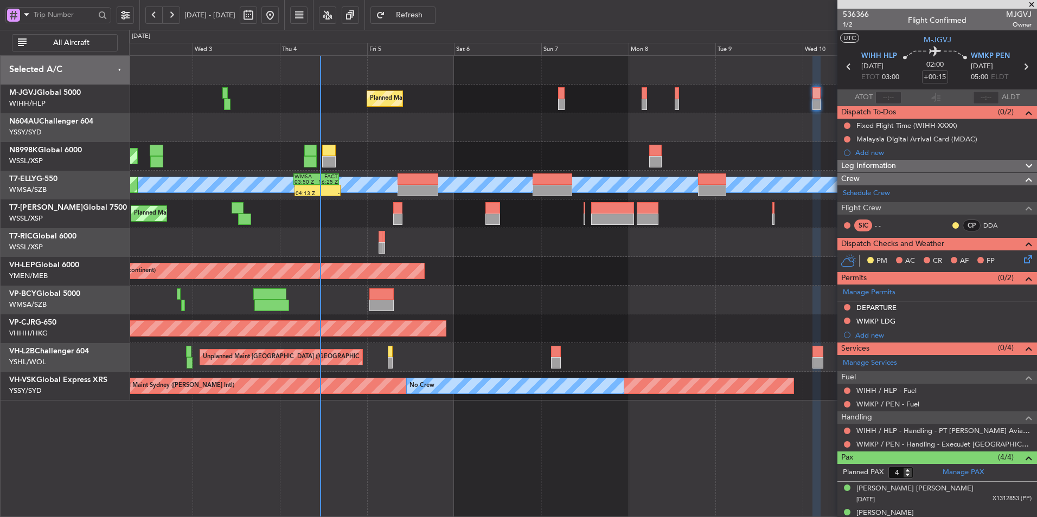
click at [323, 240] on div at bounding box center [582, 242] width 907 height 29
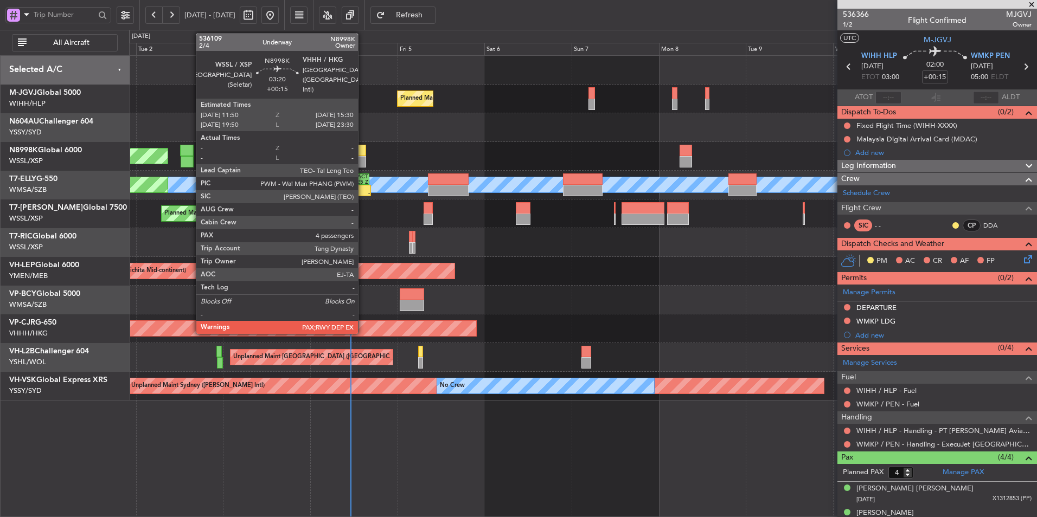
click at [363, 155] on div at bounding box center [360, 150] width 14 height 11
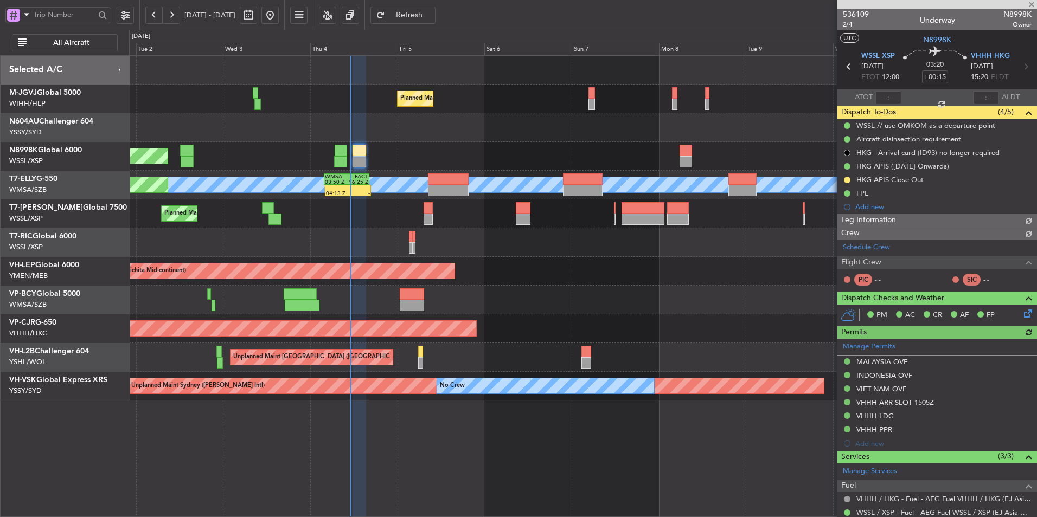
type input "[PERSON_NAME] (HHAFI)"
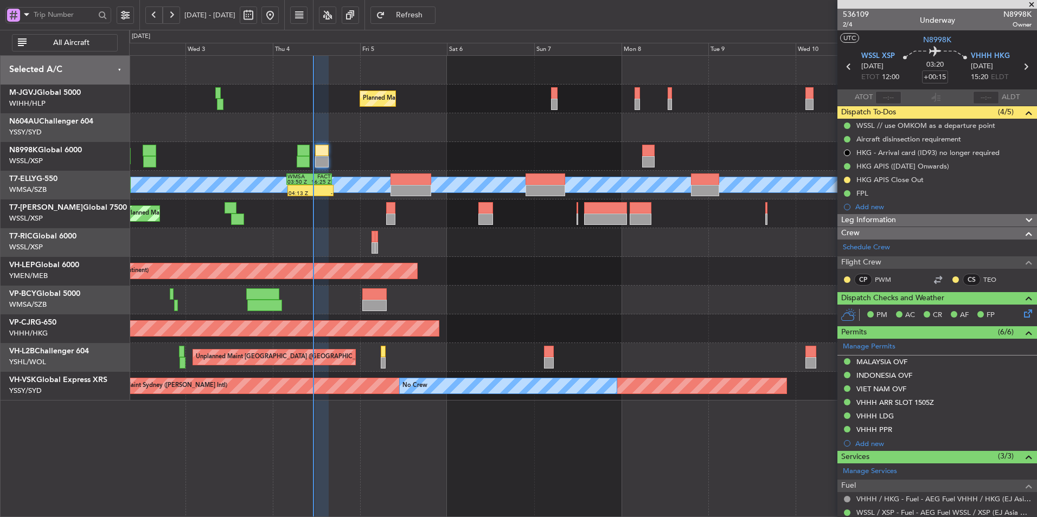
click at [515, 296] on div at bounding box center [582, 300] width 907 height 29
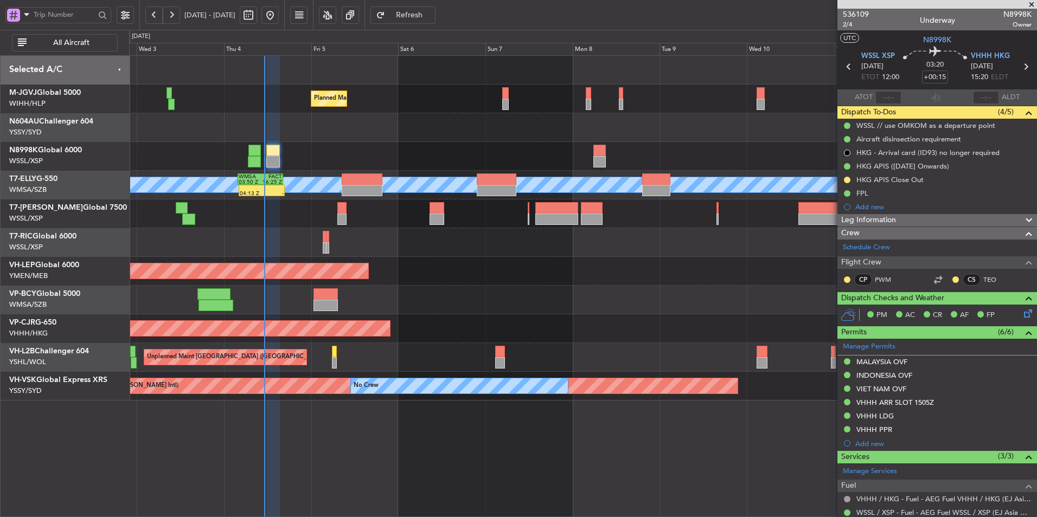
click at [693, 281] on div "Unplanned Maint Wichita (Wichita Mid-continent) Unplanned Maint Wichita (Wichit…" at bounding box center [582, 271] width 907 height 29
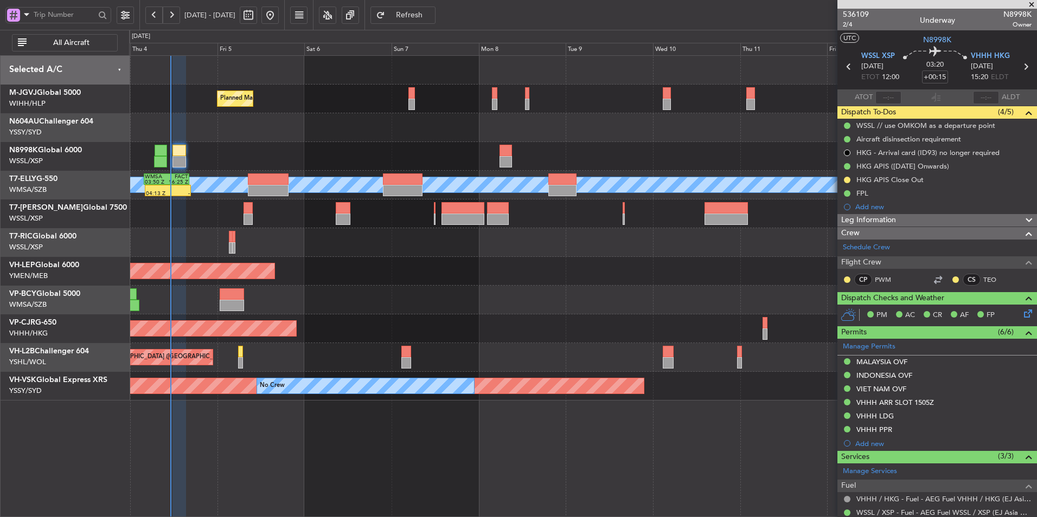
click at [561, 288] on div "Planned Maint [GEOGRAPHIC_DATA] (Seletar) Planned Maint [GEOGRAPHIC_DATA] (Sele…" at bounding box center [582, 228] width 907 height 345
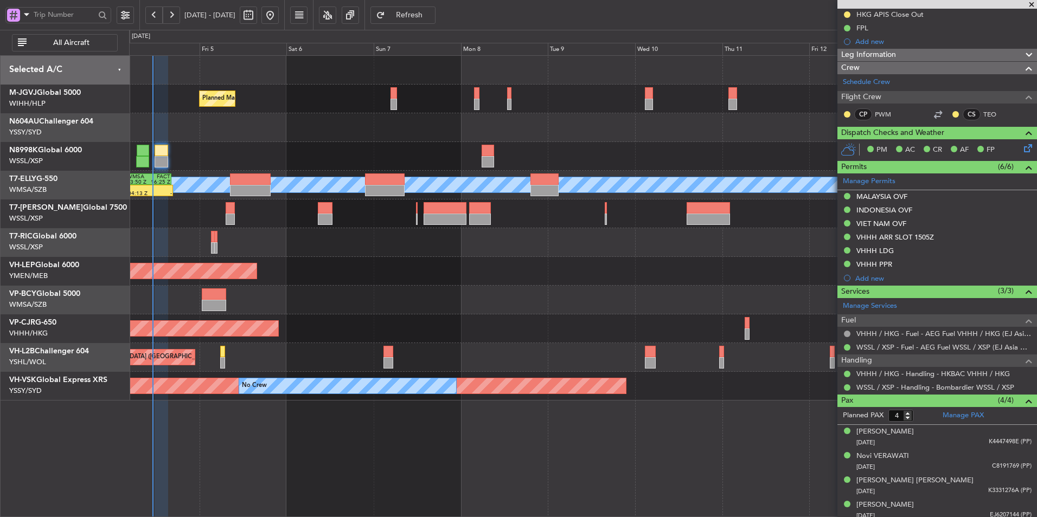
scroll to position [170, 0]
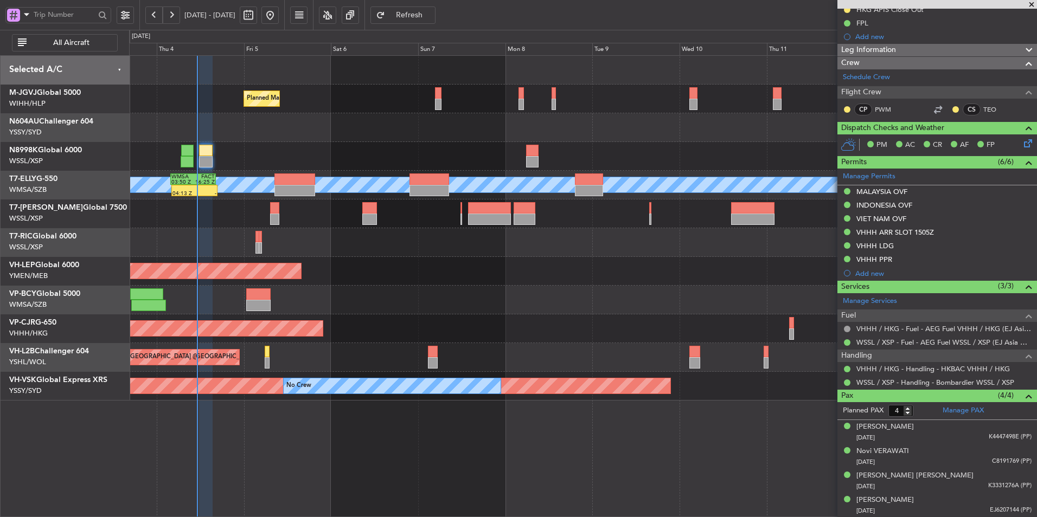
click at [390, 323] on div "Planned Maint [GEOGRAPHIC_DATA] (Seletar) Planned Maint [GEOGRAPHIC_DATA] (Sele…" at bounding box center [582, 228] width 907 height 345
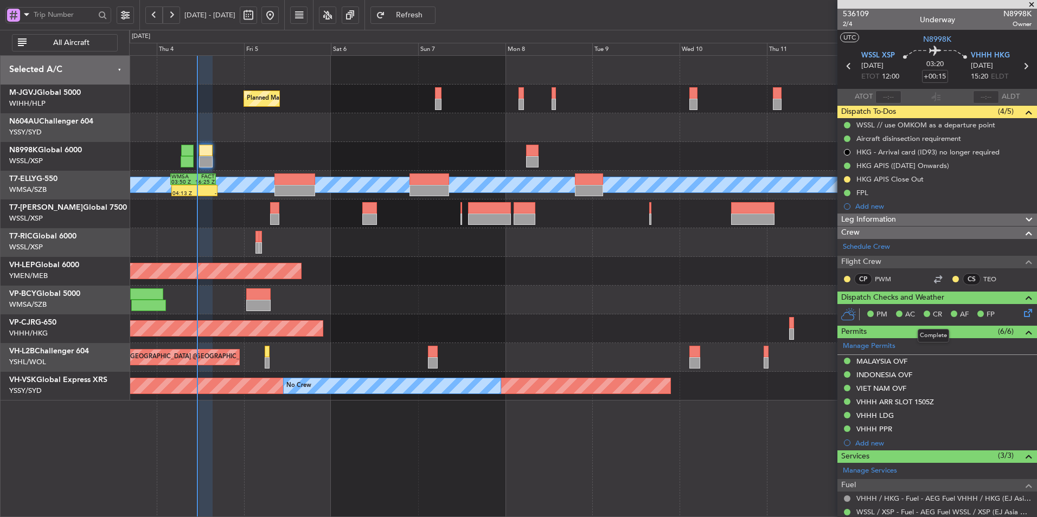
scroll to position [0, 0]
click at [527, 302] on div at bounding box center [582, 300] width 907 height 29
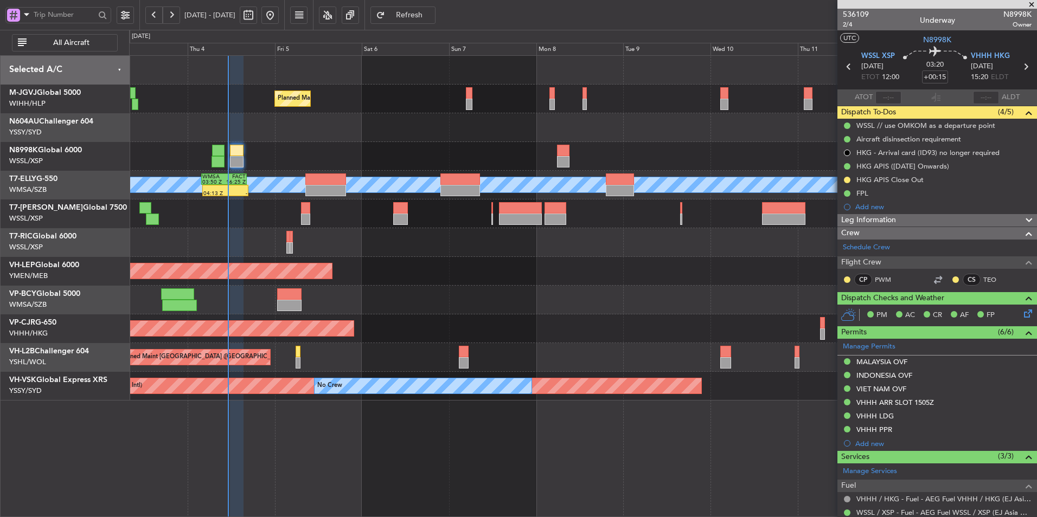
click at [420, 256] on div "Planned Maint [GEOGRAPHIC_DATA] (Seletar) Planned Maint [GEOGRAPHIC_DATA] (Sele…" at bounding box center [582, 228] width 907 height 345
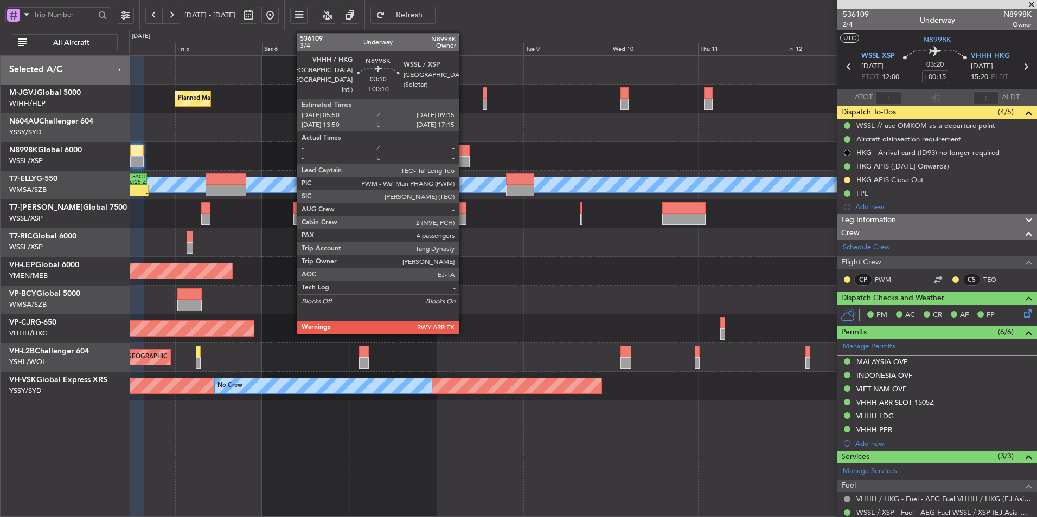
click at [464, 150] on div at bounding box center [463, 150] width 12 height 11
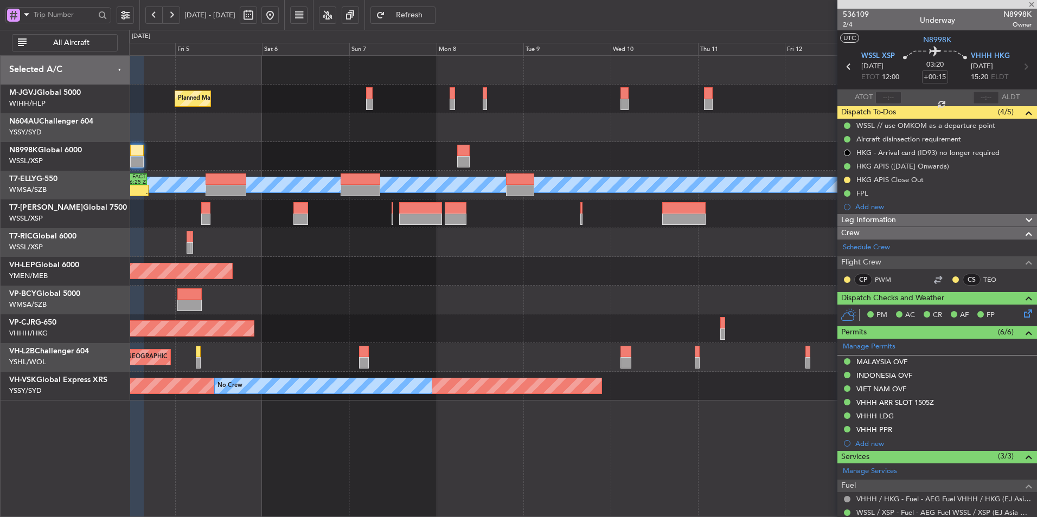
type input "+00:10"
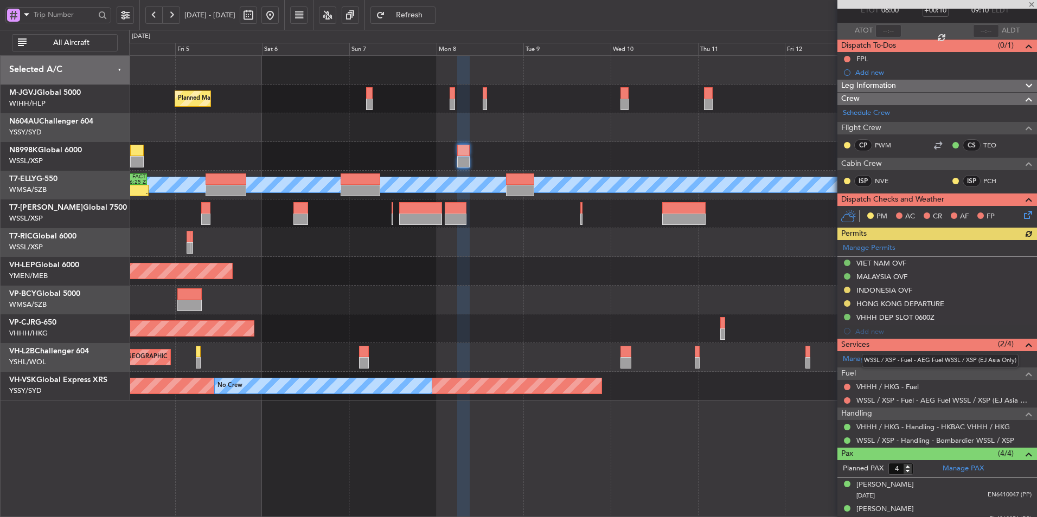
scroll to position [16, 0]
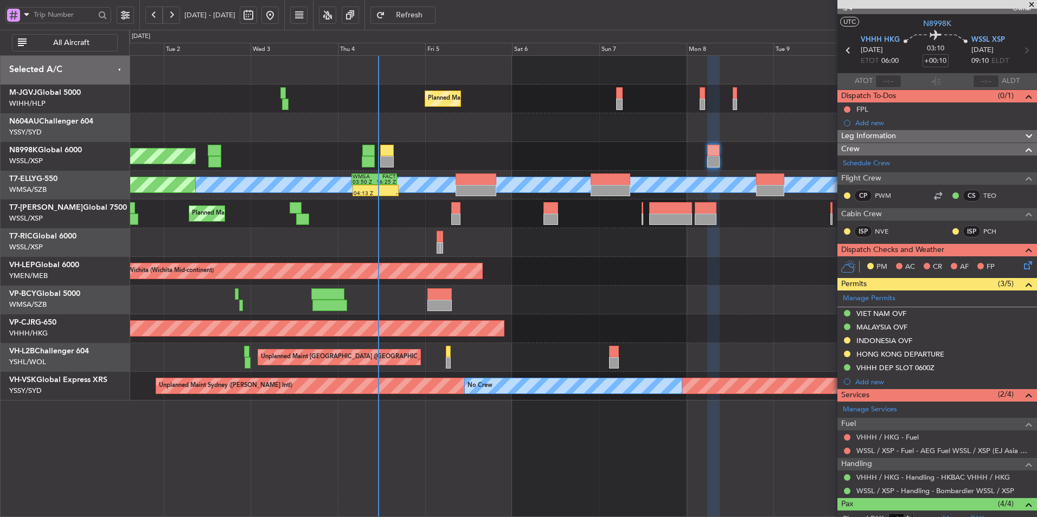
click at [557, 325] on div "Planned Maint [GEOGRAPHIC_DATA] (Seletar) Planned Maint [GEOGRAPHIC_DATA] (Sele…" at bounding box center [582, 228] width 907 height 345
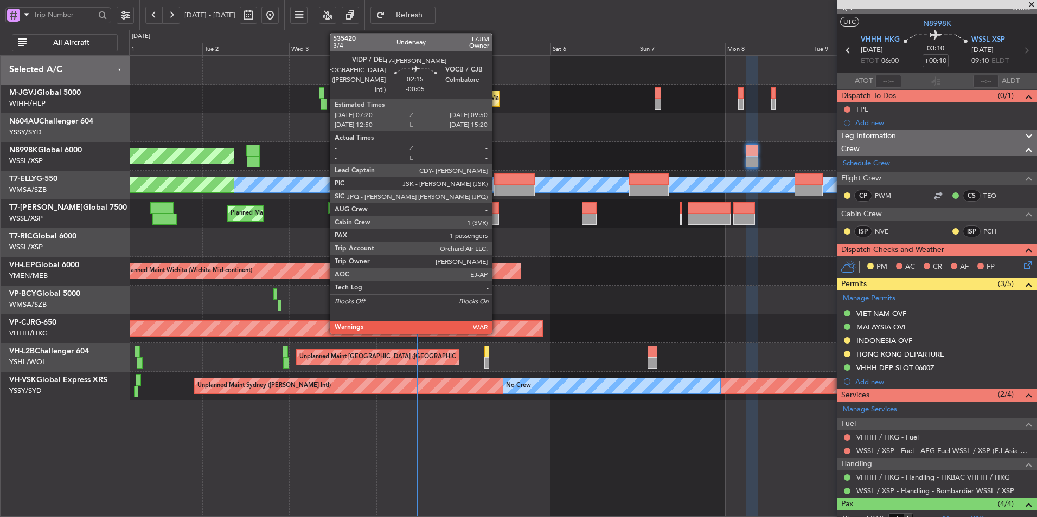
click at [497, 214] on div at bounding box center [494, 219] width 9 height 11
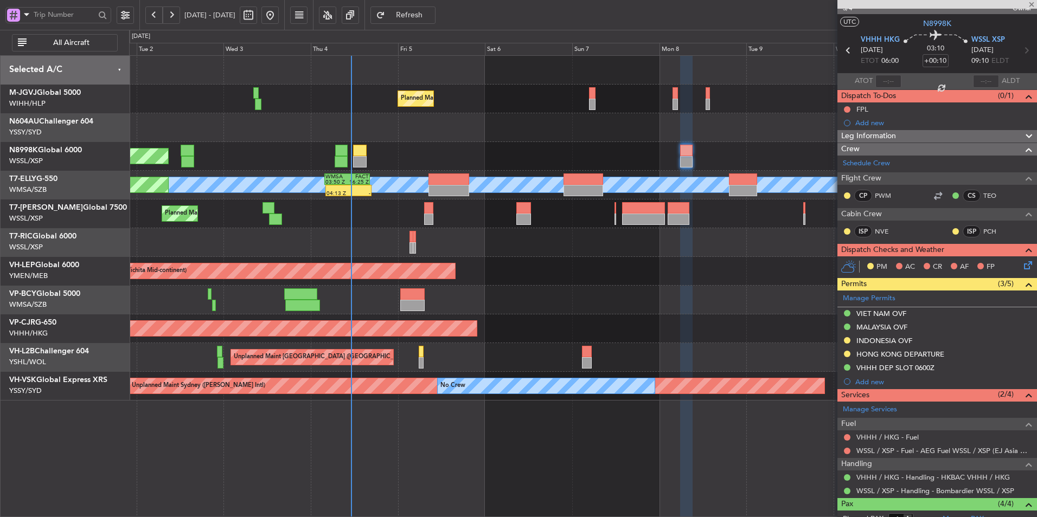
click at [445, 292] on div at bounding box center [582, 300] width 907 height 29
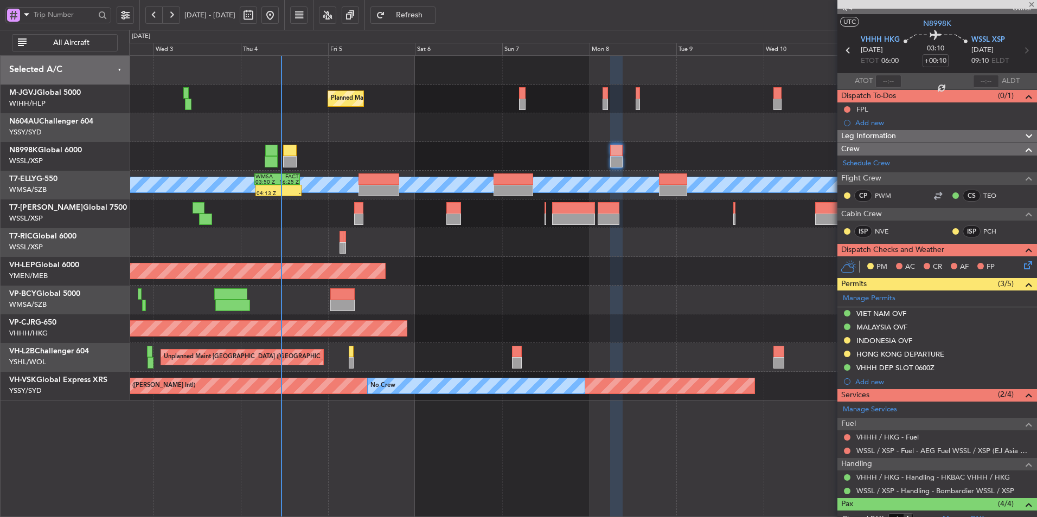
click at [372, 286] on div at bounding box center [582, 300] width 907 height 29
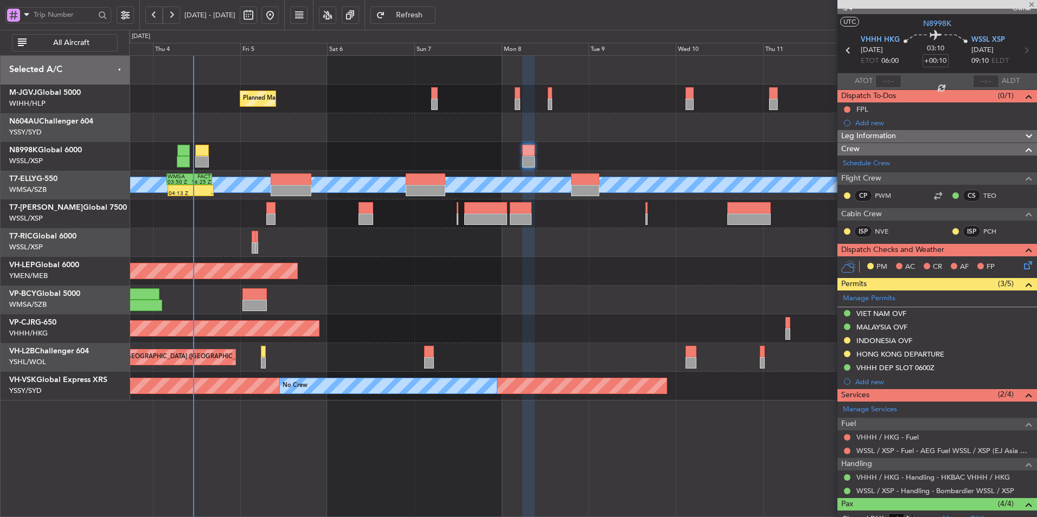
type input "-00:05"
type input "1"
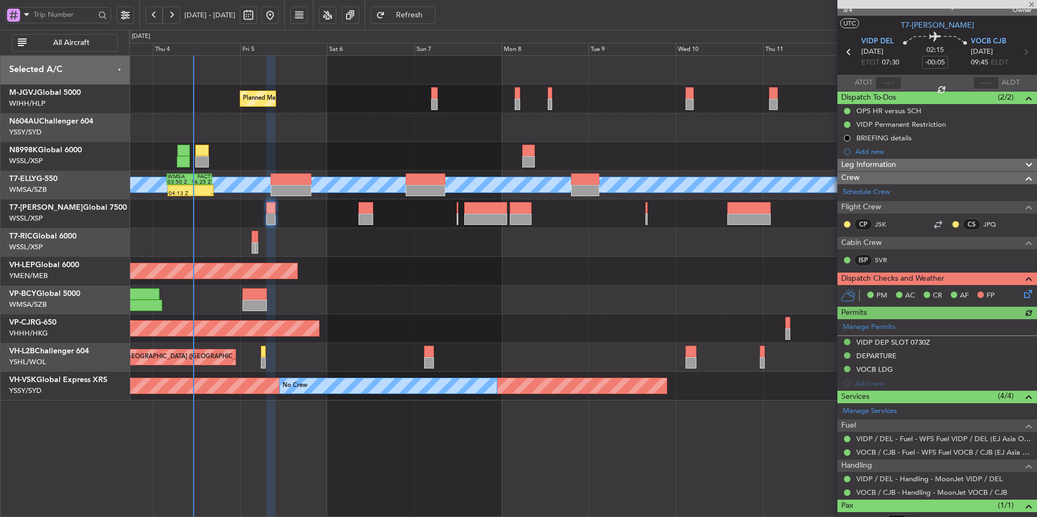
scroll to position [0, 0]
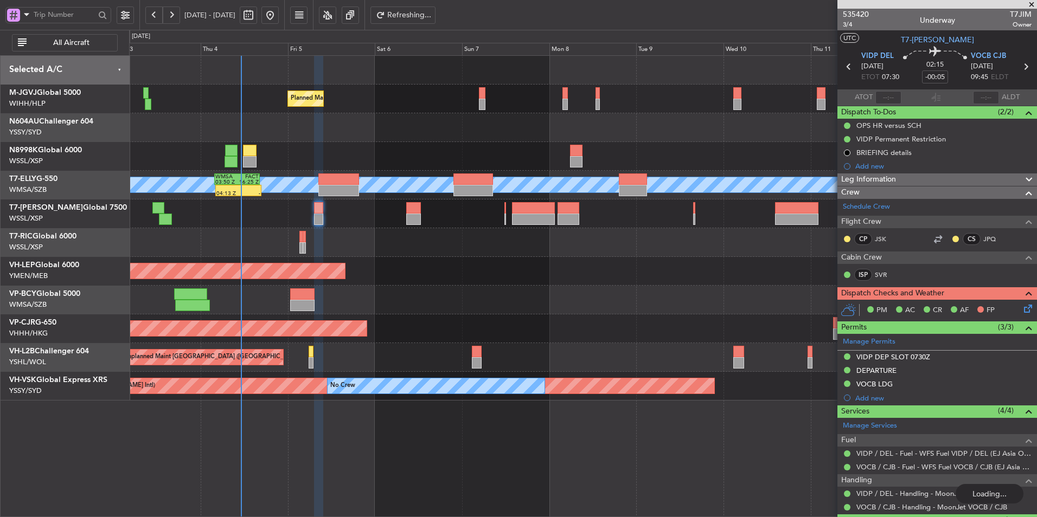
click at [478, 282] on div "Unplanned Maint Wichita (Wichita Mid-continent) Unplanned Maint Wichita (Wichit…" at bounding box center [582, 271] width 907 height 29
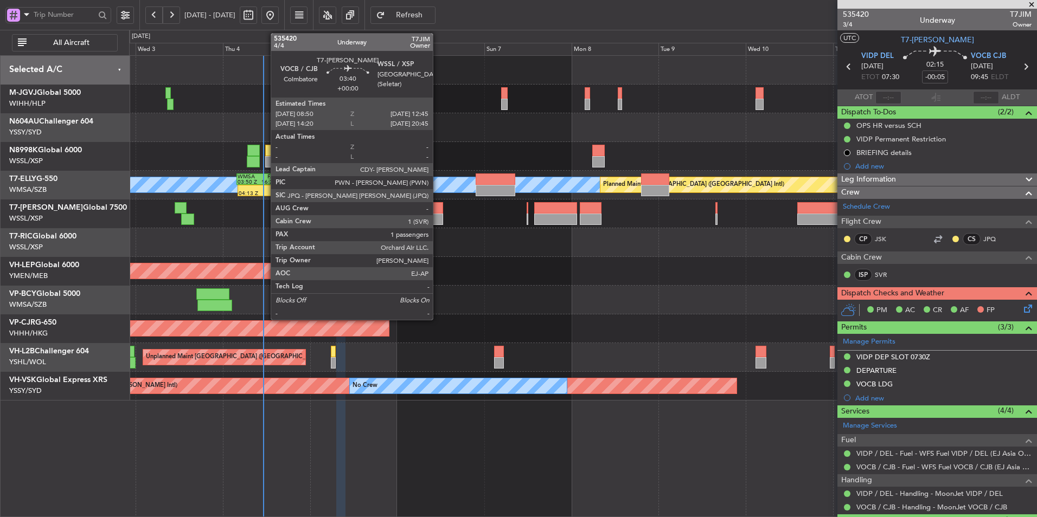
click at [438, 220] on div at bounding box center [435, 219] width 15 height 11
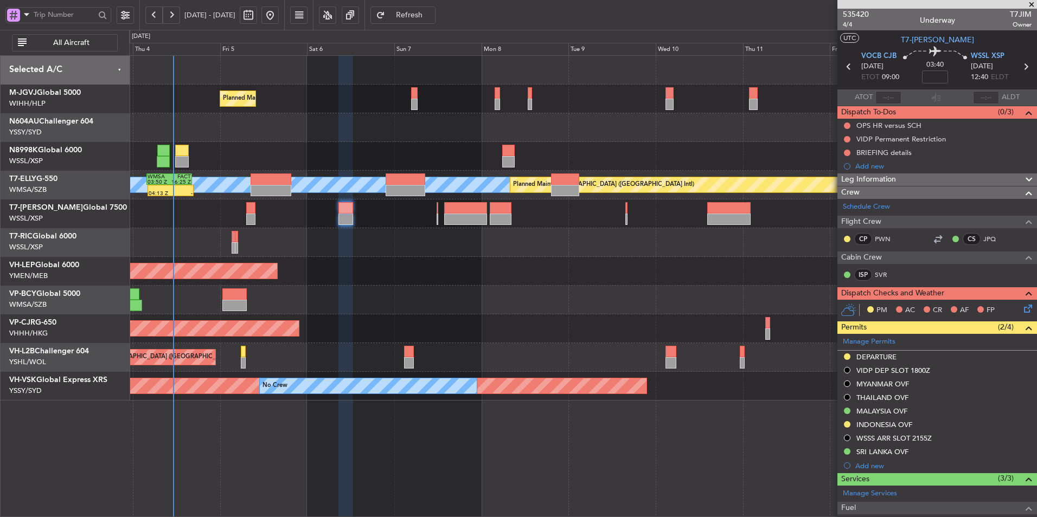
click at [406, 287] on div at bounding box center [582, 300] width 907 height 29
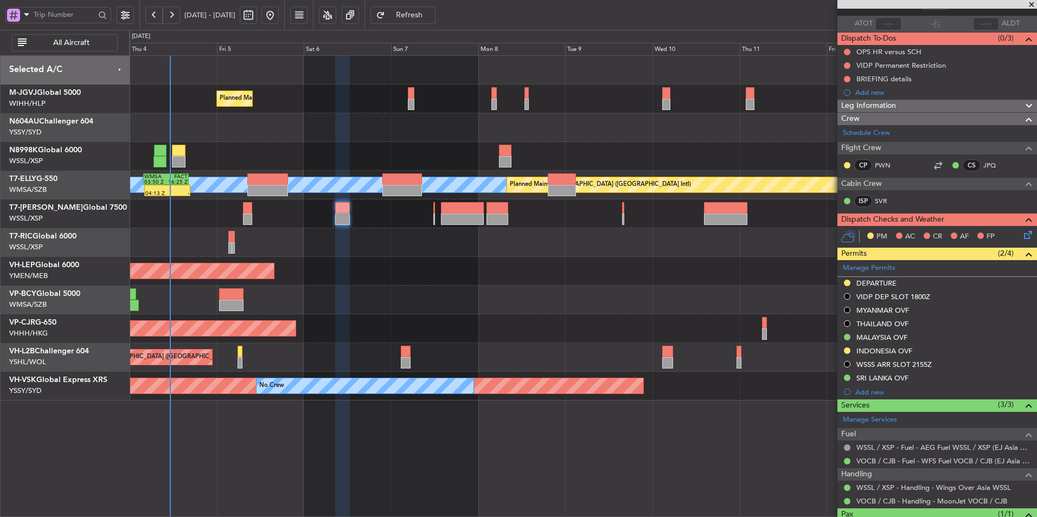
scroll to position [119, 0]
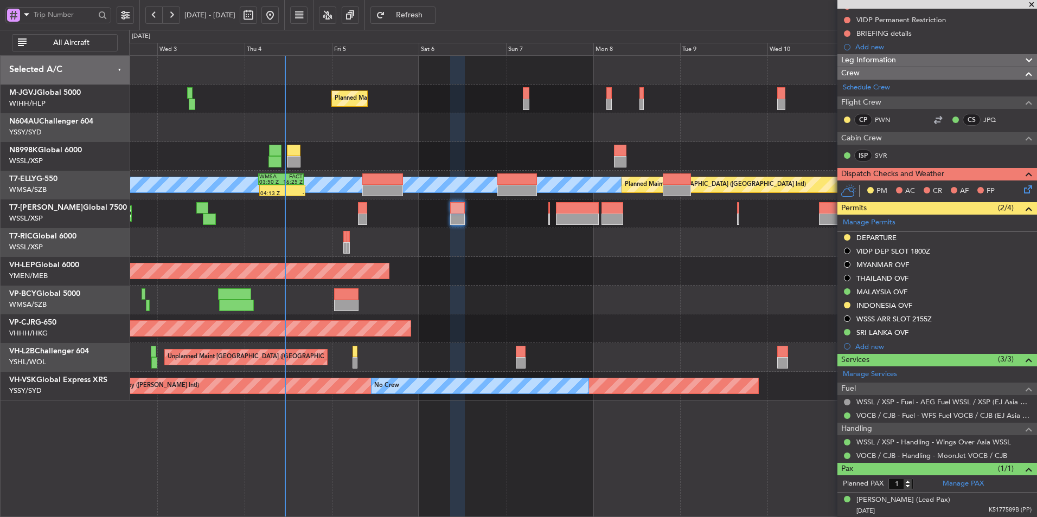
click at [356, 228] on div "Planned Maint Dubai (Al Maktoum Intl)" at bounding box center [582, 214] width 907 height 29
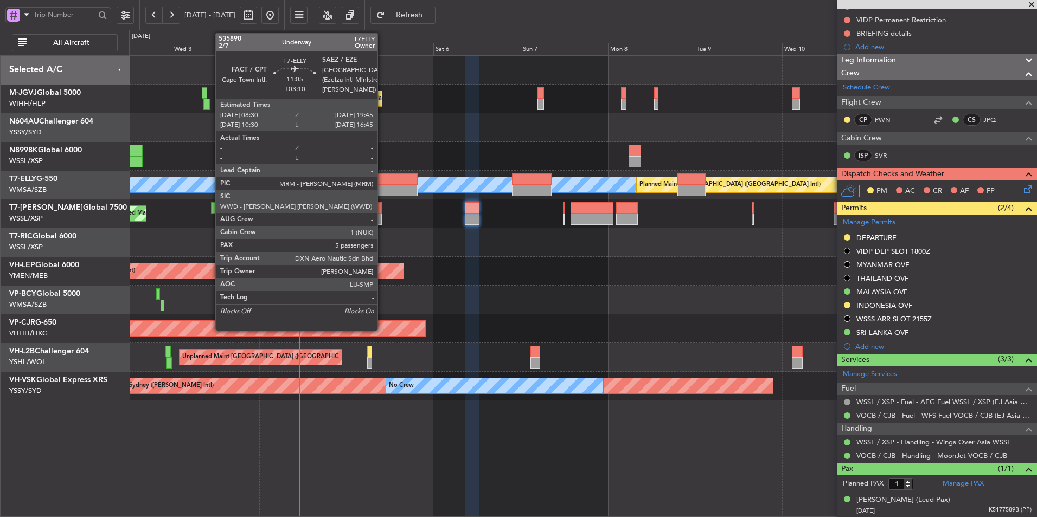
click at [381, 188] on div at bounding box center [397, 190] width 41 height 11
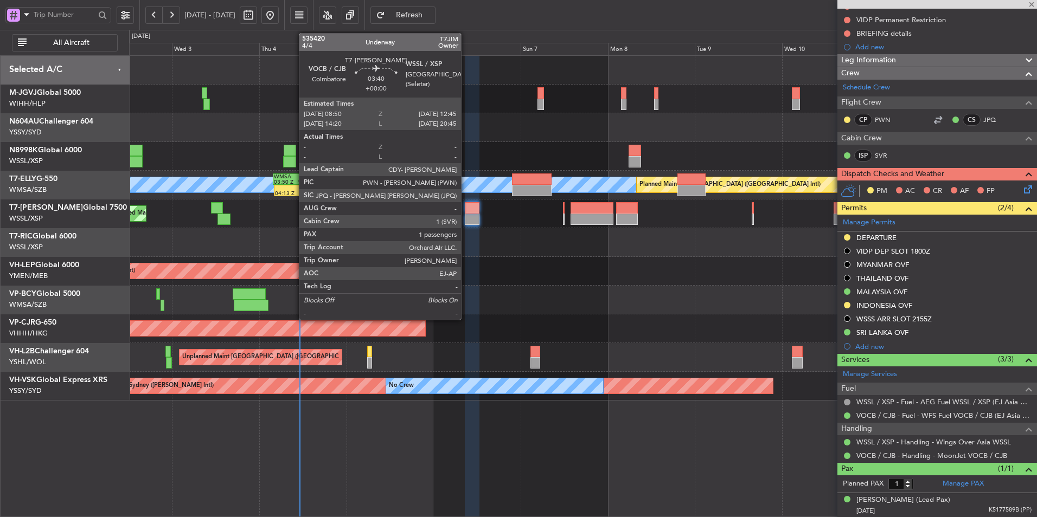
type input "+03:10"
type input "5"
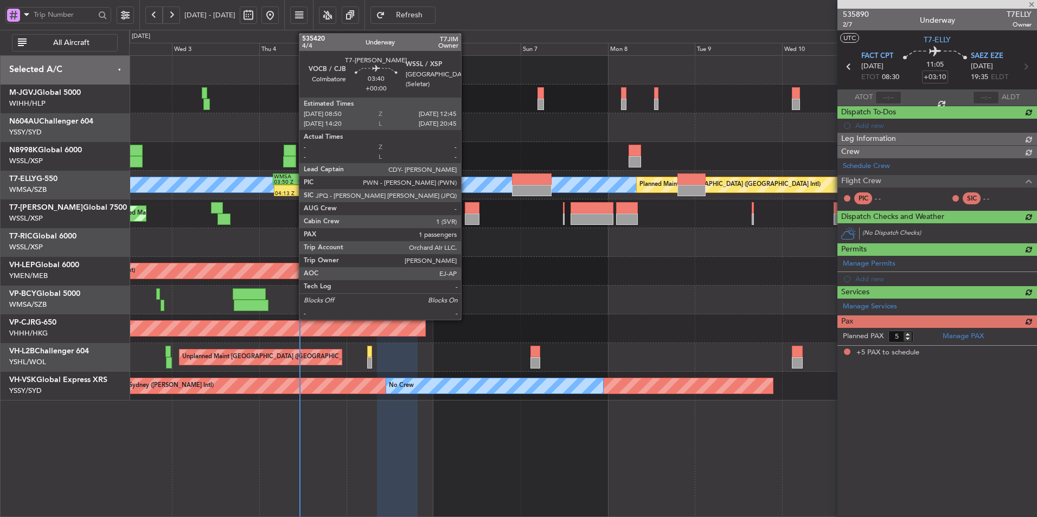
scroll to position [0, 0]
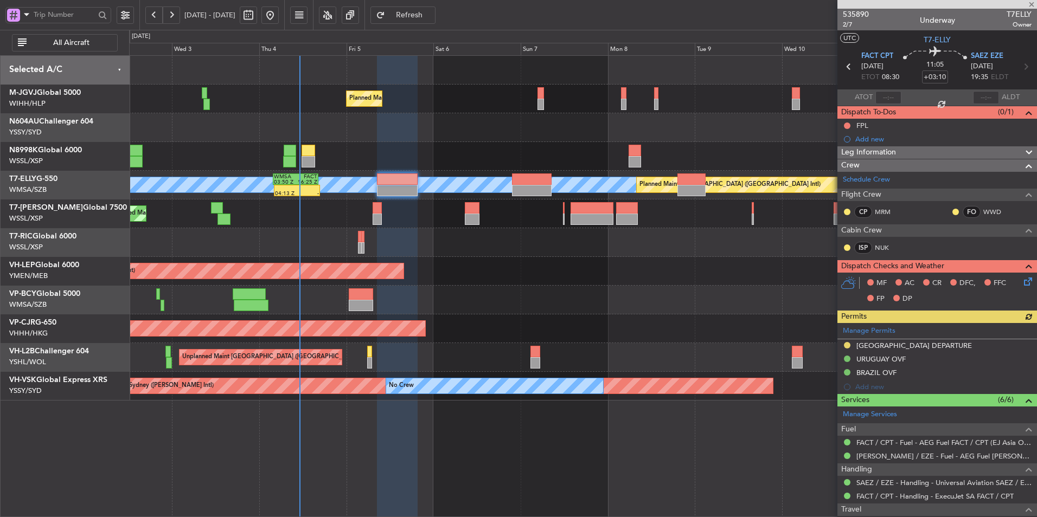
click at [547, 281] on div "Planned Maint [GEOGRAPHIC_DATA] (Seletar) Planned Maint [GEOGRAPHIC_DATA] (Sele…" at bounding box center [582, 228] width 907 height 345
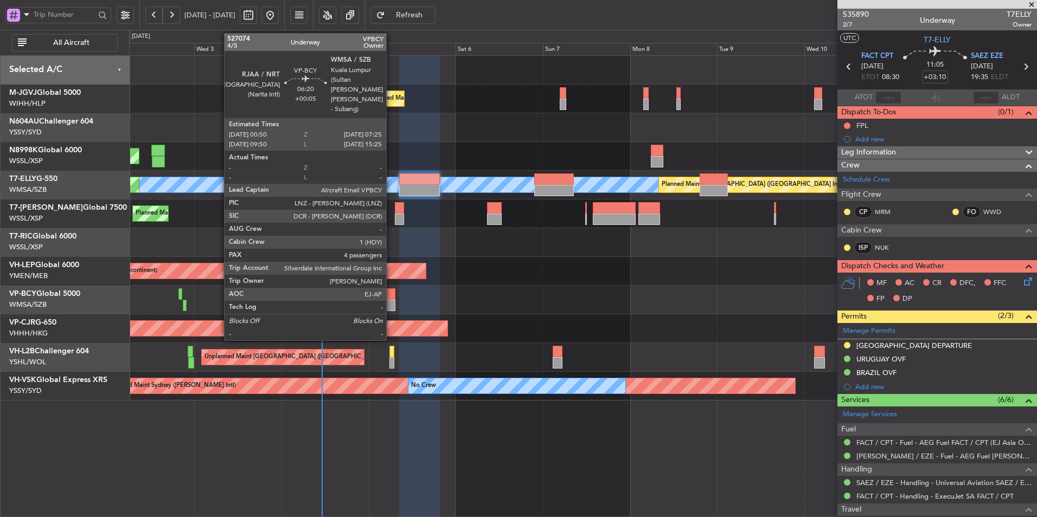
click at [391, 292] on div at bounding box center [383, 294] width 24 height 11
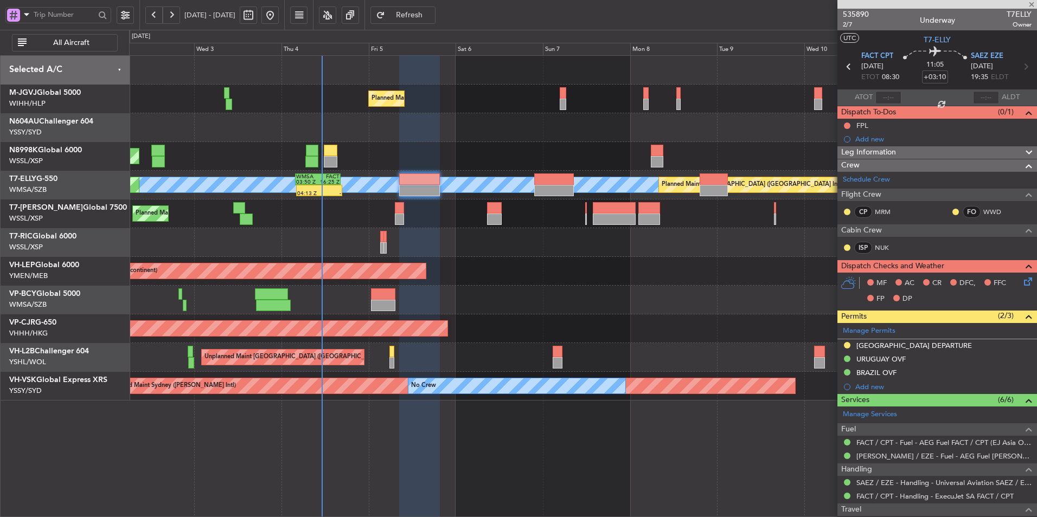
type input "+00:05"
type input "4"
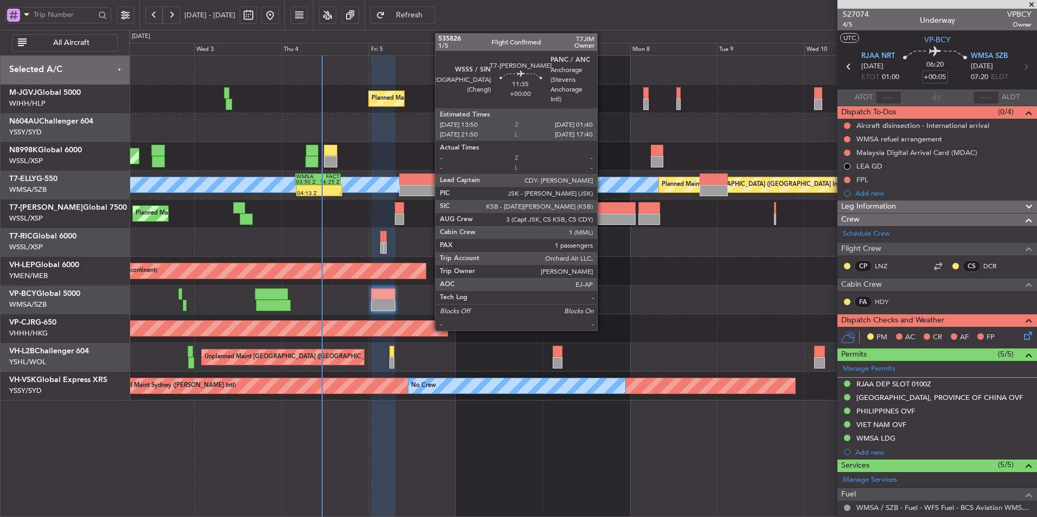
click at [602, 213] on div at bounding box center [614, 207] width 43 height 11
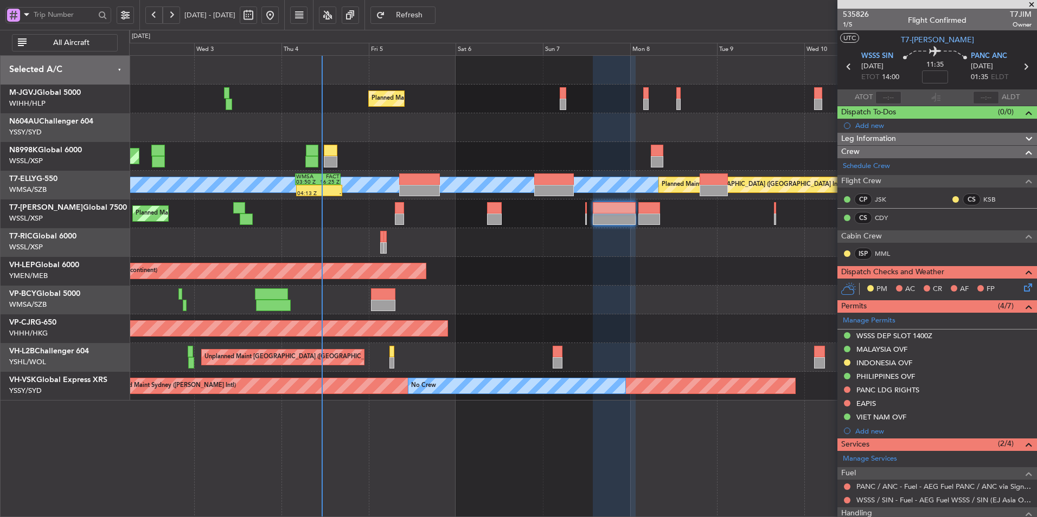
click at [439, 258] on div "Planned Maint [GEOGRAPHIC_DATA] (Seletar) Planned Maint [GEOGRAPHIC_DATA] (Sele…" at bounding box center [582, 228] width 907 height 345
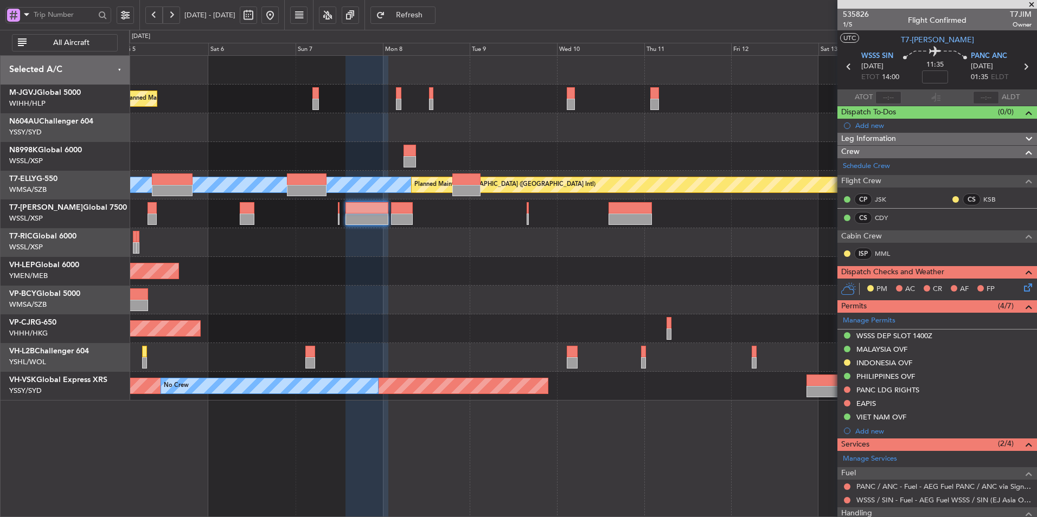
click at [523, 211] on div "Planned Maint Dubai (Al Maktoum Intl)" at bounding box center [582, 214] width 907 height 29
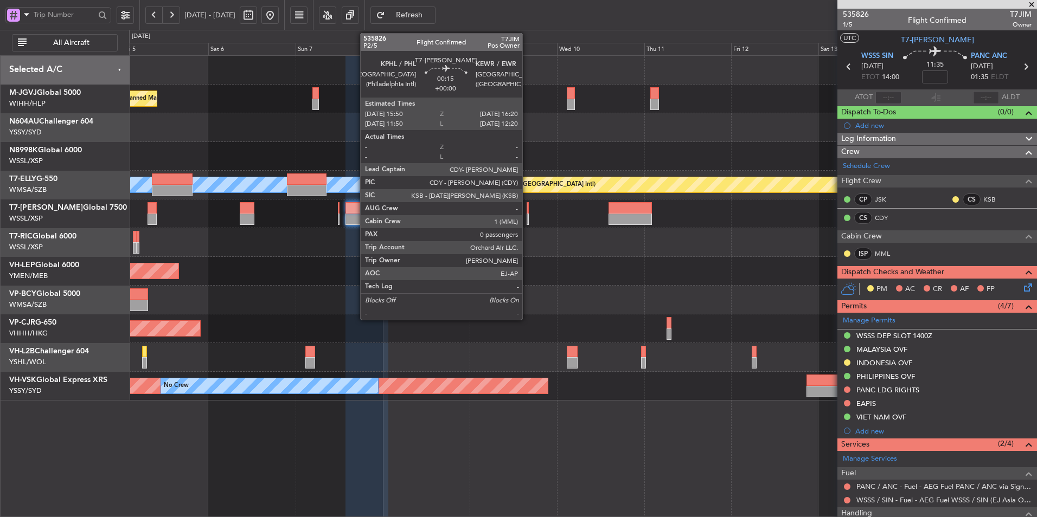
click at [527, 213] on div at bounding box center [528, 207] width 2 height 11
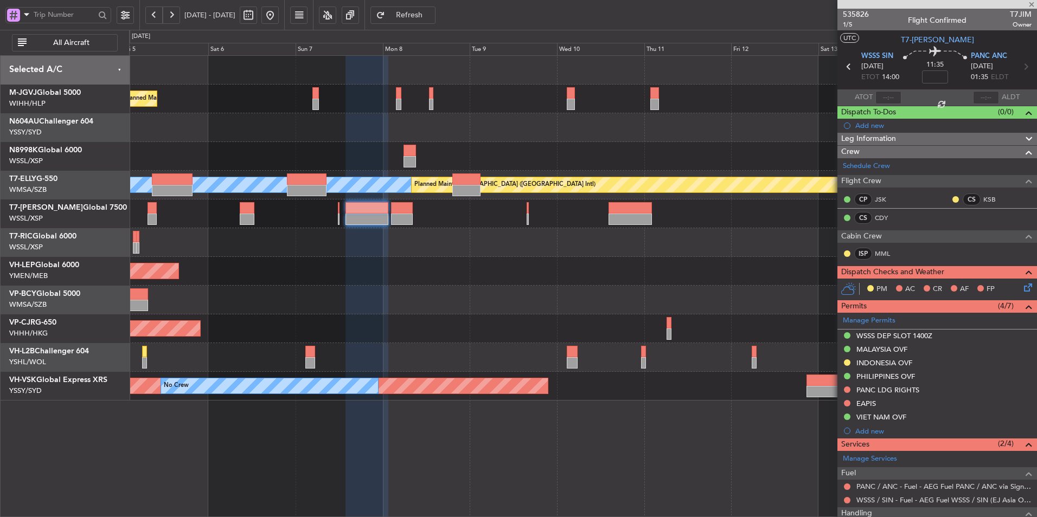
click at [508, 260] on div "Planned Maint [GEOGRAPHIC_DATA] (Seletar) [PERSON_NAME] Planned Maint [GEOGRAPH…" at bounding box center [582, 228] width 907 height 345
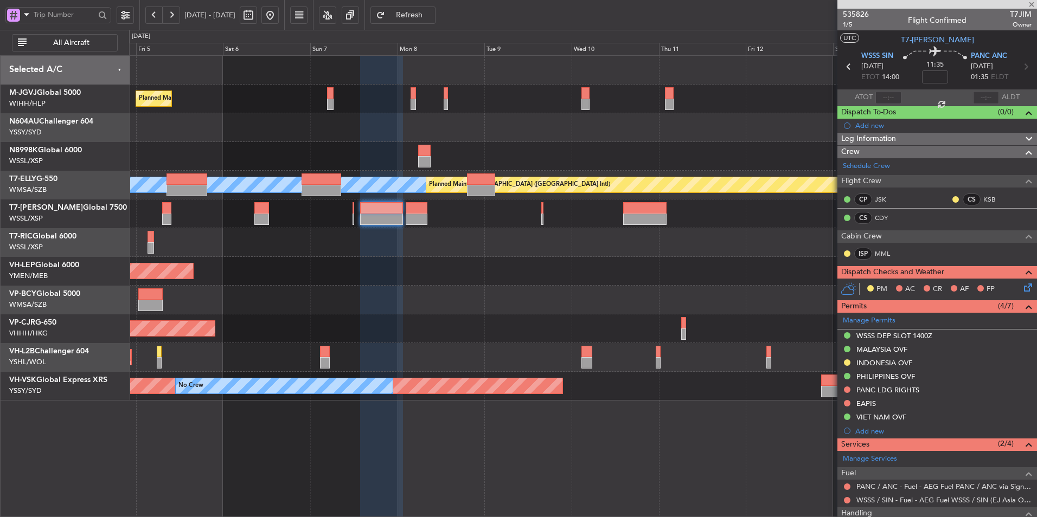
type input "0"
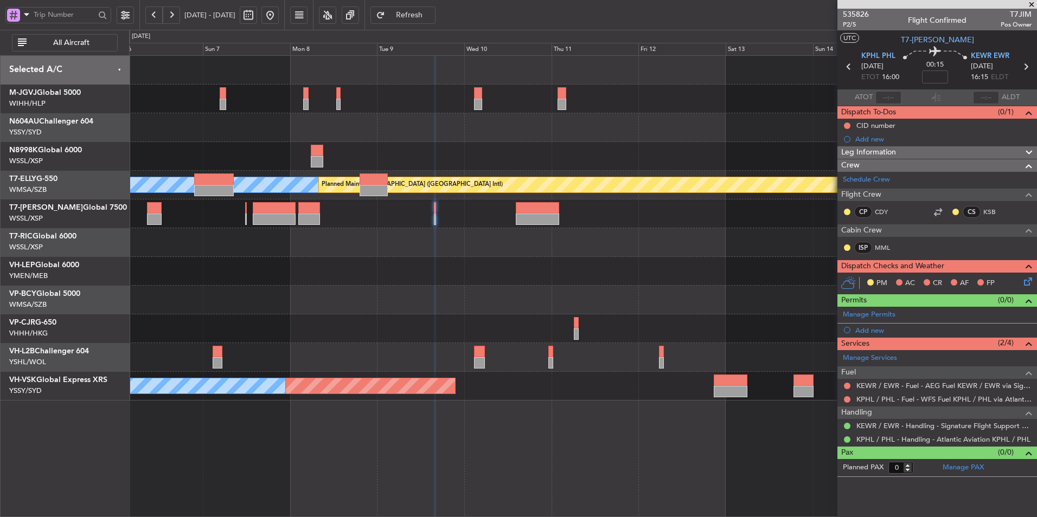
click at [547, 263] on div "Unplanned Maint Wichita (Wichita Mid-continent)" at bounding box center [582, 271] width 907 height 29
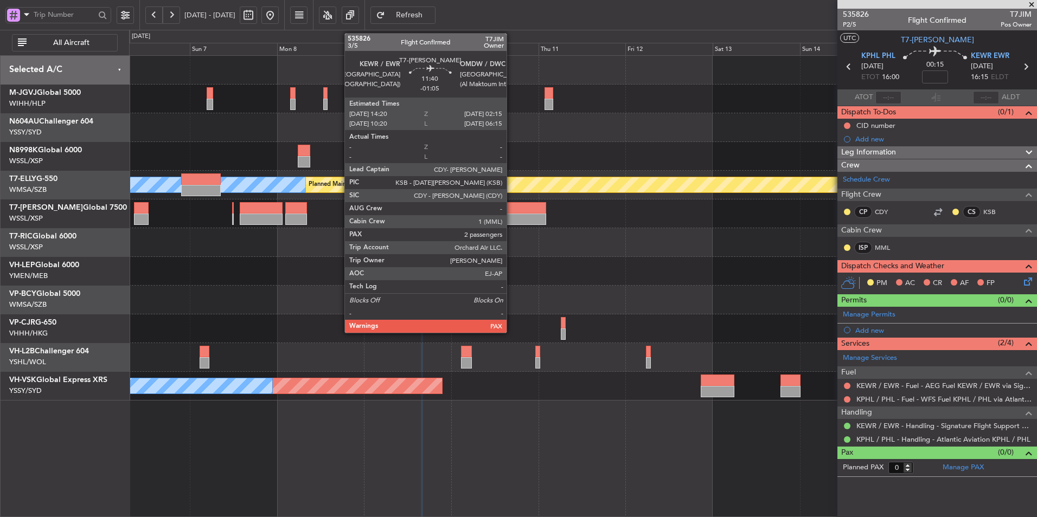
click at [511, 215] on div at bounding box center [524, 219] width 43 height 11
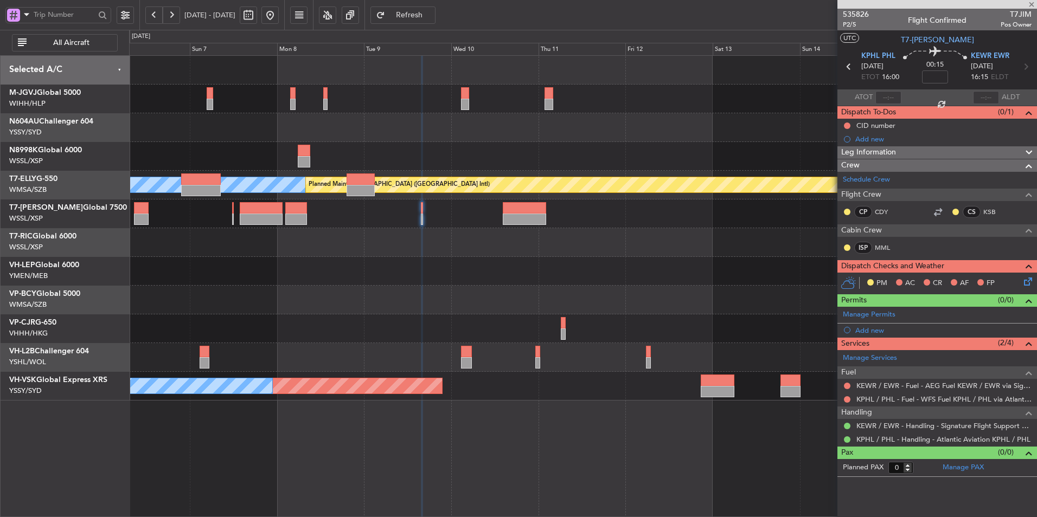
type input "-01:05"
type input "2"
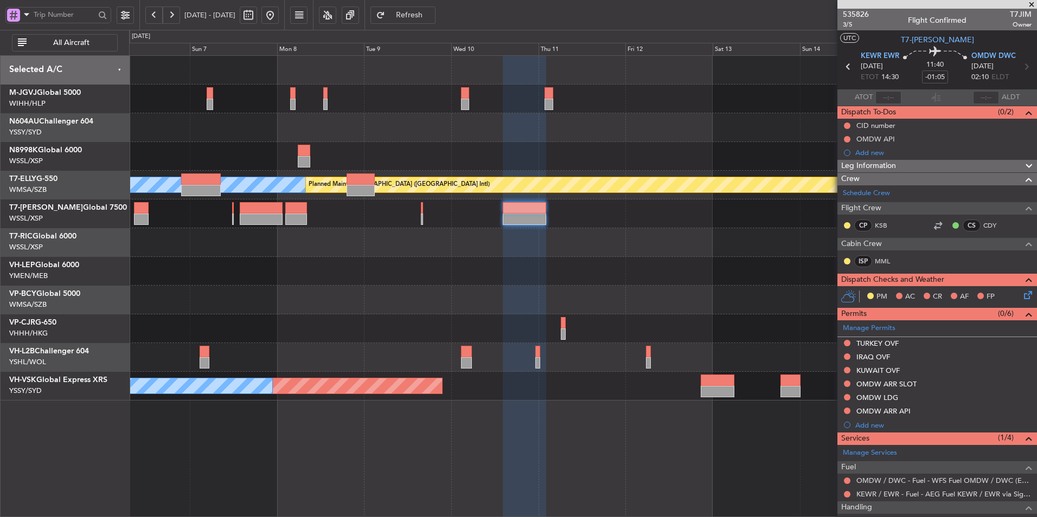
click at [574, 317] on div "Planned Maint [GEOGRAPHIC_DATA] (Seletar) [PERSON_NAME] Planned Maint [GEOGRAPH…" at bounding box center [582, 228] width 907 height 345
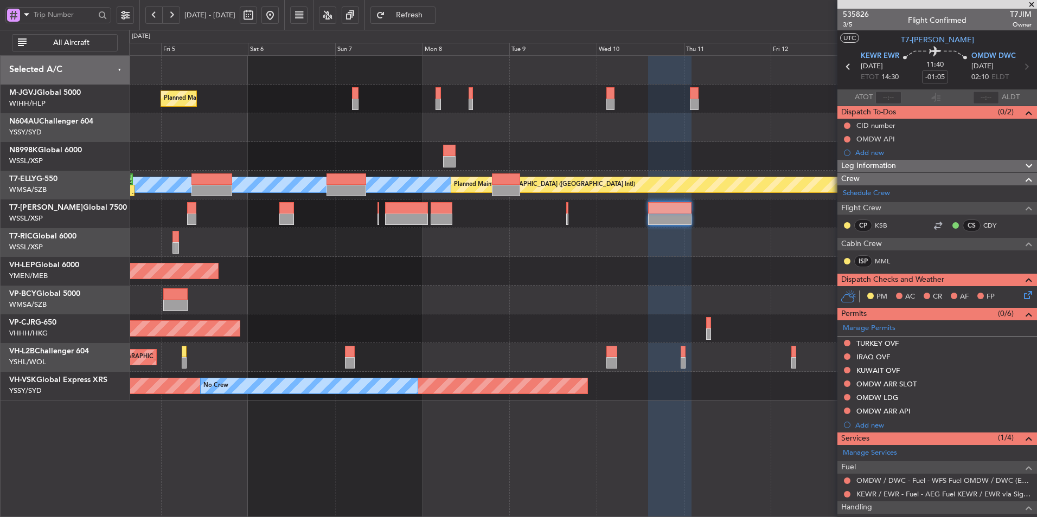
click at [462, 312] on div at bounding box center [582, 300] width 907 height 29
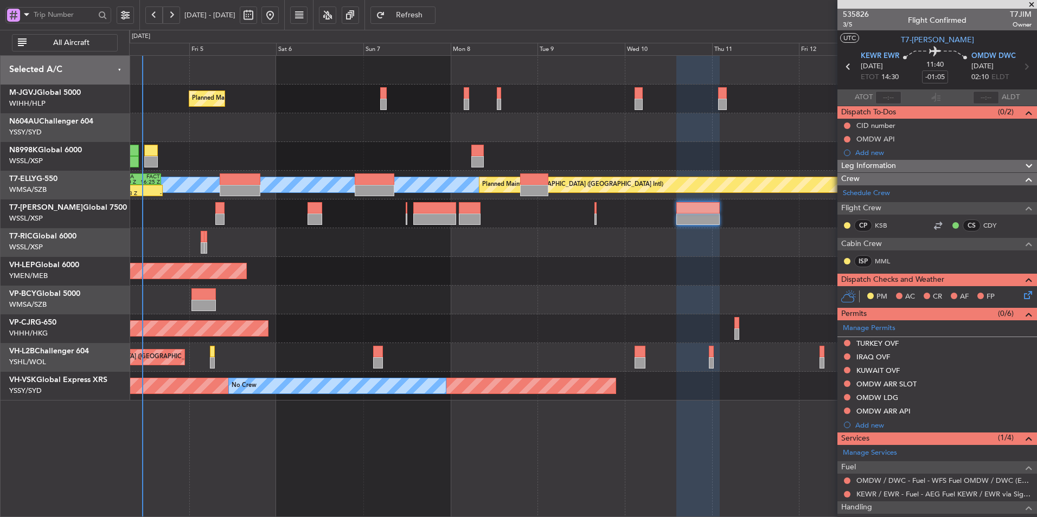
click at [560, 306] on div at bounding box center [582, 300] width 907 height 29
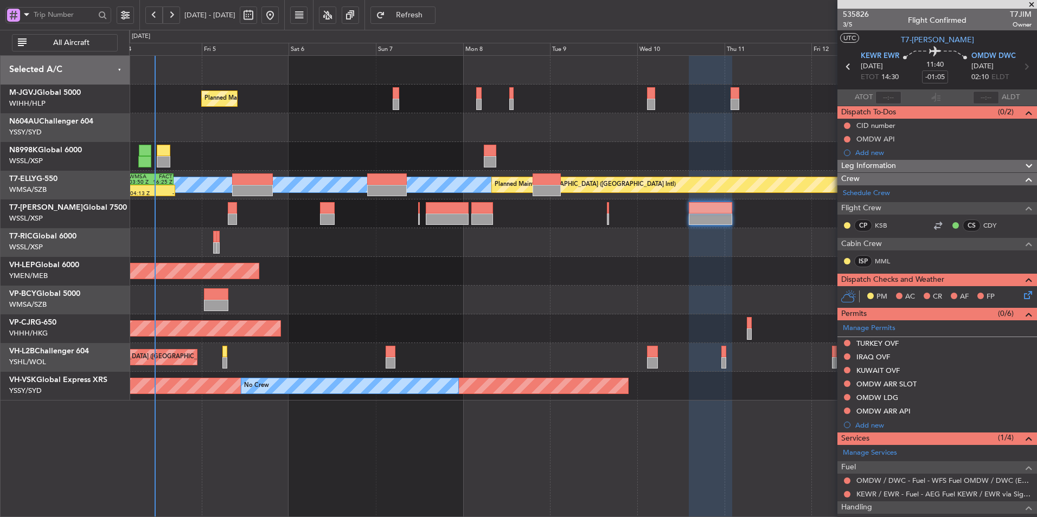
click at [484, 308] on div at bounding box center [582, 300] width 907 height 29
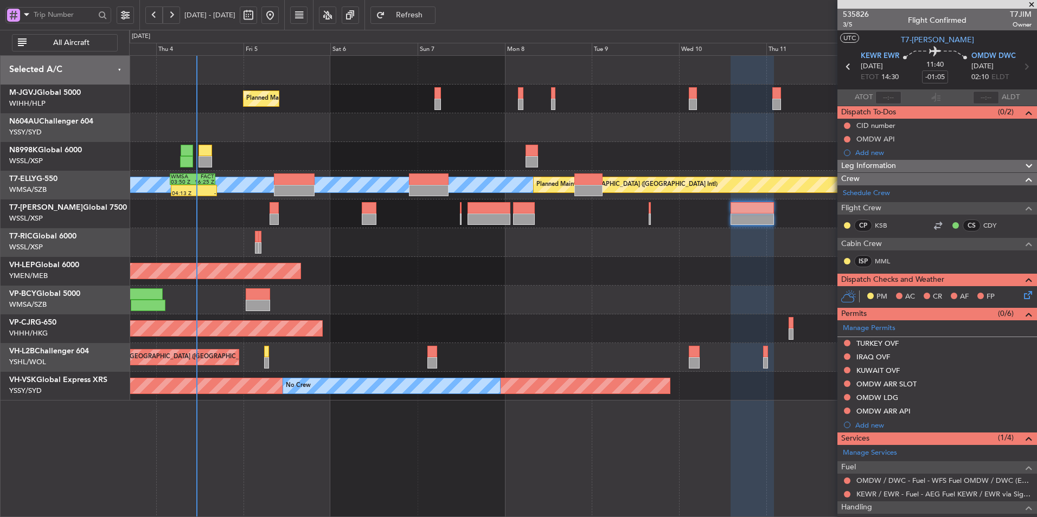
click at [540, 297] on div at bounding box center [582, 300] width 907 height 29
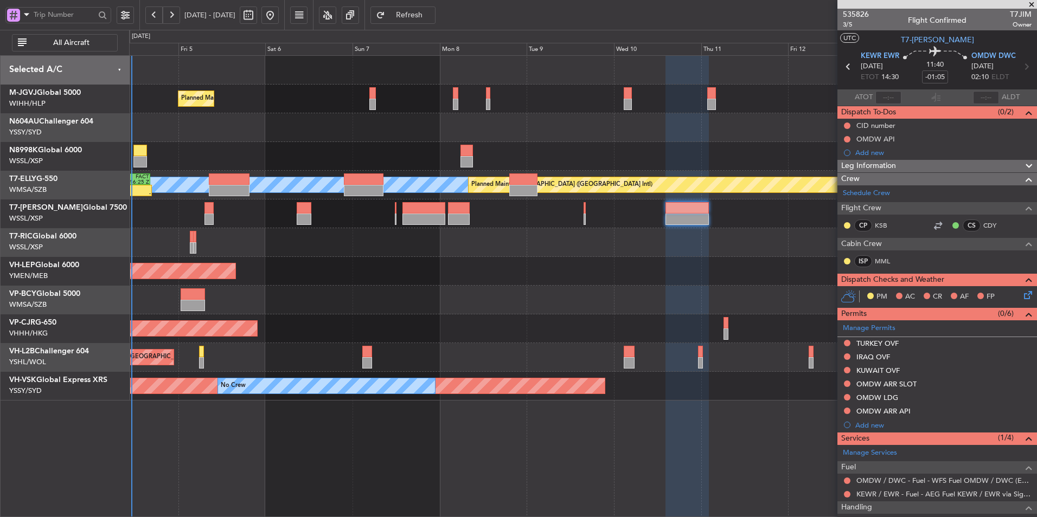
click at [650, 322] on div "Planned Maint [GEOGRAPHIC_DATA] ([GEOGRAPHIC_DATA] Intl)" at bounding box center [582, 329] width 907 height 29
click at [449, 305] on div at bounding box center [582, 300] width 907 height 29
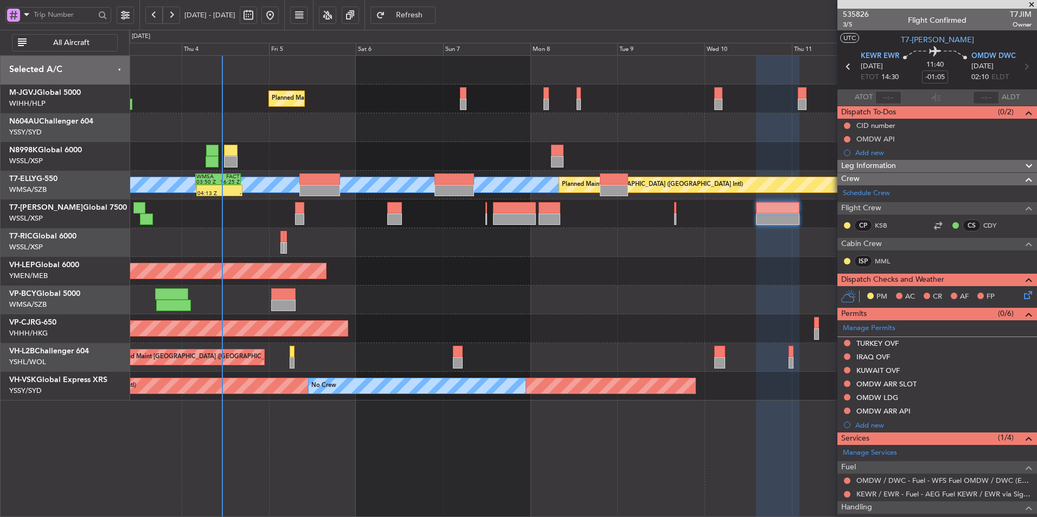
click at [432, 255] on div at bounding box center [582, 242] width 907 height 29
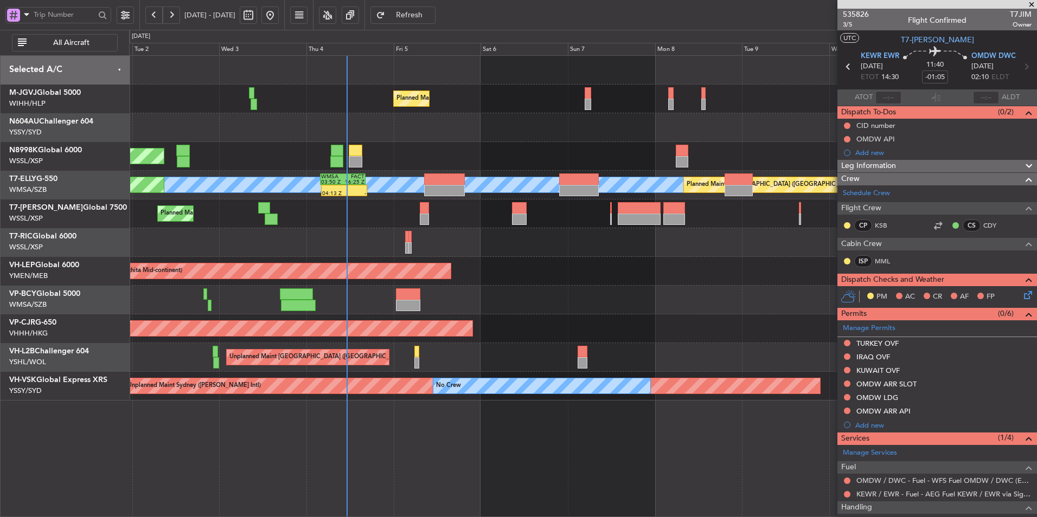
click at [321, 222] on div "Planned Maint Dubai (Al Maktoum Intl)" at bounding box center [582, 214] width 907 height 29
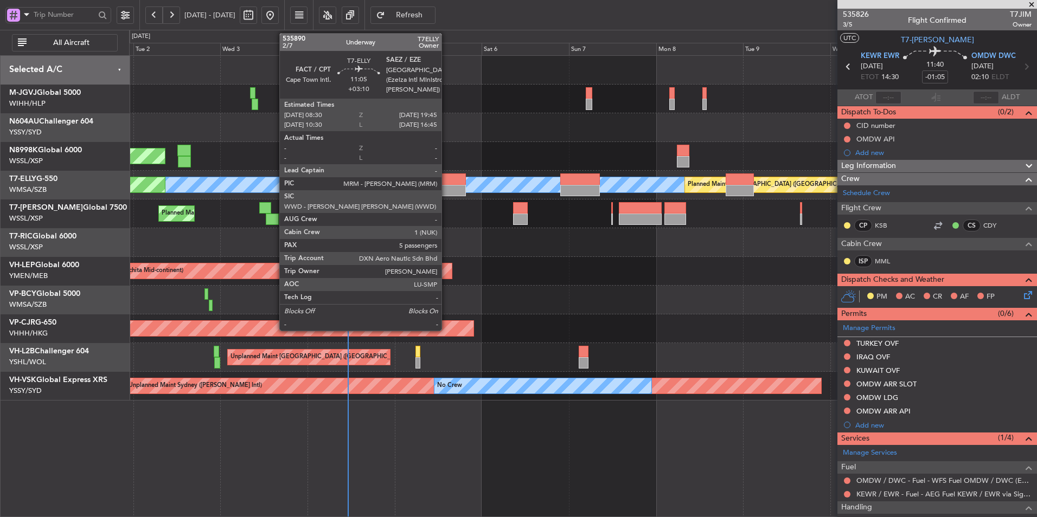
click at [446, 185] on div at bounding box center [445, 190] width 41 height 11
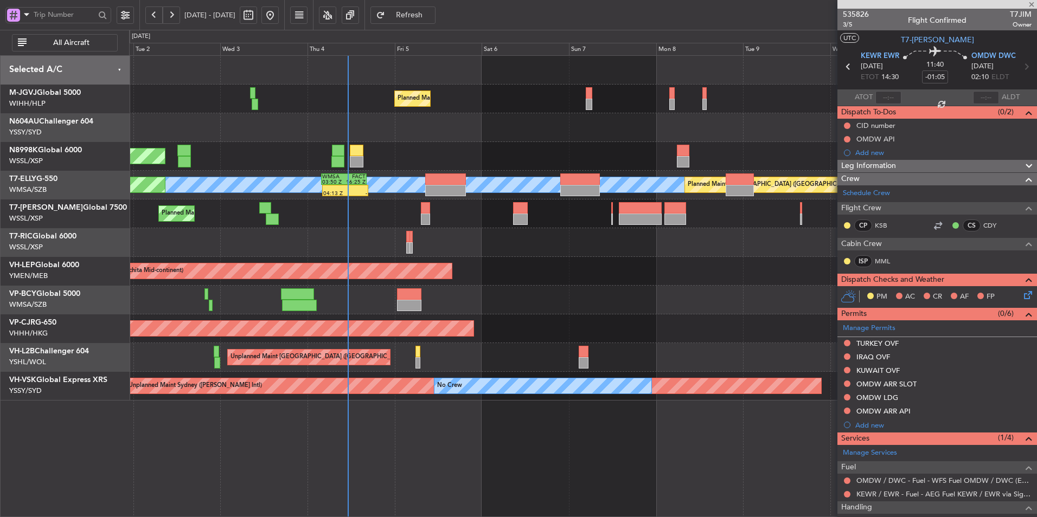
type input "+03:10"
type input "5"
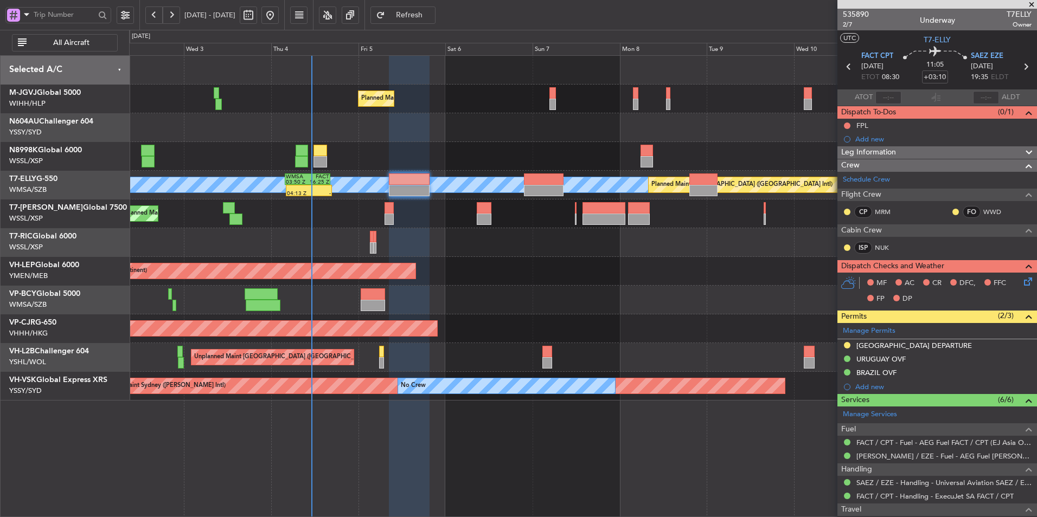
click at [600, 279] on div "Unplanned Maint Wichita (Wichita Mid-continent) Unplanned Maint Wichita (Wichit…" at bounding box center [582, 271] width 907 height 29
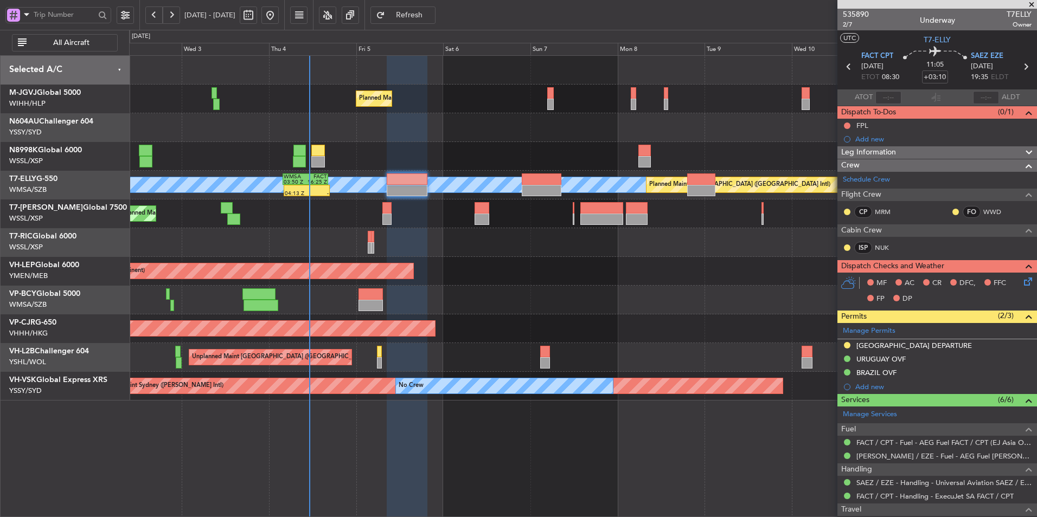
click at [389, 247] on div at bounding box center [582, 242] width 907 height 29
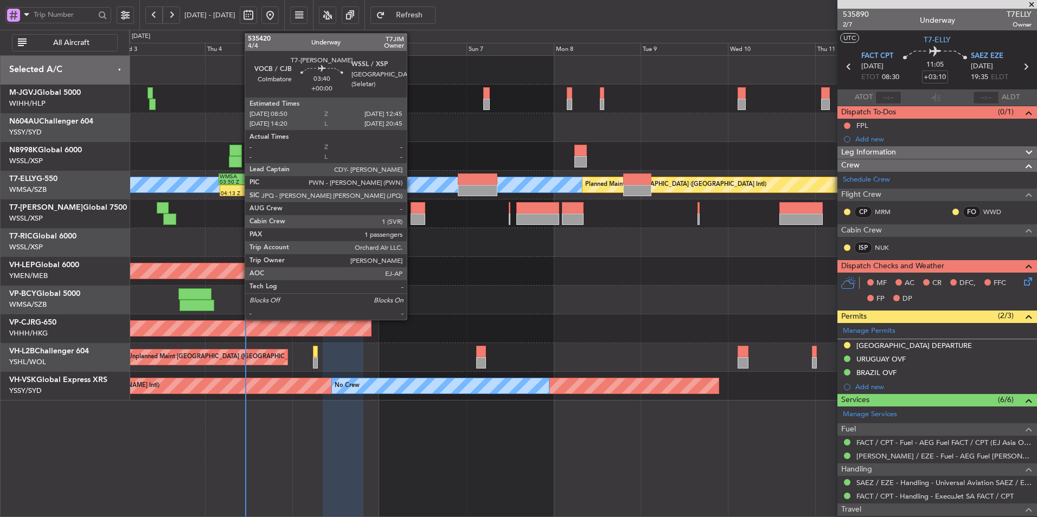
click at [412, 217] on div at bounding box center [418, 219] width 15 height 11
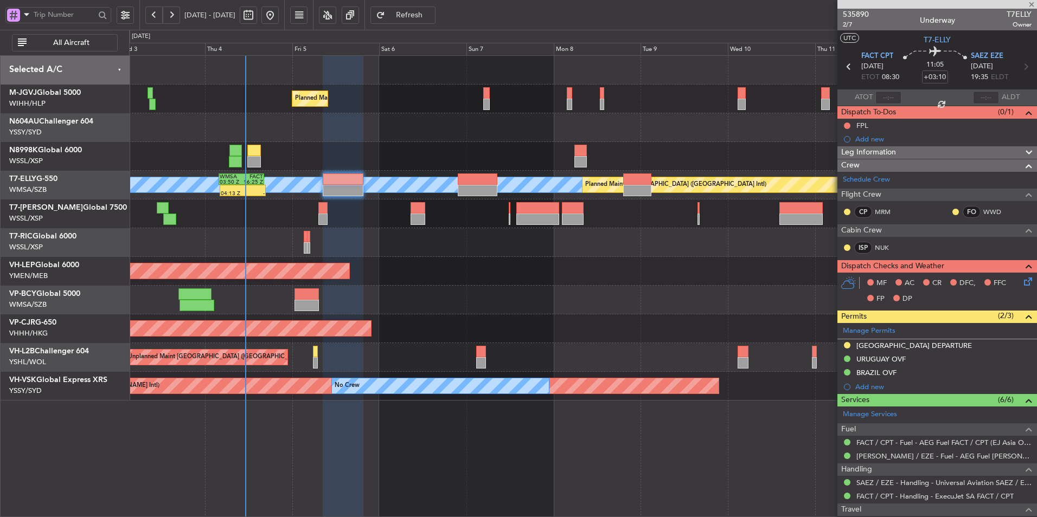
type input "1"
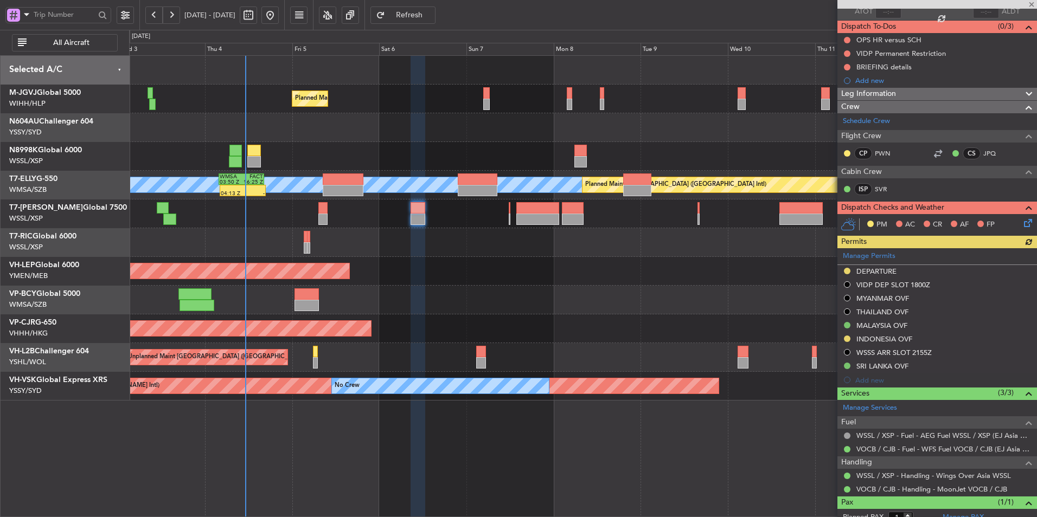
scroll to position [119, 0]
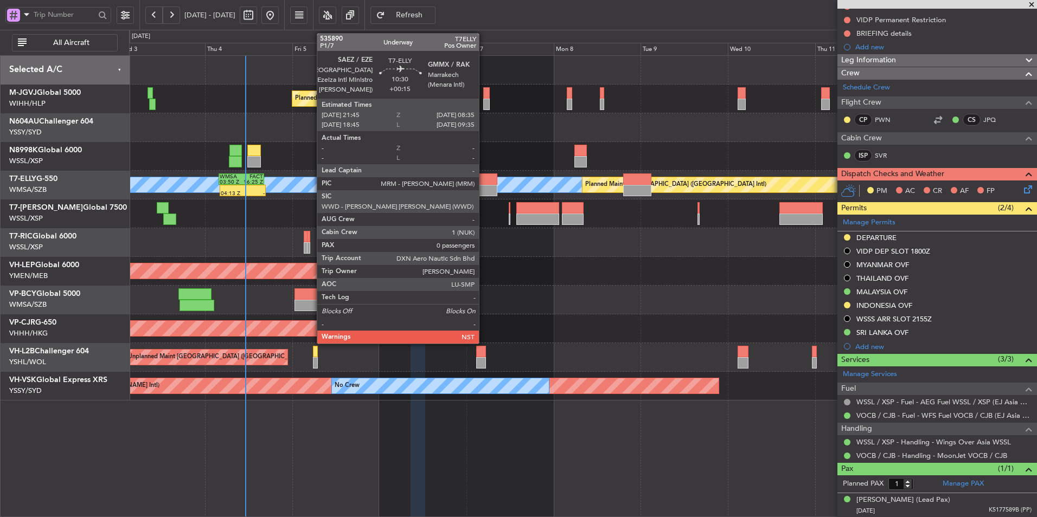
click at [484, 180] on div at bounding box center [478, 179] width 40 height 11
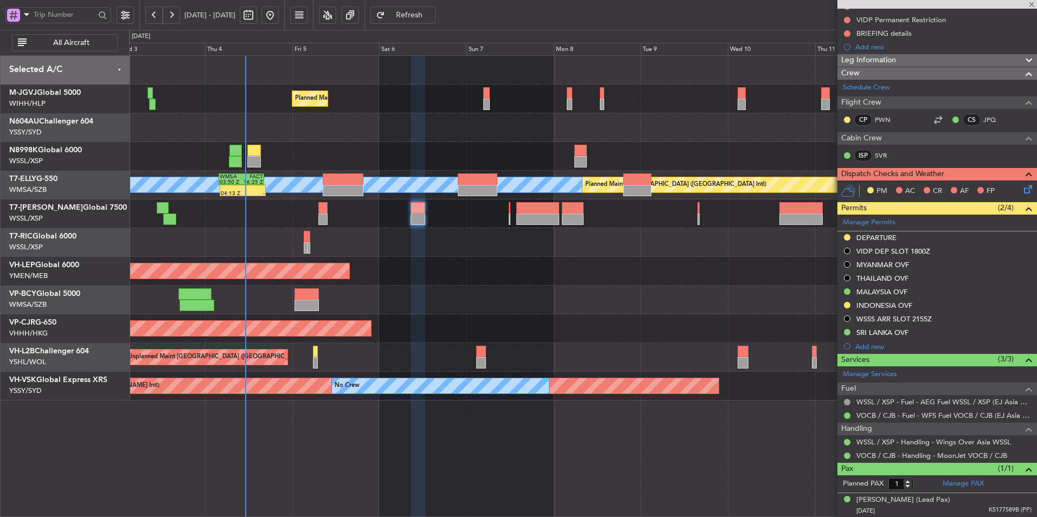
type input "+00:15"
type input "0"
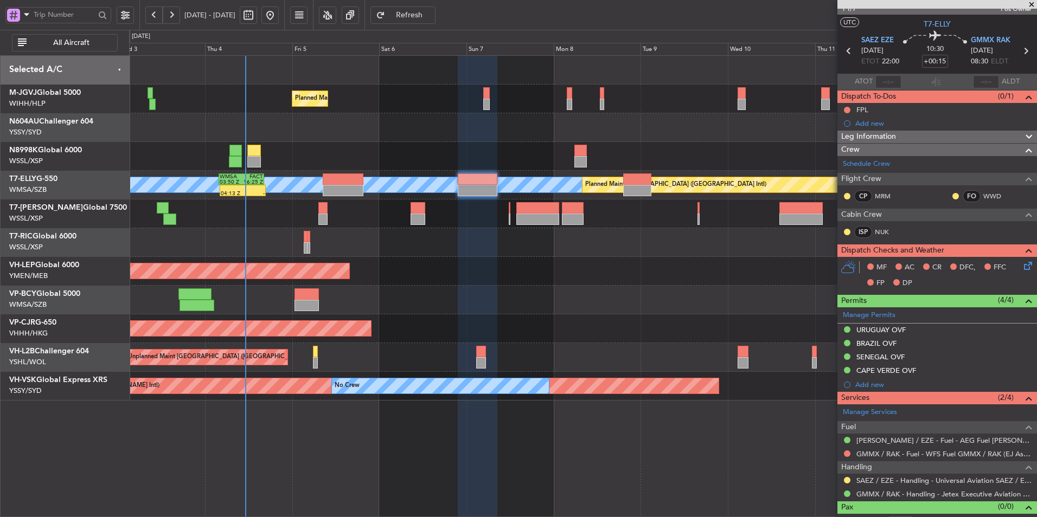
scroll to position [30, 0]
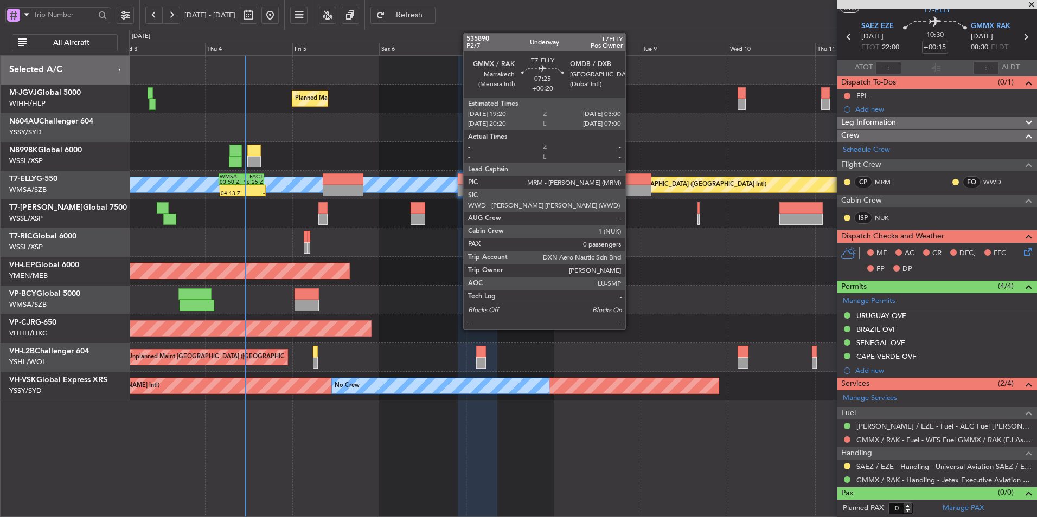
click at [630, 182] on div at bounding box center [637, 179] width 28 height 11
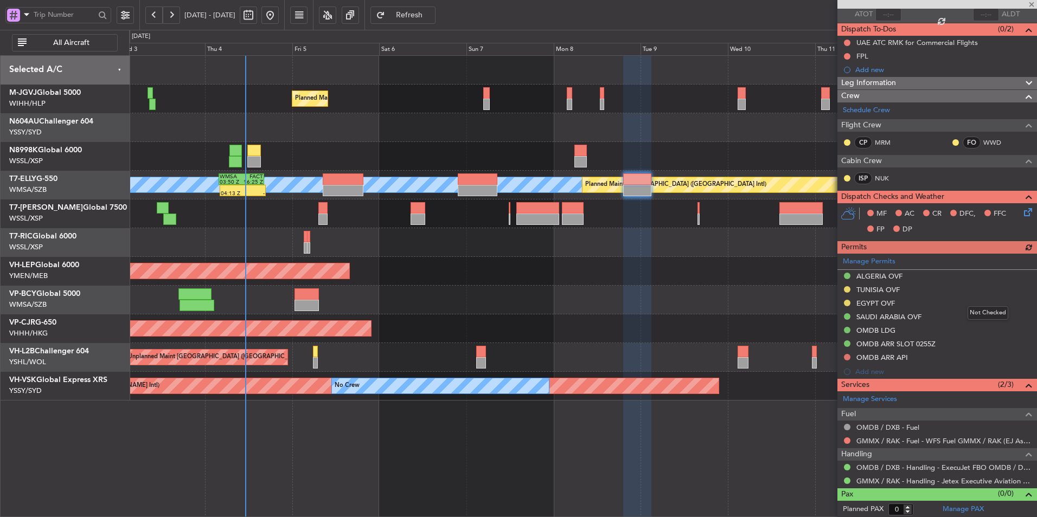
scroll to position [84, 0]
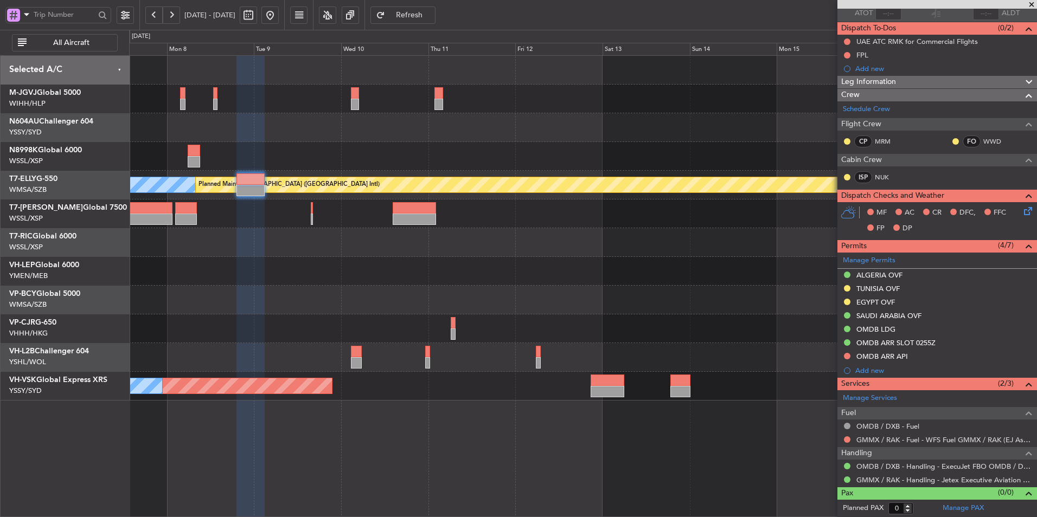
click at [334, 315] on div "Planned Maint [GEOGRAPHIC_DATA] (Seletar) [PERSON_NAME] Planned Maint [GEOGRAPH…" at bounding box center [582, 228] width 907 height 345
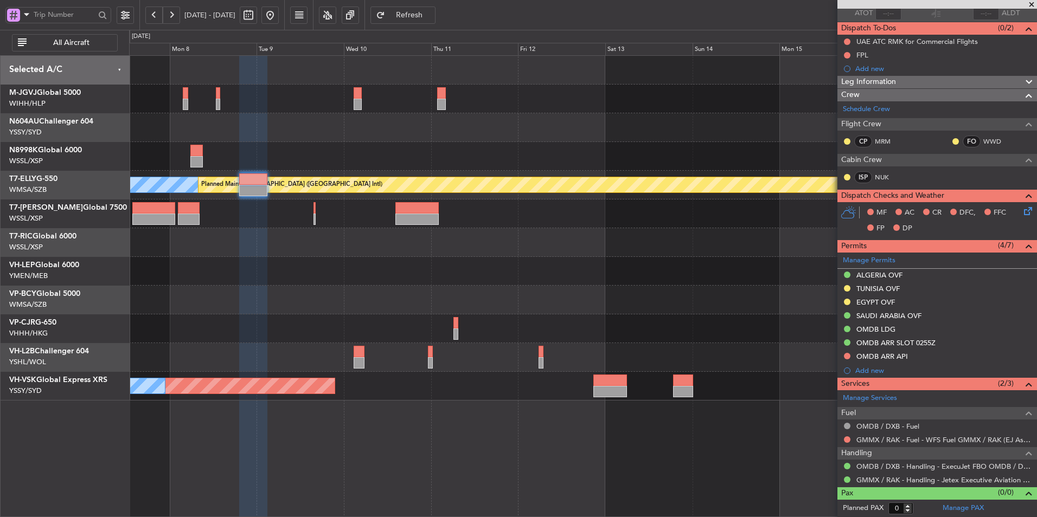
click at [366, 300] on div at bounding box center [582, 300] width 907 height 29
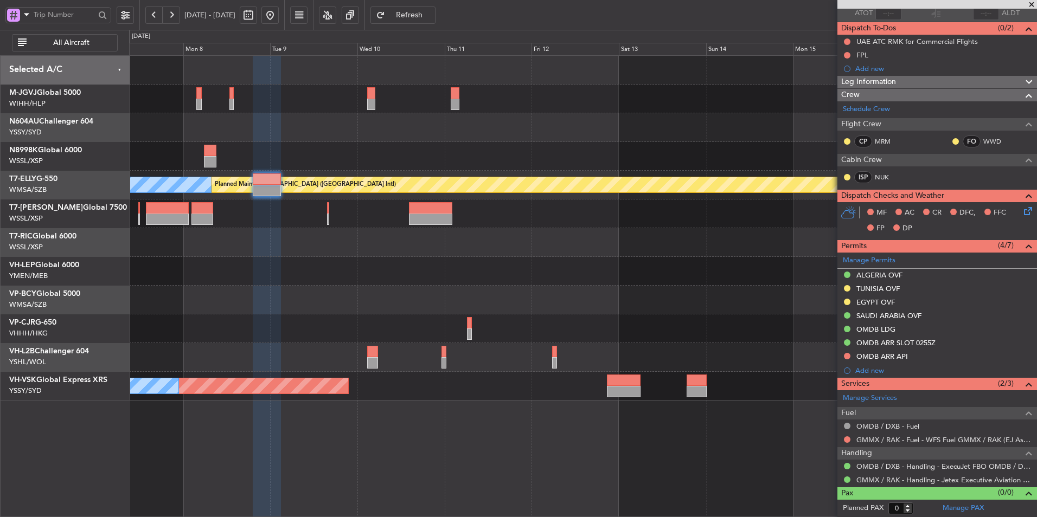
click at [521, 305] on div at bounding box center [582, 300] width 907 height 29
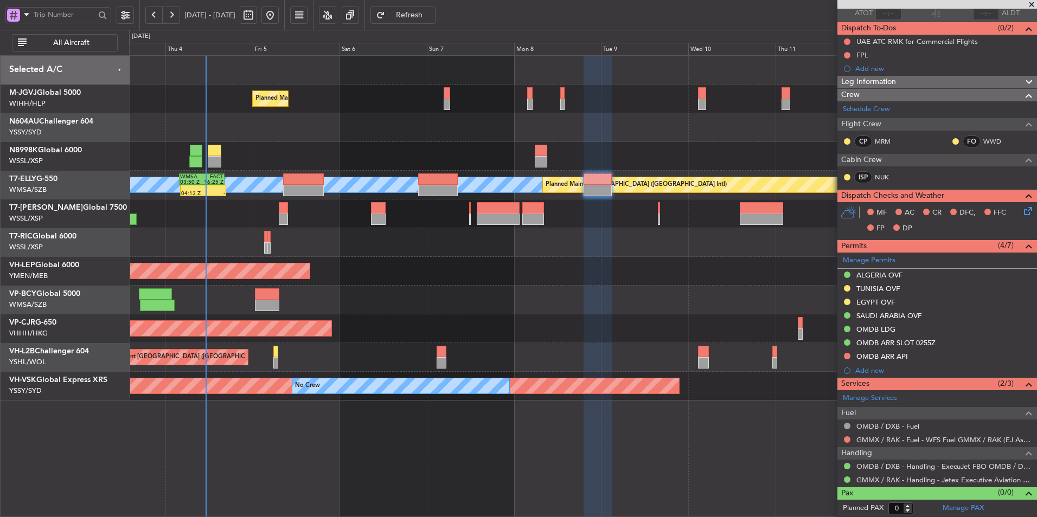
click at [444, 315] on div "Planned Maint [GEOGRAPHIC_DATA] (Seletar) Planned Maint [GEOGRAPHIC_DATA] (Sele…" at bounding box center [582, 228] width 907 height 345
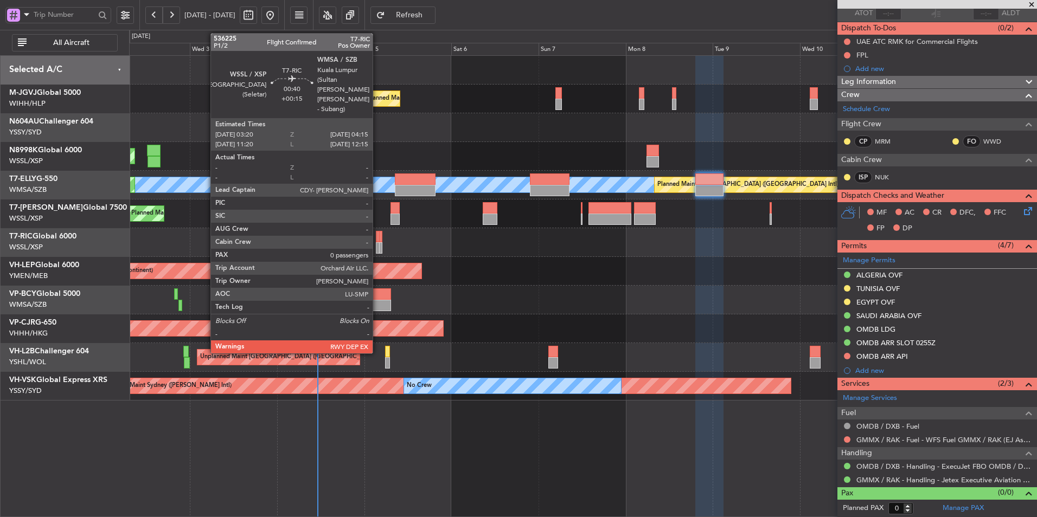
click at [377, 245] on div at bounding box center [378, 247] width 4 height 11
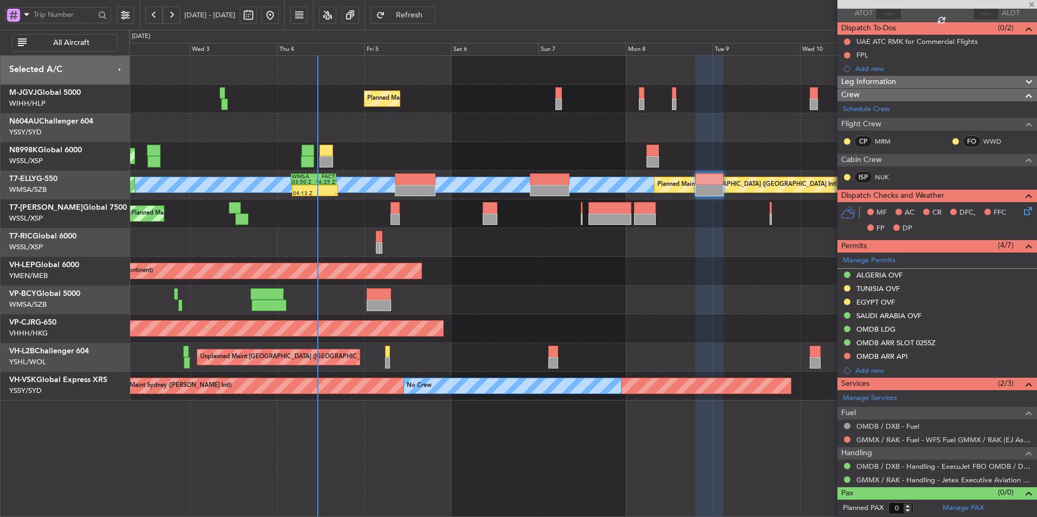
type input "+00:15"
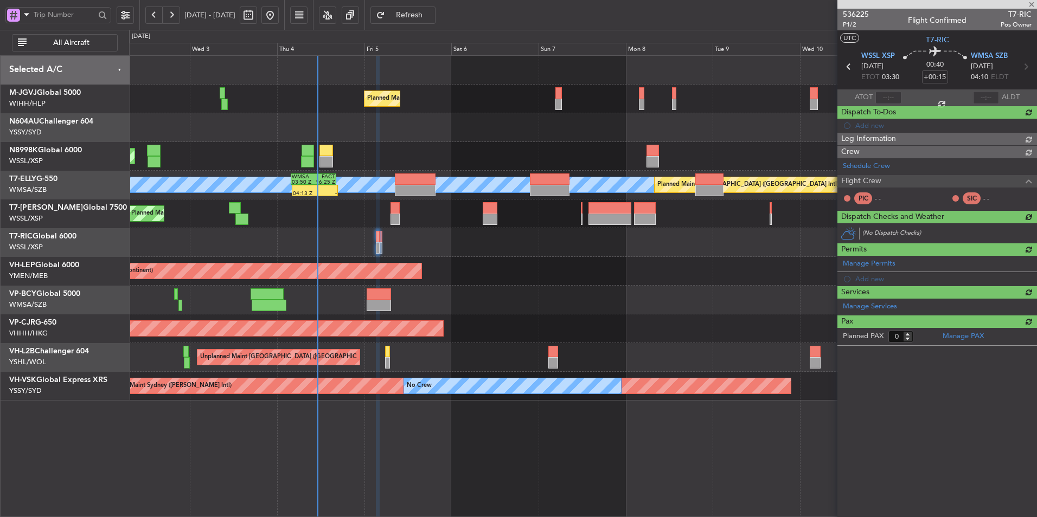
scroll to position [0, 0]
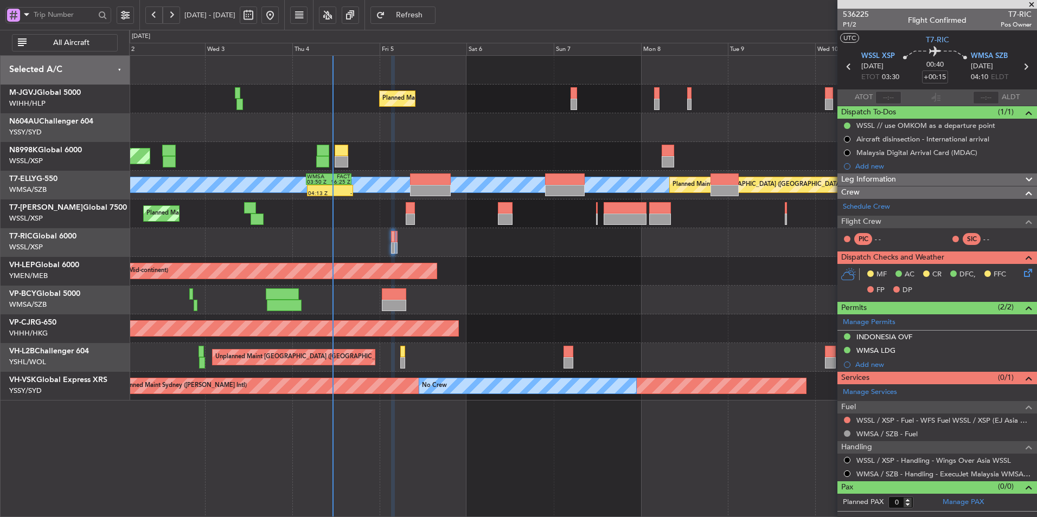
click at [538, 255] on div at bounding box center [582, 242] width 907 height 29
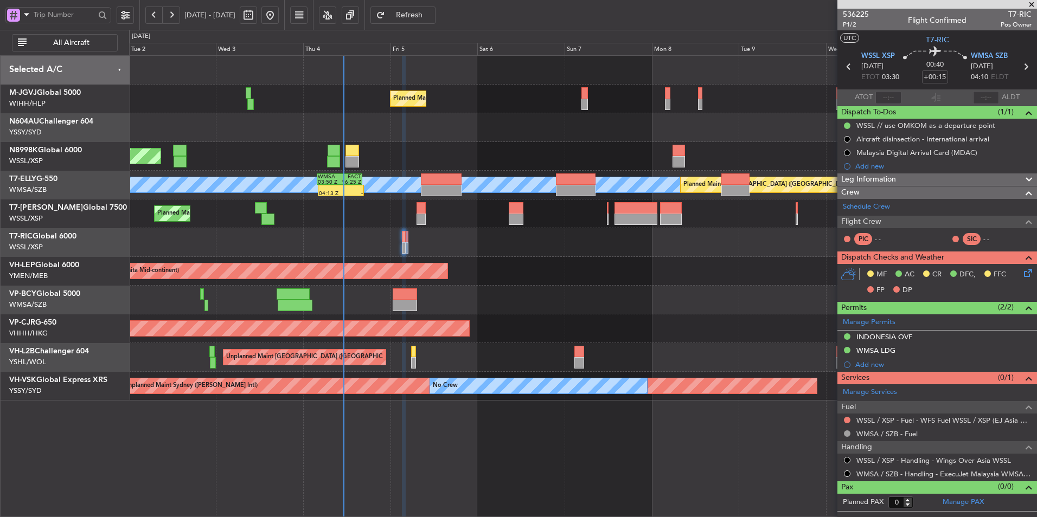
click at [579, 270] on div "Unplanned Maint Wichita (Wichita Mid-continent) Unplanned Maint Wichita (Wichit…" at bounding box center [582, 271] width 907 height 29
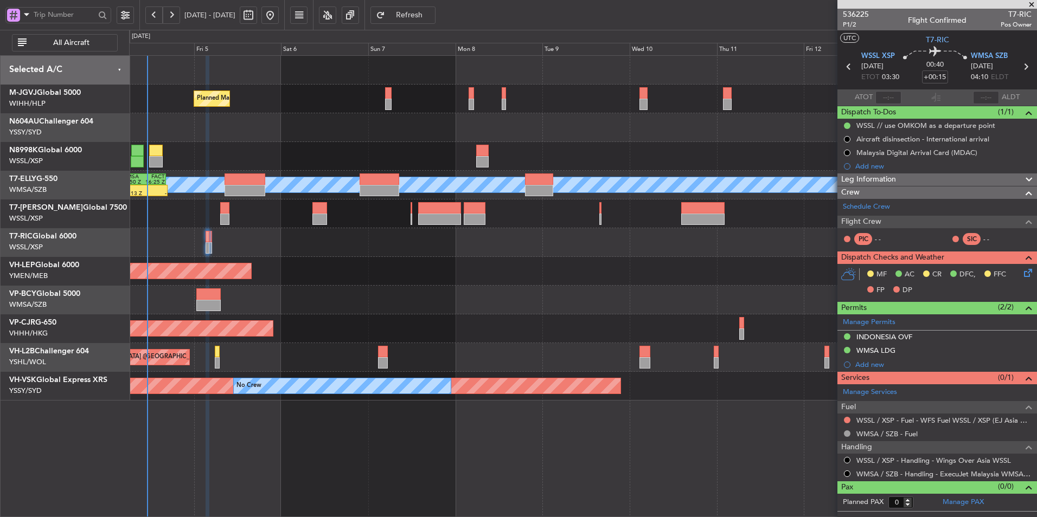
click at [428, 321] on div "Planned Maint [GEOGRAPHIC_DATA] ([GEOGRAPHIC_DATA] Intl)" at bounding box center [582, 329] width 907 height 29
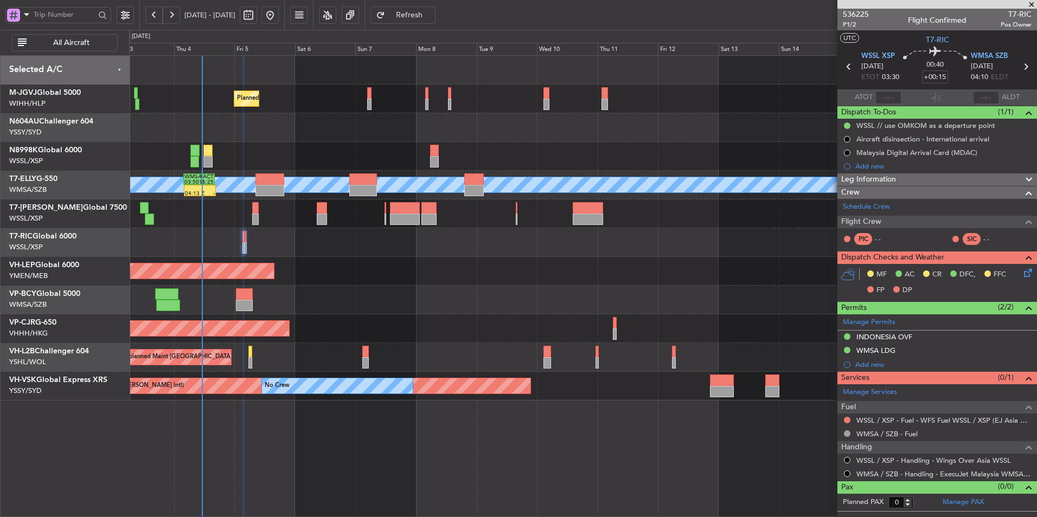
click at [524, 306] on div at bounding box center [582, 300] width 907 height 29
click at [349, 296] on div at bounding box center [582, 300] width 907 height 29
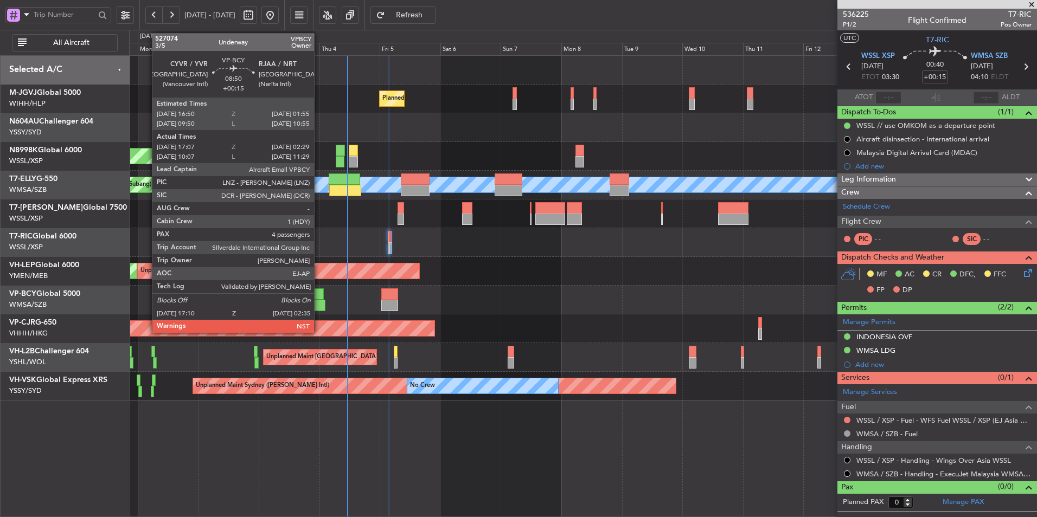
click at [319, 300] on div at bounding box center [314, 305] width 24 height 11
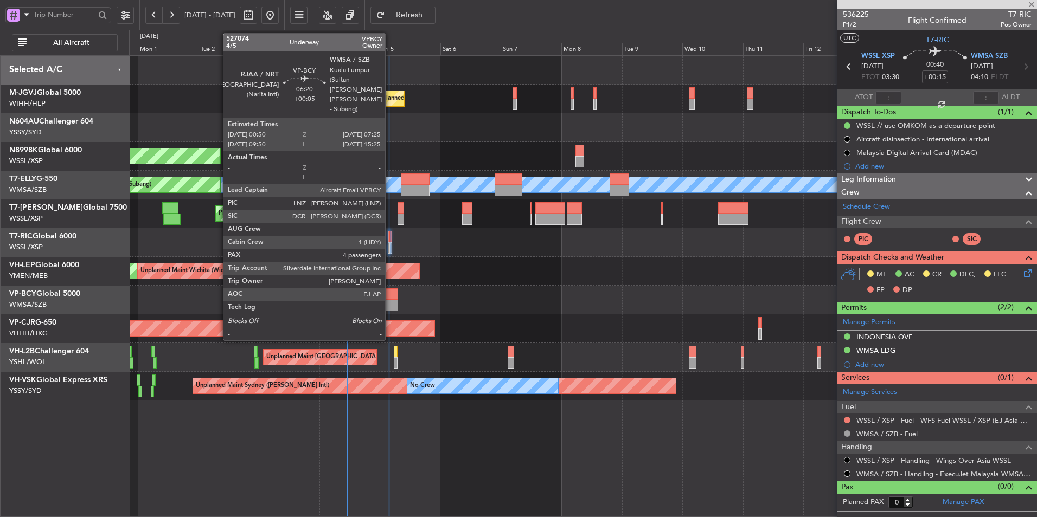
type input "17:17"
type input "02:24"
type input "4"
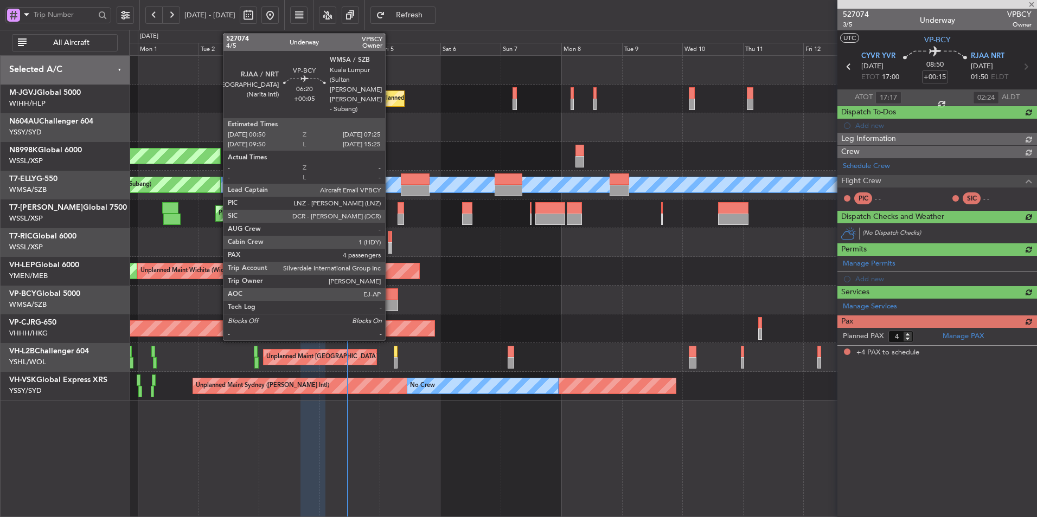
click at [390, 299] on div at bounding box center [389, 294] width 17 height 11
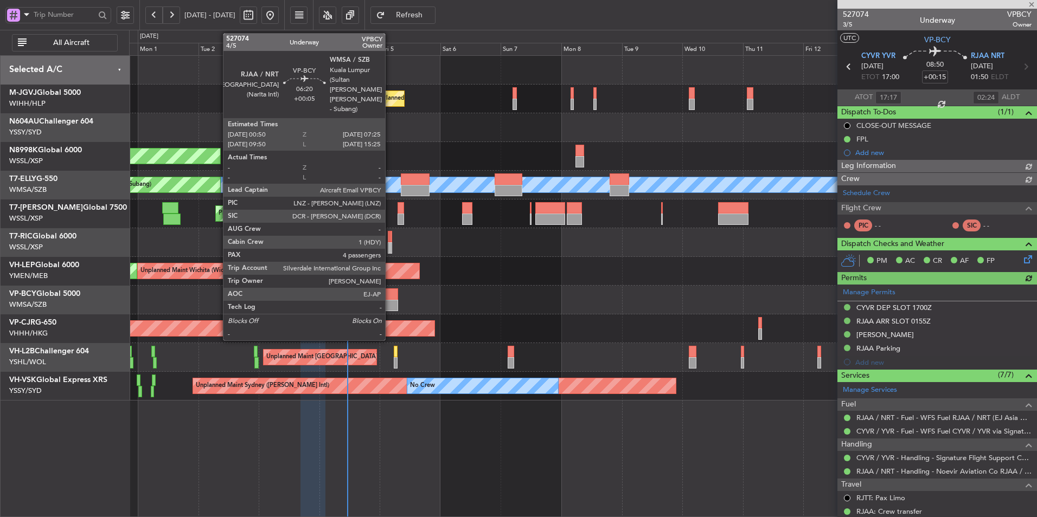
type input "[PERSON_NAME] (BTA)"
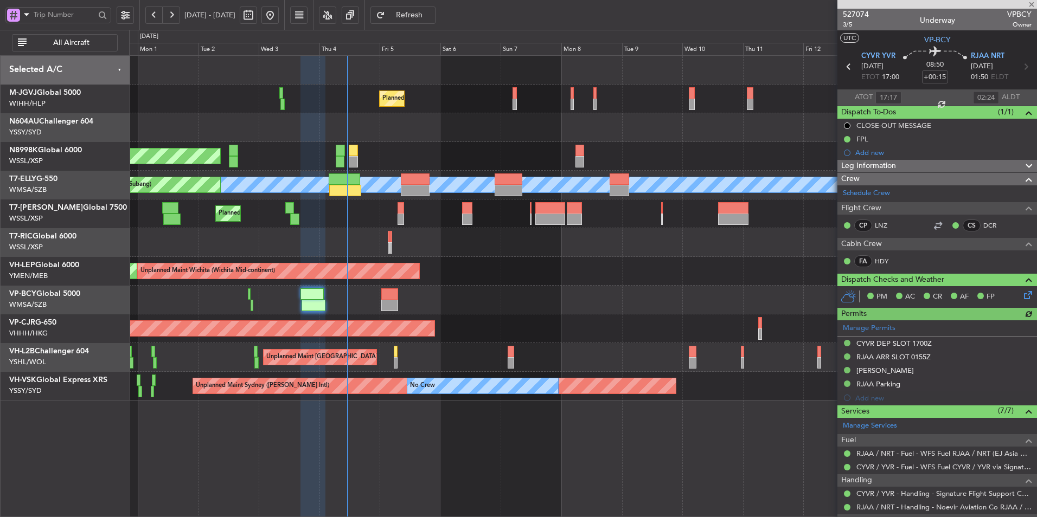
type input "+00:05"
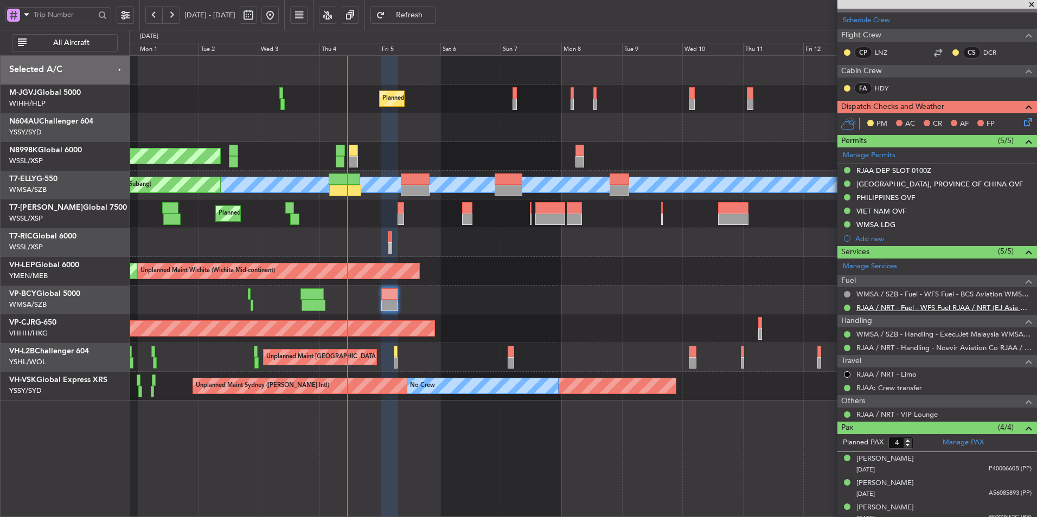
scroll to position [217, 0]
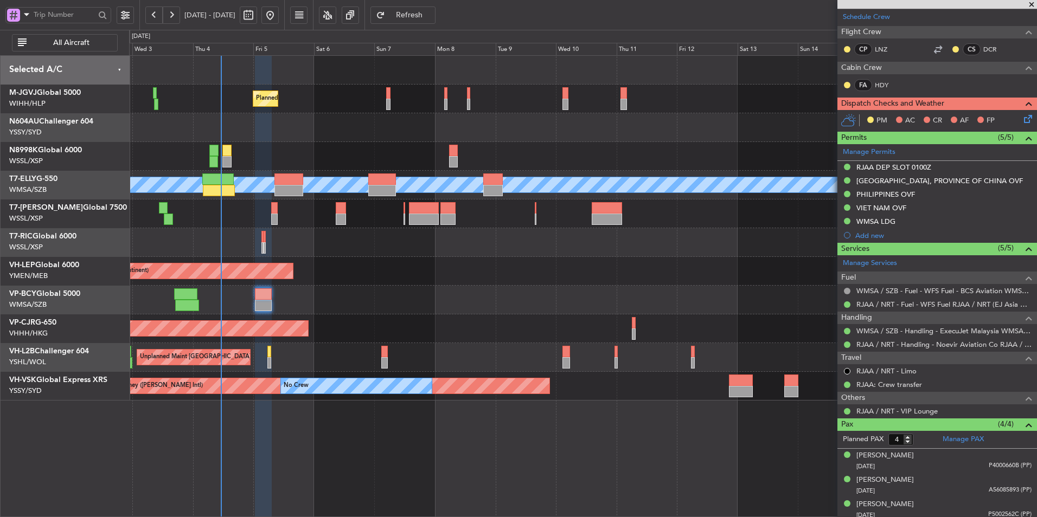
click at [367, 340] on div "Planned Maint [GEOGRAPHIC_DATA] ([GEOGRAPHIC_DATA] Intl)" at bounding box center [582, 329] width 907 height 29
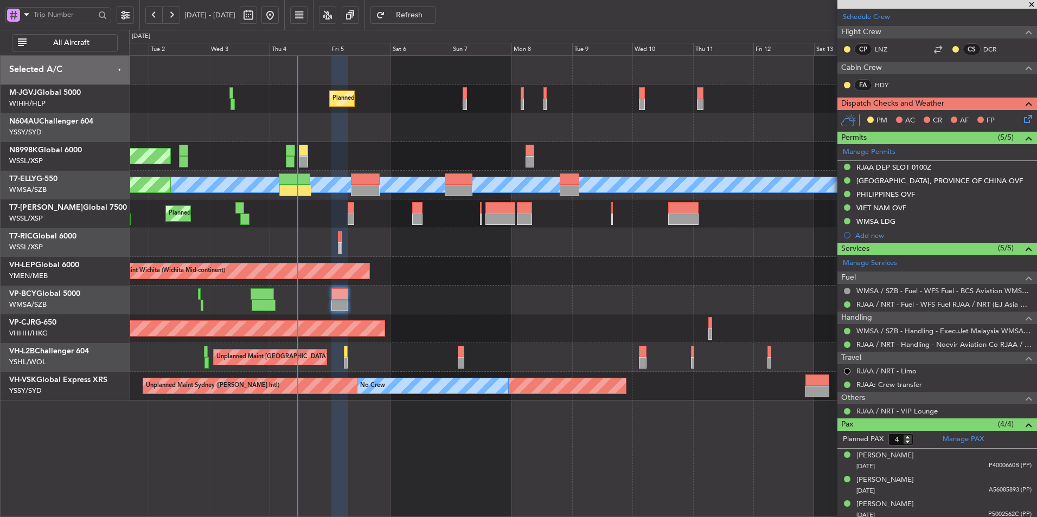
click at [426, 325] on div "Planned Maint [GEOGRAPHIC_DATA] ([GEOGRAPHIC_DATA] Intl)" at bounding box center [582, 329] width 907 height 29
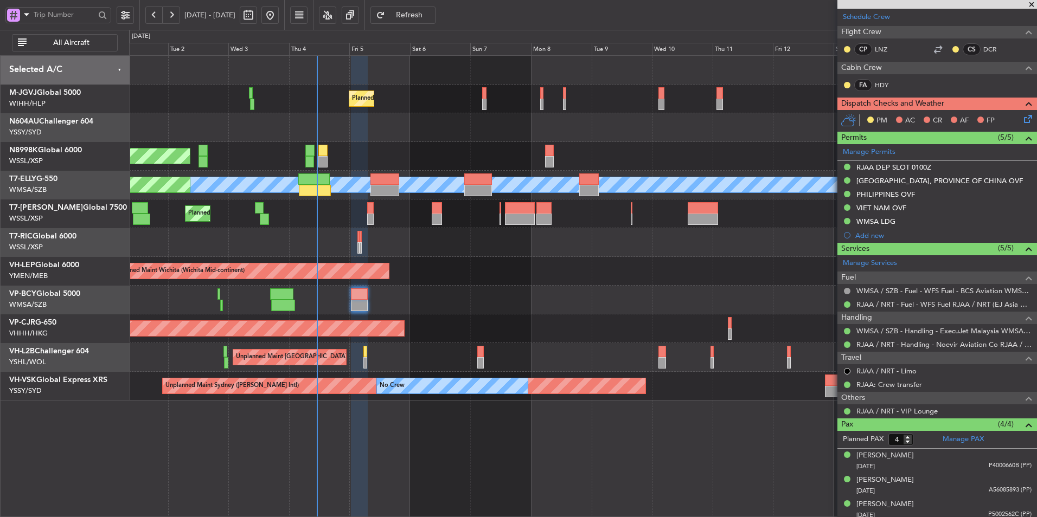
click at [620, 315] on div "Planned Maint [GEOGRAPHIC_DATA] ([GEOGRAPHIC_DATA] Intl)" at bounding box center [582, 329] width 907 height 29
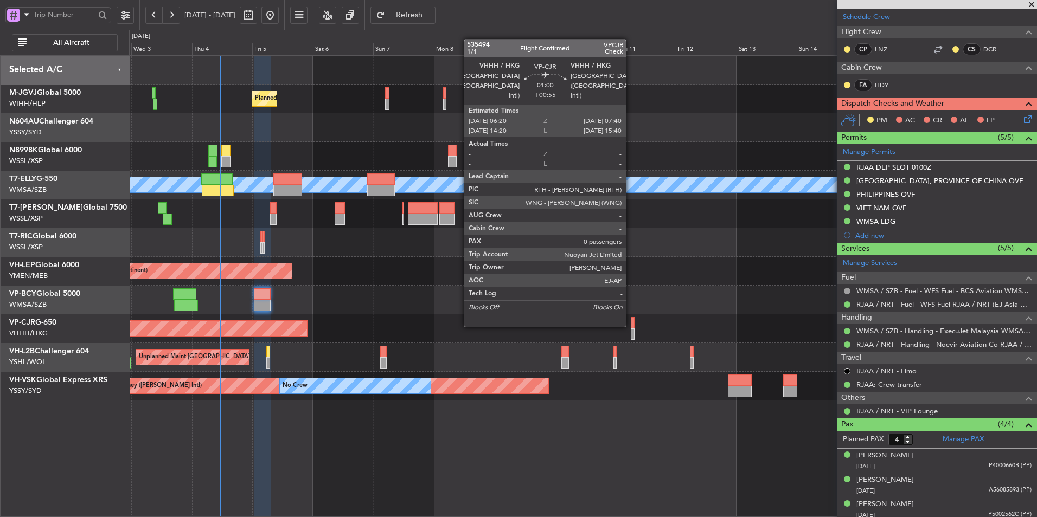
click at [631, 326] on div at bounding box center [633, 322] width 4 height 11
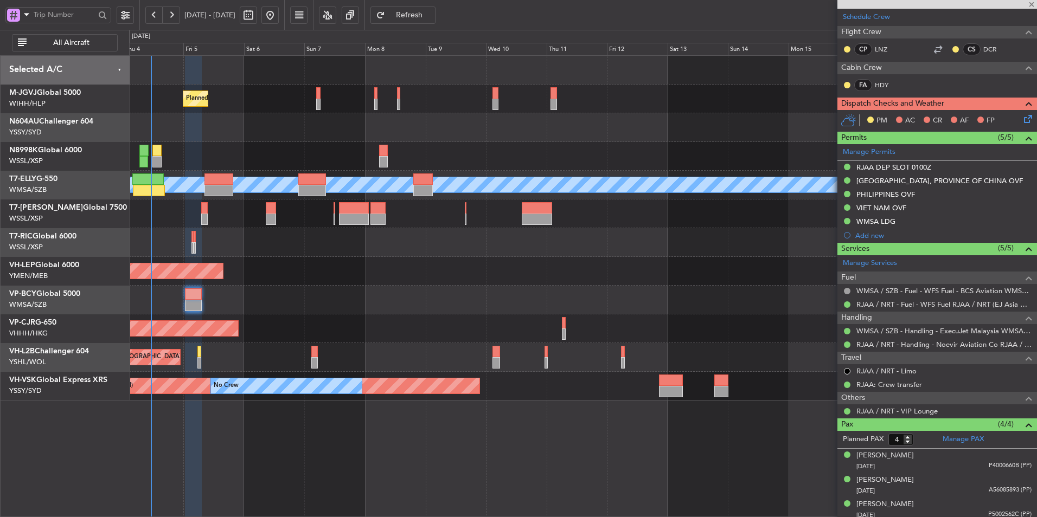
click at [511, 279] on div "Unplanned Maint Wichita (Wichita Mid-continent) Unplanned Maint Wichita (Wichit…" at bounding box center [582, 271] width 907 height 29
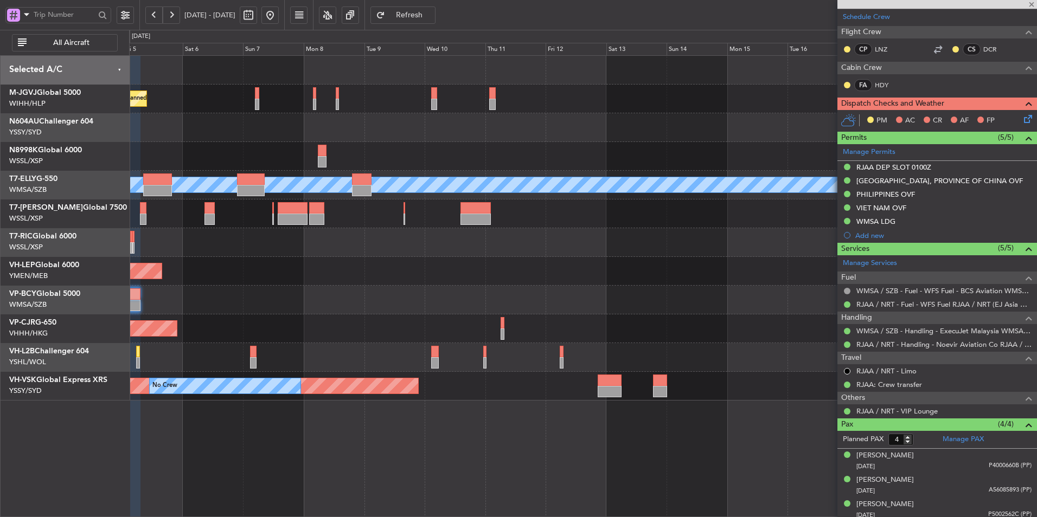
type input "+00:55"
type input "0"
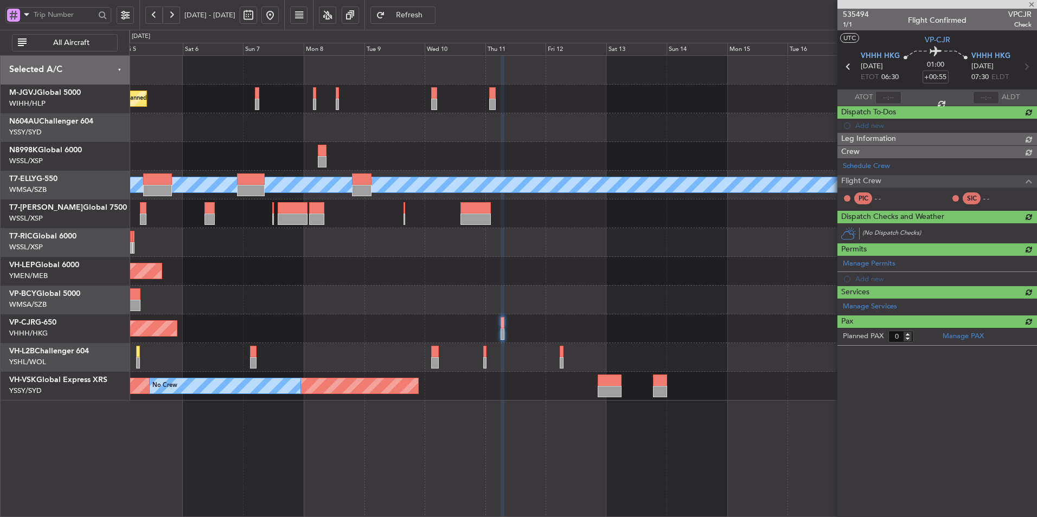
scroll to position [0, 0]
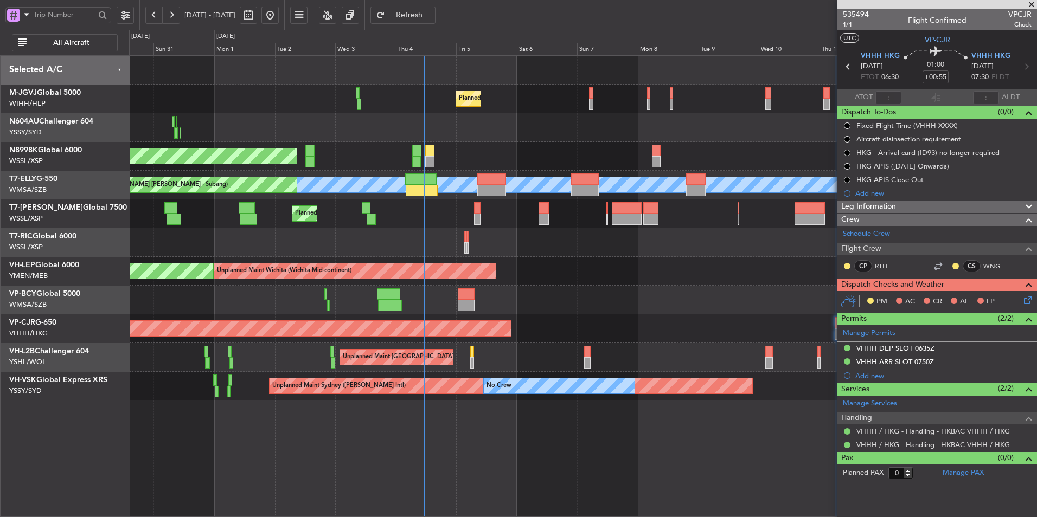
click at [566, 271] on div "Planned Maint [GEOGRAPHIC_DATA] (Seletar) Planned Maint [GEOGRAPHIC_DATA] (Sele…" at bounding box center [582, 228] width 907 height 345
click at [540, 256] on div at bounding box center [582, 242] width 907 height 29
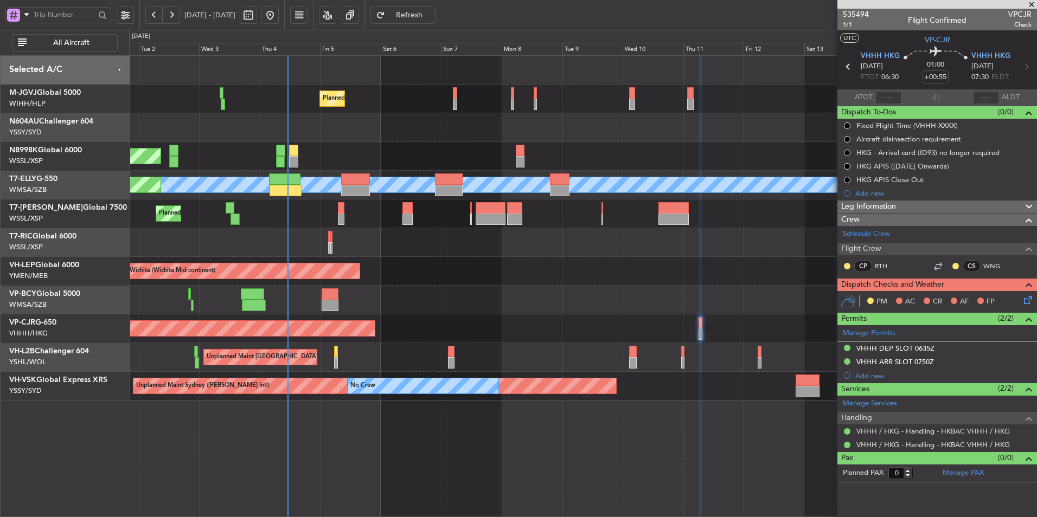
click at [489, 246] on div at bounding box center [582, 242] width 907 height 29
click at [279, 14] on button at bounding box center [269, 15] width 17 height 17
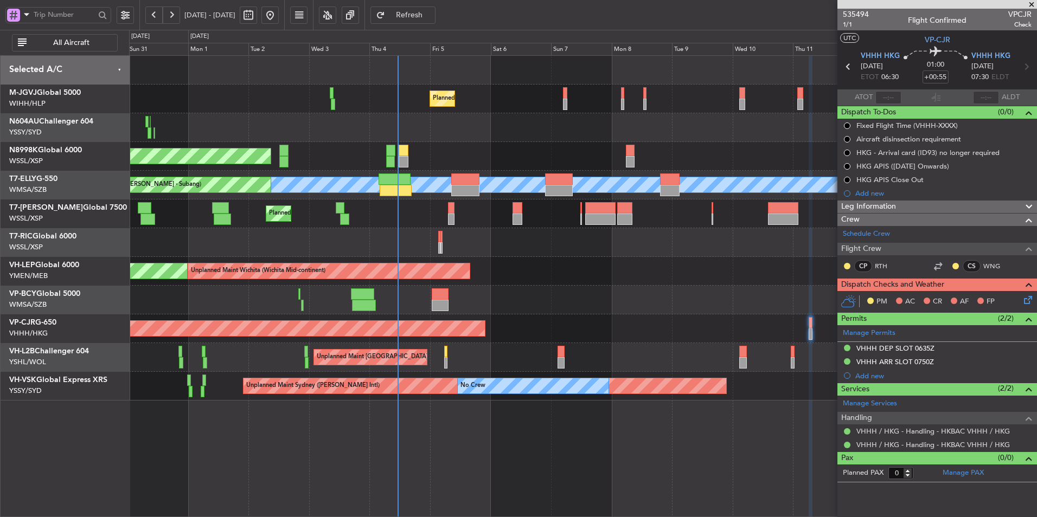
click at [420, 293] on div "Planned Maint [GEOGRAPHIC_DATA] ([GEOGRAPHIC_DATA] Intl)" at bounding box center [582, 300] width 907 height 29
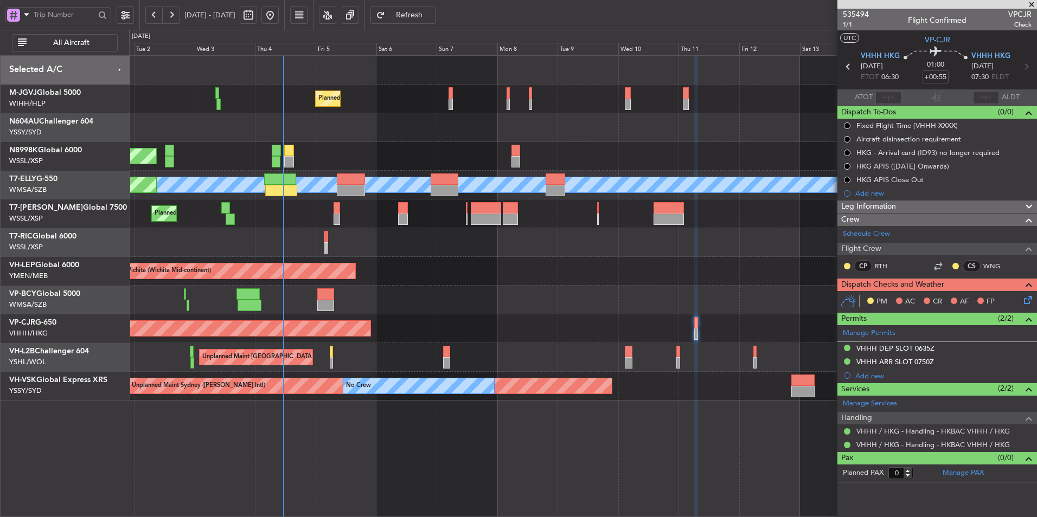
click at [433, 259] on div "Planned Maint [GEOGRAPHIC_DATA] (Seletar) Planned Maint [GEOGRAPHIC_DATA] (Sele…" at bounding box center [582, 228] width 907 height 345
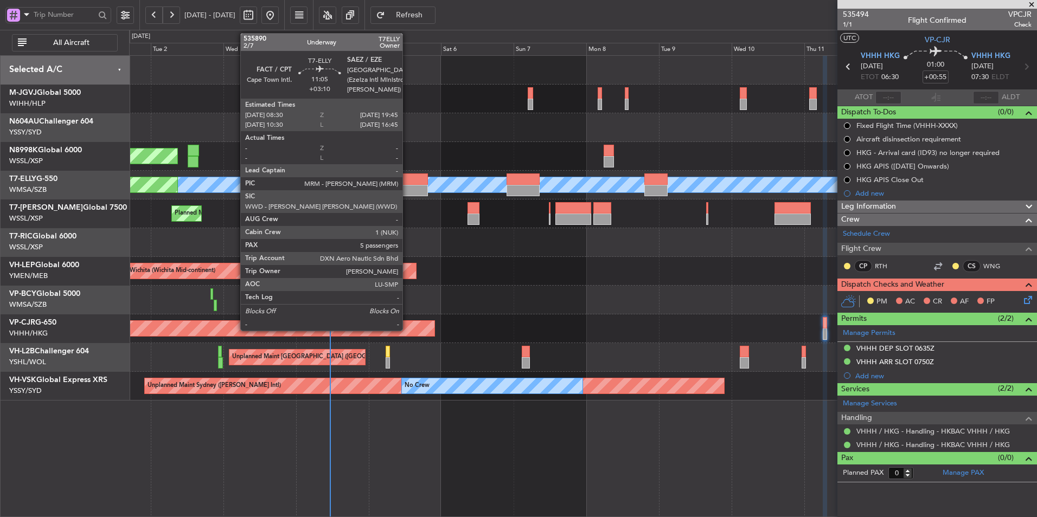
click at [407, 184] on div at bounding box center [411, 179] width 34 height 11
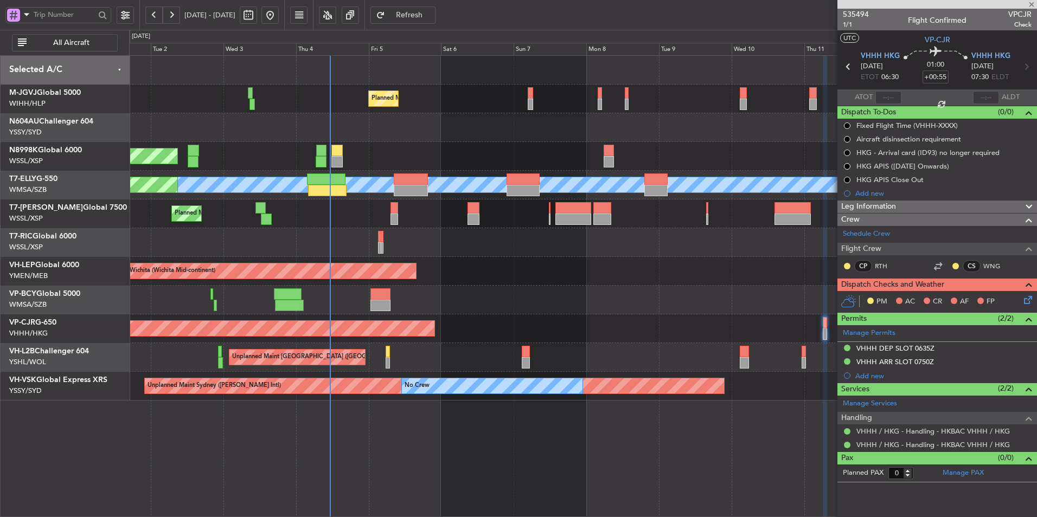
click at [350, 214] on div "Planned Maint Dubai (Al Maktoum Intl)" at bounding box center [582, 214] width 907 height 29
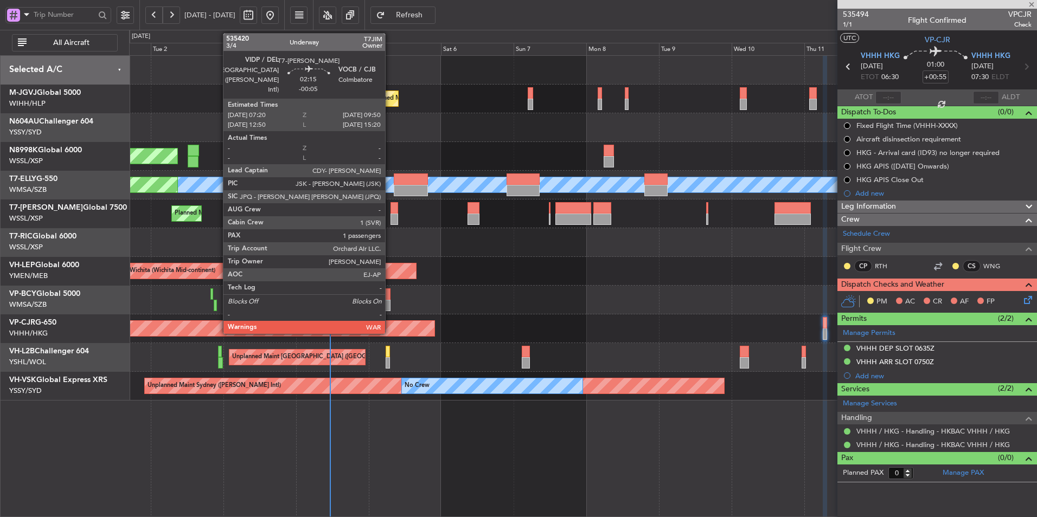
type input "+03:10"
type input "5"
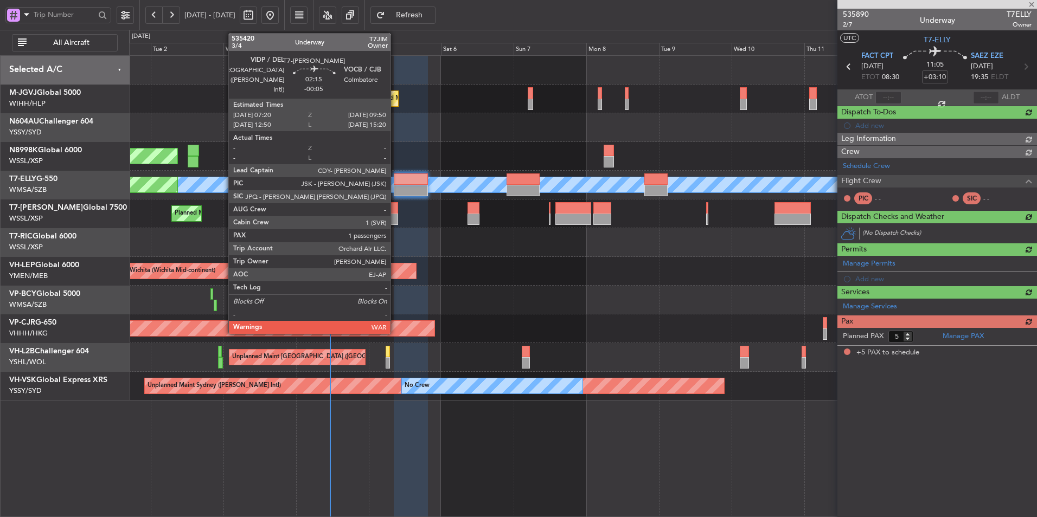
click at [395, 213] on div at bounding box center [395, 207] width 8 height 11
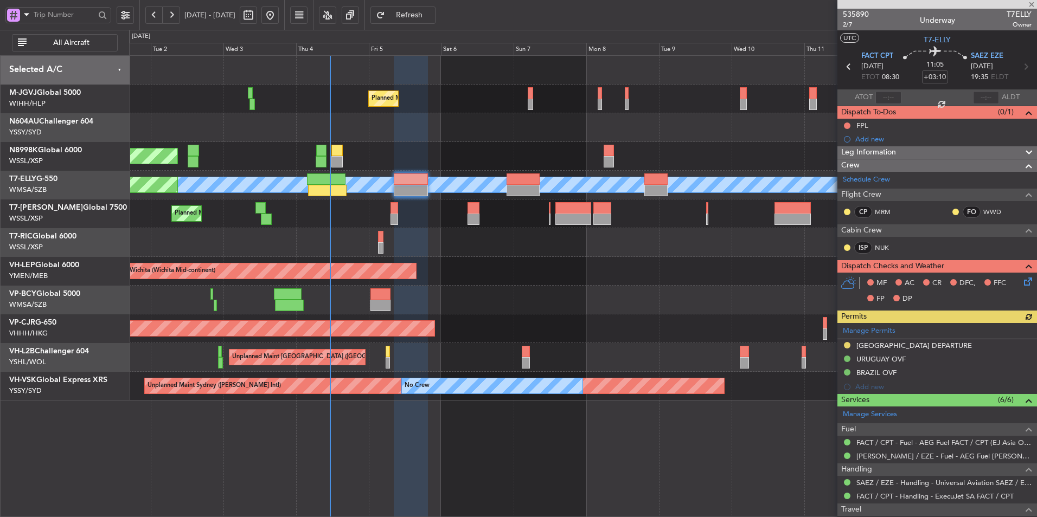
type input "-00:05"
type input "1"
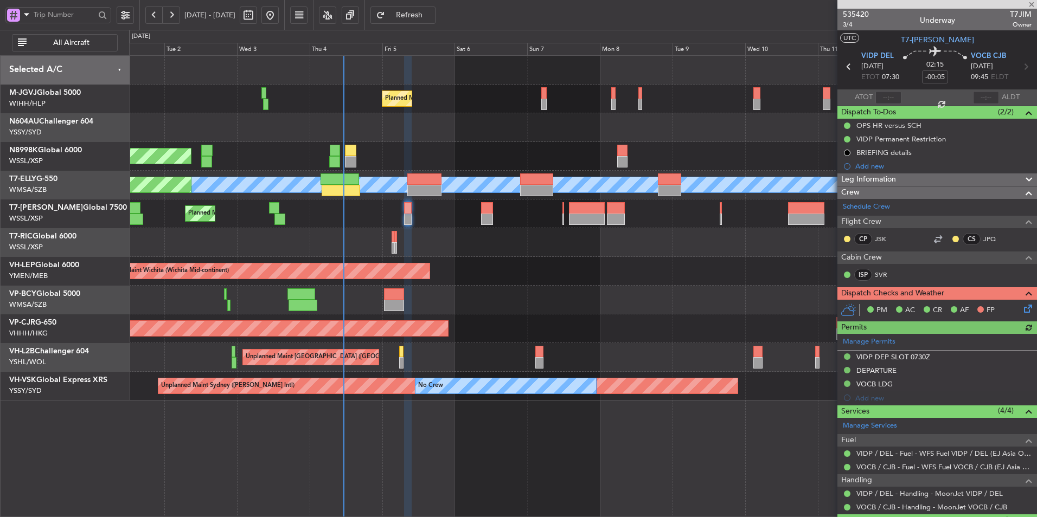
click at [444, 239] on div at bounding box center [582, 242] width 907 height 29
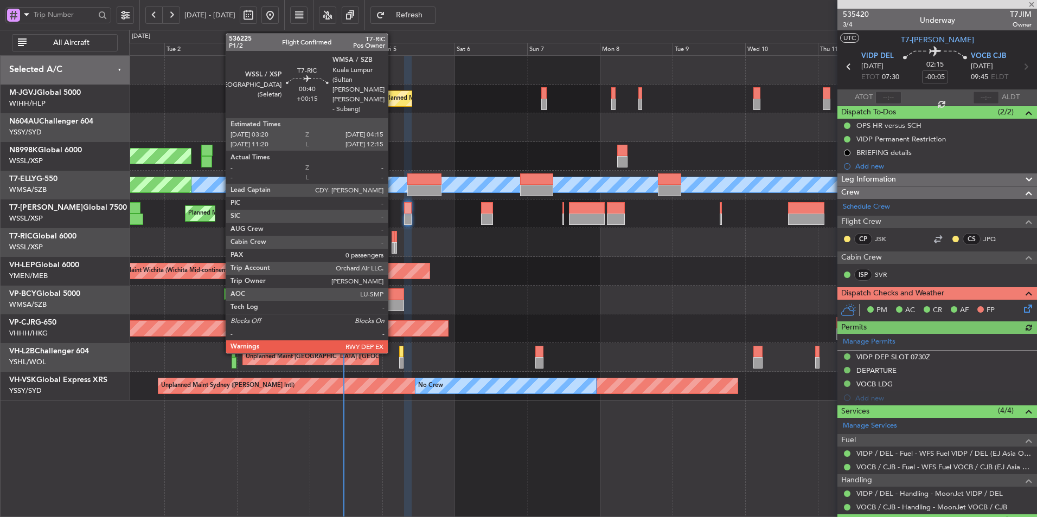
click at [393, 240] on div at bounding box center [393, 236] width 3 height 11
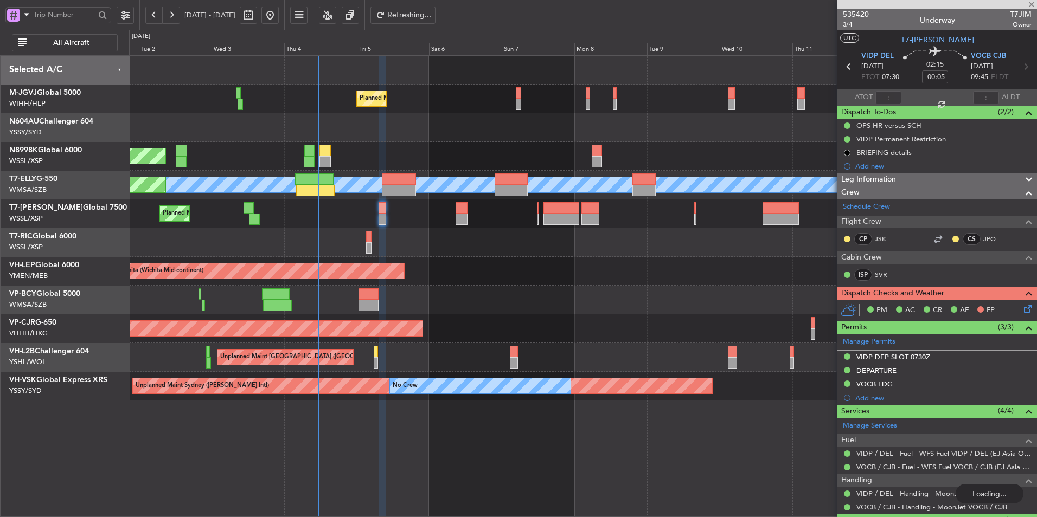
click at [425, 244] on div at bounding box center [582, 242] width 907 height 29
type input "+00:15"
type input "0"
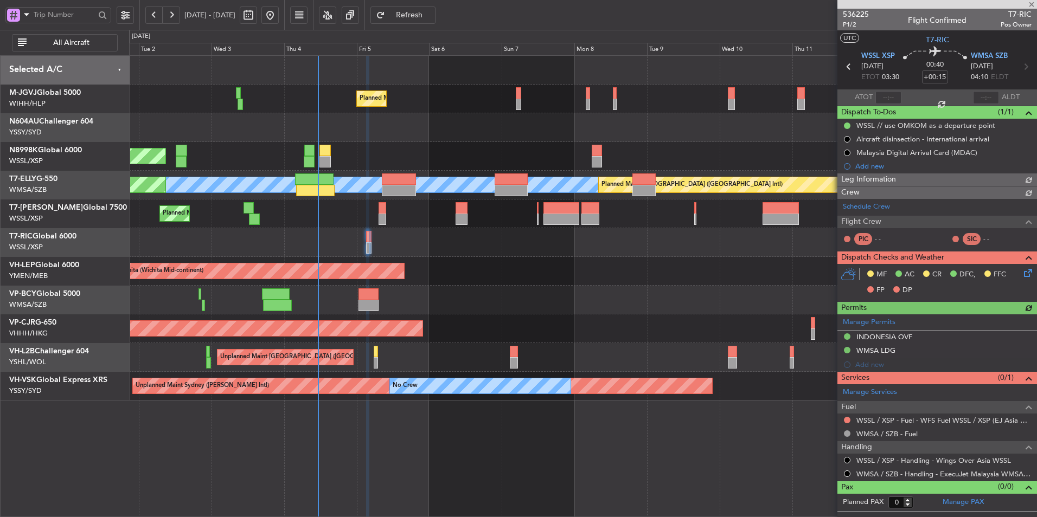
type input "-00:05"
type input "1"
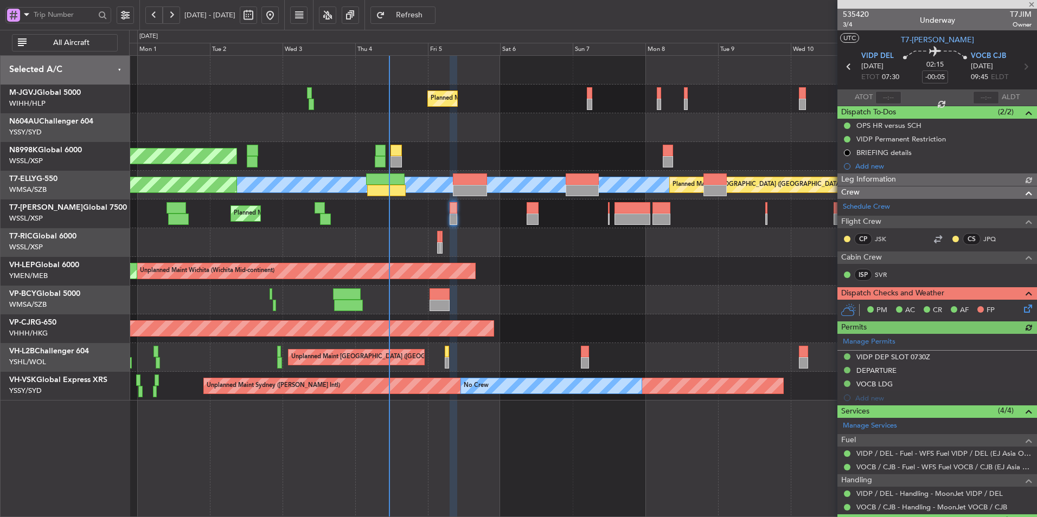
click at [406, 304] on div at bounding box center [582, 300] width 907 height 29
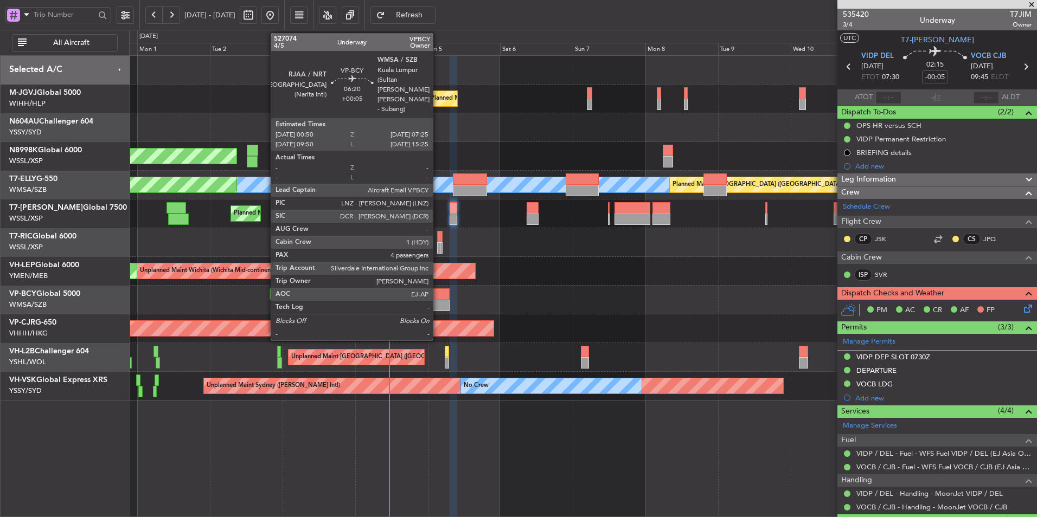
click at [438, 298] on div at bounding box center [440, 294] width 20 height 11
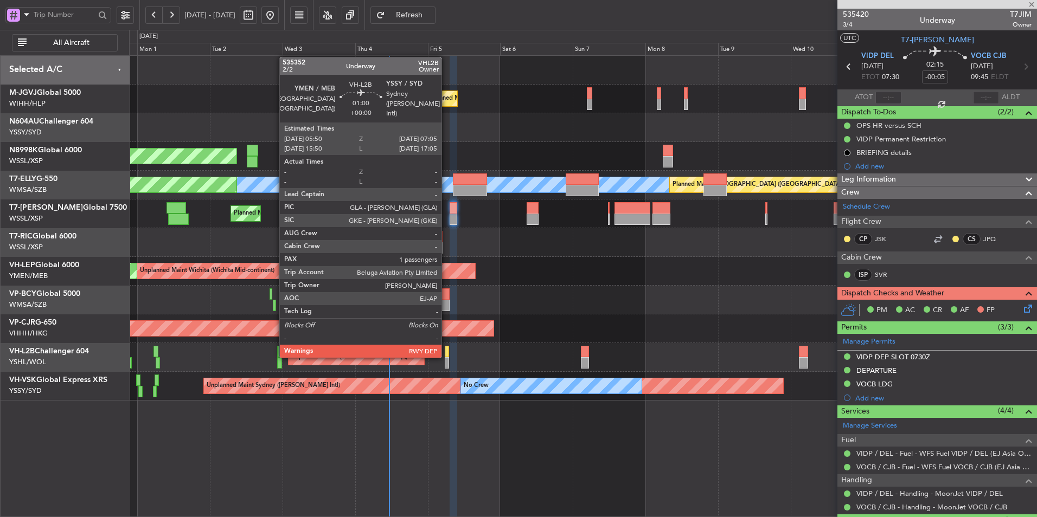
type input "+00:05"
type input "4"
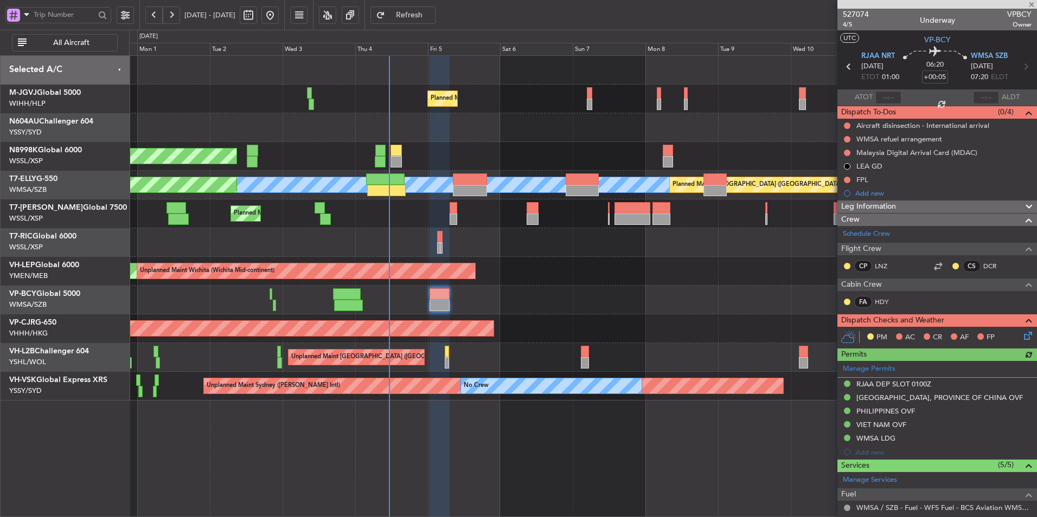
click at [510, 293] on div at bounding box center [582, 300] width 907 height 29
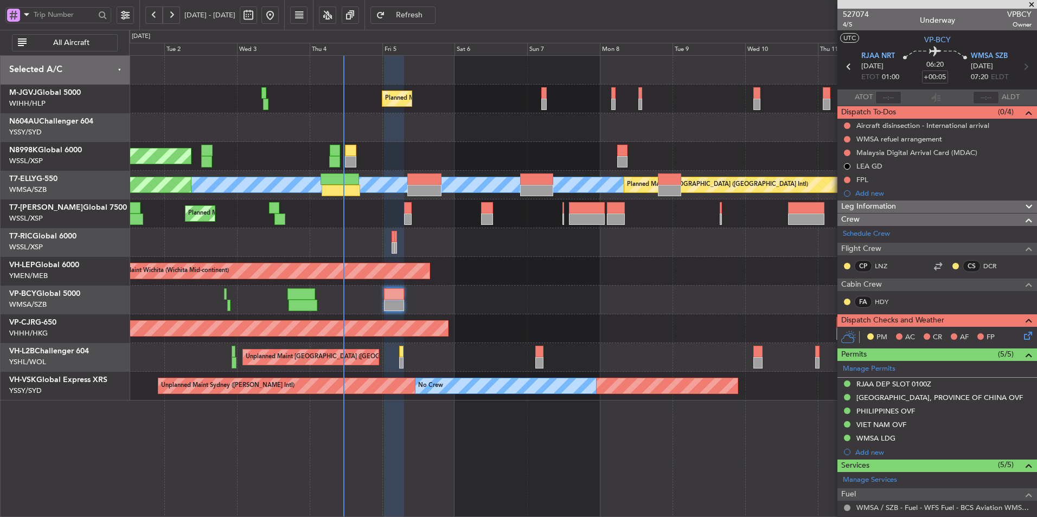
click at [401, 266] on div "Unplanned Maint Wichita (Wichita Mid-continent) Unplanned Maint Wichita (Wichit…" at bounding box center [582, 271] width 907 height 29
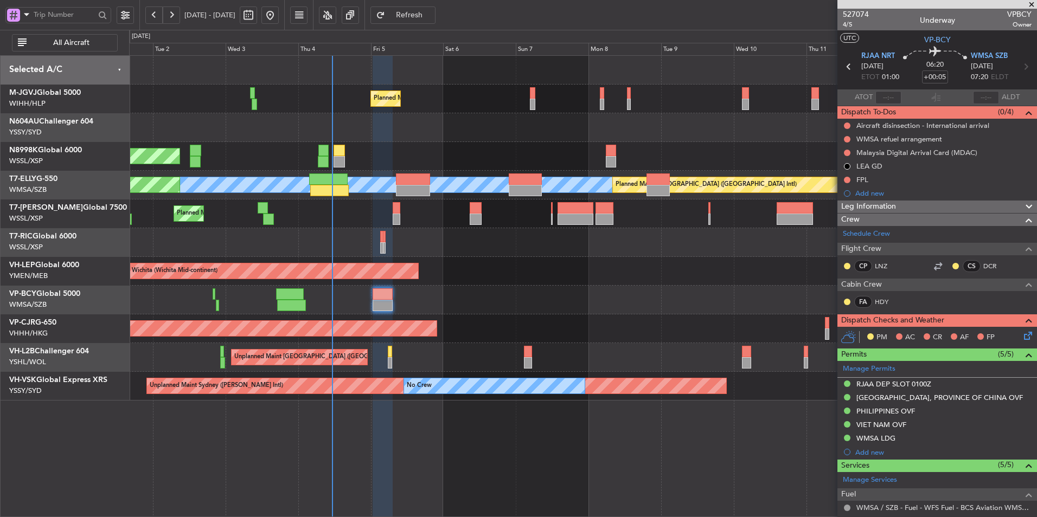
click at [432, 252] on div at bounding box center [582, 242] width 907 height 29
click at [526, 316] on div "Planned Maint [GEOGRAPHIC_DATA] (Seletar) Planned Maint [GEOGRAPHIC_DATA] (Sele…" at bounding box center [582, 228] width 907 height 345
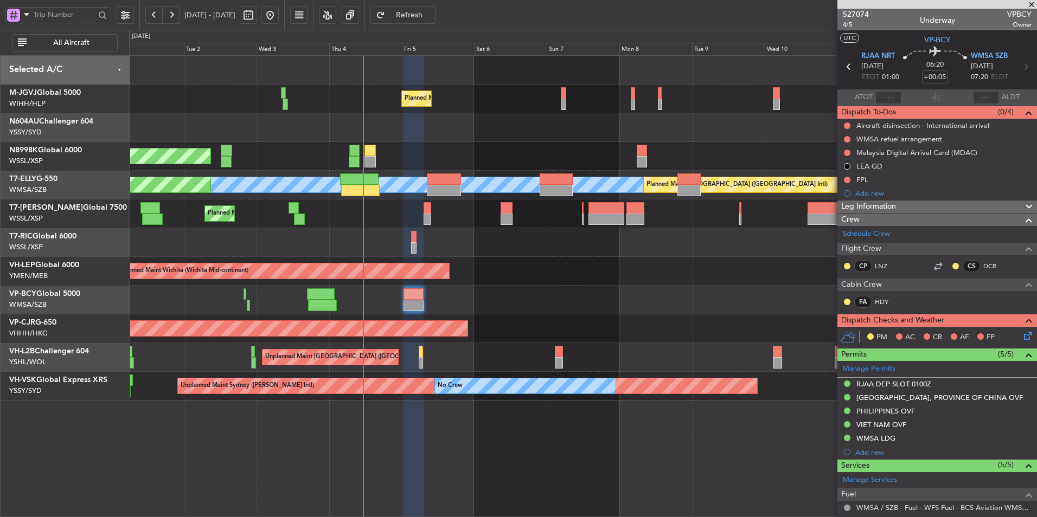
click at [481, 259] on div "Planned Maint [GEOGRAPHIC_DATA] (Seletar) Planned Maint [GEOGRAPHIC_DATA] (Sele…" at bounding box center [582, 228] width 907 height 345
